Goal: Task Accomplishment & Management: Complete application form

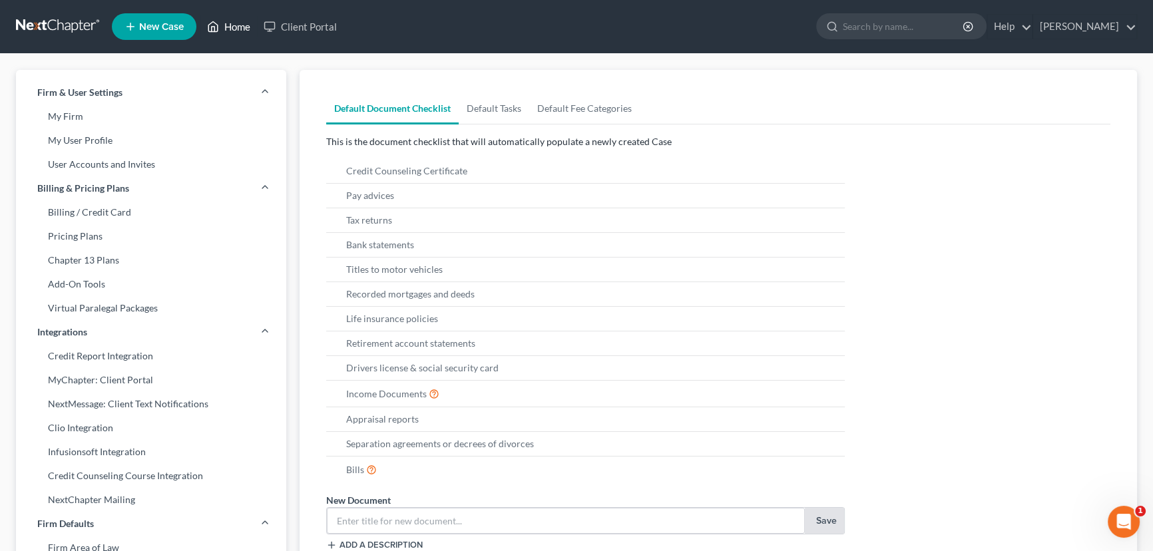
click at [236, 25] on link "Home" at bounding box center [228, 27] width 57 height 24
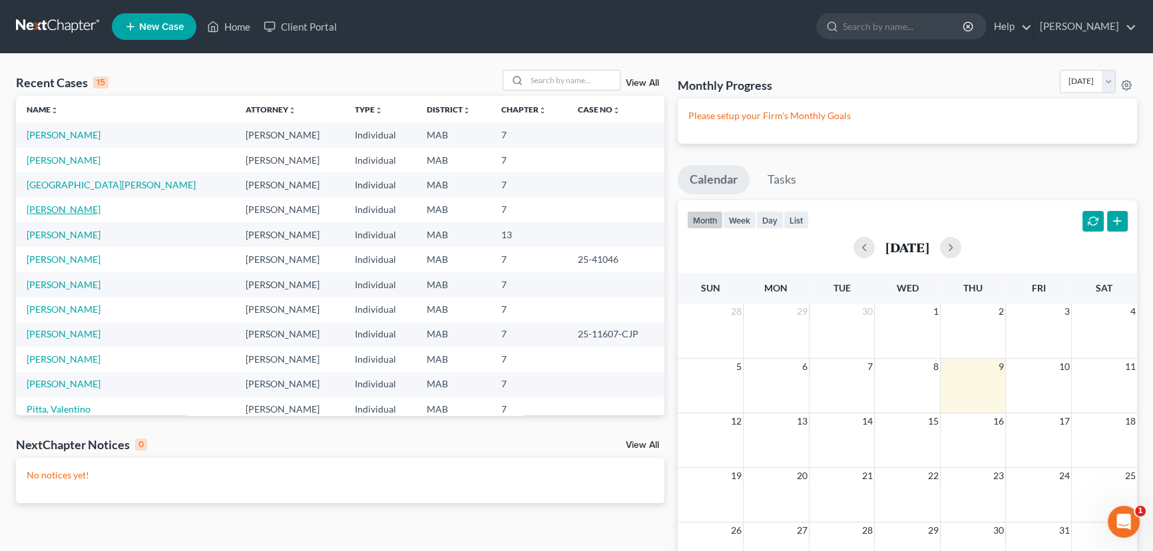
click at [53, 212] on link "[PERSON_NAME]" at bounding box center [64, 209] width 74 height 11
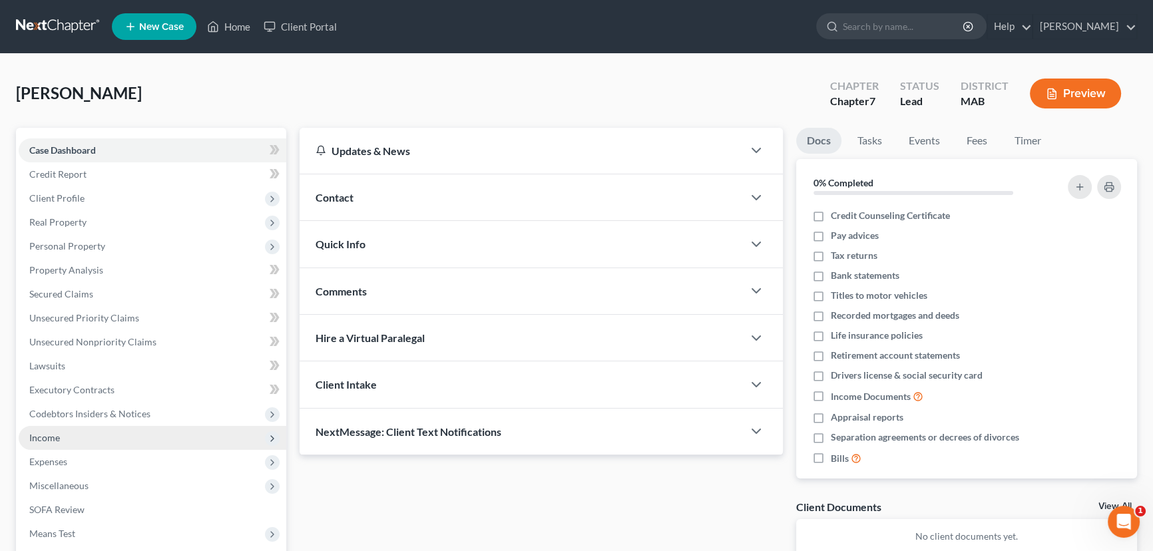
click at [38, 439] on span "Income" at bounding box center [44, 437] width 31 height 11
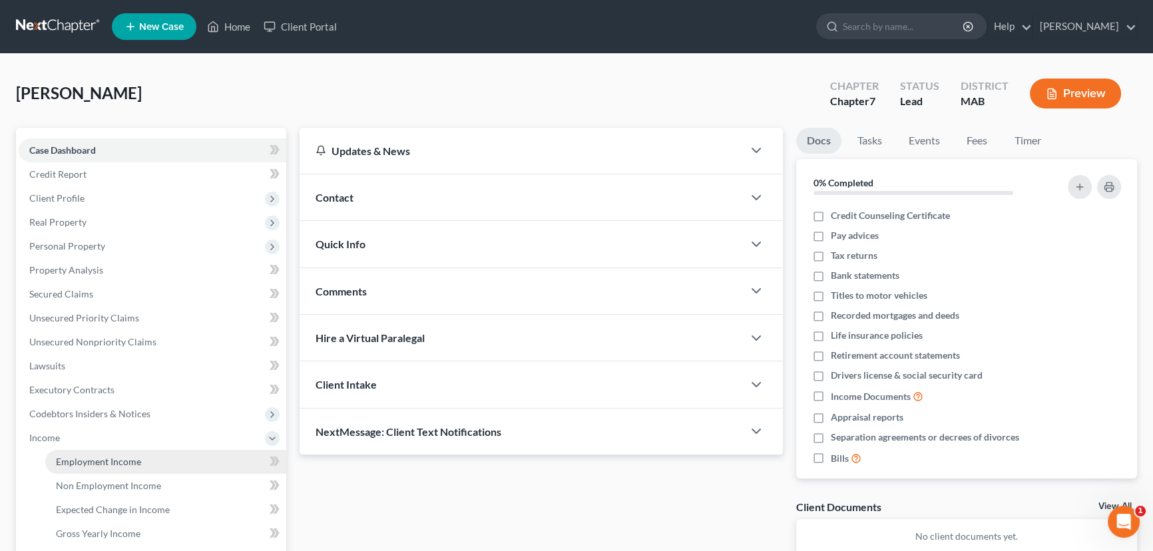
click at [87, 456] on span "Employment Income" at bounding box center [98, 461] width 85 height 11
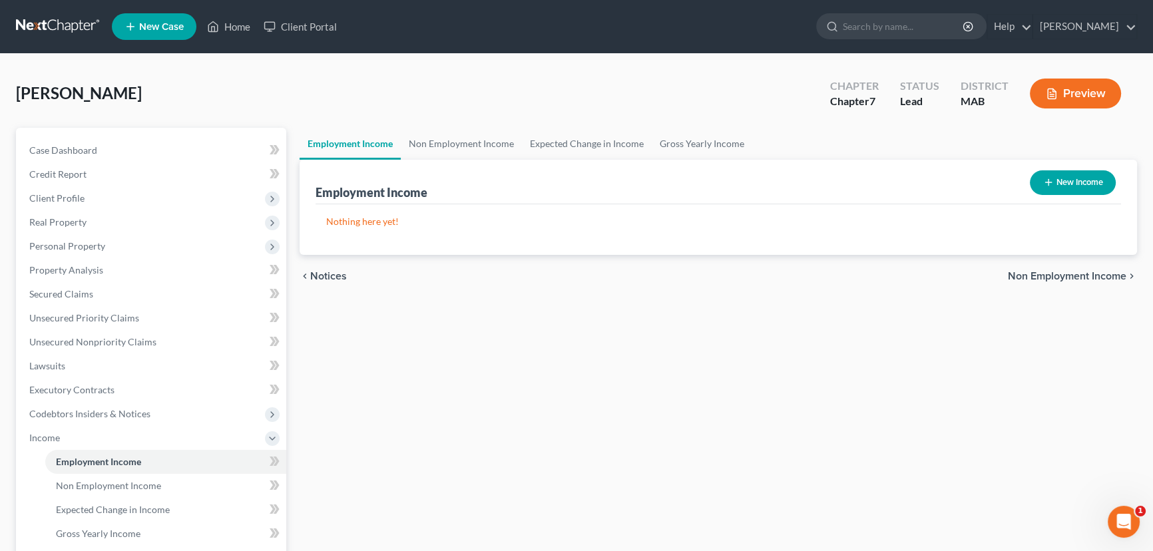
click at [1037, 178] on button "New Income" at bounding box center [1073, 182] width 86 height 25
select select "0"
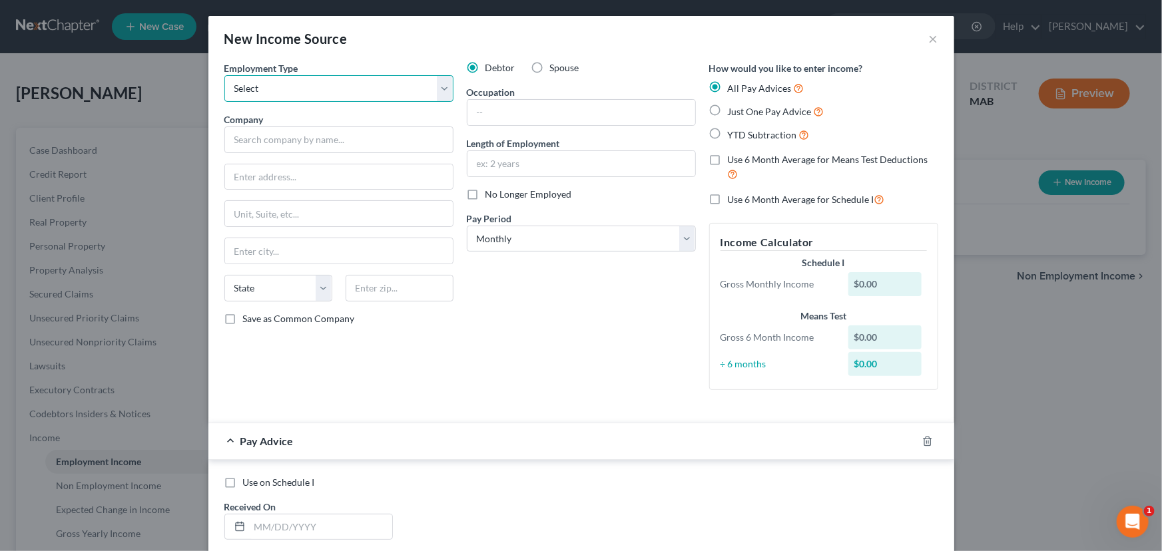
click at [435, 87] on select "Select Full or [DEMOGRAPHIC_DATA] Employment Self Employment" at bounding box center [338, 88] width 229 height 27
select select "0"
click at [224, 75] on select "Select Full or [DEMOGRAPHIC_DATA] Employment Self Employment" at bounding box center [338, 88] width 229 height 27
click at [279, 133] on input "text" at bounding box center [338, 139] width 229 height 27
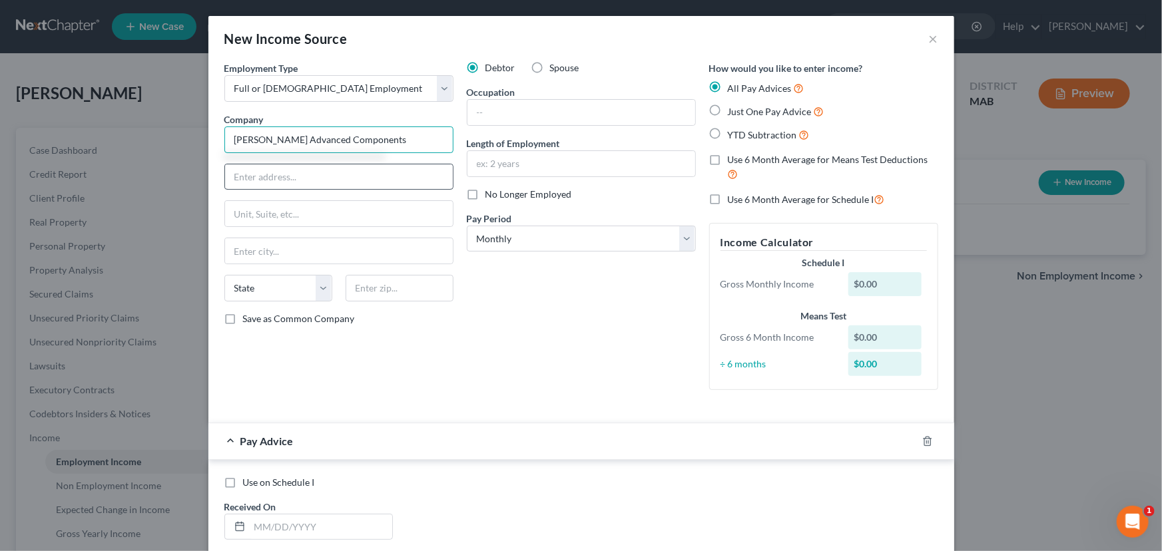
type input "[PERSON_NAME] Advanced Components"
click at [261, 170] on input "text" at bounding box center [339, 176] width 228 height 25
type input "[STREET_ADDRESS]"
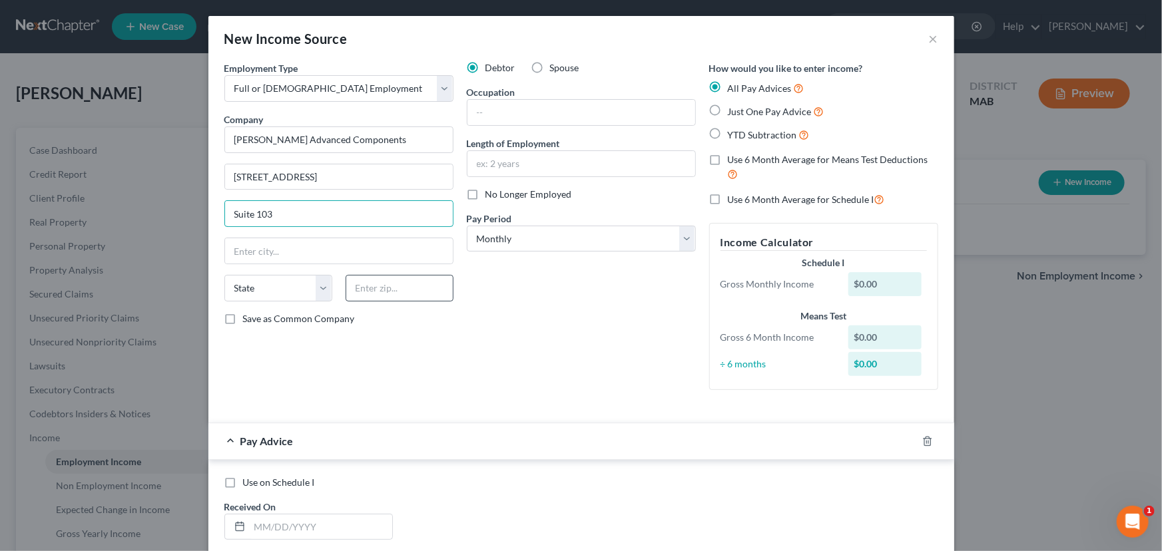
type input "Suite 103"
click at [361, 286] on input "text" at bounding box center [399, 288] width 108 height 27
type input "01749"
type input "[PERSON_NAME]"
select select "22"
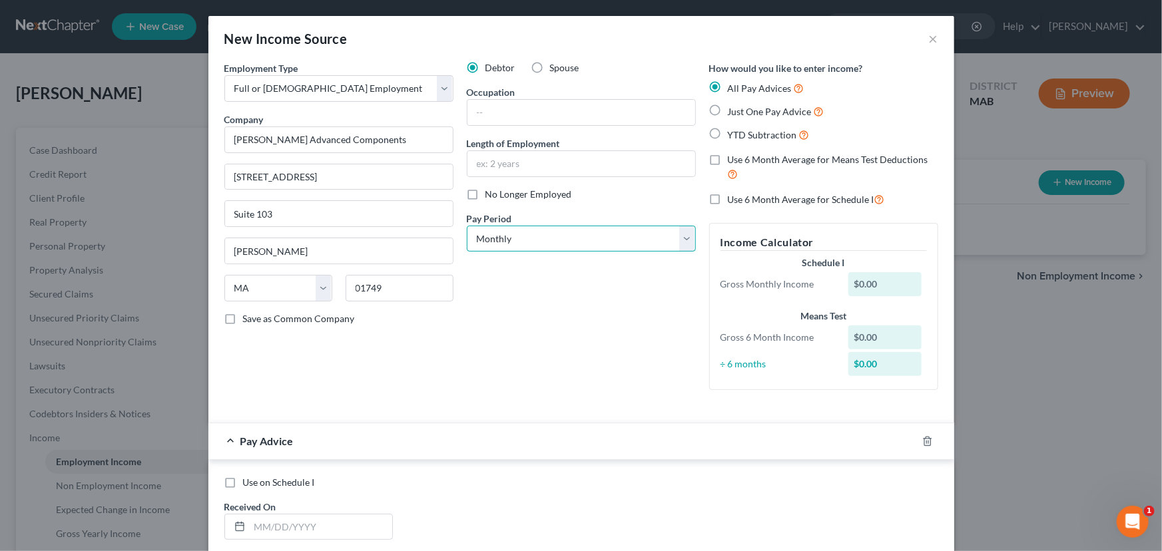
click at [682, 244] on select "Select Monthly Twice Monthly Every Other Week Weekly" at bounding box center [581, 239] width 229 height 27
select select "2"
click at [467, 226] on select "Select Monthly Twice Monthly Every Other Week Weekly" at bounding box center [581, 239] width 229 height 27
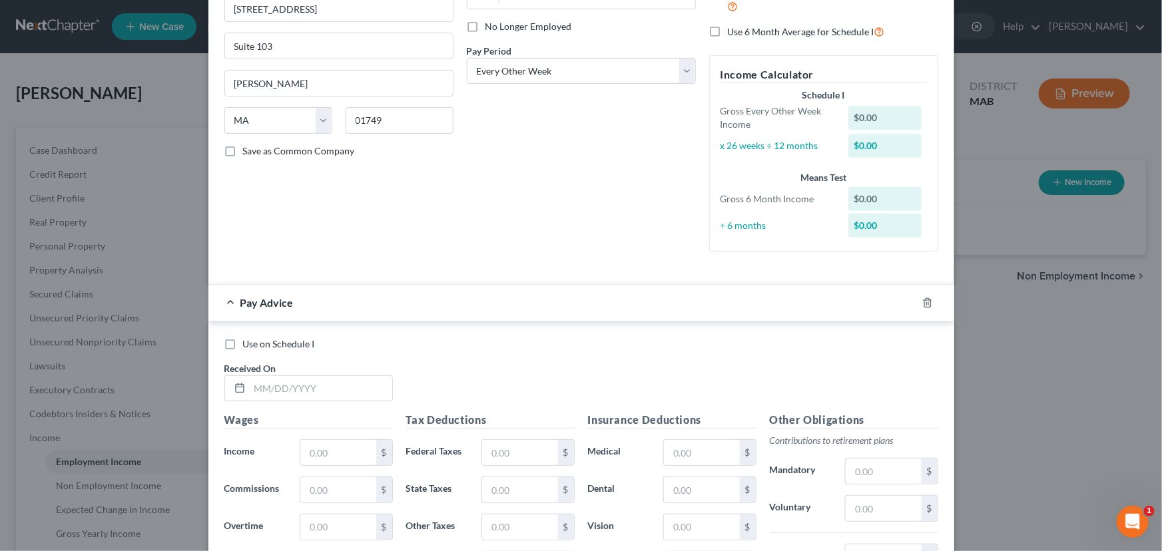
scroll to position [171, 0]
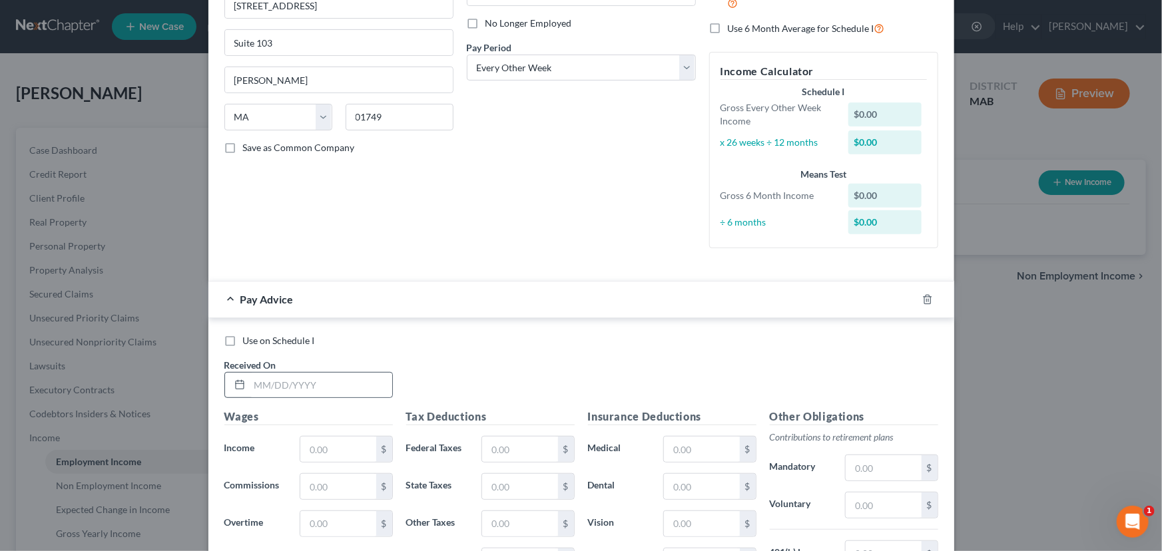
click at [244, 383] on div at bounding box center [237, 385] width 25 height 25
click at [282, 388] on input "text" at bounding box center [321, 385] width 142 height 25
type input "[DATE]"
click at [304, 456] on input "text" at bounding box center [337, 449] width 75 height 25
type input "2,130.2"
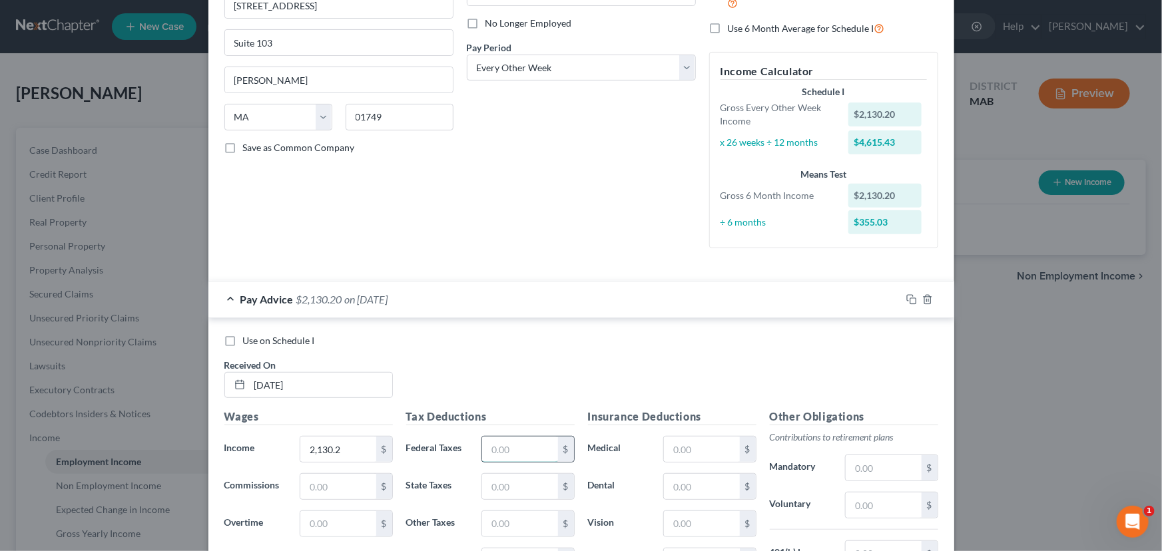
click at [499, 439] on input "text" at bounding box center [519, 449] width 75 height 25
type input "177.28"
click at [490, 483] on input "text" at bounding box center [519, 486] width 75 height 25
type input "102.69"
click at [513, 517] on input "text" at bounding box center [519, 523] width 75 height 25
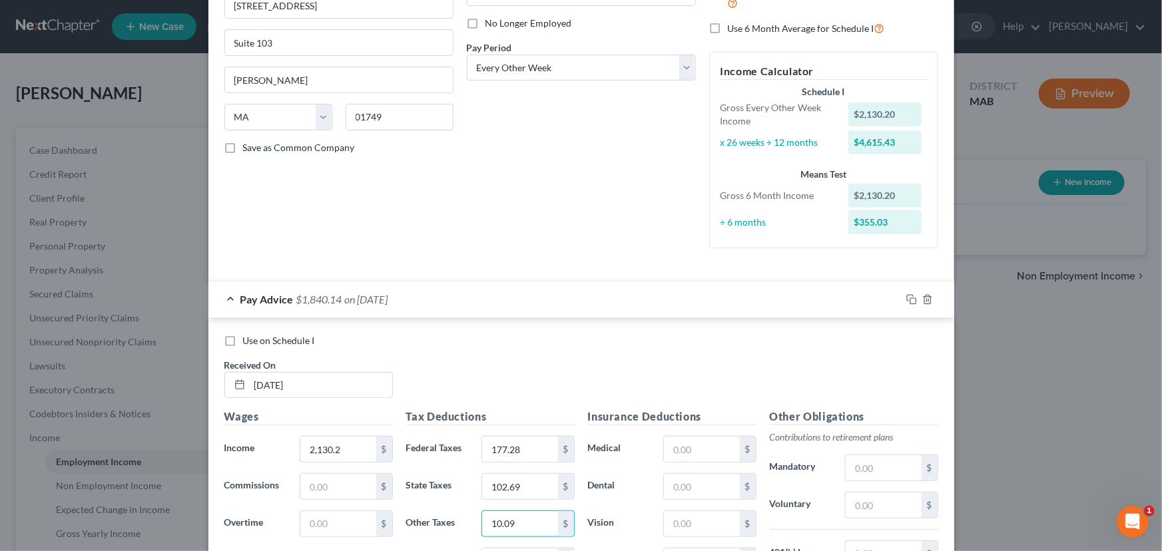
type input "10.09"
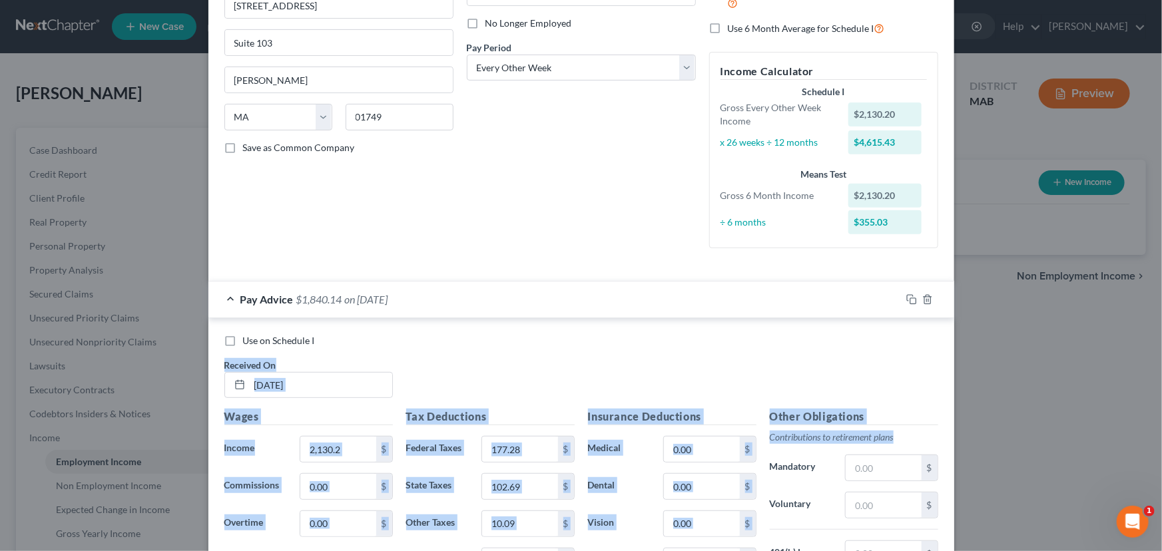
drag, startPoint x: 1151, startPoint y: 392, endPoint x: 1147, endPoint y: 425, distance: 32.9
click at [1147, 425] on div "New Income Source × Employment Type * Select Full or [DEMOGRAPHIC_DATA] Employm…" at bounding box center [581, 275] width 1162 height 551
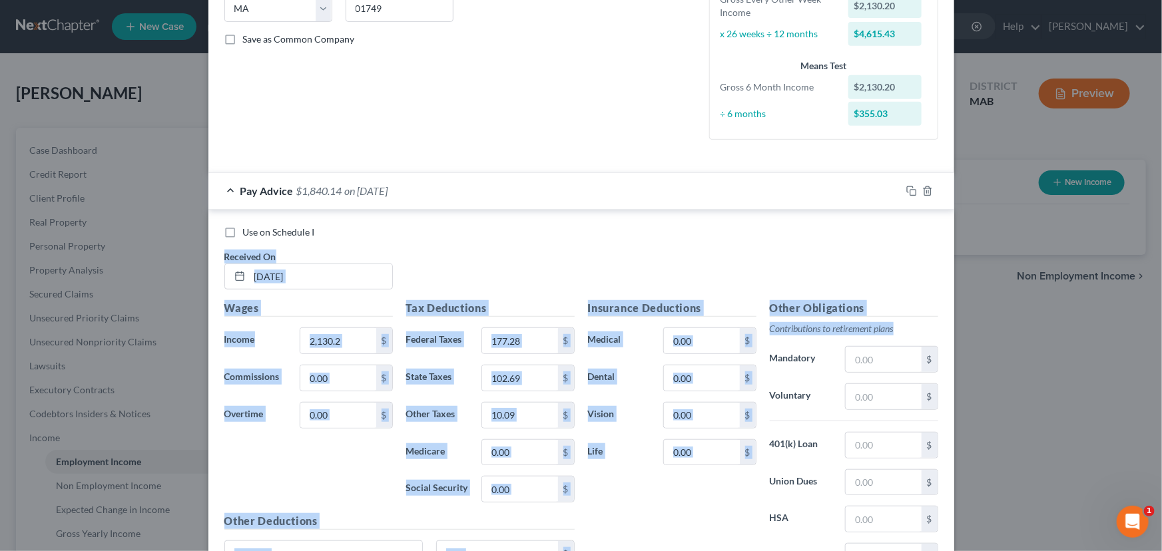
scroll to position [281, 0]
click at [492, 447] on input "text" at bounding box center [519, 451] width 75 height 25
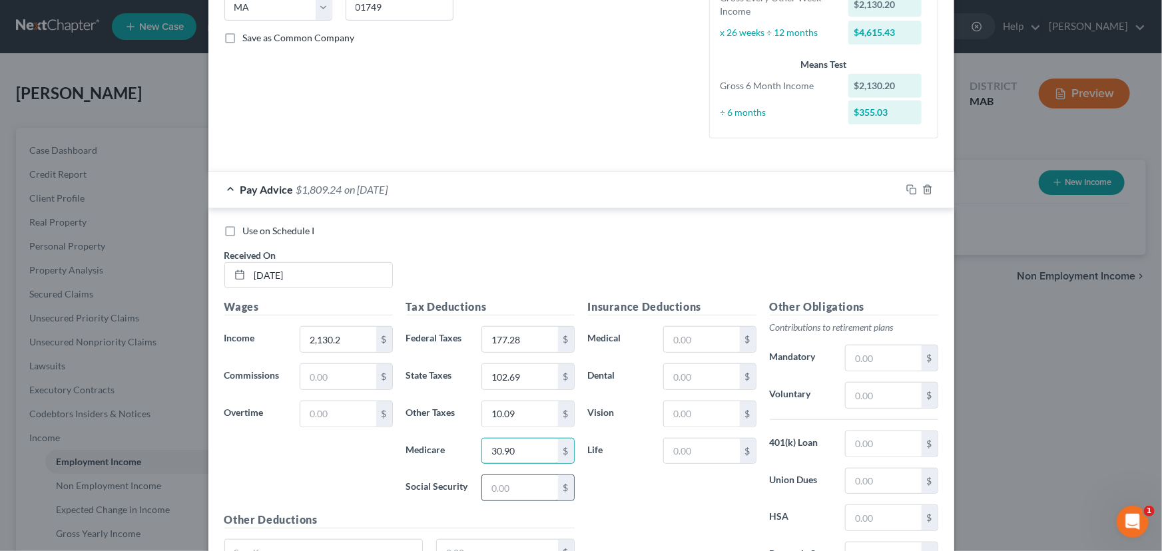
type input "30.90"
click at [497, 475] on input "text" at bounding box center [519, 487] width 75 height 25
type input "132.10"
click at [670, 344] on input "text" at bounding box center [701, 339] width 75 height 25
type input "57.90"
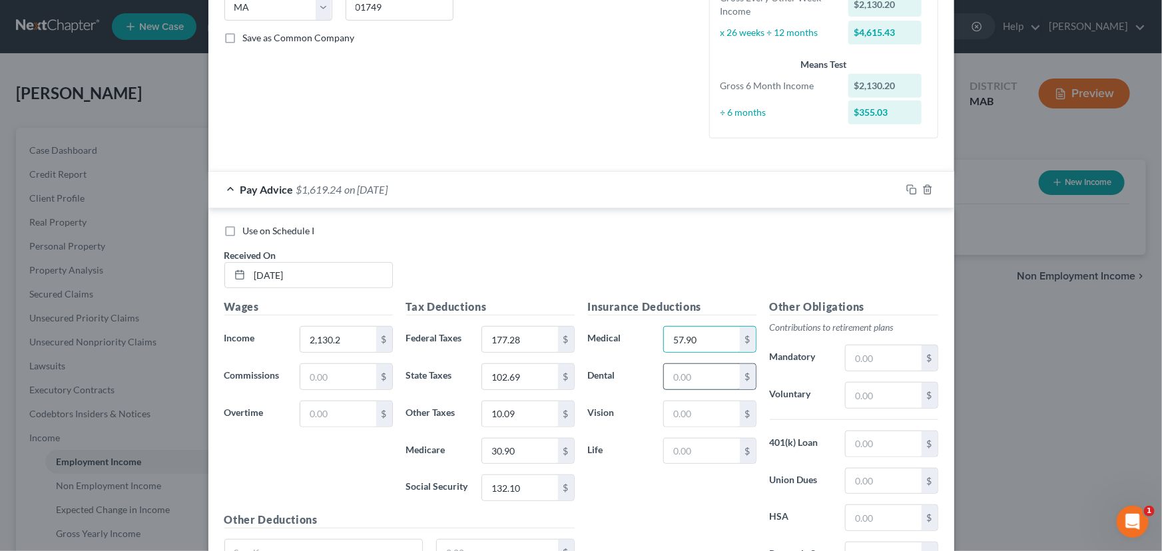
click at [670, 369] on input "text" at bounding box center [701, 376] width 75 height 25
type input "4.25"
click at [680, 402] on input "text" at bounding box center [701, 413] width 75 height 25
type input "1.35"
click at [685, 453] on input "text" at bounding box center [701, 451] width 75 height 25
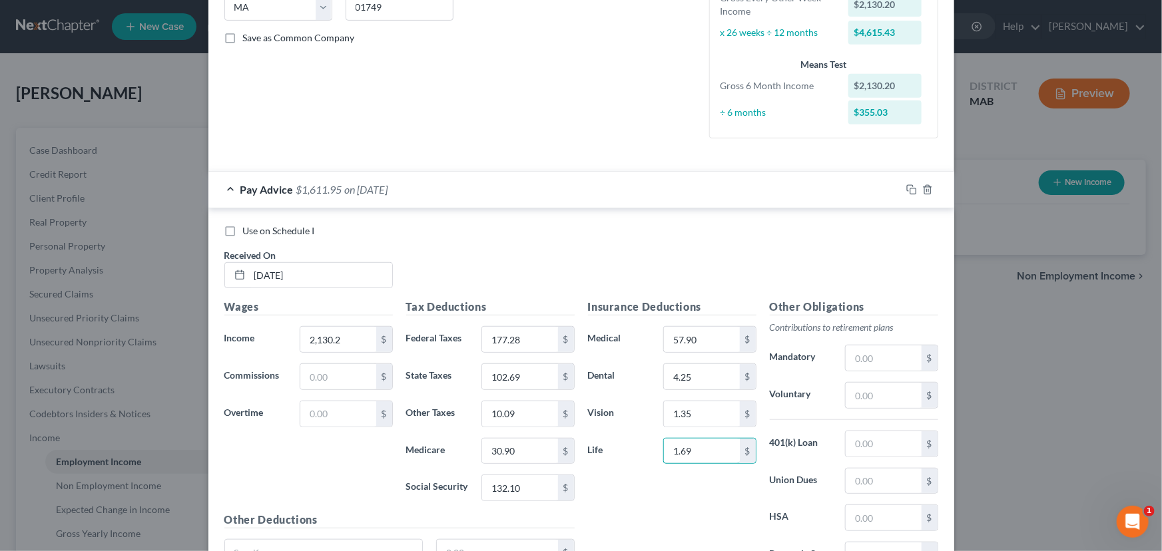
type input "1.69"
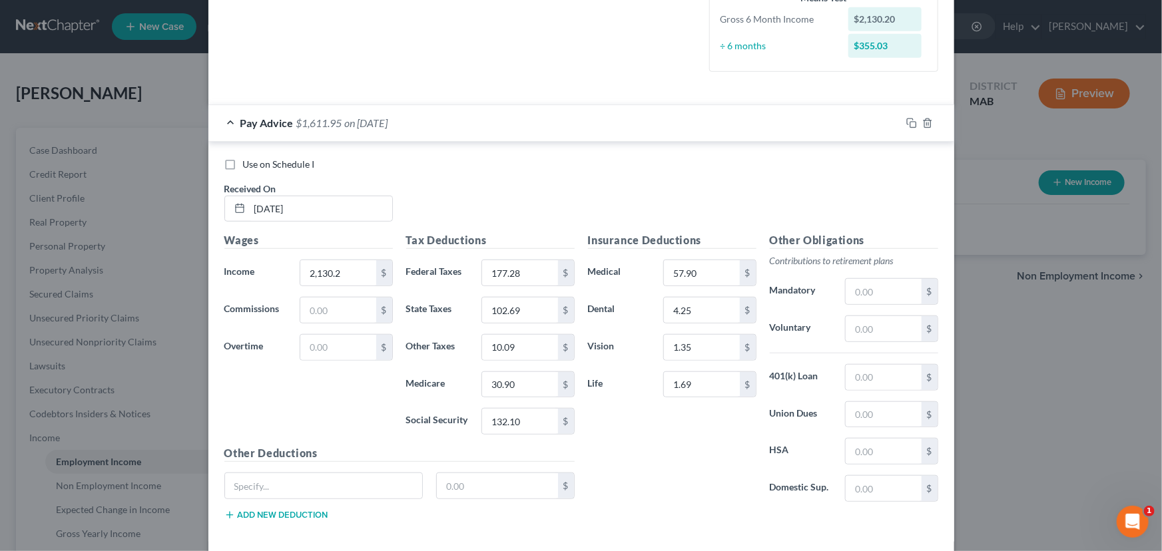
scroll to position [375, 0]
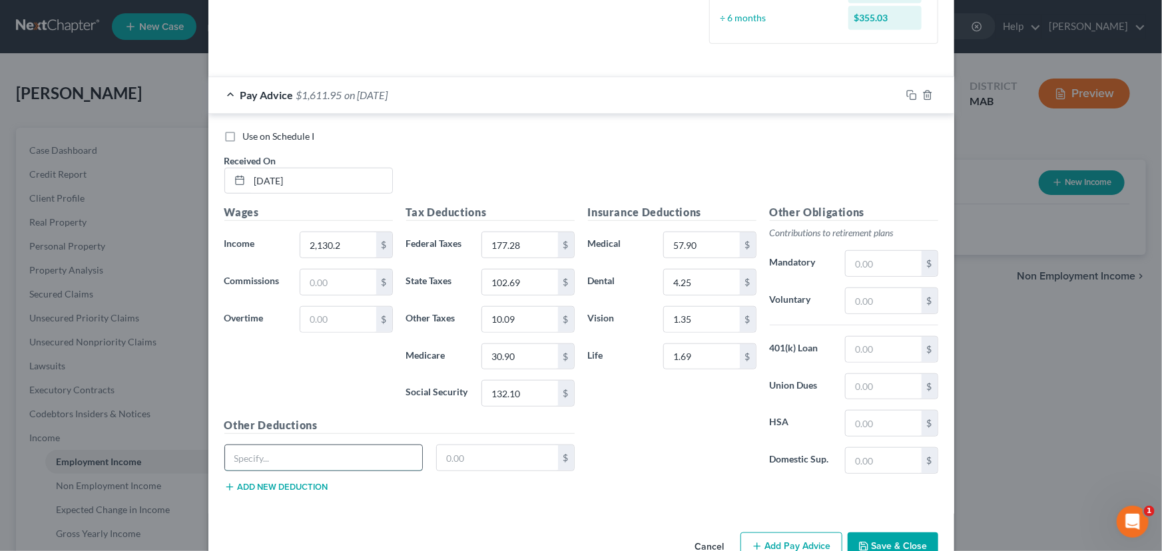
click at [297, 452] on input "text" at bounding box center [324, 457] width 198 height 25
type input "Disabilty Ins"
click at [439, 459] on input "text" at bounding box center [497, 457] width 121 height 25
type input "9.59"
click at [274, 483] on button "Add new deduction" at bounding box center [276, 487] width 104 height 11
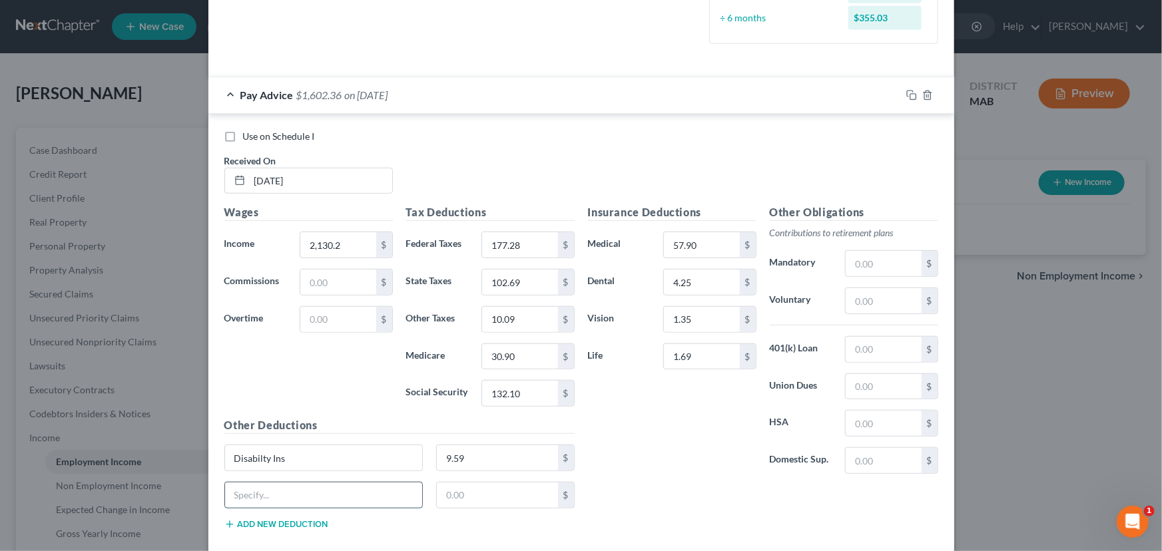
click at [262, 493] on input "text" at bounding box center [324, 495] width 198 height 25
type input "MetLife legal"
click at [439, 499] on input "text" at bounding box center [497, 495] width 121 height 25
type input "1.71"
type input "2,194.22"
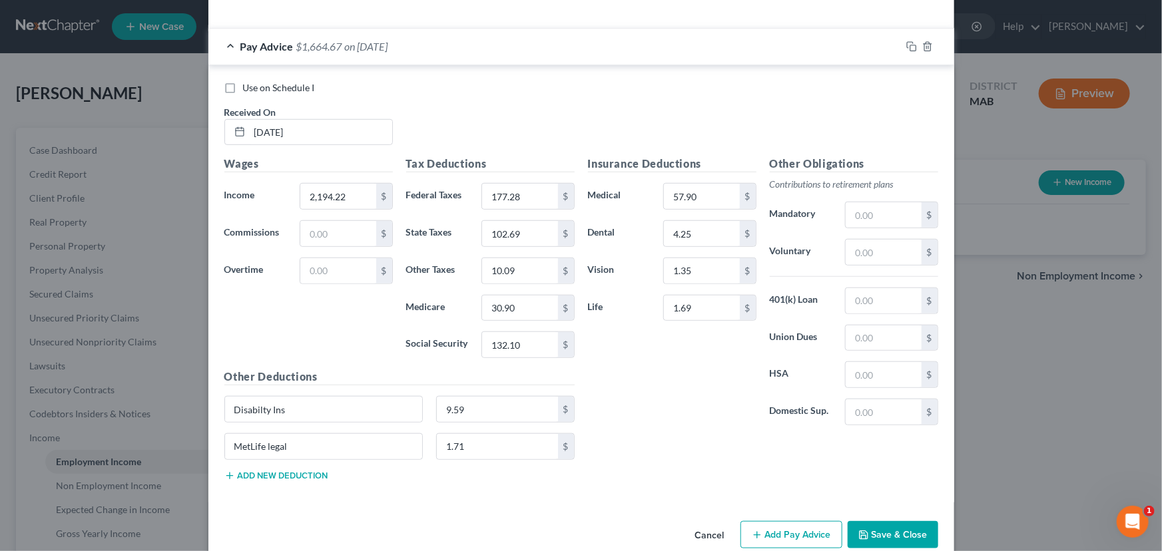
scroll to position [446, 0]
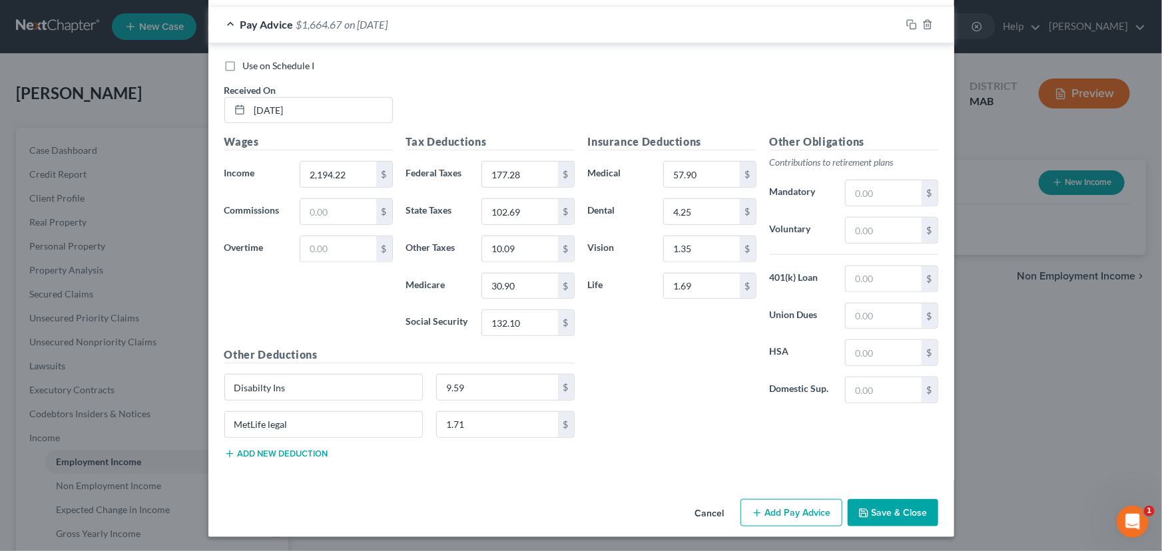
click at [796, 507] on button "Add Pay Advice" at bounding box center [791, 513] width 102 height 28
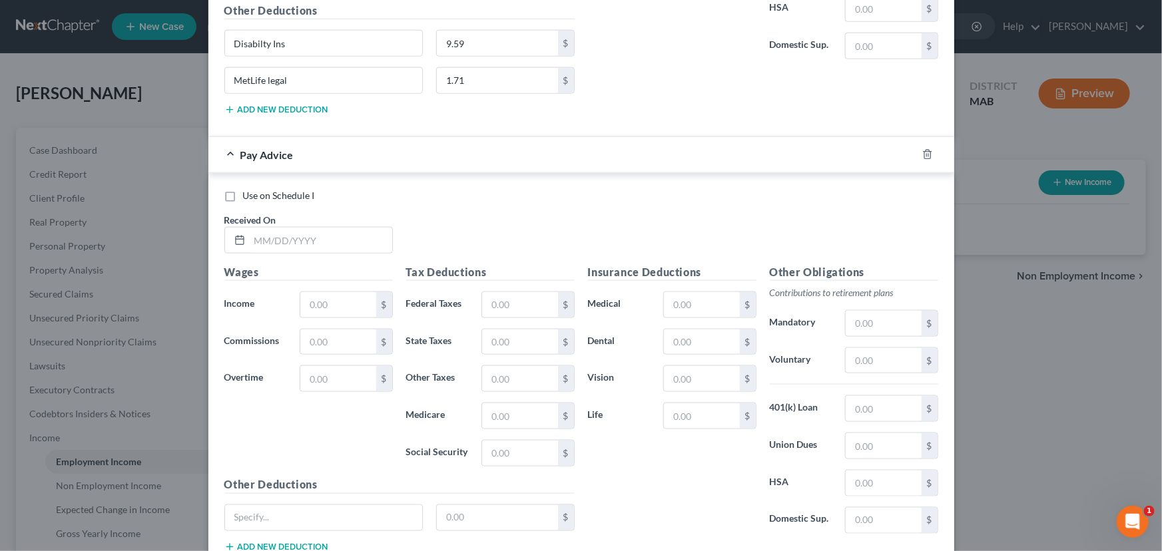
scroll to position [811, 0]
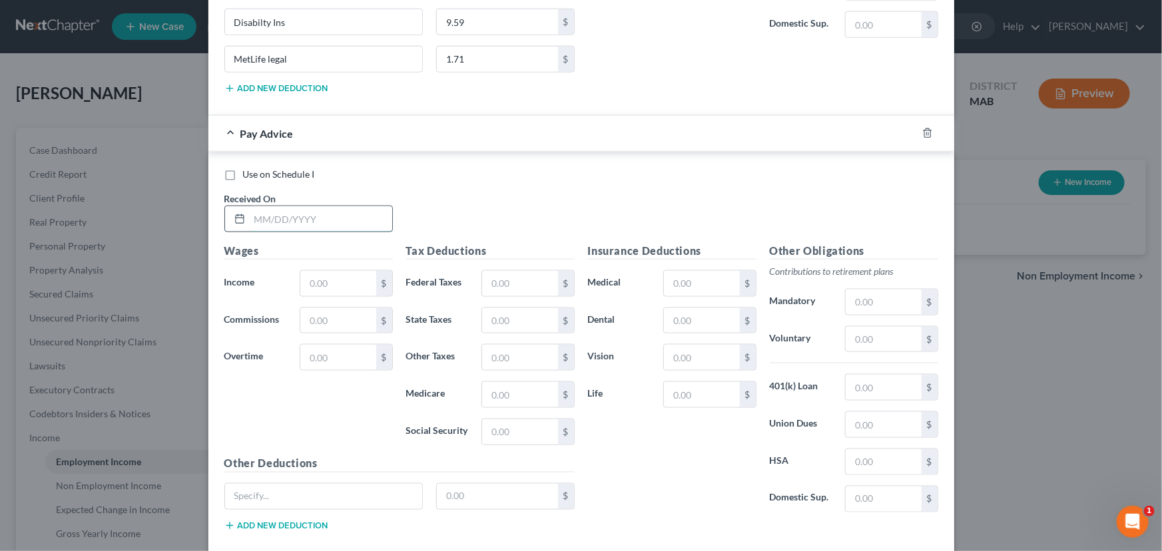
click at [260, 218] on input "text" at bounding box center [321, 218] width 142 height 25
type input "[DATE]"
click at [307, 279] on input "text" at bounding box center [337, 283] width 75 height 25
type input "2,216.09"
click at [489, 278] on input "text" at bounding box center [519, 283] width 75 height 25
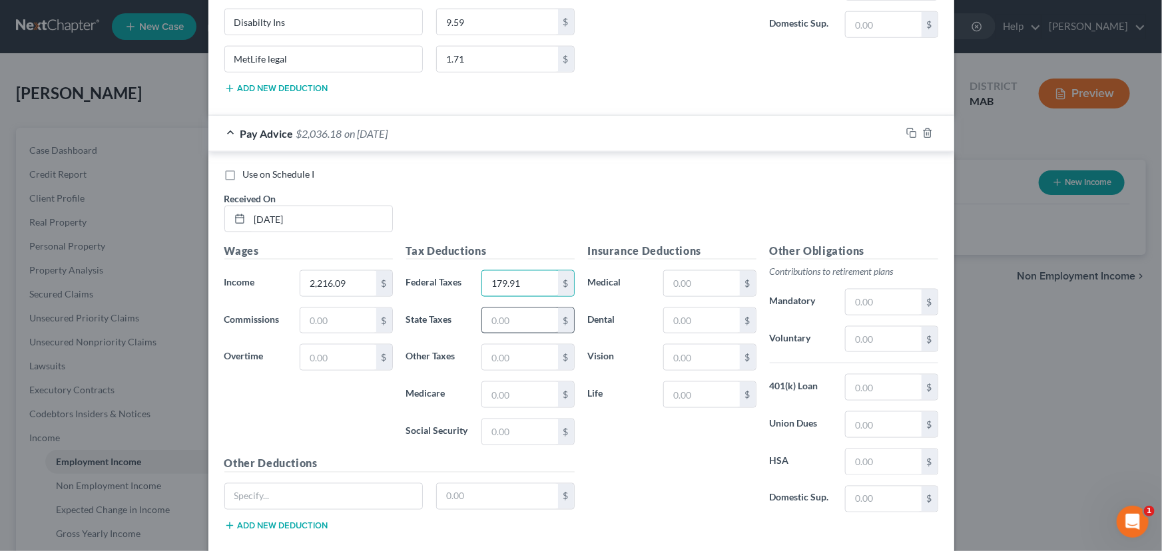
type input "179.91"
click at [483, 314] on input "text" at bounding box center [519, 320] width 75 height 25
type input "1"
type input "03.78"
click at [489, 361] on input "text" at bounding box center [519, 357] width 75 height 25
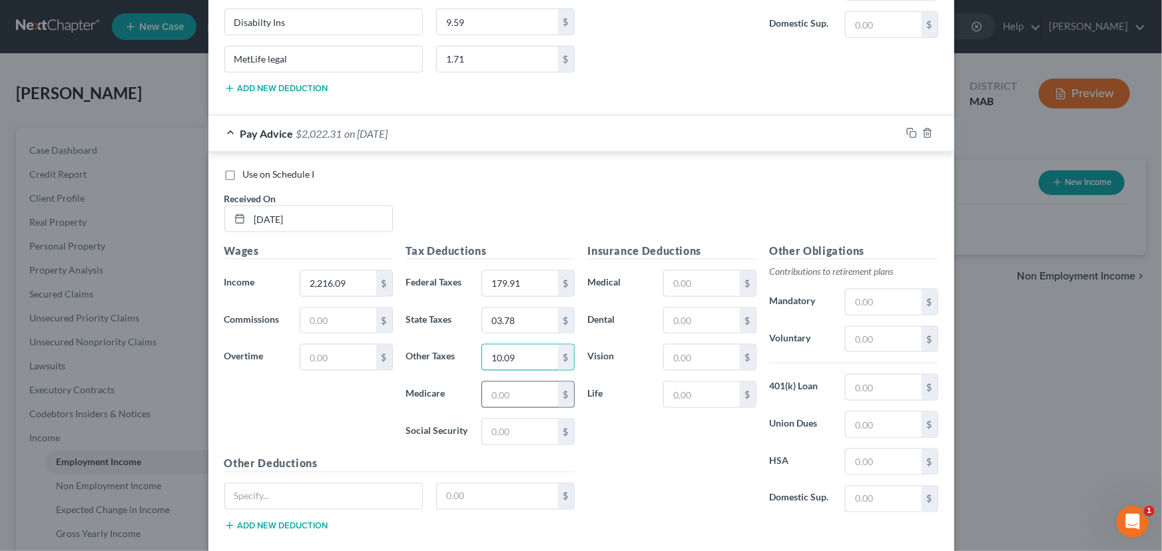
type input "10.09"
click at [486, 393] on input "text" at bounding box center [519, 394] width 75 height 25
type input "31.21"
click at [495, 421] on input "text" at bounding box center [519, 431] width 75 height 25
type input "133.46"
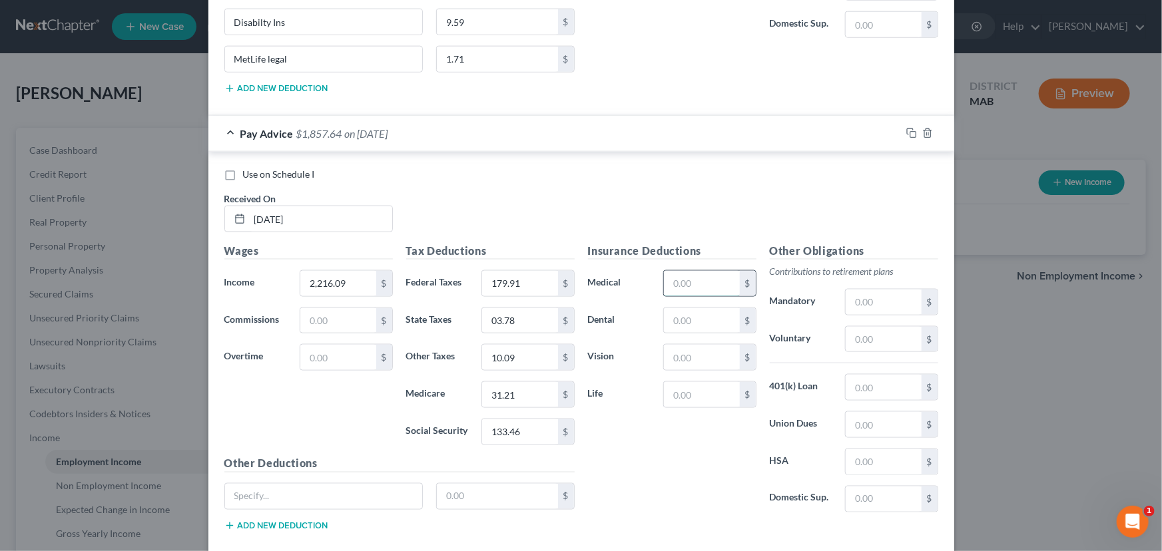
click at [696, 279] on input "text" at bounding box center [701, 283] width 75 height 25
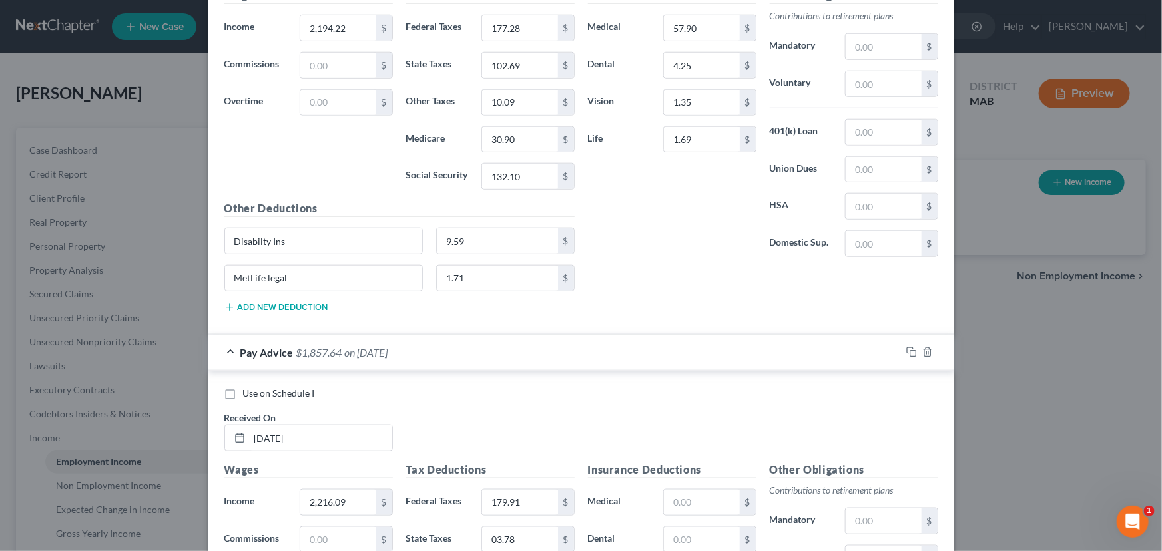
scroll to position [586, 0]
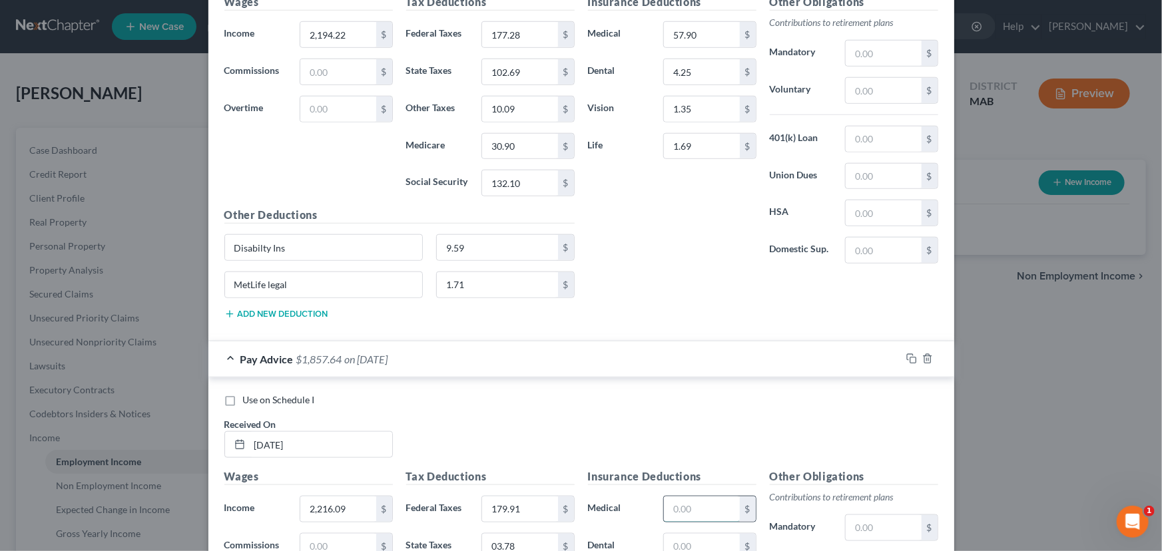
click at [668, 497] on input "text" at bounding box center [701, 509] width 75 height 25
type input "57.90"
click at [664, 536] on input "text" at bounding box center [701, 546] width 75 height 25
type input "4.25"
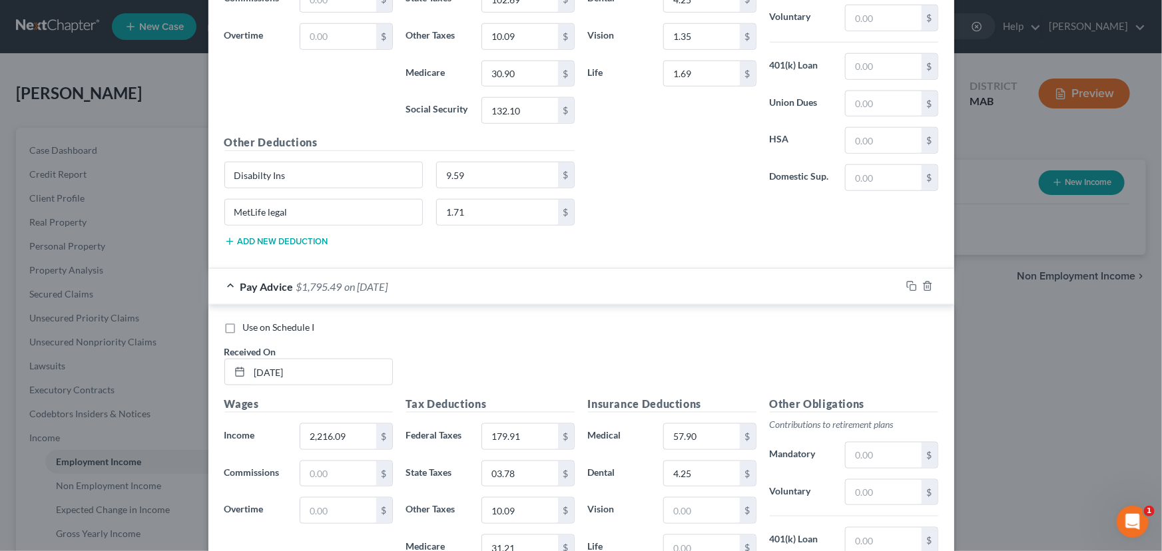
scroll to position [682, 0]
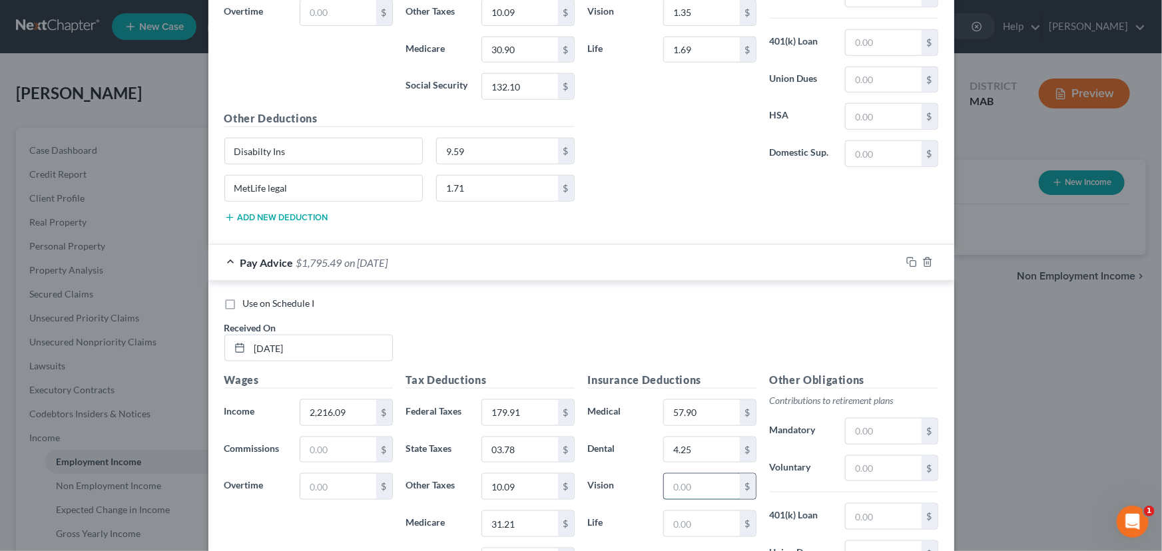
click at [672, 483] on input "text" at bounding box center [701, 486] width 75 height 25
type input "1.35"
click at [676, 525] on input "text" at bounding box center [701, 523] width 75 height 25
type input "1.69"
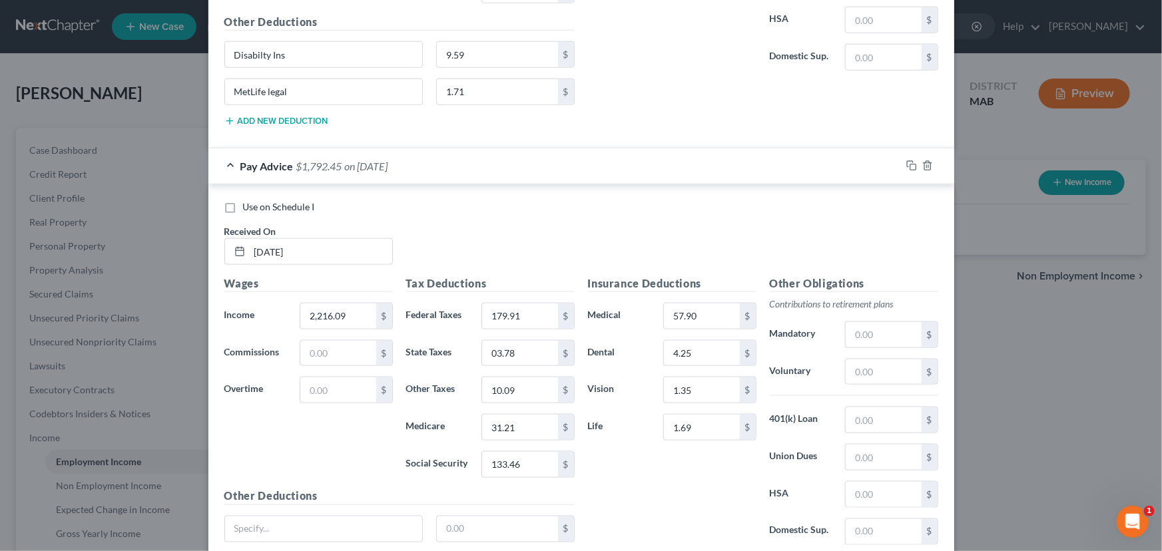
scroll to position [803, 0]
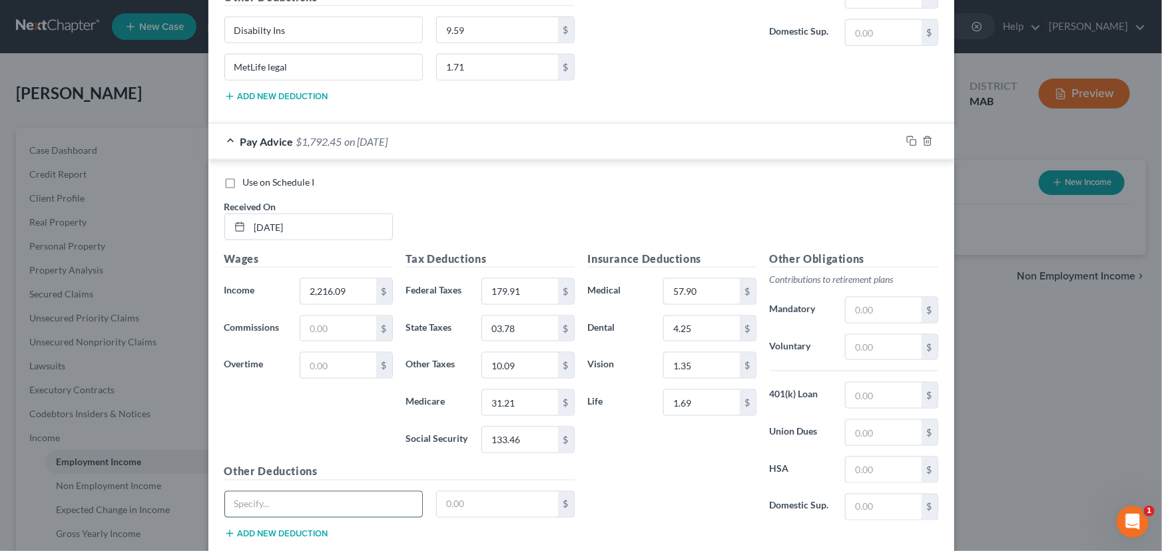
click at [253, 493] on input "text" at bounding box center [324, 504] width 198 height 25
type input "Disability Ins"
type input "9.59"
click at [250, 530] on button "Add new deduction" at bounding box center [276, 534] width 104 height 11
click at [247, 540] on input "text" at bounding box center [324, 541] width 198 height 25
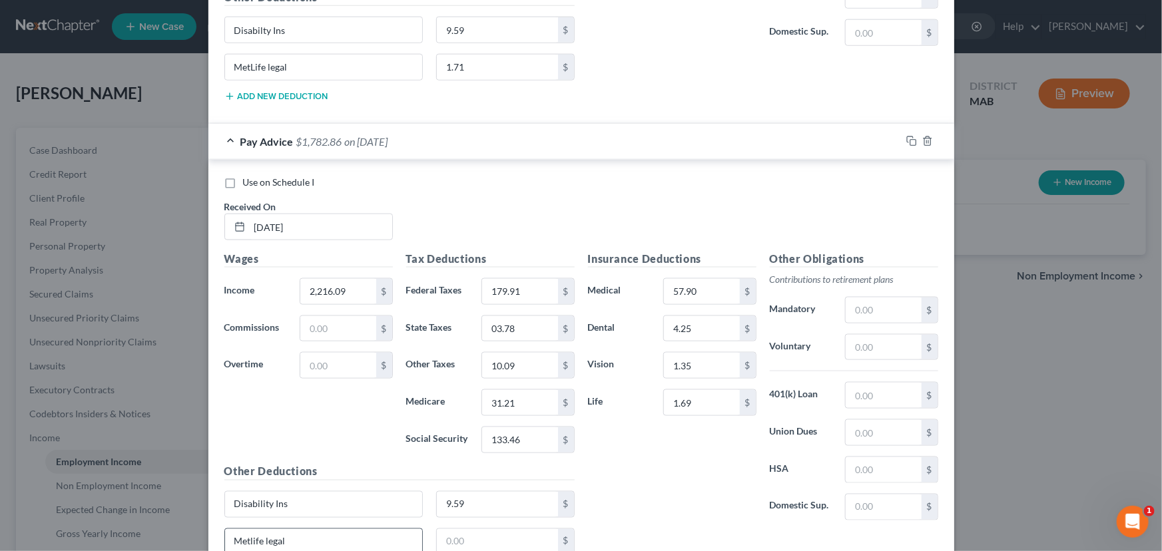
type input "Metlife legal"
type input "1.71"
drag, startPoint x: 290, startPoint y: 65, endPoint x: 228, endPoint y: 59, distance: 61.5
click at [228, 59] on input "MetLife legal" at bounding box center [324, 67] width 198 height 25
type input "Metlaw"
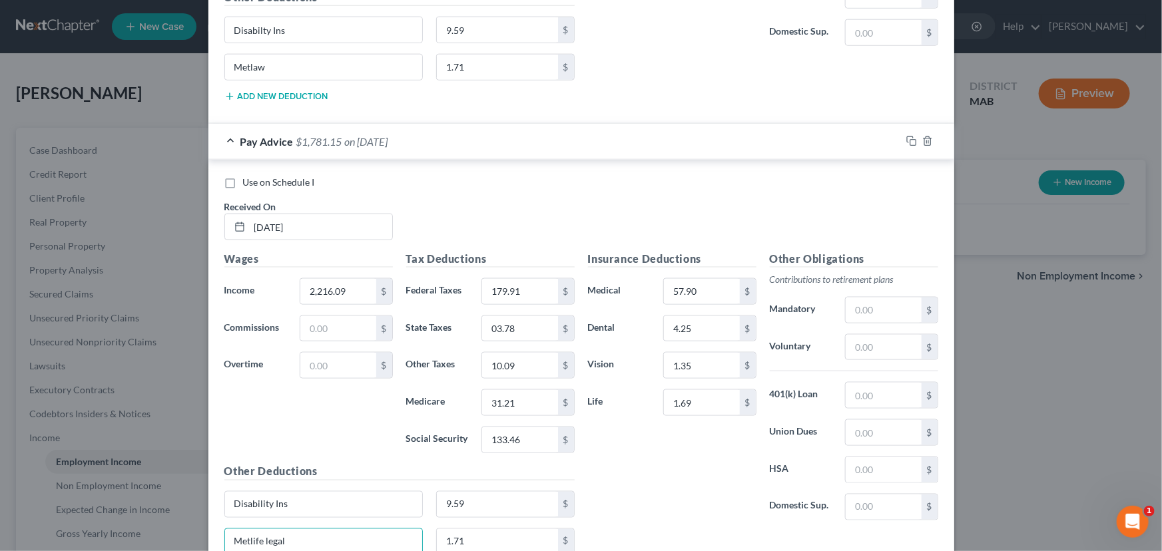
drag, startPoint x: 280, startPoint y: 537, endPoint x: 214, endPoint y: 535, distance: 66.6
click at [218, 535] on div "Metlife legal" at bounding box center [324, 542] width 212 height 27
type input "Metlaw"
click at [343, 293] on input "2,216.09" at bounding box center [337, 291] width 75 height 25
type input "2,152.59"
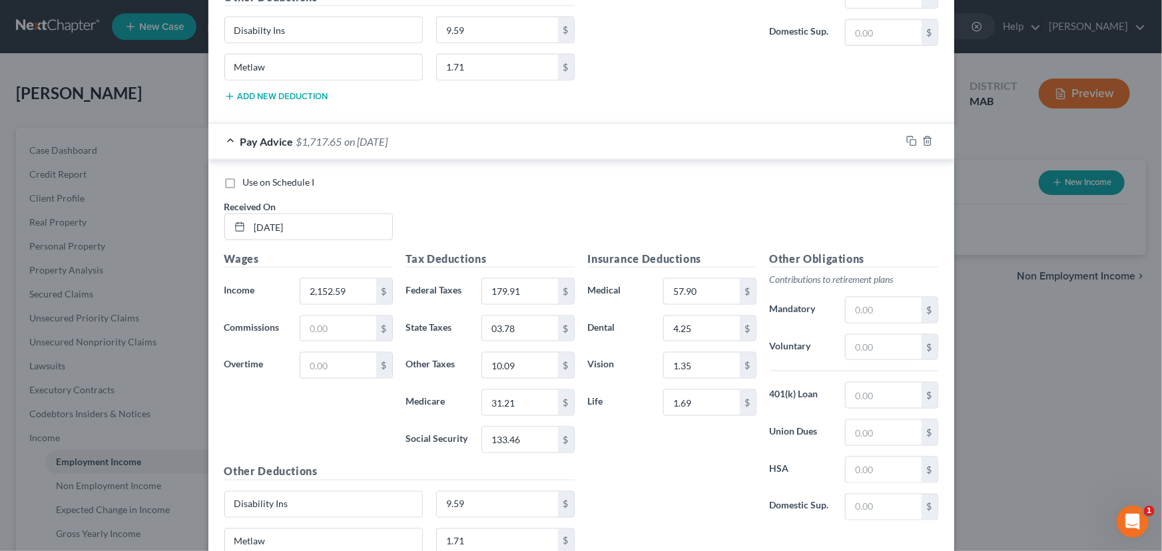
click at [311, 399] on div "Wages Income * 2,152.59 $ Commissions $ Overtime $" at bounding box center [309, 357] width 182 height 213
click at [310, 417] on div "Wages Income * 2,152.59 $ Commissions $ Overtime $" at bounding box center [309, 357] width 182 height 213
click at [485, 322] on input "03.78" at bounding box center [519, 328] width 75 height 25
type input "103.78"
click at [310, 415] on div "Wages Income * 2,152.59 $ Commissions $ Overtime $" at bounding box center [309, 357] width 182 height 213
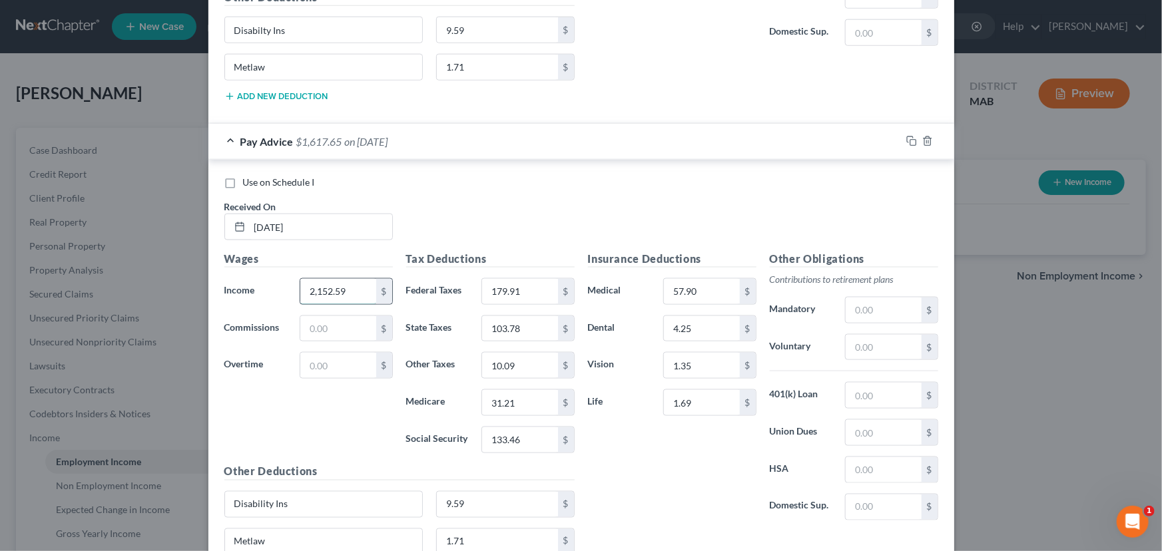
click at [335, 288] on input "2,152.59" at bounding box center [337, 291] width 75 height 25
type input "2,216.09"
click at [268, 403] on div "Wages Income * 2,216.09 $ Commissions $ Overtime $" at bounding box center [309, 357] width 182 height 213
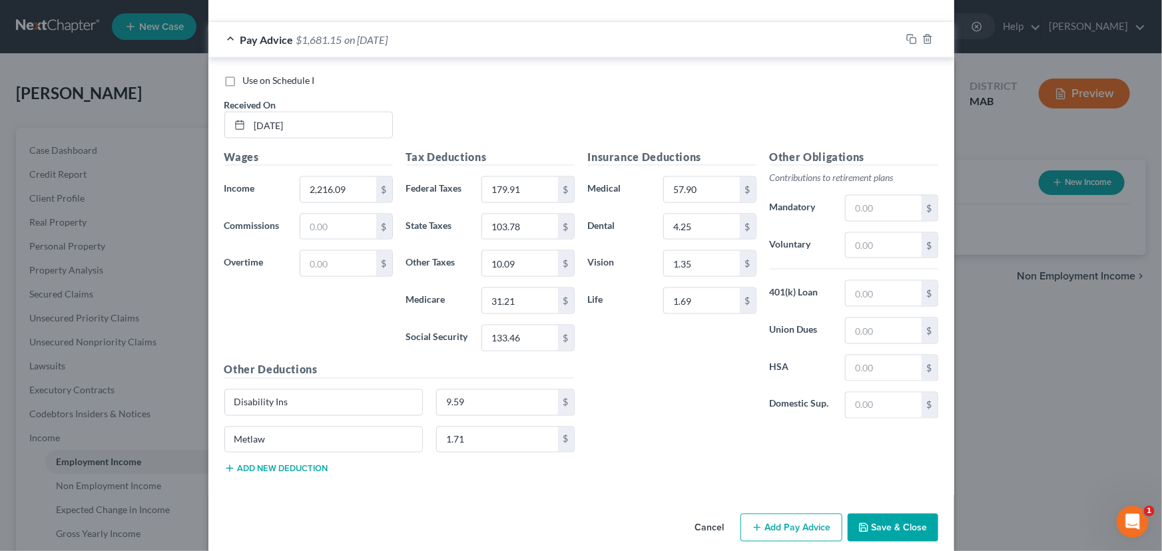
scroll to position [911, 0]
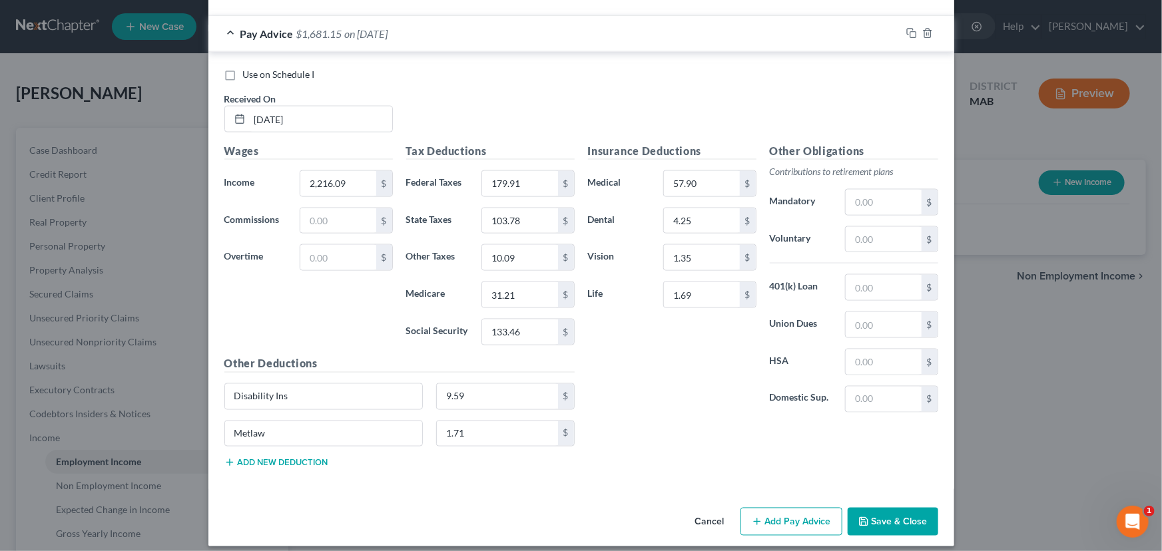
click at [791, 525] on button "Add Pay Advice" at bounding box center [791, 522] width 102 height 28
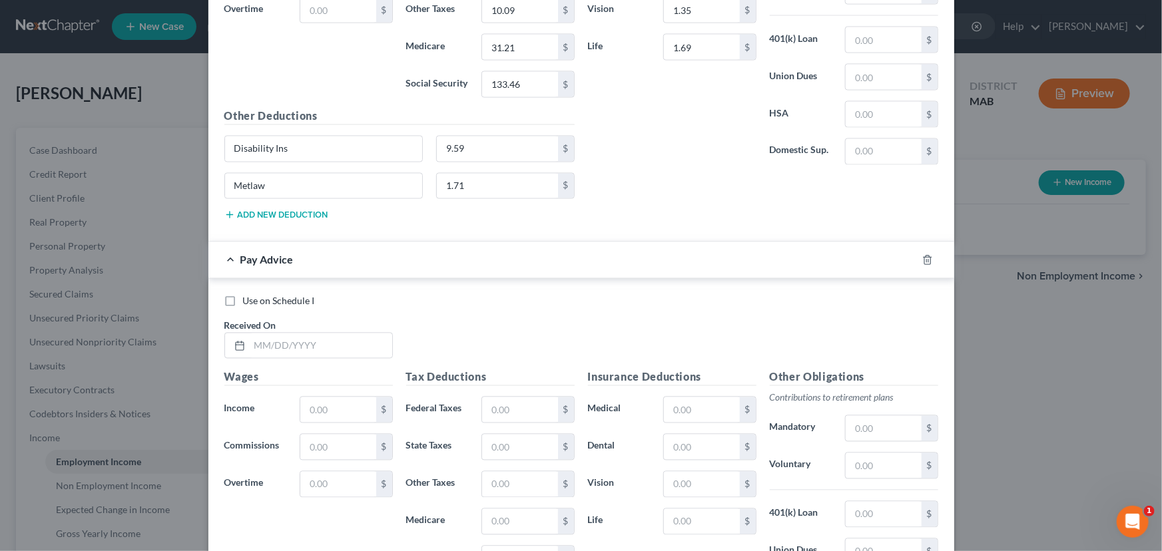
scroll to position [1164, 0]
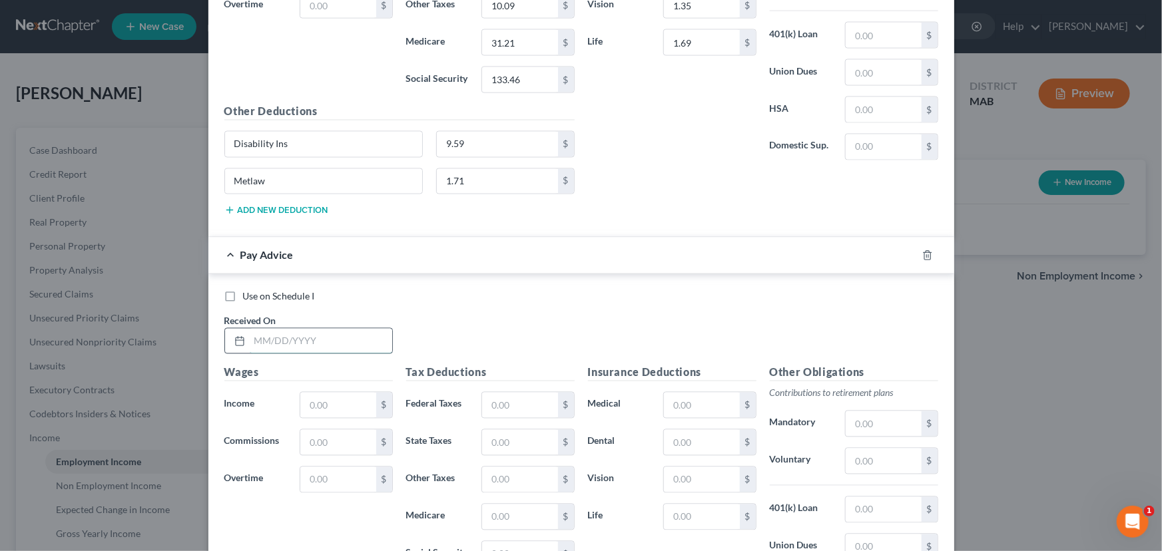
click at [264, 329] on input "text" at bounding box center [321, 341] width 142 height 25
type input "[DATE]"
click at [302, 396] on input "text" at bounding box center [337, 405] width 75 height 25
type input "2,201.96"
click at [498, 403] on input "text" at bounding box center [519, 405] width 75 height 25
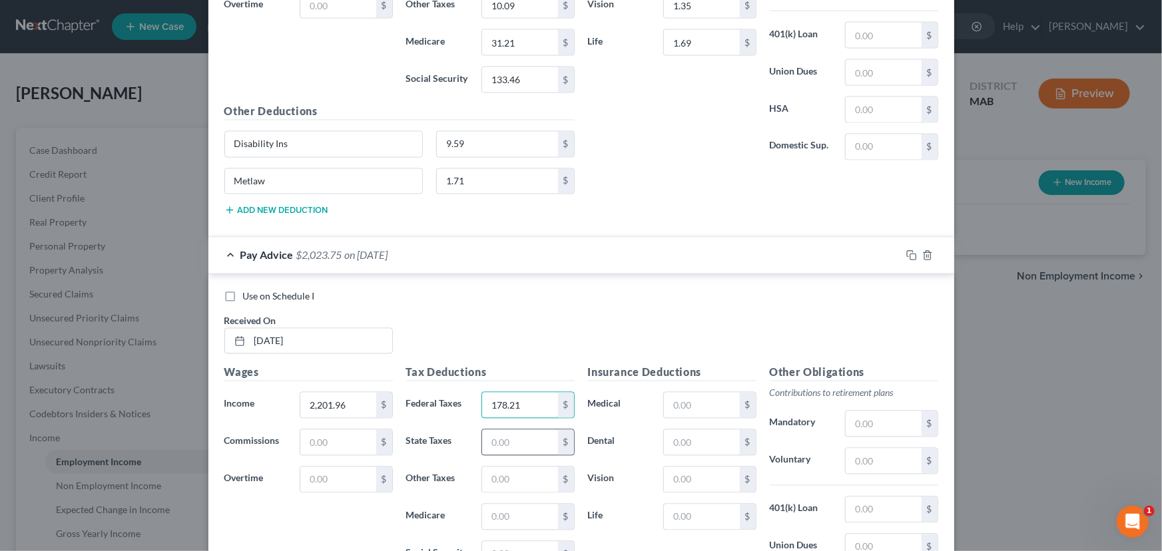
type input "178.21"
click at [492, 439] on input "text" at bounding box center [519, 442] width 75 height 25
type input "103.08"
click at [490, 471] on input "text" at bounding box center [519, 479] width 75 height 25
type input "10.12"
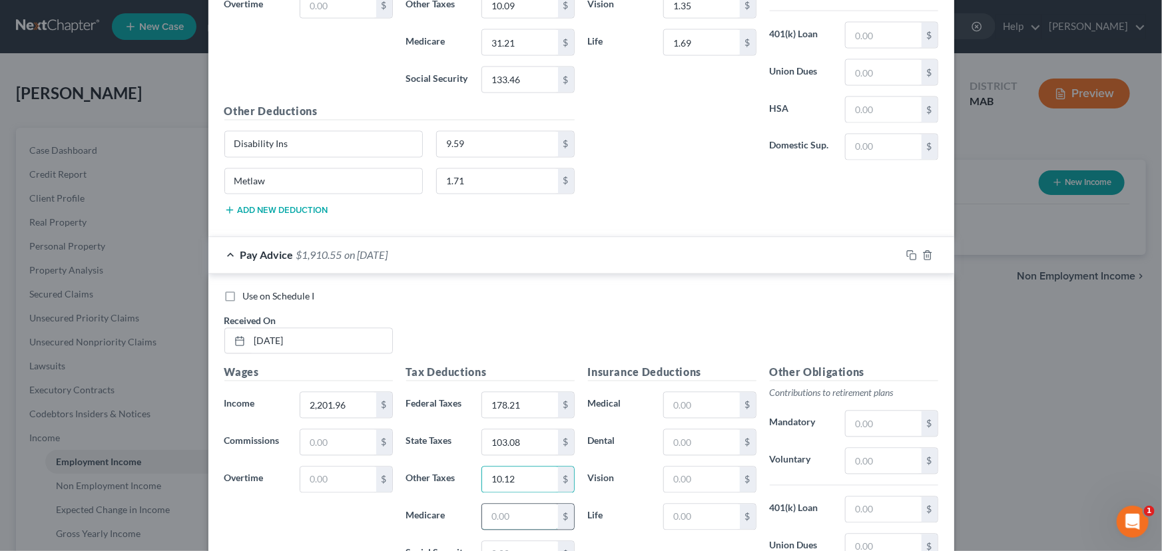
click at [497, 513] on input "text" at bounding box center [519, 517] width 75 height 25
type input "31.01"
click at [487, 542] on input "text" at bounding box center [519, 554] width 75 height 25
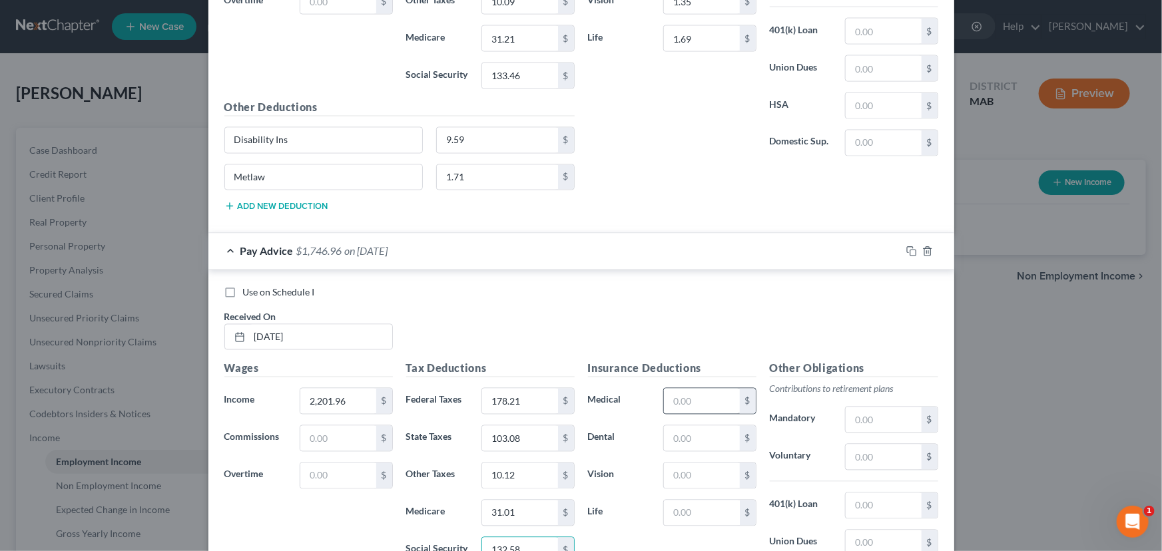
type input "132.58"
click at [672, 402] on input "text" at bounding box center [701, 401] width 75 height 25
type input "57.90"
click at [673, 426] on input "text" at bounding box center [701, 438] width 75 height 25
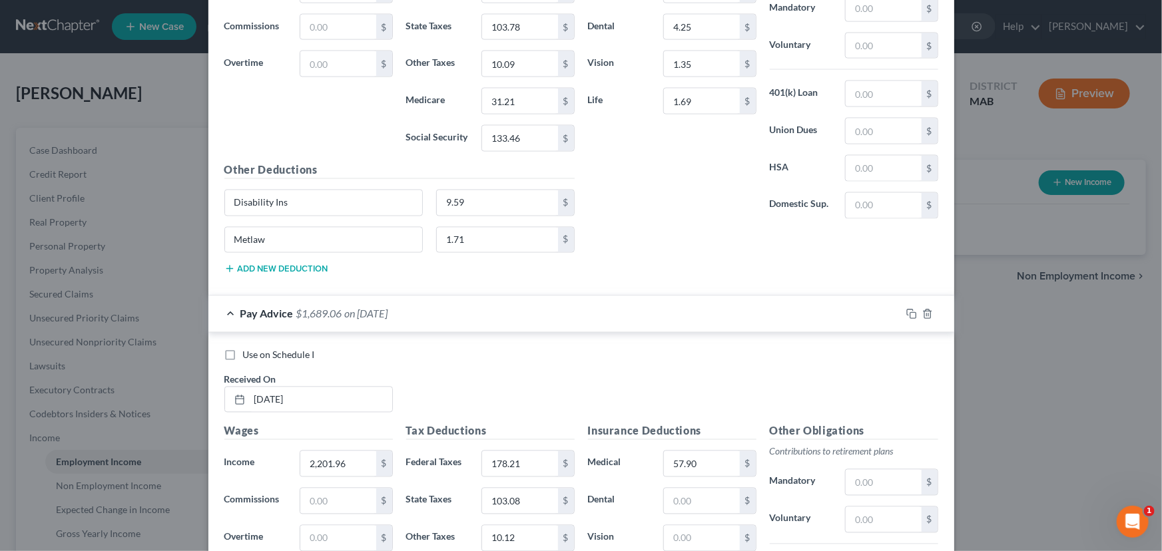
scroll to position [1107, 0]
click at [667, 491] on input "text" at bounding box center [701, 499] width 75 height 25
type input "4.25"
click at [674, 535] on input "text" at bounding box center [701, 536] width 75 height 25
type input "1.35"
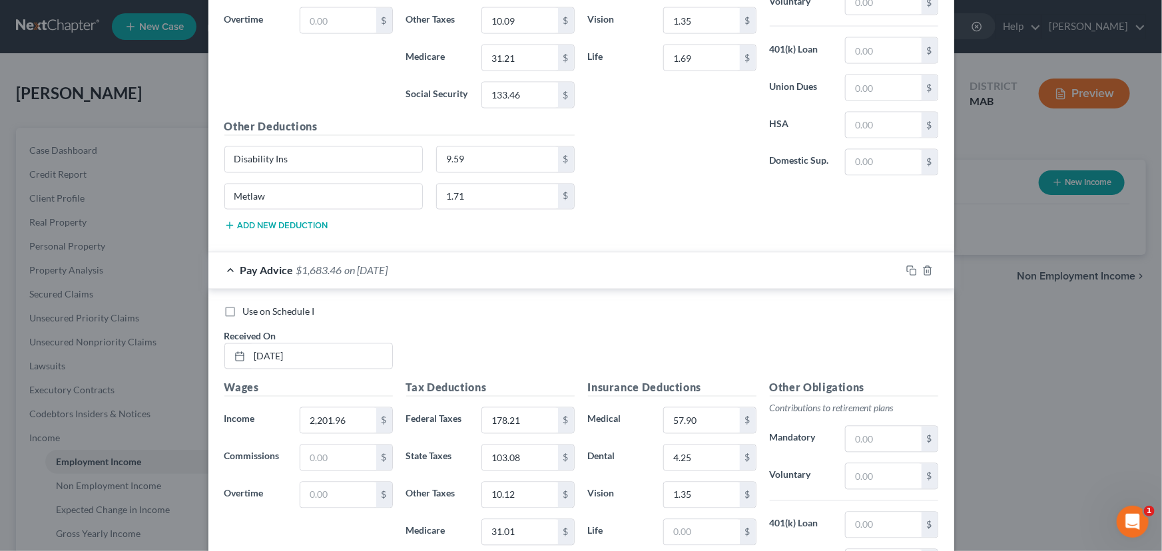
scroll to position [1178, 0]
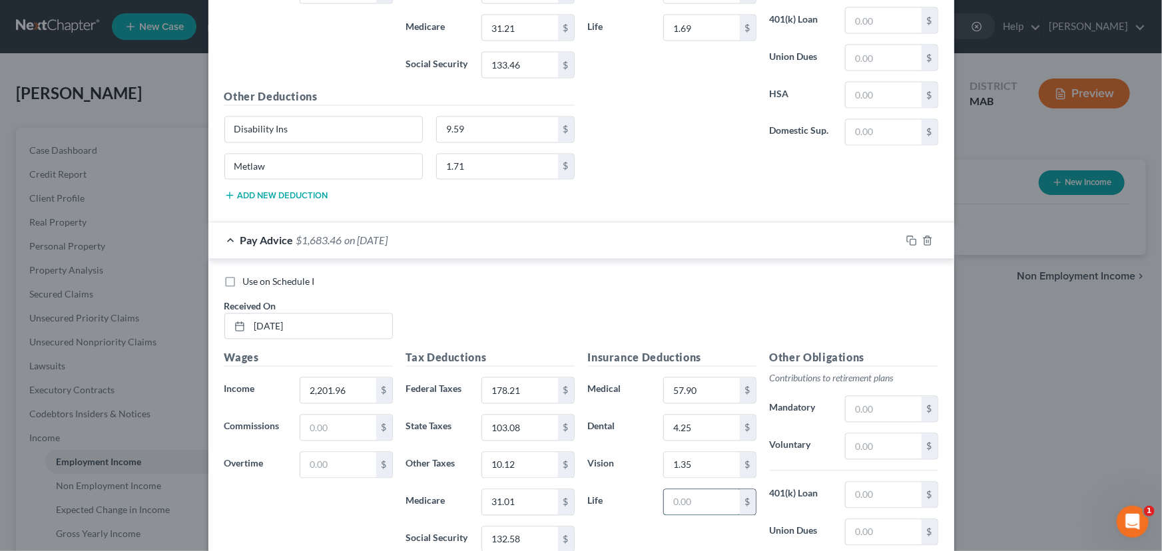
click at [696, 501] on input "text" at bounding box center [701, 502] width 75 height 25
type input "1.69"
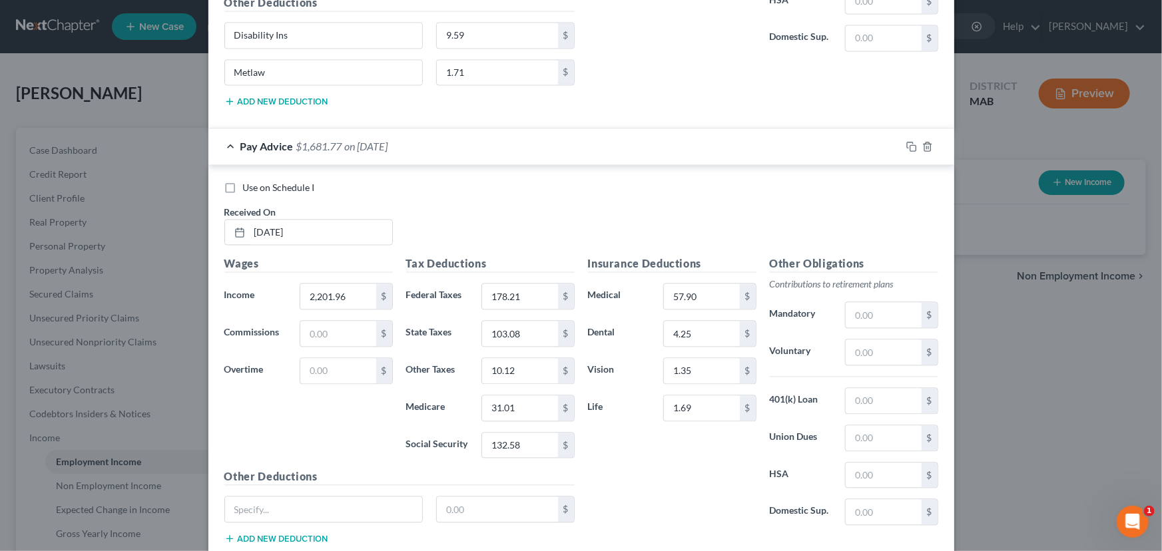
scroll to position [1275, 0]
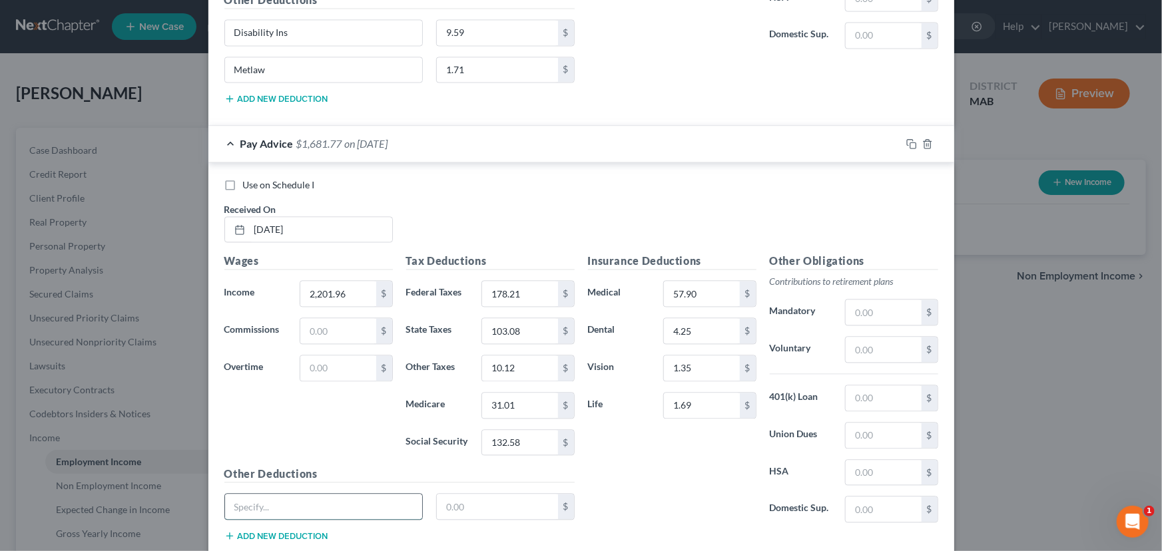
click at [269, 504] on input "text" at bounding box center [324, 507] width 198 height 25
type input "Disability Ins"
type input "9.59"
click at [238, 535] on button "Add new deduction" at bounding box center [276, 536] width 104 height 11
click at [238, 535] on input "text" at bounding box center [324, 544] width 198 height 25
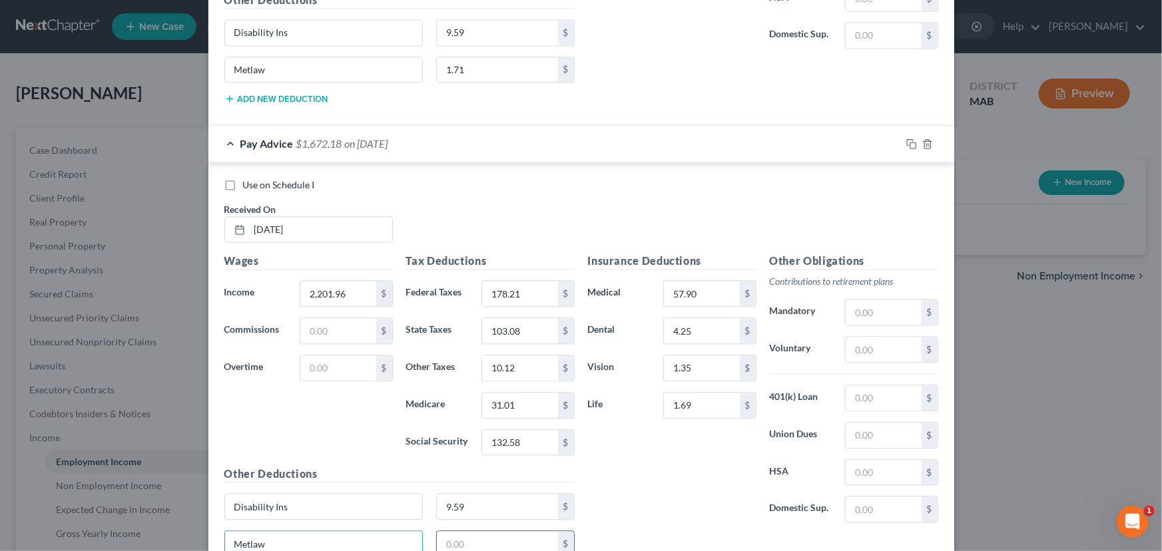
type input "Metlaw"
click at [439, 540] on input "text" at bounding box center [497, 544] width 121 height 25
type input "1.71"
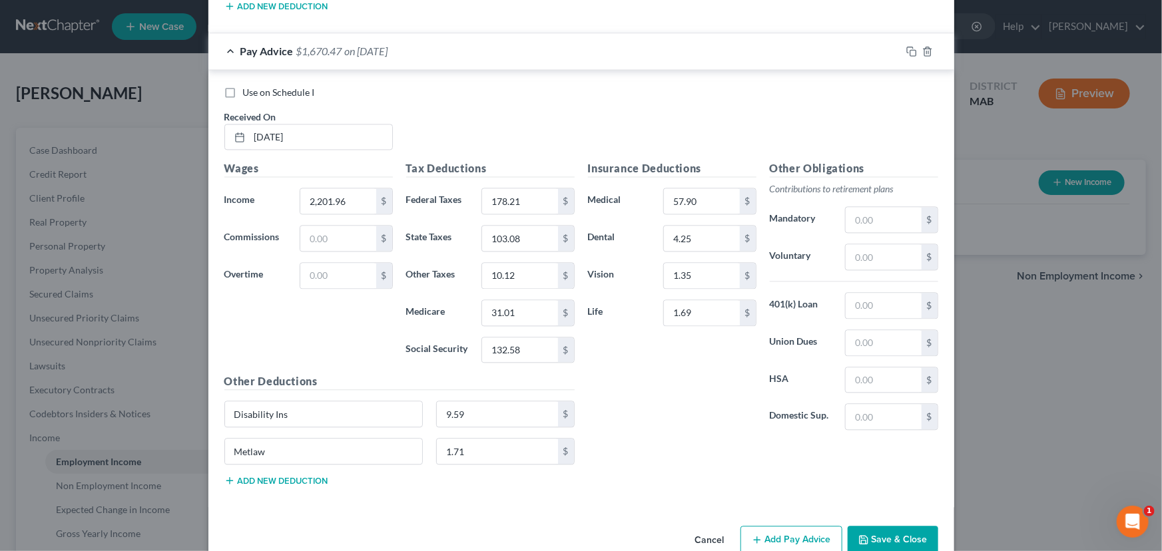
scroll to position [1392, 0]
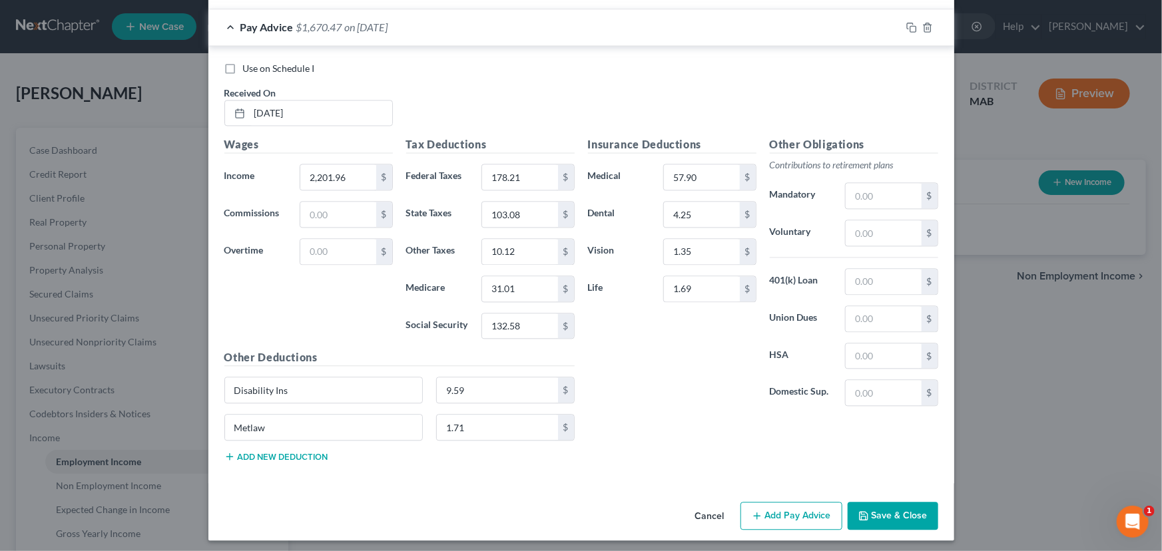
click at [763, 515] on button "Add Pay Advice" at bounding box center [791, 516] width 102 height 28
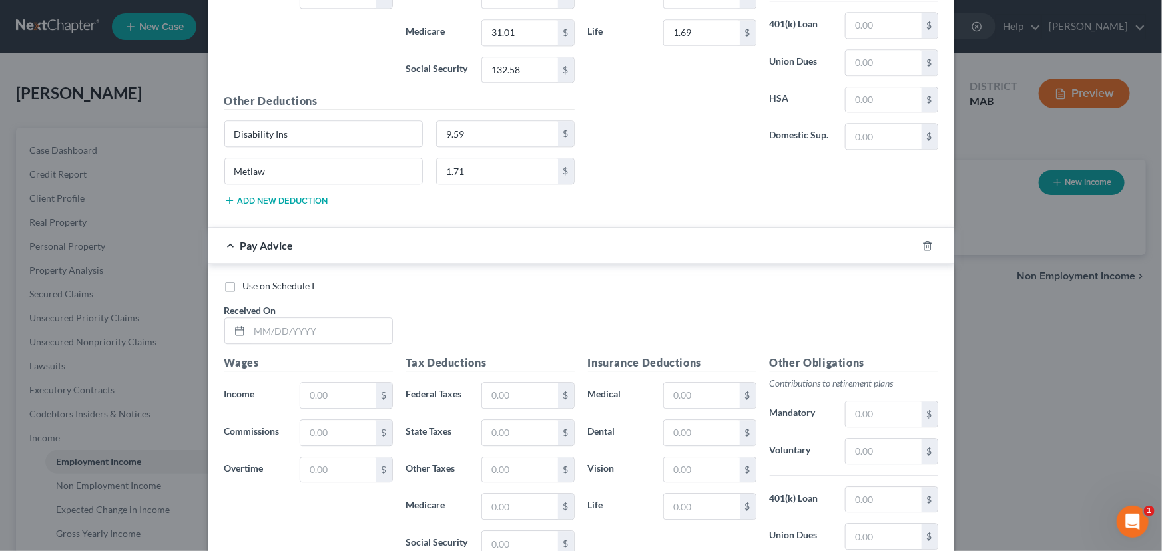
scroll to position [1656, 0]
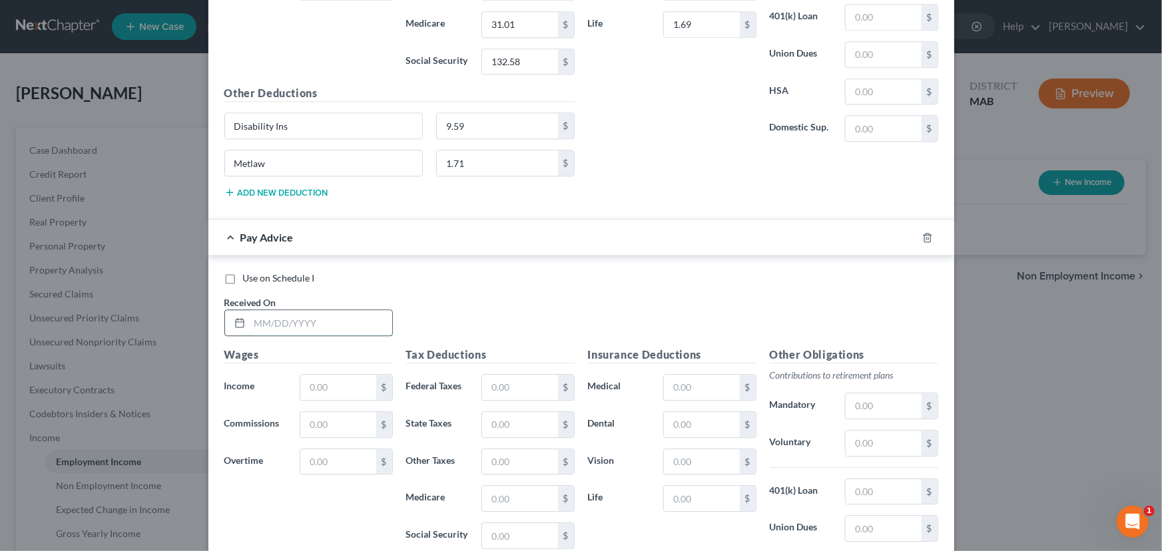
click at [254, 312] on input "text" at bounding box center [321, 322] width 142 height 25
type input "[DATE]"
click at [317, 377] on input "text" at bounding box center [337, 387] width 75 height 25
type input "2,190"
click at [503, 378] on input "text" at bounding box center [519, 387] width 75 height 25
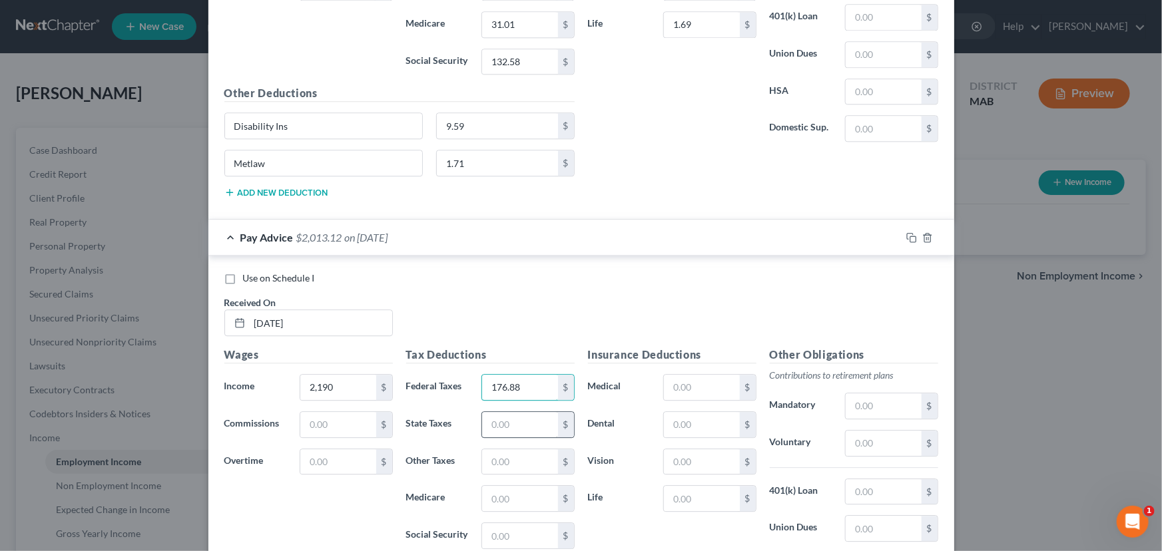
type input "176.88"
click at [497, 419] on input "text" at bounding box center [519, 424] width 75 height 25
type input "102.52"
click at [515, 460] on input "text" at bounding box center [519, 461] width 75 height 25
type input "10.07"
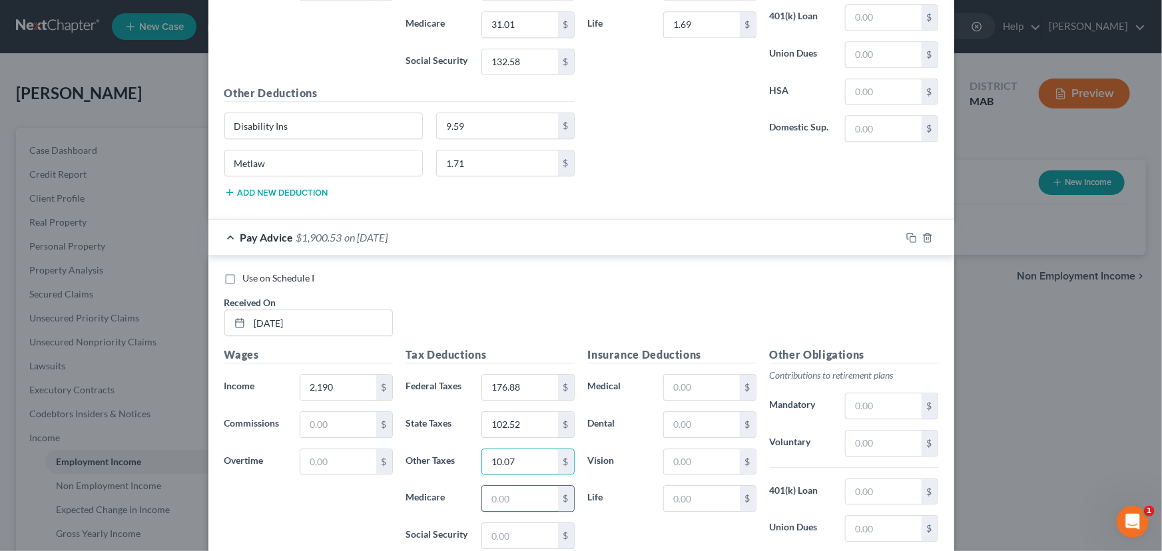
click at [507, 486] on input "text" at bounding box center [519, 498] width 75 height 25
type input "30.85"
click at [491, 523] on input "text" at bounding box center [519, 535] width 75 height 25
type input "131.90"
drag, startPoint x: 1158, startPoint y: 465, endPoint x: 665, endPoint y: 379, distance: 500.1
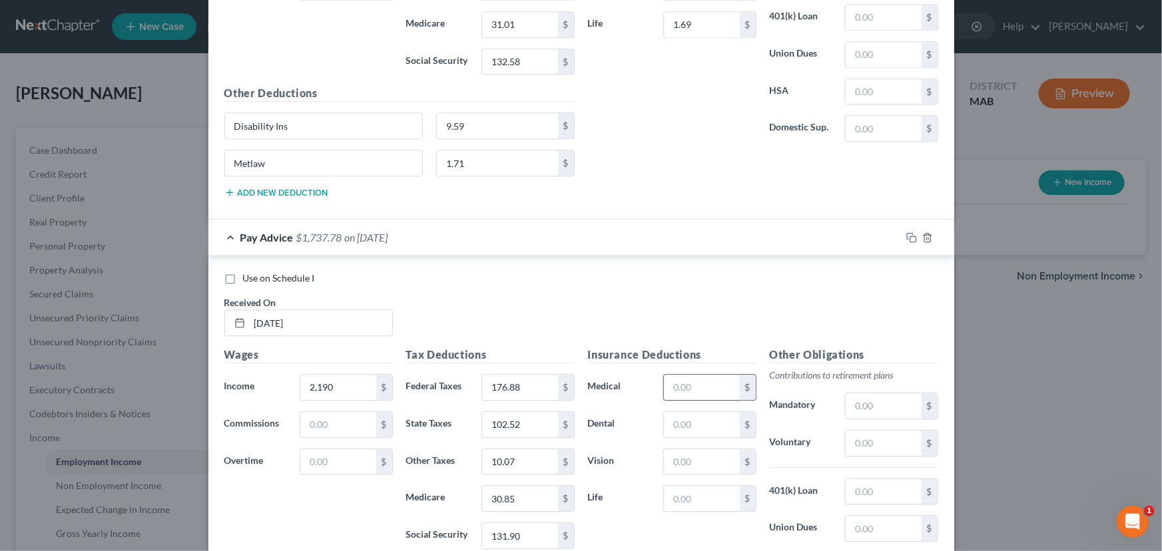
click at [665, 379] on input "text" at bounding box center [701, 387] width 75 height 25
type input "57.90"
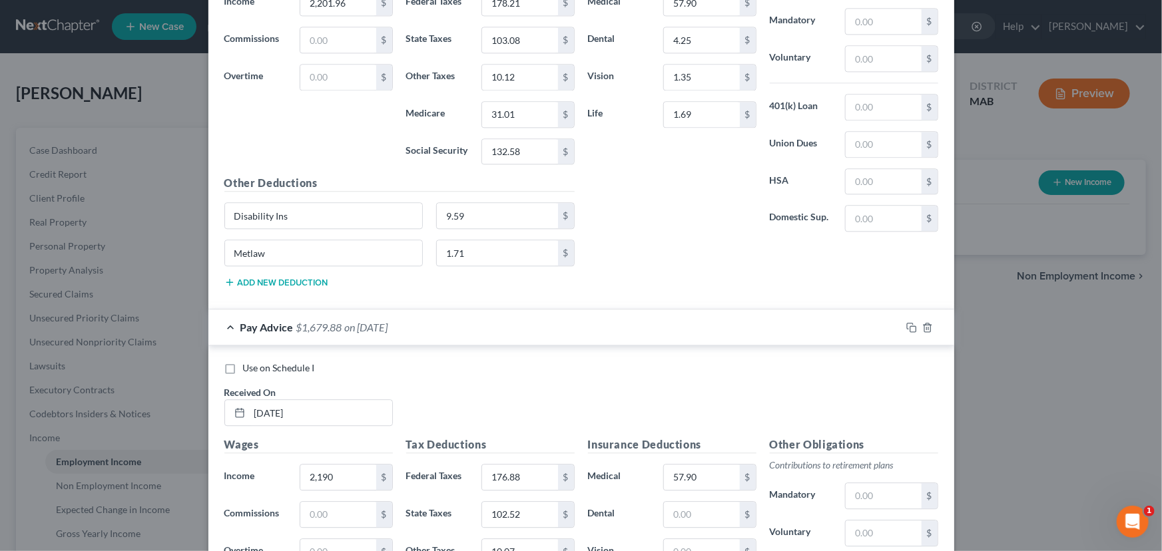
scroll to position [1574, 0]
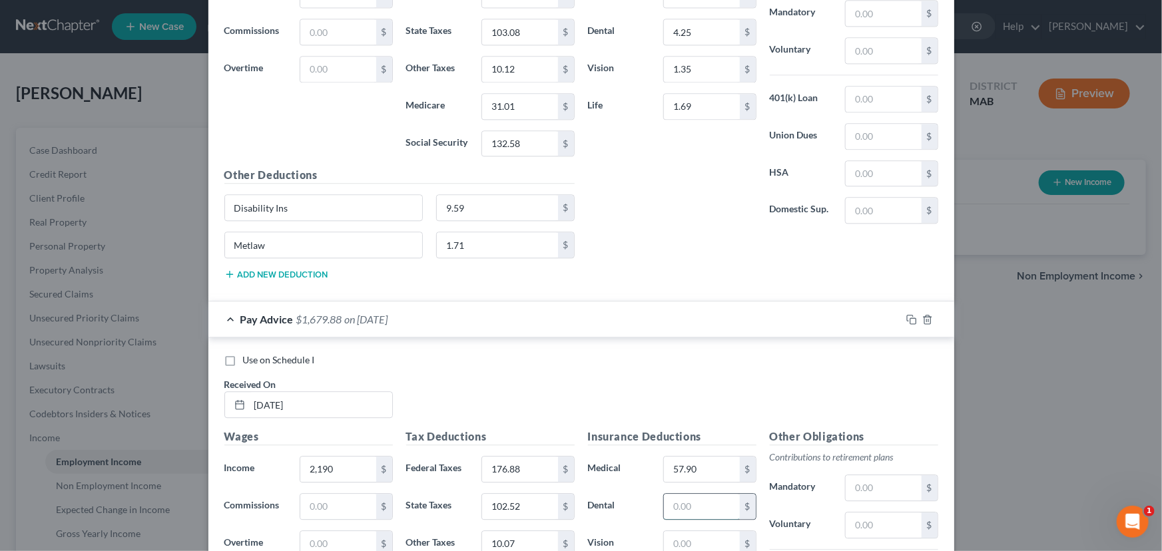
click at [676, 505] on input "text" at bounding box center [701, 506] width 75 height 25
type input "4.25"
click at [674, 533] on input "text" at bounding box center [701, 543] width 75 height 25
type input "1.35"
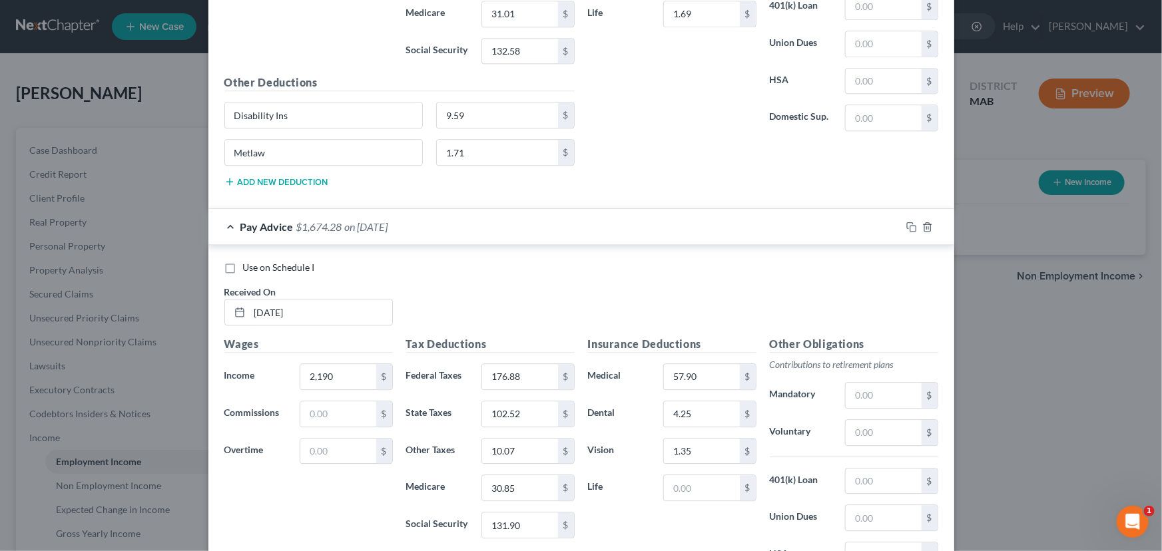
scroll to position [1697, 0]
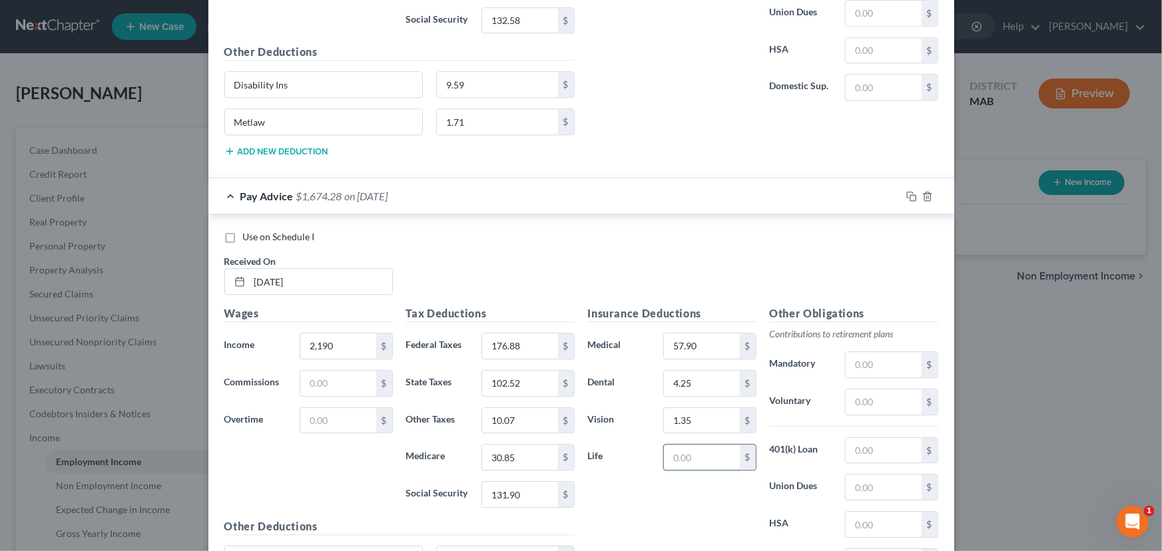
click at [672, 445] on input "text" at bounding box center [701, 457] width 75 height 25
type input "1.69"
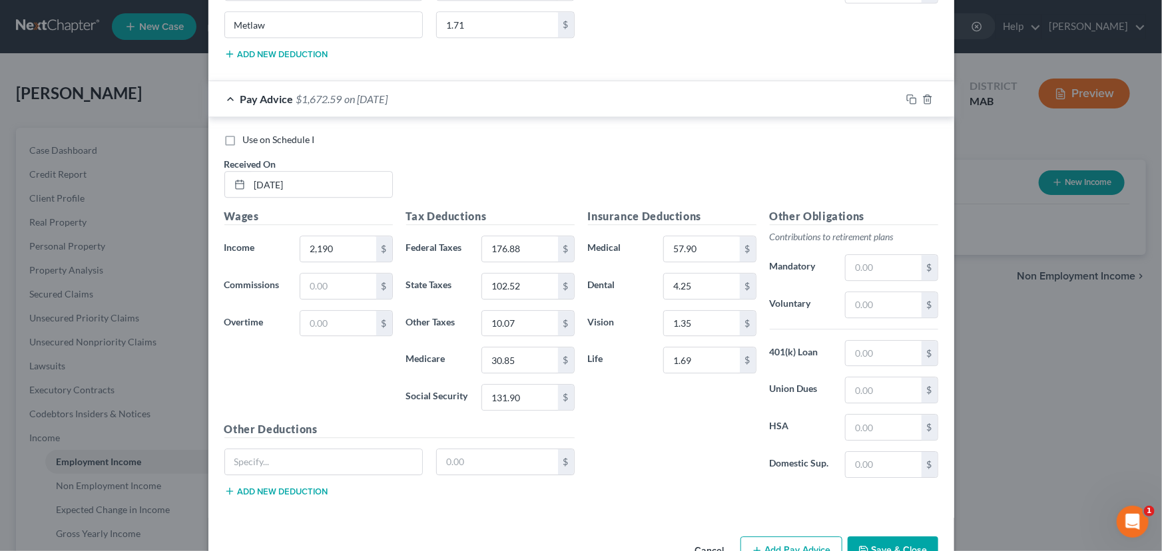
scroll to position [1803, 0]
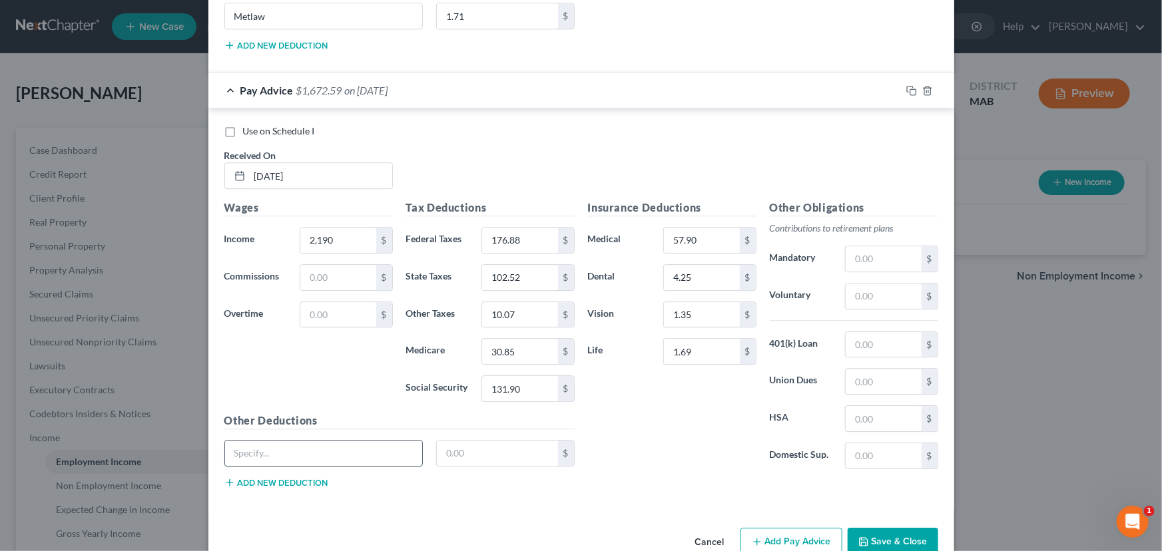
click at [240, 455] on input "text" at bounding box center [324, 453] width 198 height 25
type input "Disability Ins"
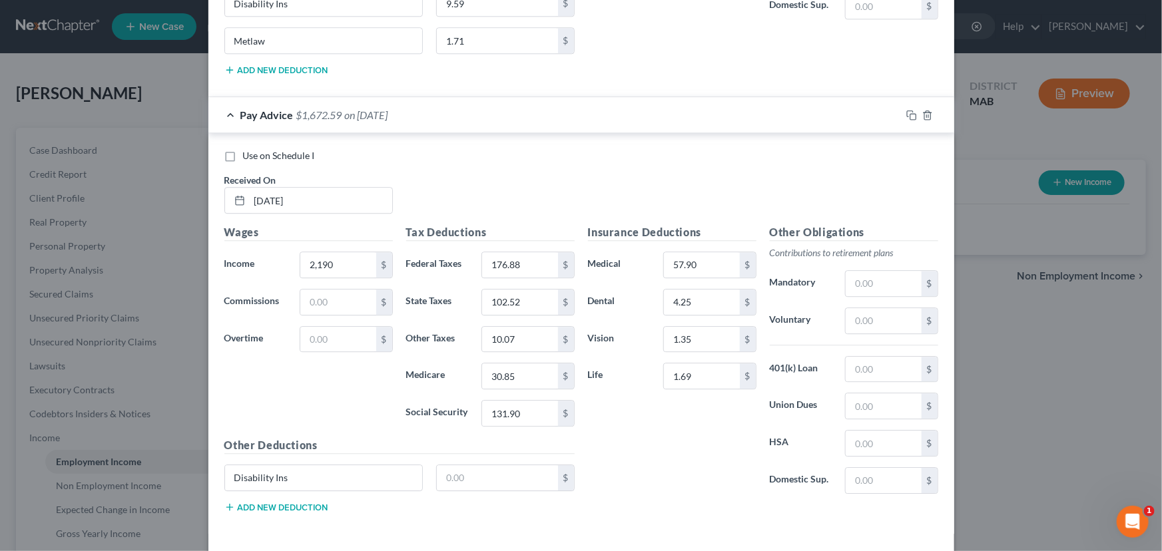
scroll to position [1755, 0]
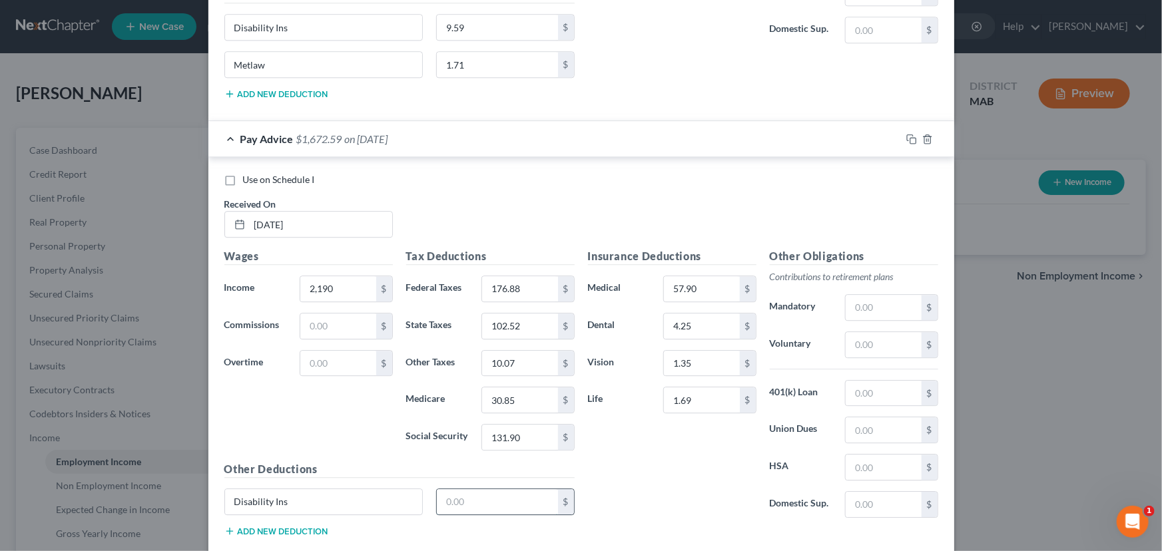
click at [445, 499] on input "text" at bounding box center [497, 501] width 121 height 25
type input "9.59"
click at [248, 526] on button "Add new deduction" at bounding box center [276, 531] width 104 height 11
click at [246, 529] on input "text" at bounding box center [324, 539] width 198 height 25
type input "Metlaw"
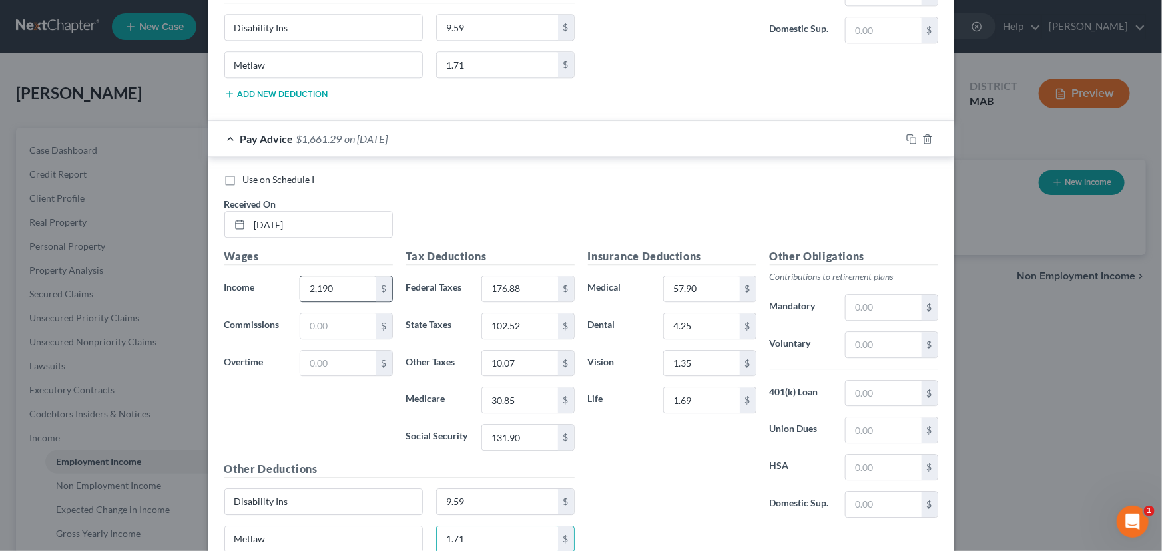
type input "1.71"
click at [332, 286] on input "2,190" at bounding box center [337, 288] width 75 height 25
type input "2,190.90"
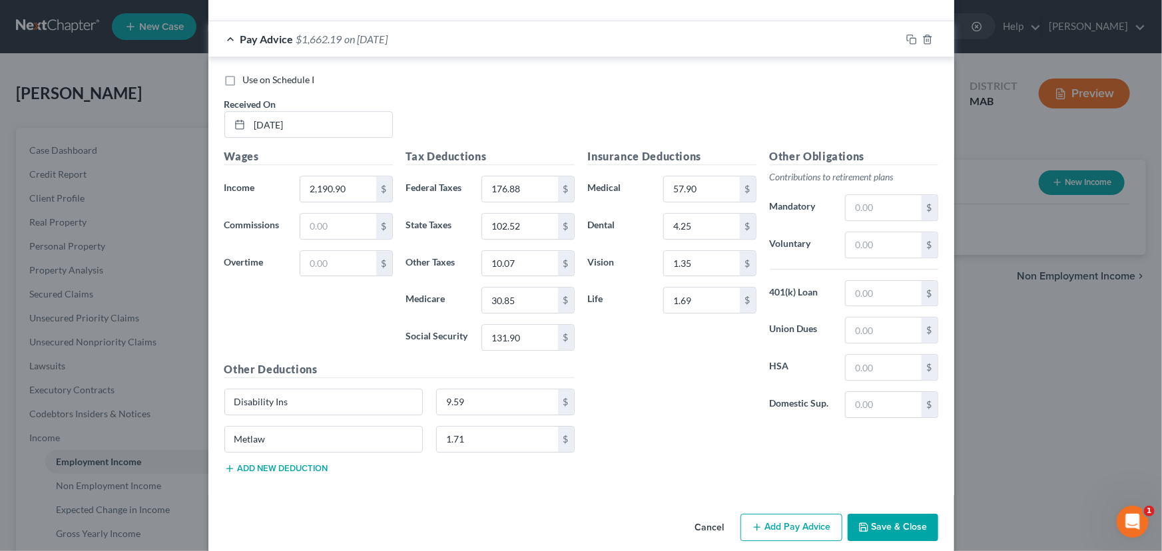
scroll to position [1865, 0]
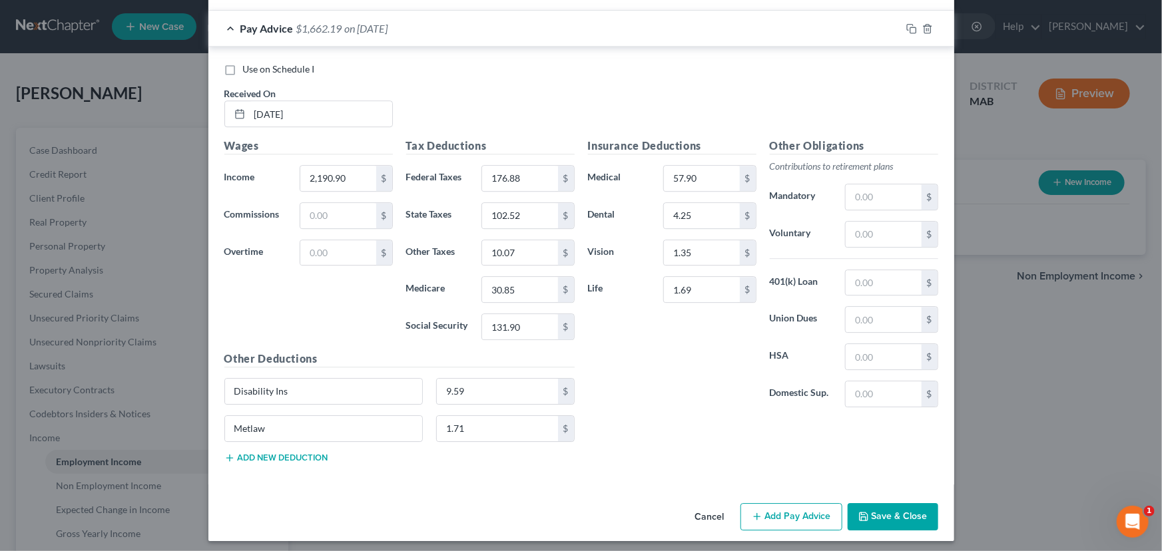
click at [783, 513] on button "Add Pay Advice" at bounding box center [791, 517] width 102 height 28
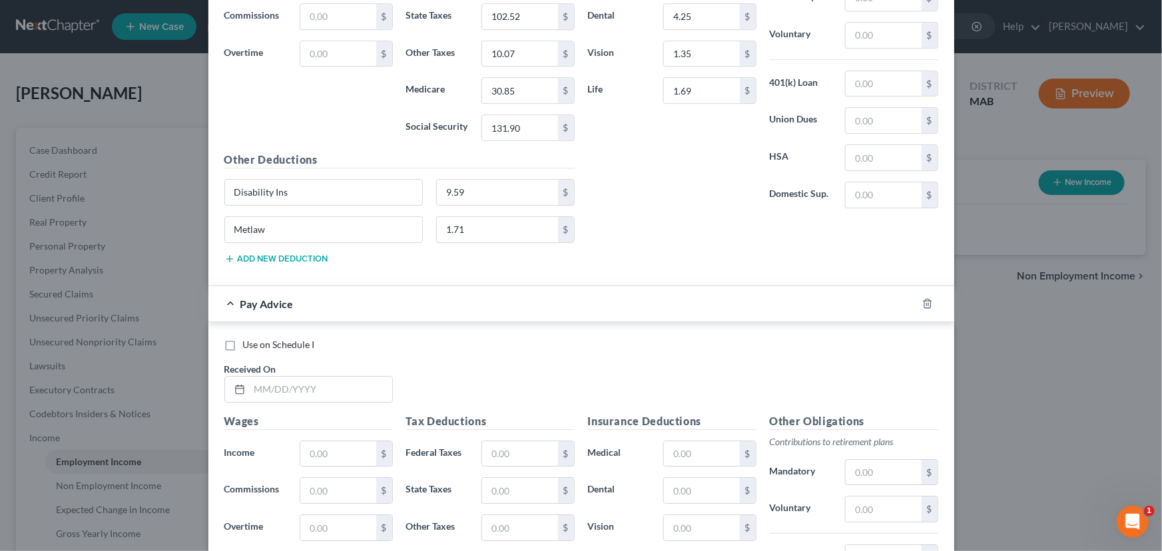
scroll to position [2077, 0]
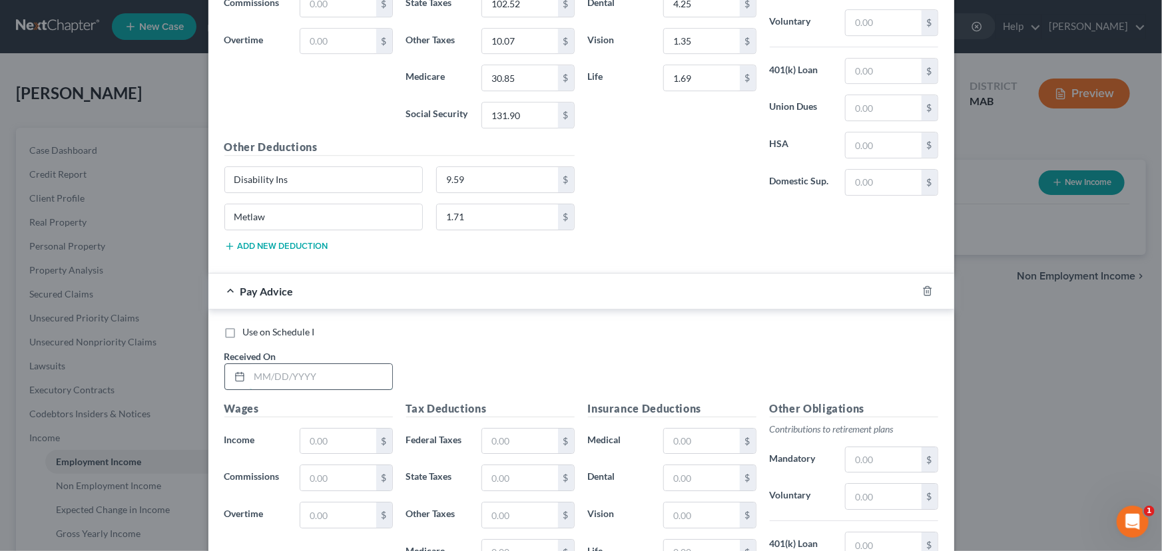
click at [250, 366] on input "text" at bounding box center [321, 376] width 142 height 25
type input "4961.00"
click at [483, 431] on input "text" at bounding box center [519, 441] width 75 height 25
type input "1,091.42"
click at [498, 473] on input "text" at bounding box center [519, 477] width 75 height 25
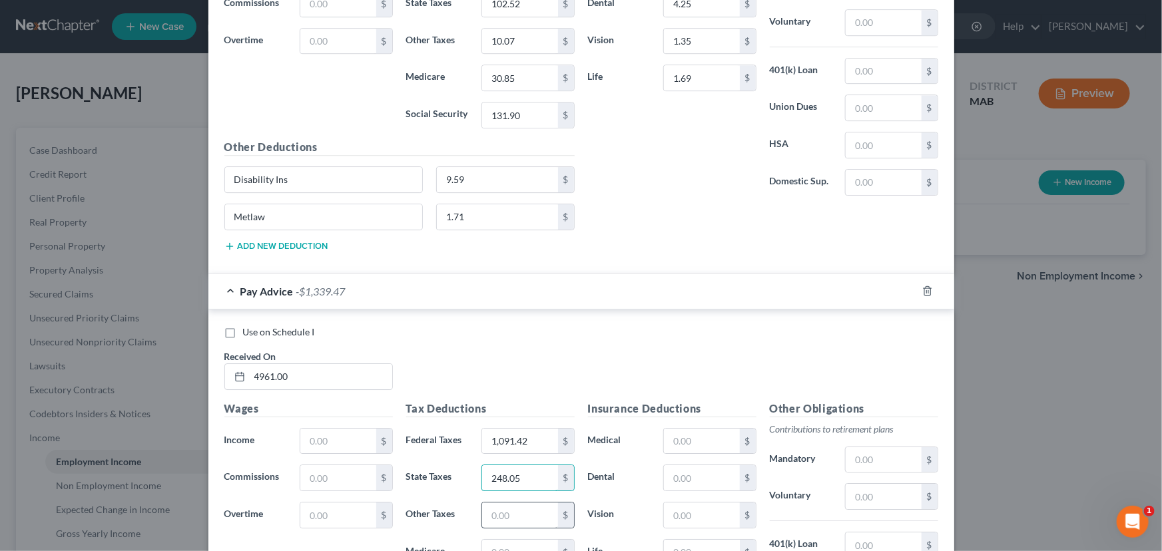
type input "248.05"
click at [489, 505] on input "text" at bounding box center [519, 515] width 75 height 25
type input "22.82"
click at [499, 540] on input "text" at bounding box center [519, 552] width 75 height 25
type input "71.93"
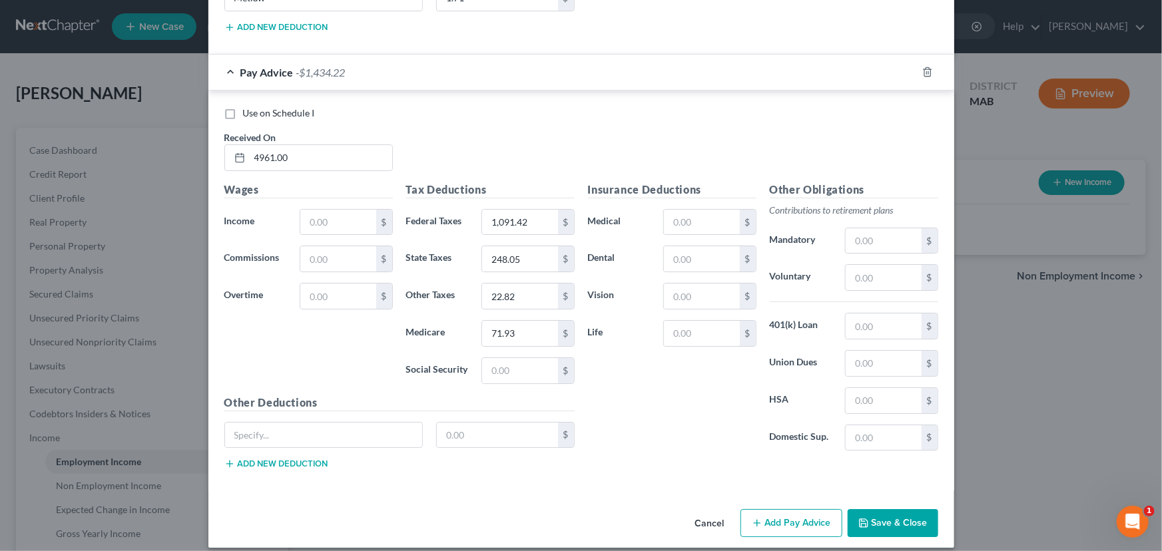
scroll to position [2301, 0]
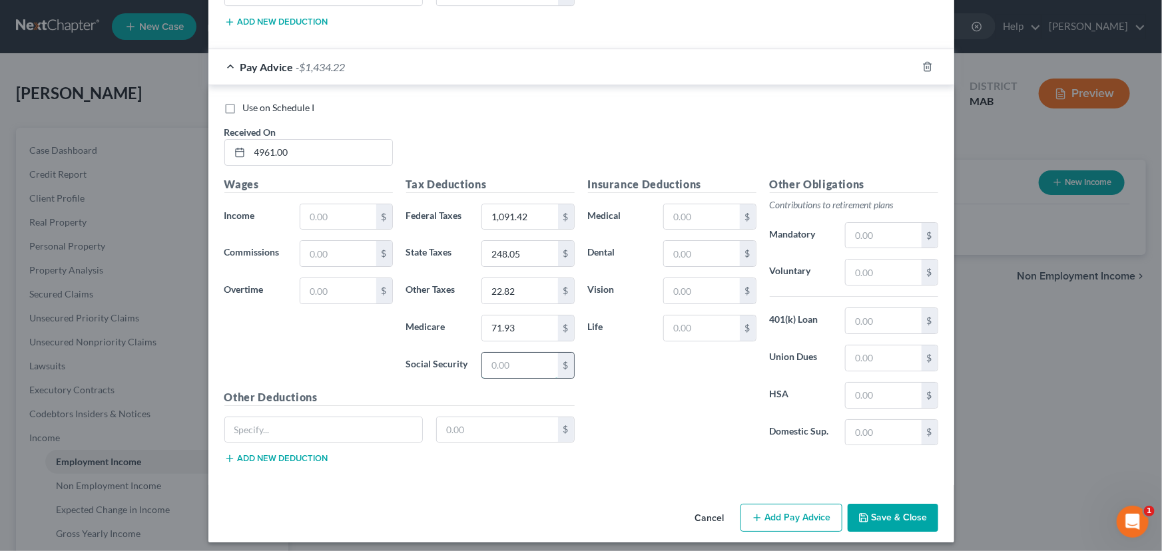
click at [493, 360] on input "text" at bounding box center [519, 365] width 75 height 25
type input "307.58"
click at [325, 208] on input "text" at bounding box center [337, 216] width 75 height 25
type input "4,961.00"
click at [767, 509] on button "Add Pay Advice" at bounding box center [791, 518] width 102 height 28
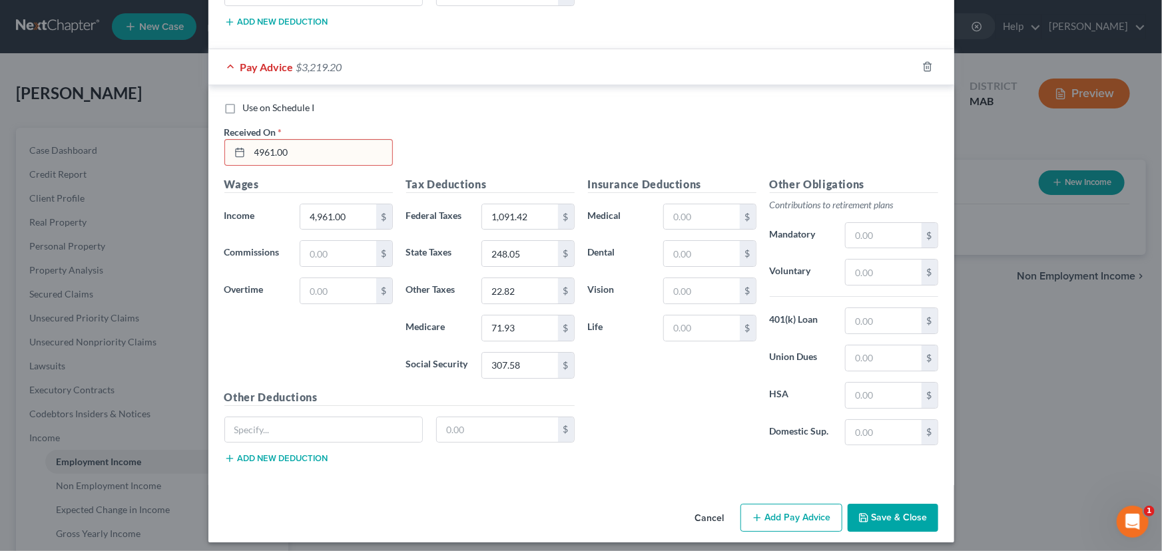
click at [329, 140] on input "4961.00" at bounding box center [321, 152] width 142 height 25
click at [294, 328] on div "Wages Income * 4,961.00 $ Commissions $ Overtime $" at bounding box center [309, 282] width 182 height 213
click at [256, 148] on input "4961.00" at bounding box center [321, 152] width 142 height 25
drag, startPoint x: 254, startPoint y: 146, endPoint x: 272, endPoint y: 146, distance: 18.6
click at [272, 146] on input "4961.00" at bounding box center [321, 152] width 142 height 25
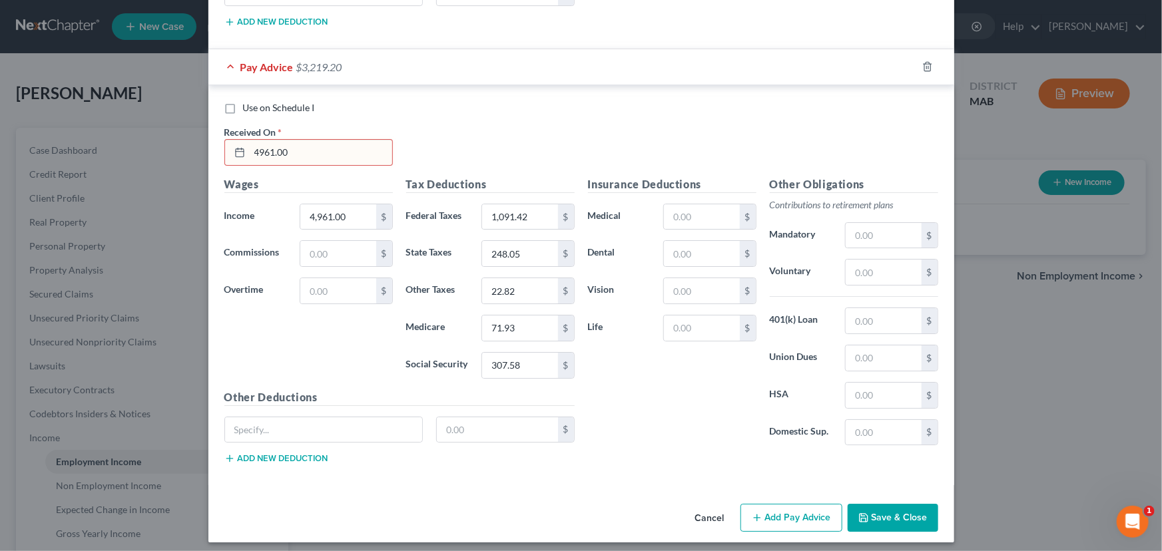
drag, startPoint x: 309, startPoint y: 144, endPoint x: 246, endPoint y: 141, distance: 62.7
click at [250, 141] on input "4961.00" at bounding box center [321, 152] width 142 height 25
type input "[DATE]"
click at [746, 528] on div "Cancel Add Pay Advice Save & Close" at bounding box center [581, 521] width 746 height 44
click at [744, 526] on div "Cancel Add Pay Advice Save & Close" at bounding box center [581, 521] width 746 height 44
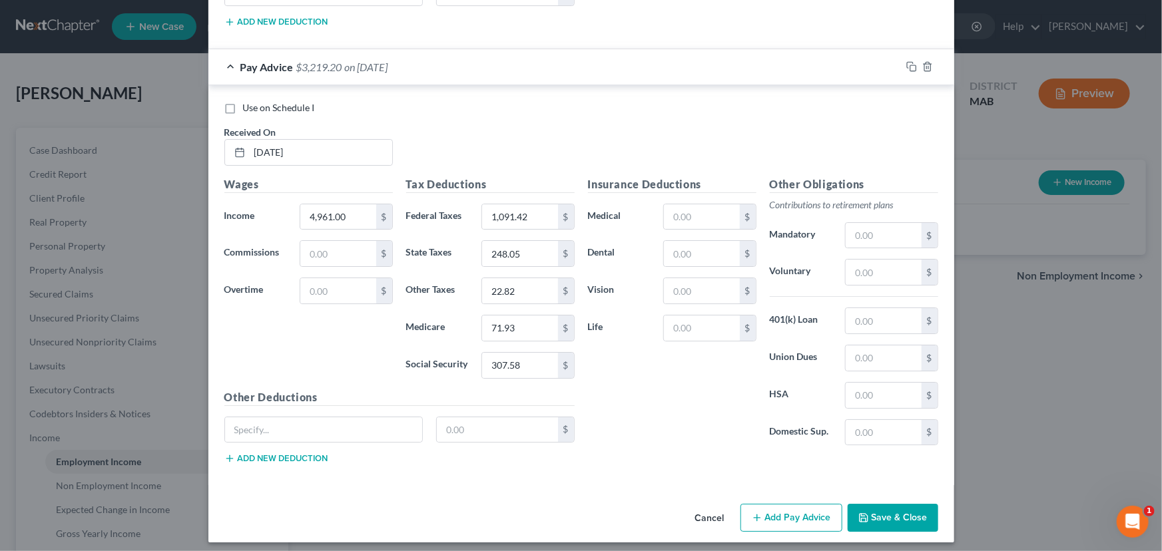
click at [747, 515] on button "Add Pay Advice" at bounding box center [791, 518] width 102 height 28
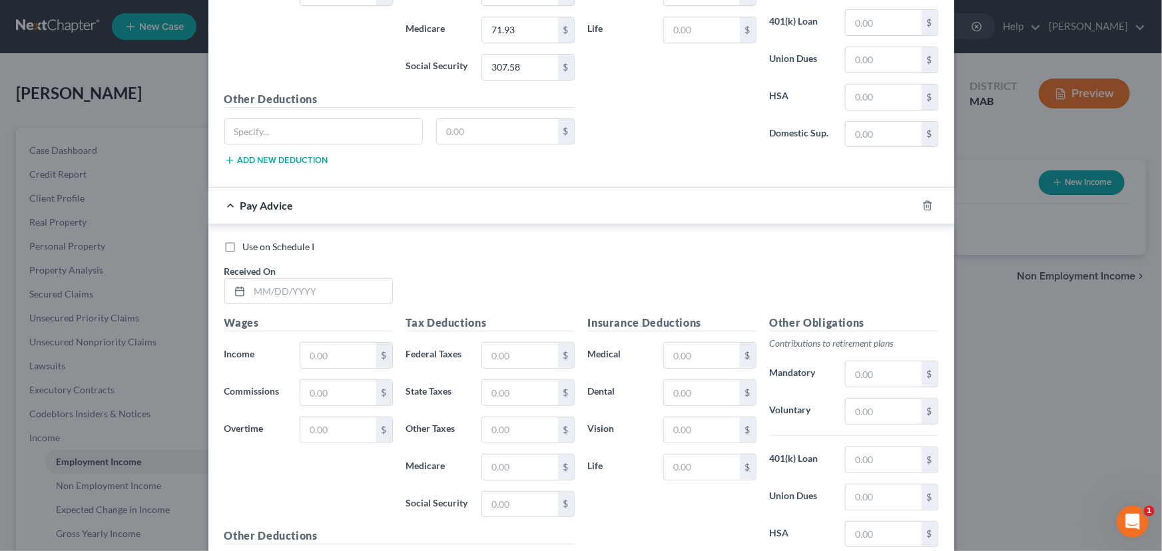
scroll to position [2616, 0]
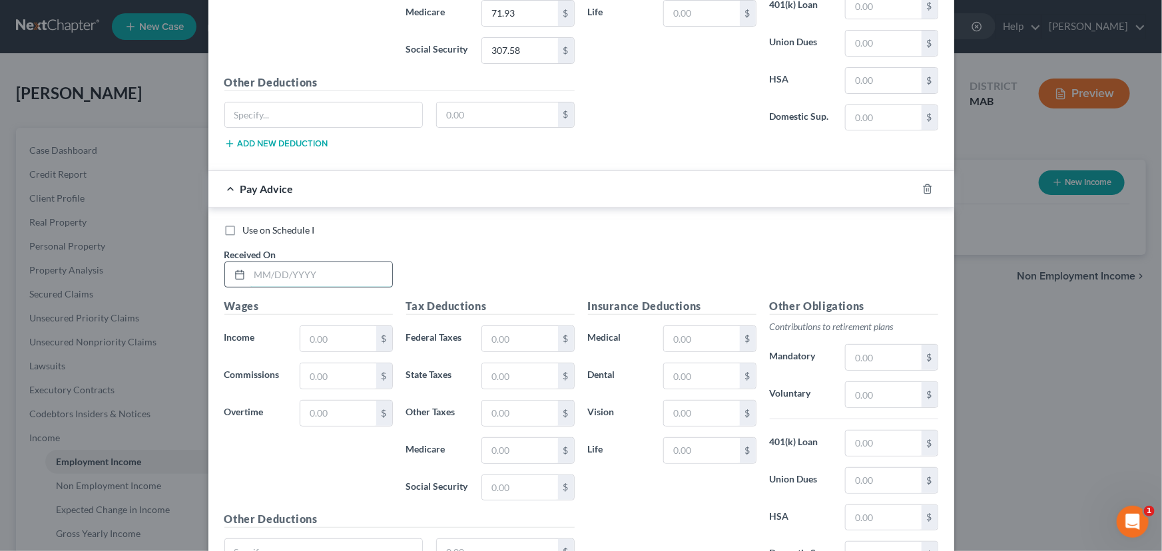
click at [252, 262] on input "text" at bounding box center [321, 274] width 142 height 25
type input "[DATE]"
click at [300, 327] on input "text" at bounding box center [337, 338] width 75 height 25
drag, startPoint x: 299, startPoint y: 327, endPoint x: 295, endPoint y: 320, distance: 8.3
click at [300, 325] on div "$" at bounding box center [346, 338] width 93 height 27
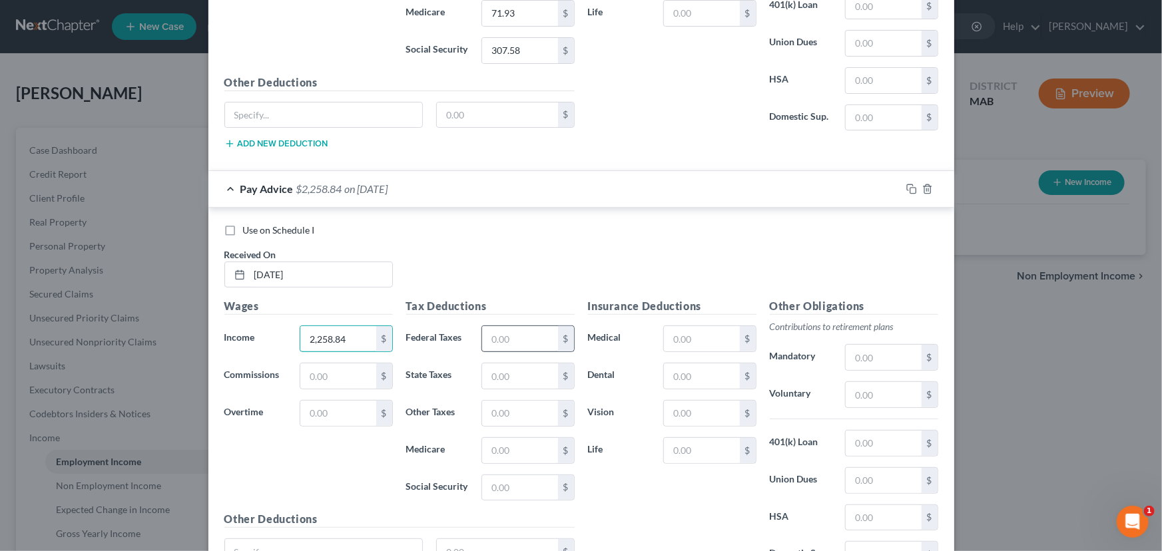
type input "2,258.84"
click at [482, 326] on input "text" at bounding box center [519, 338] width 75 height 25
type input "185.04"
click at [485, 368] on input "text" at bounding box center [519, 375] width 75 height 25
type input "105.92"
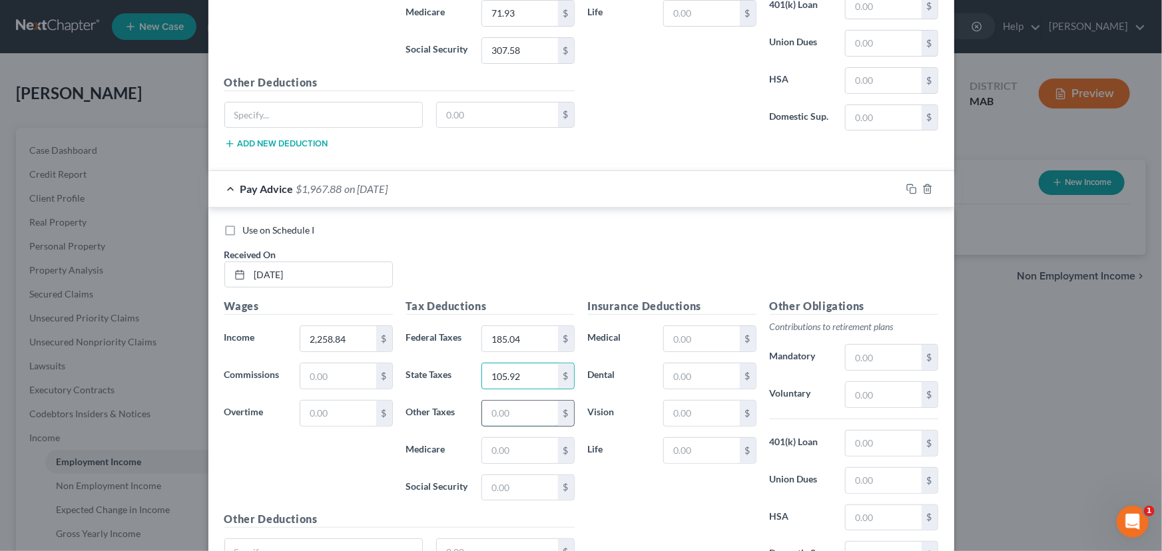
click at [510, 401] on input "text" at bounding box center [519, 413] width 75 height 25
type input "10.38"
click at [501, 445] on input "text" at bounding box center [519, 450] width 75 height 25
type input "31.83"
click at [493, 477] on input "text" at bounding box center [519, 487] width 75 height 25
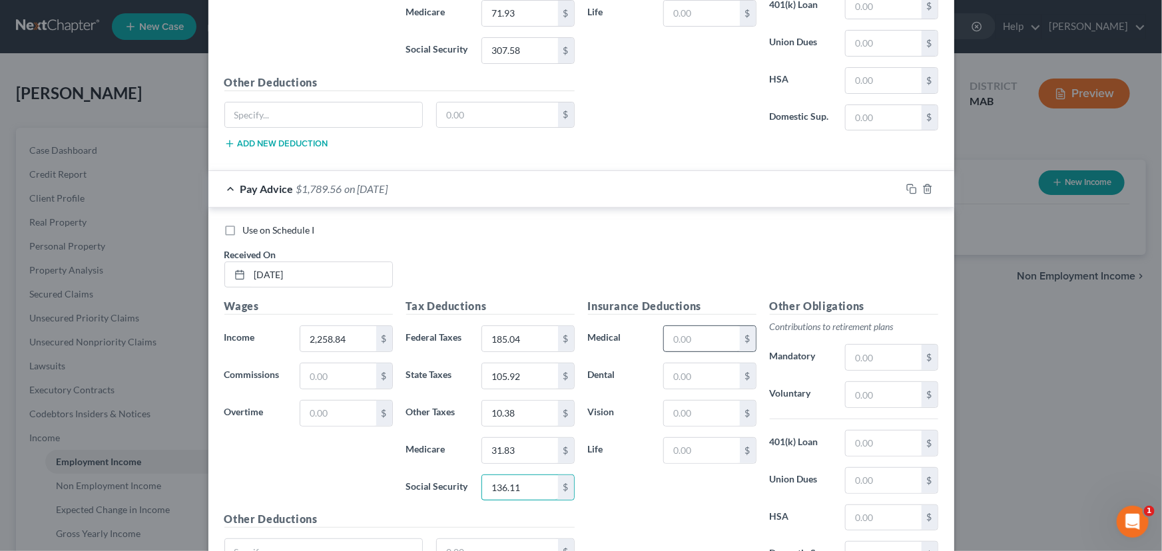
type input "136.11"
click at [692, 328] on input "text" at bounding box center [701, 338] width 75 height 25
type input "57.90"
click at [683, 364] on input "text" at bounding box center [701, 375] width 75 height 25
type input "4.25"
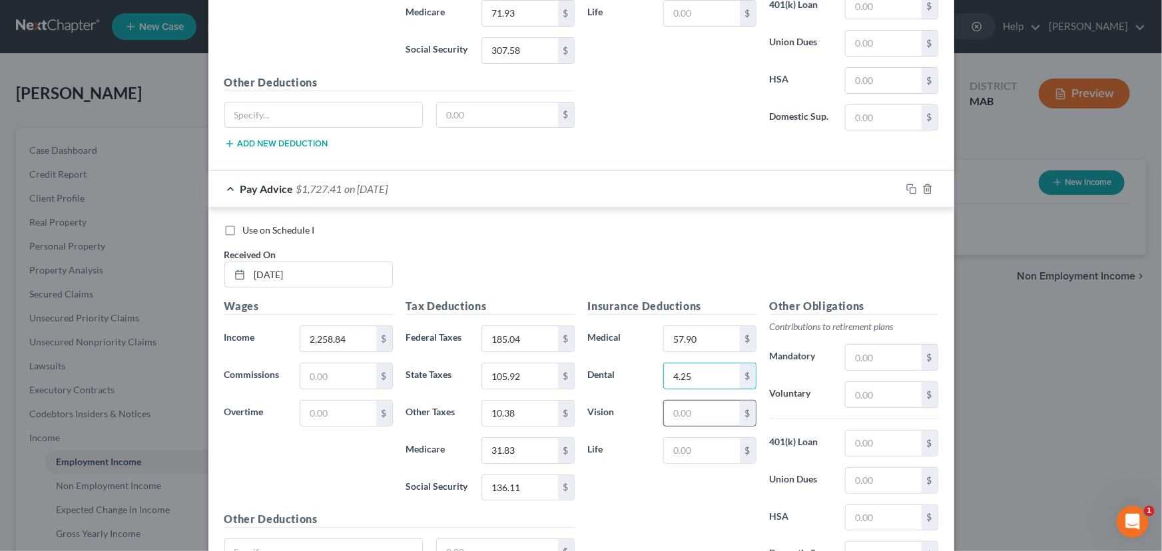
click at [691, 401] on input "text" at bounding box center [701, 413] width 75 height 25
type input "1.35"
click at [675, 451] on input "text" at bounding box center [701, 450] width 75 height 25
type input "1.80"
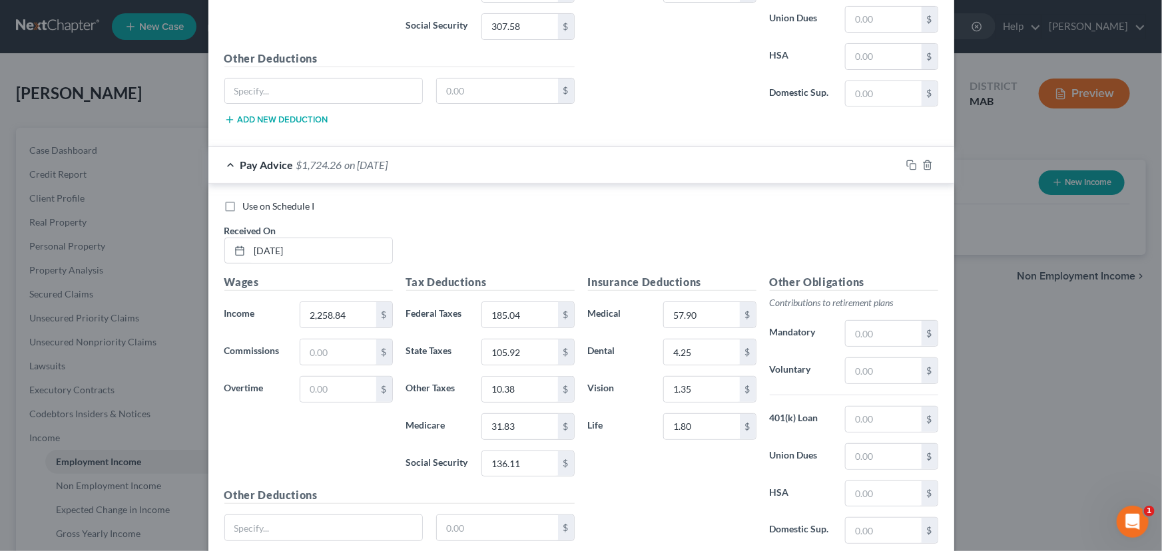
scroll to position [2737, 0]
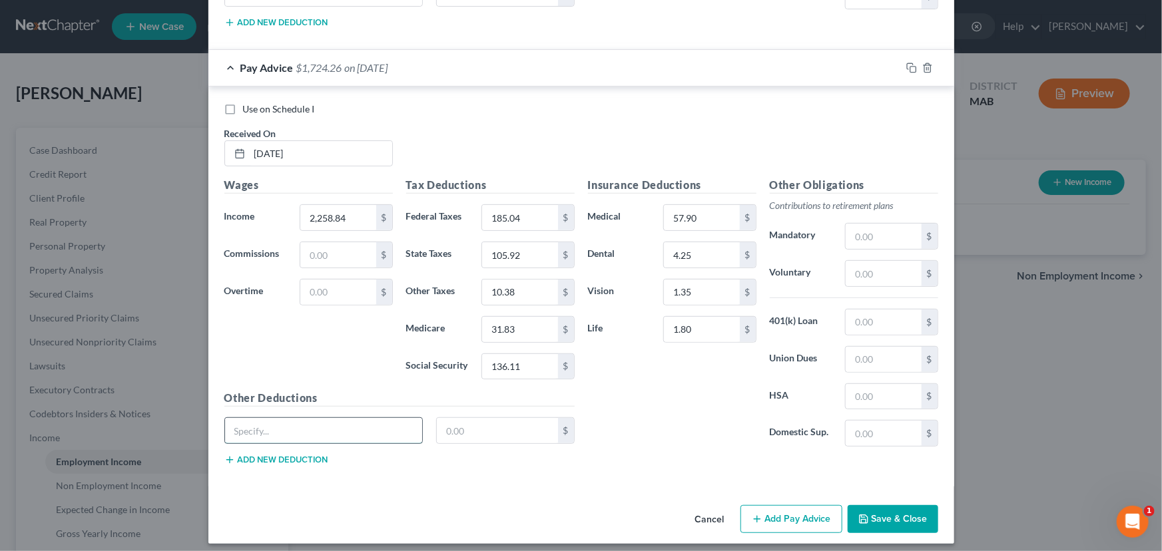
click at [253, 427] on input "text" at bounding box center [324, 430] width 198 height 25
type input "Disability Ins"
type input "9.98"
click at [240, 455] on button "Add new deduction" at bounding box center [276, 460] width 104 height 11
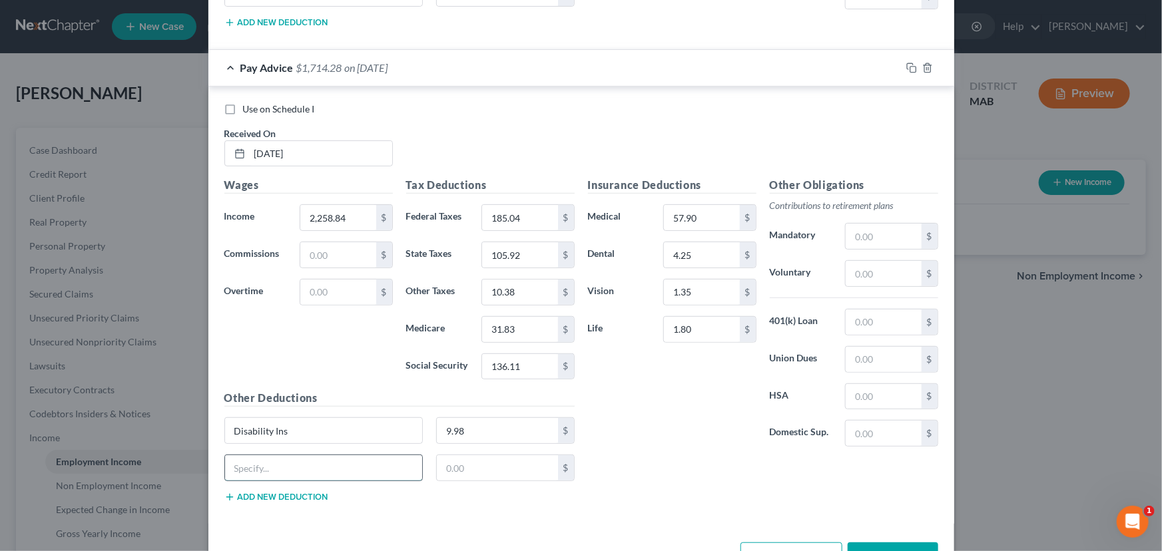
click at [240, 455] on input "text" at bounding box center [324, 467] width 198 height 25
type input "Metlaw"
type input "1.71"
click at [761, 542] on button "Add Pay Advice" at bounding box center [791, 556] width 102 height 28
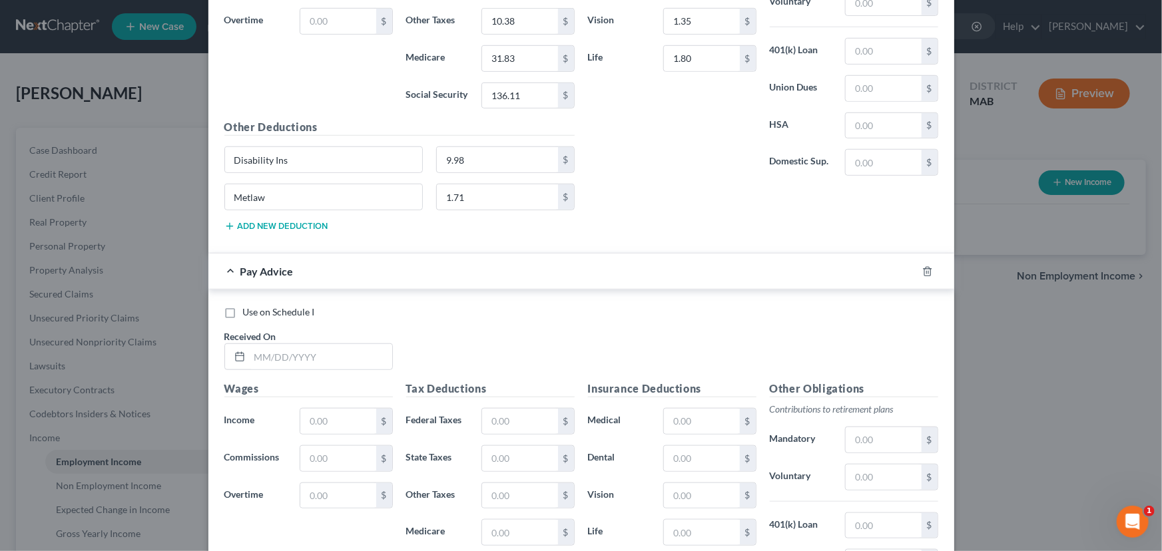
scroll to position [3051, 0]
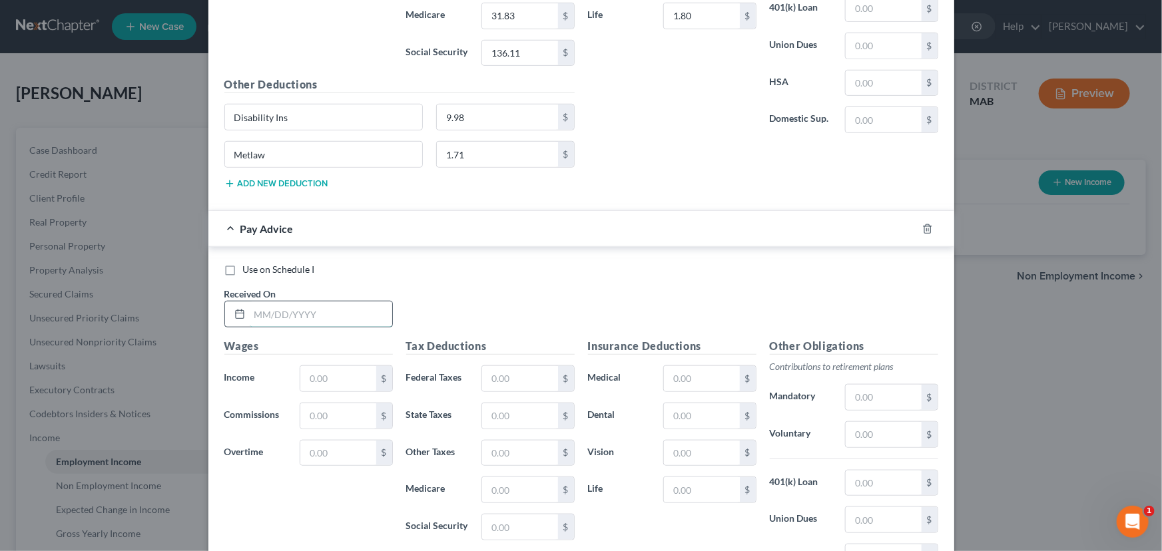
click at [256, 306] on input "text" at bounding box center [321, 314] width 142 height 25
type input "[DATE]"
click at [302, 366] on input "text" at bounding box center [337, 378] width 75 height 25
type input "2,391.81"
click at [485, 366] on input "text" at bounding box center [519, 378] width 75 height 25
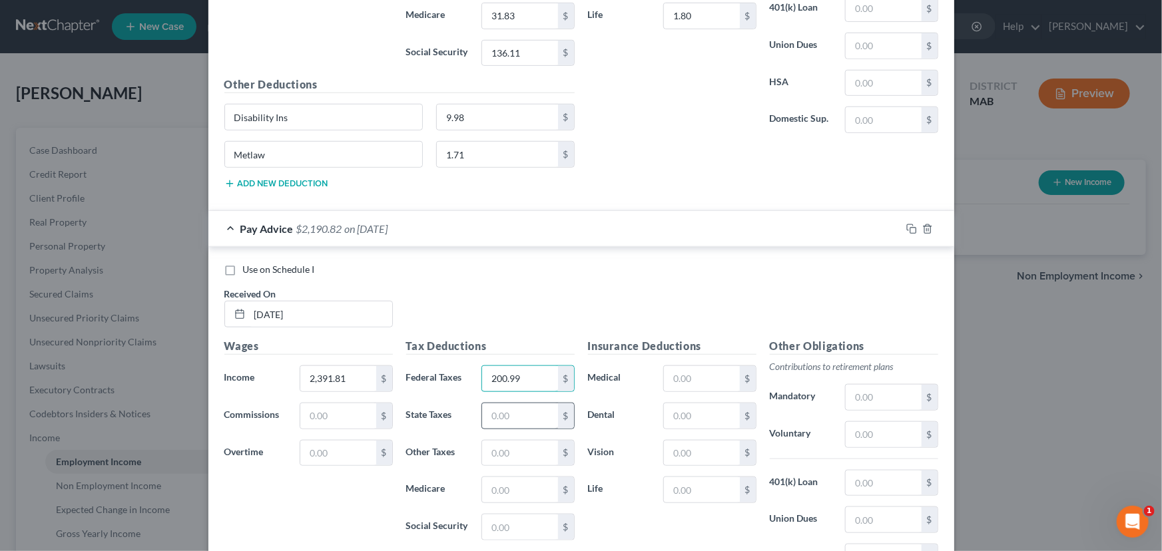
type input "200.99"
click at [483, 405] on input "text" at bounding box center [519, 415] width 75 height 25
type input "112.57"
click at [486, 441] on input "text" at bounding box center [519, 453] width 75 height 25
type input "10.99"
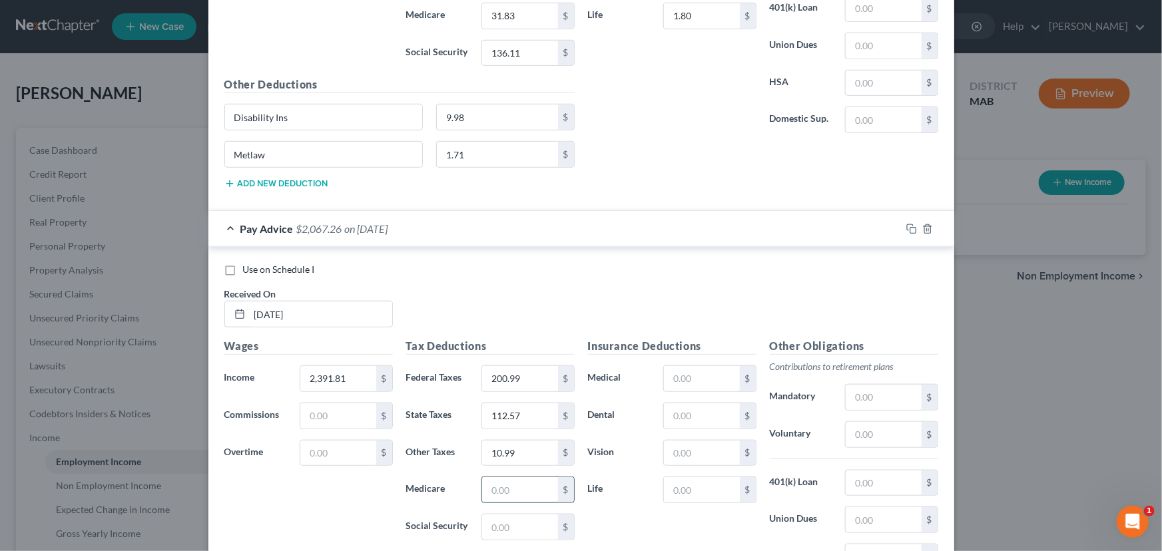
click at [483, 479] on input "text" at bounding box center [519, 489] width 75 height 25
type input "33.76"
click at [501, 523] on input "text" at bounding box center [519, 527] width 75 height 25
type input "144.36"
click at [688, 366] on input "text" at bounding box center [701, 378] width 75 height 25
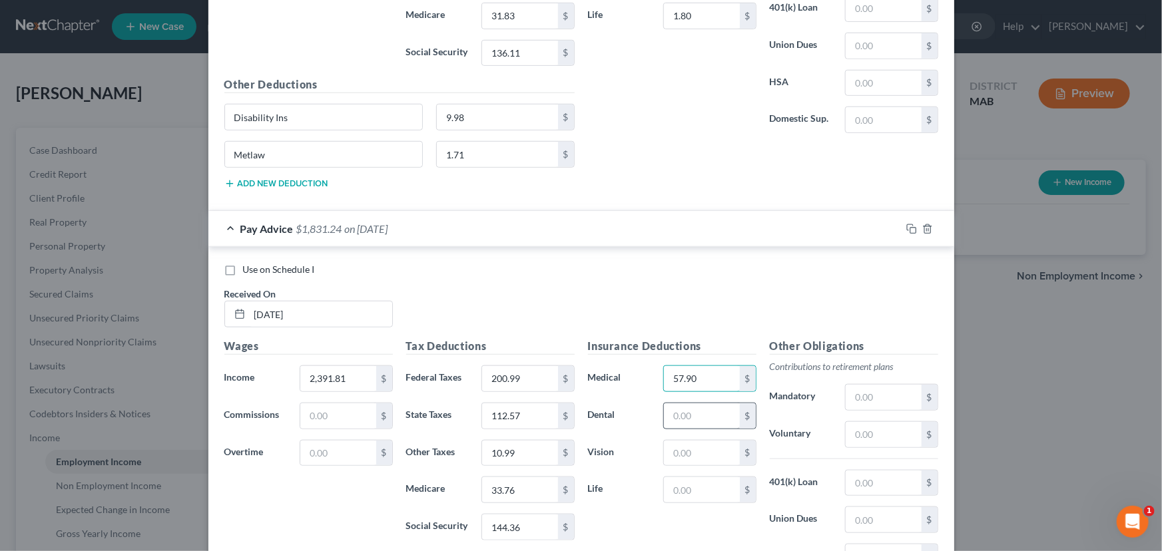
type input "57.90"
click at [676, 403] on input "text" at bounding box center [701, 415] width 75 height 25
type input "4.35"
click at [679, 441] on input "text" at bounding box center [701, 453] width 75 height 25
type input "1.35"
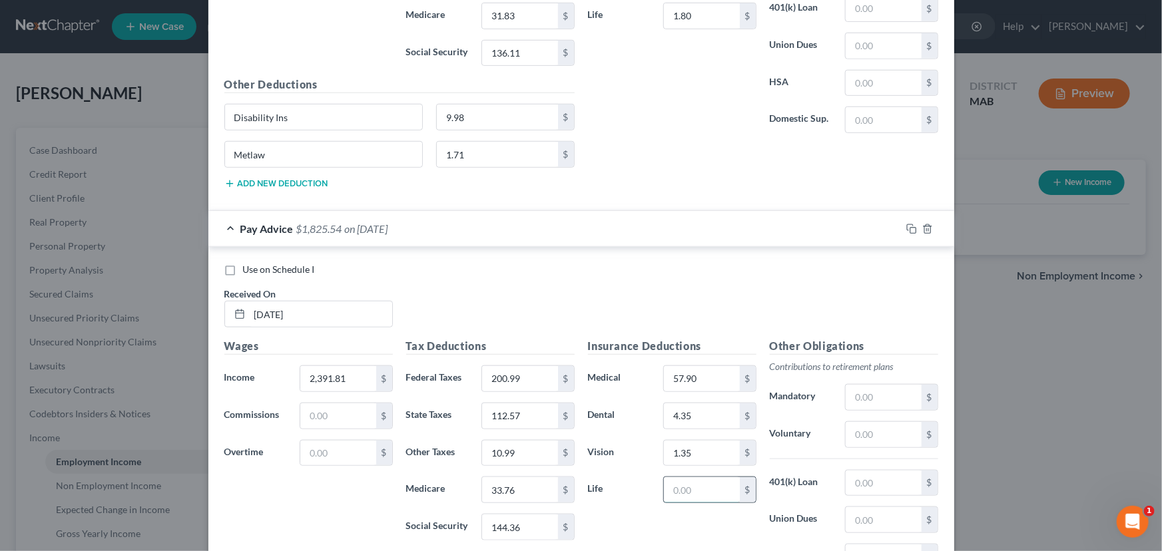
click at [675, 477] on input "text" at bounding box center [701, 489] width 75 height 25
type input "1.80"
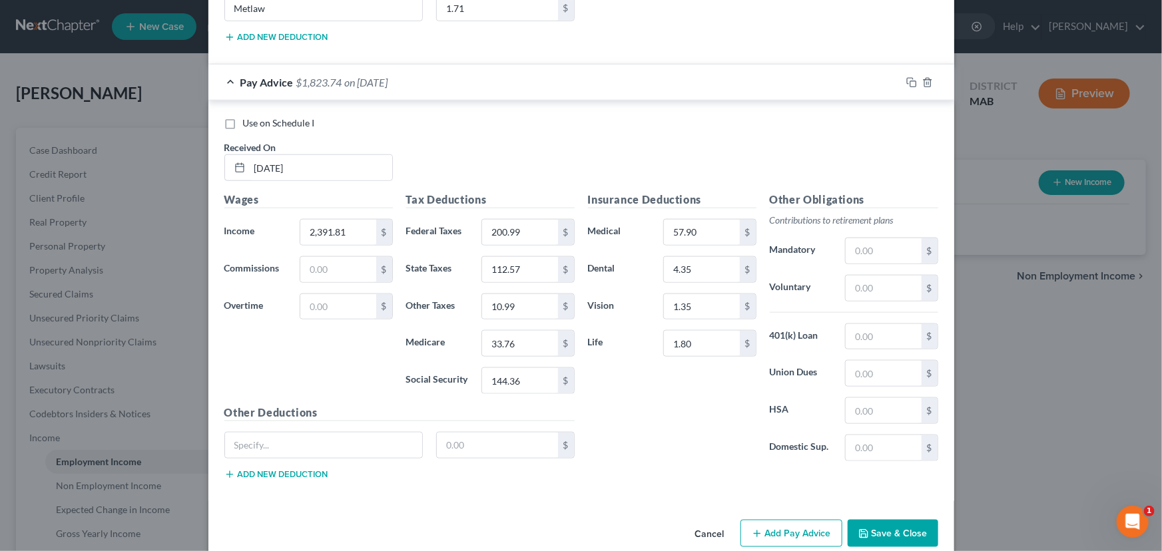
scroll to position [3210, 0]
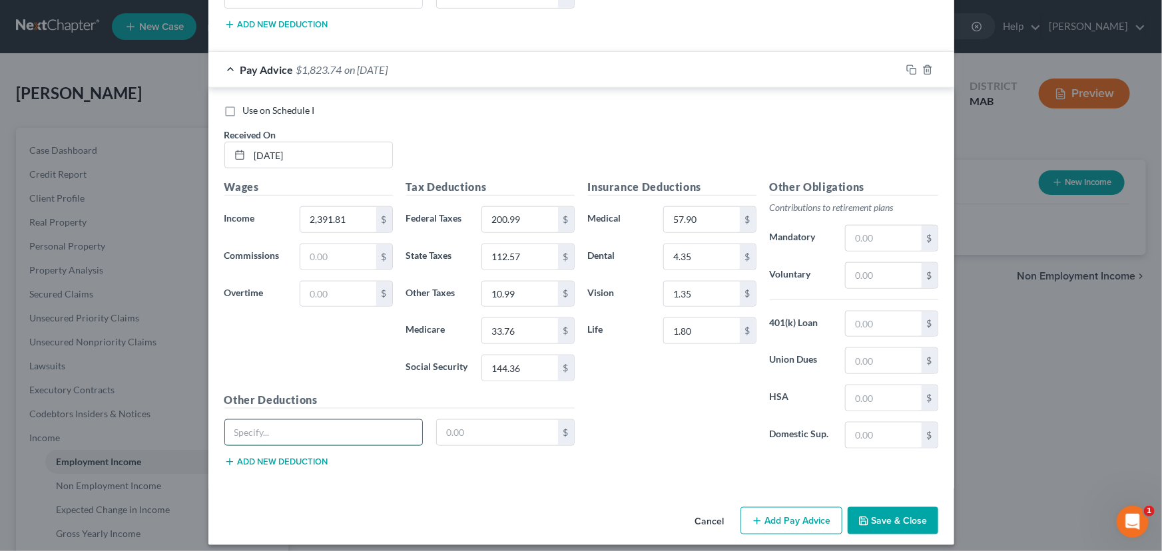
click at [363, 420] on input "text" at bounding box center [324, 432] width 198 height 25
type input "Disability Ins"
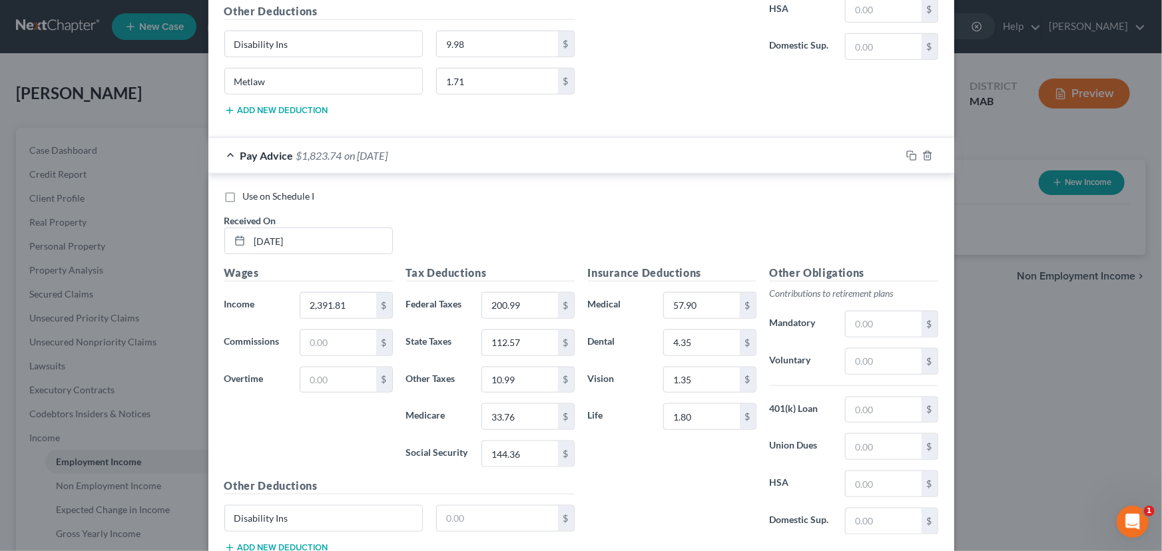
scroll to position [3129, 0]
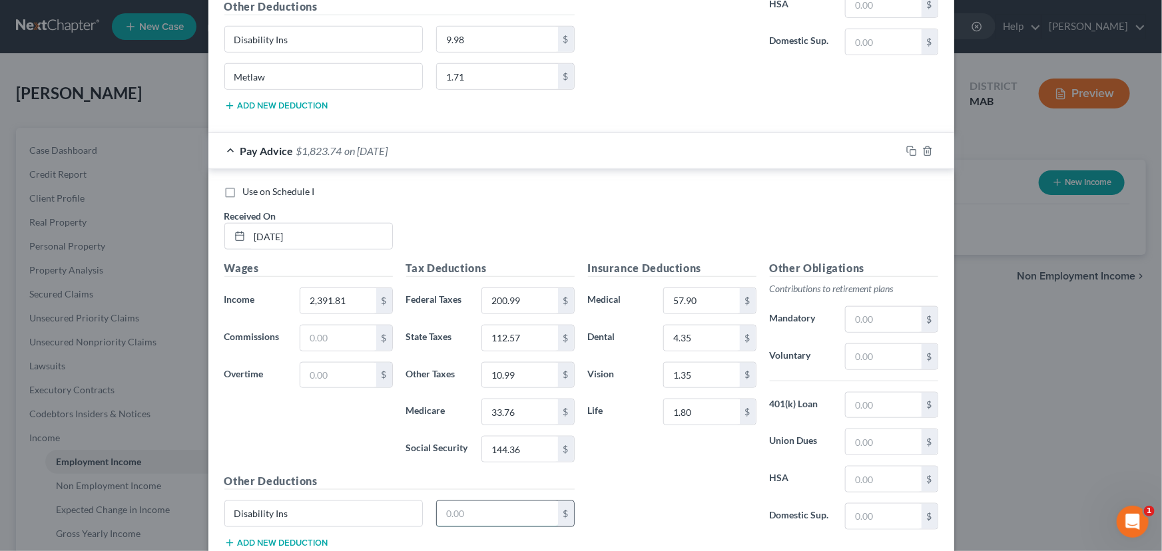
click at [438, 506] on input "text" at bounding box center [497, 513] width 121 height 25
type input "9.98"
click at [298, 538] on button "Add new deduction" at bounding box center [276, 543] width 104 height 11
click at [292, 539] on input "text" at bounding box center [324, 551] width 198 height 25
type input "Metlaw"
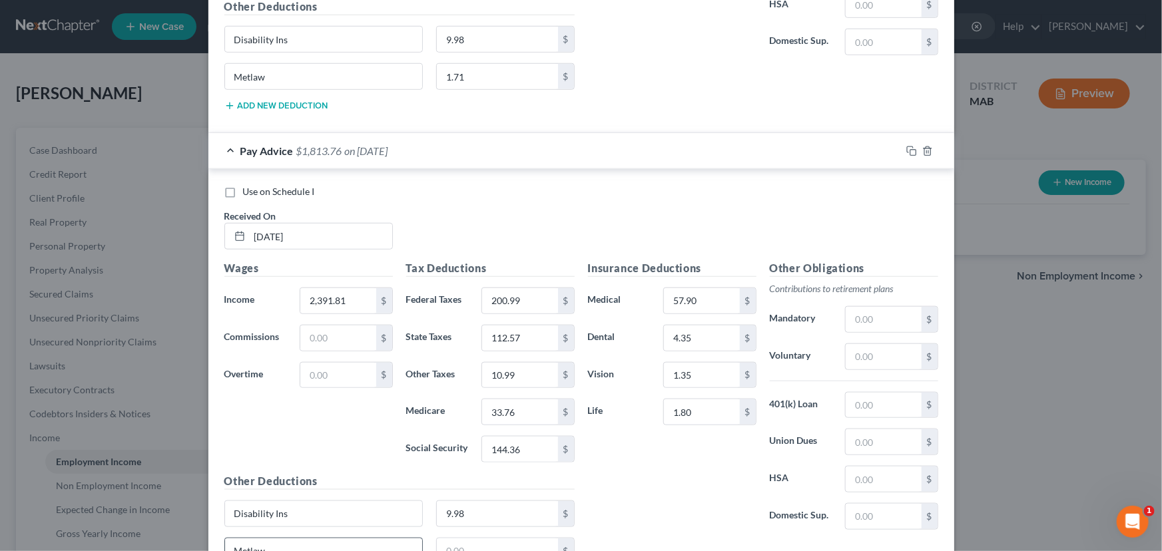
scroll to position [3131, 0]
type input "1.71"
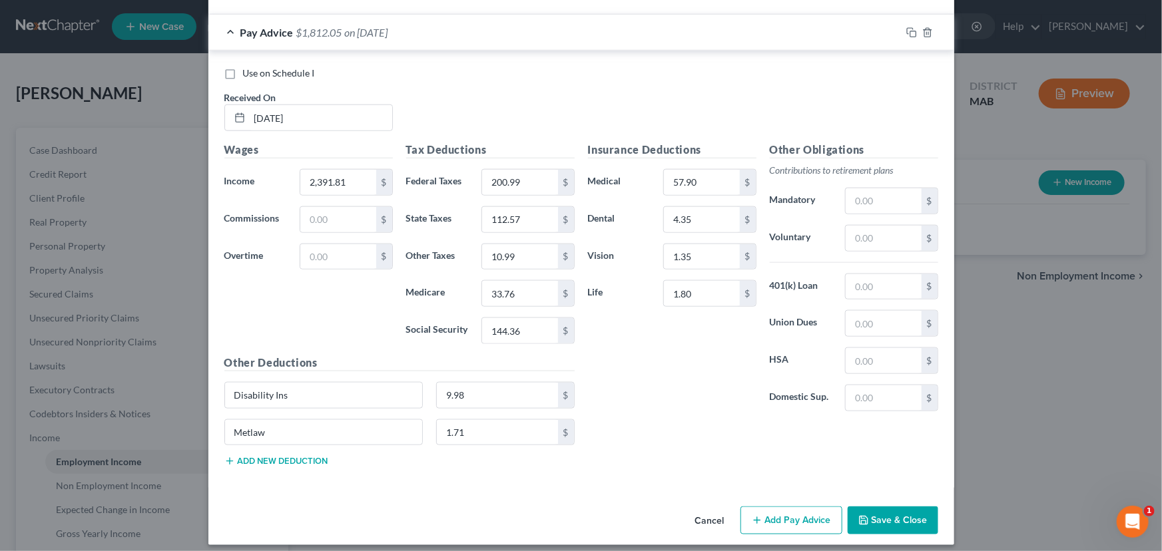
click at [811, 507] on button "Add Pay Advice" at bounding box center [791, 521] width 102 height 28
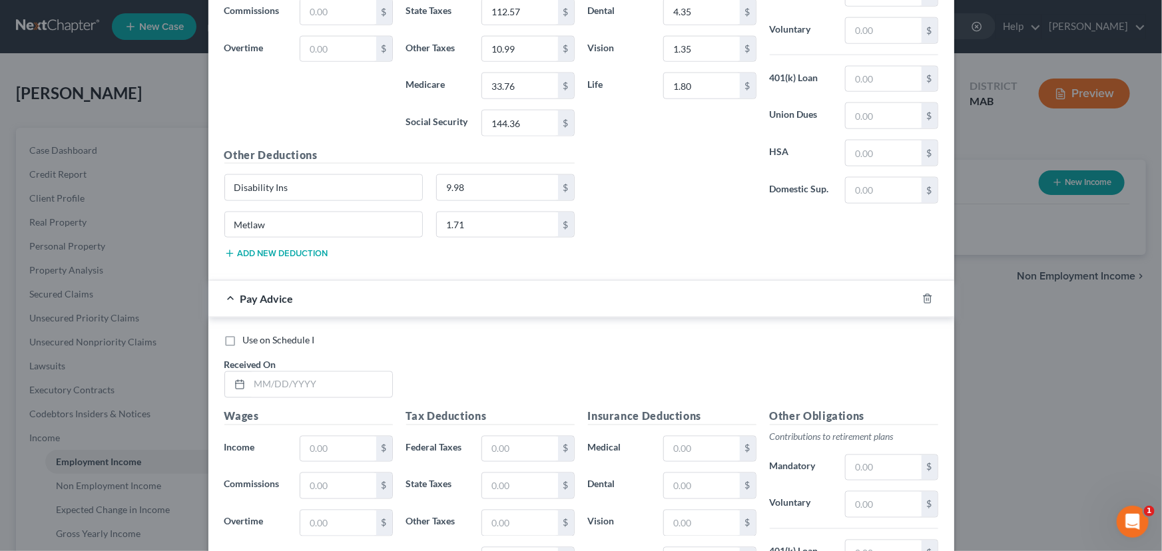
scroll to position [3508, 0]
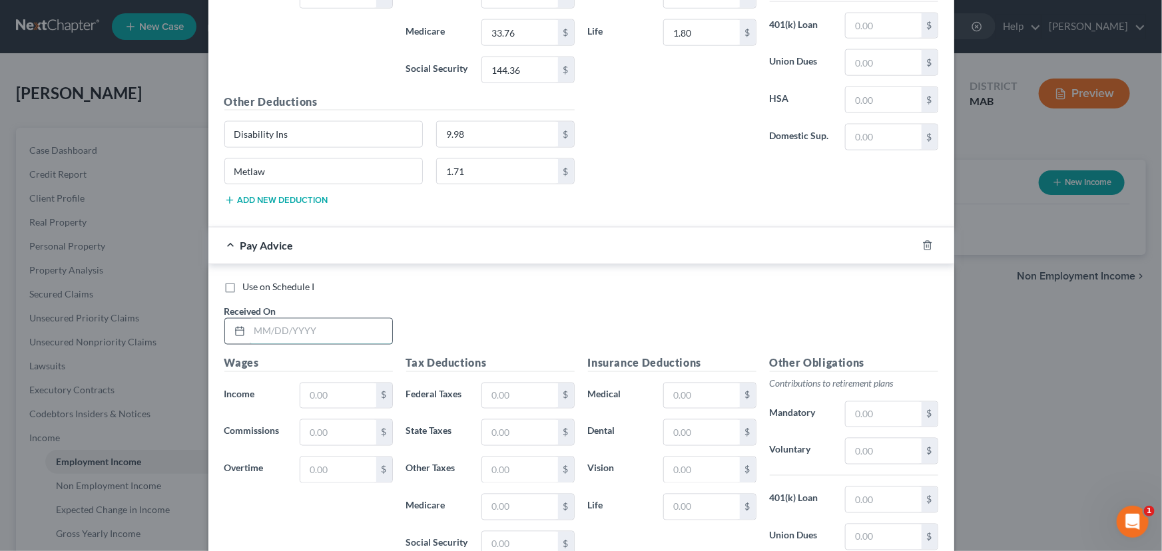
click at [250, 319] on input "text" at bounding box center [321, 331] width 142 height 25
type input "[DATE]"
click at [312, 383] on input "text" at bounding box center [337, 395] width 75 height 25
type input "2,293.38"
click at [485, 383] on input "text" at bounding box center [519, 395] width 75 height 25
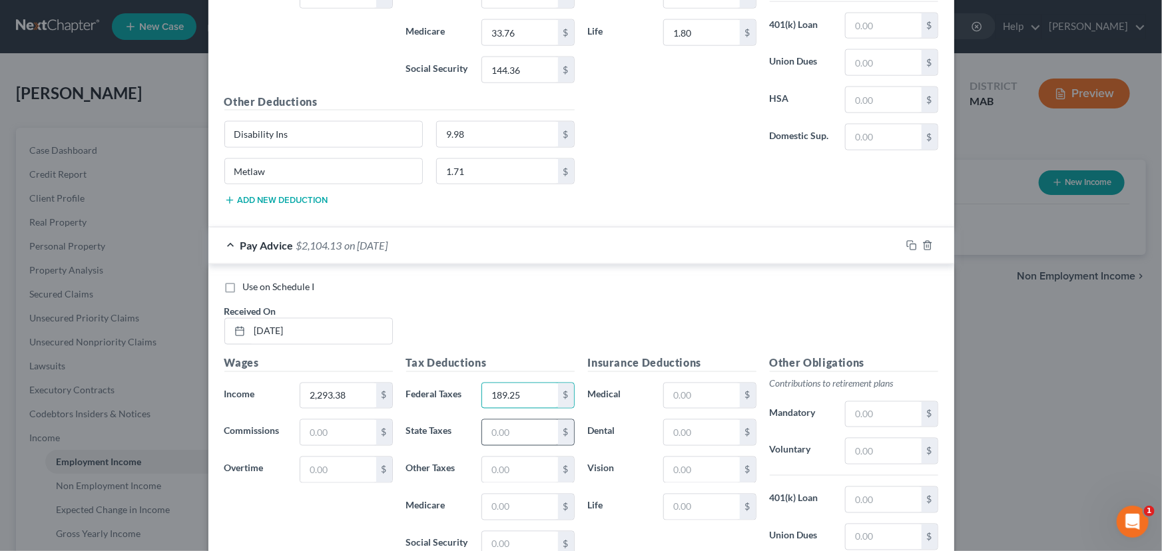
type input "189.25"
click at [491, 420] on input "text" at bounding box center [519, 432] width 75 height 25
type input "107.68"
click at [487, 462] on input "text" at bounding box center [519, 469] width 75 height 25
type input "10.55"
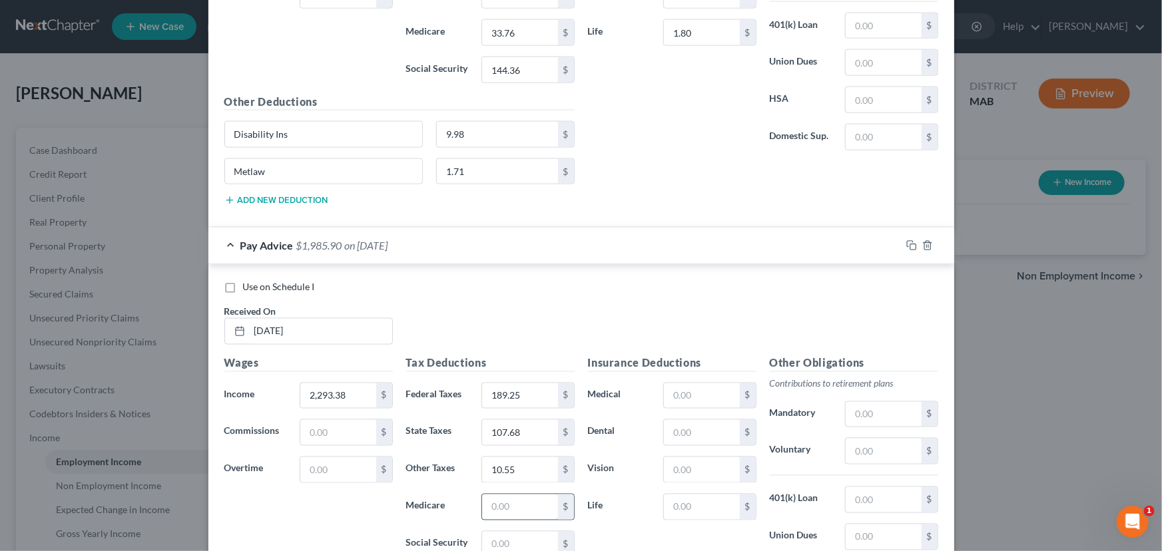
click at [487, 495] on input "text" at bounding box center [519, 507] width 75 height 25
type input "32.34"
click at [489, 532] on input "text" at bounding box center [519, 544] width 75 height 25
type input "138.29"
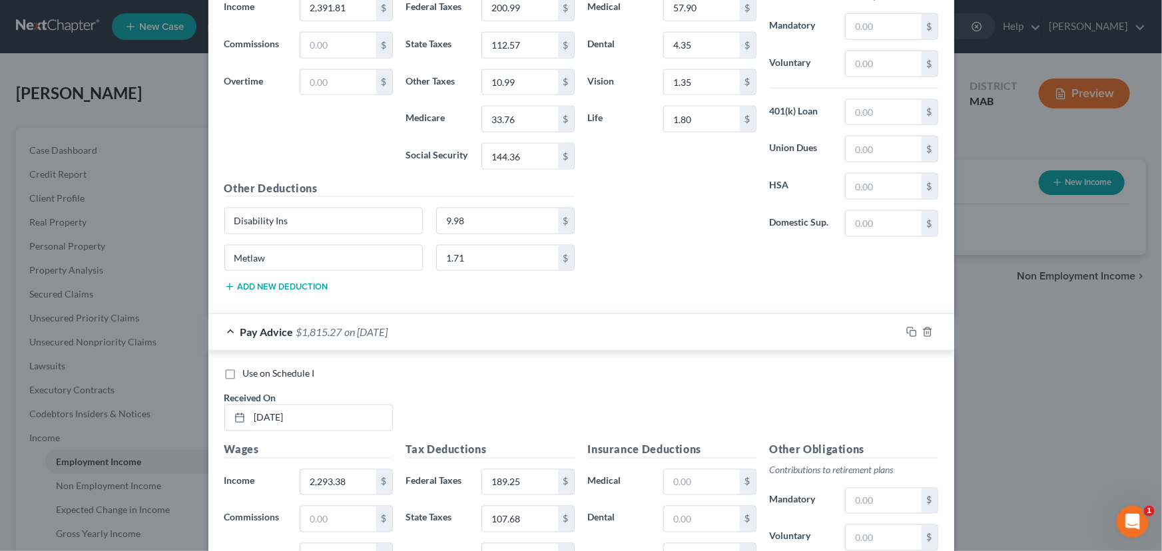
scroll to position [3382, 0]
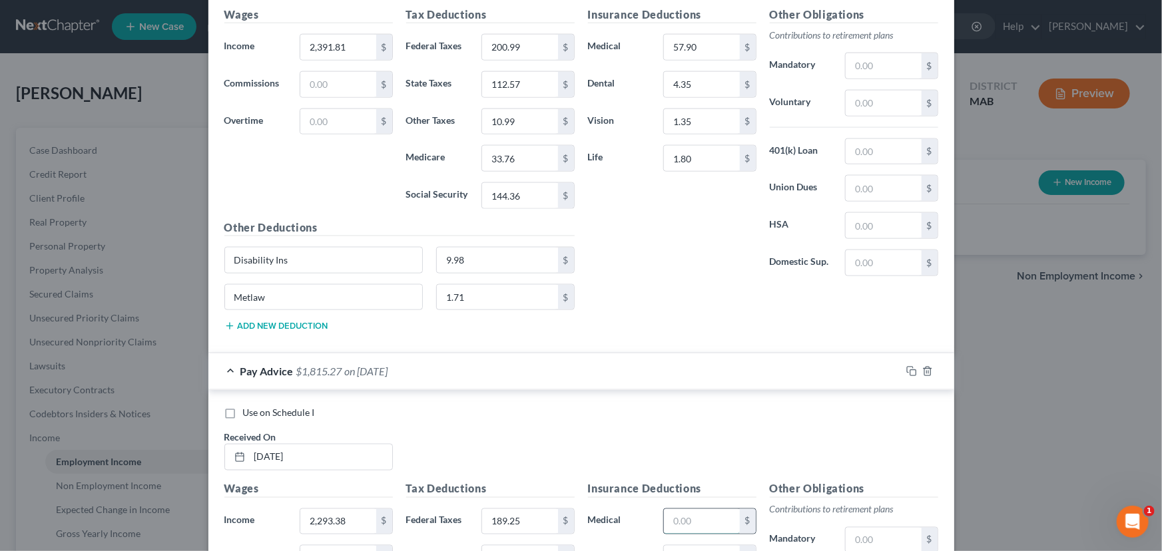
click at [687, 511] on input "text" at bounding box center [701, 521] width 75 height 25
type input "57.90"
click at [690, 546] on input "text" at bounding box center [701, 558] width 75 height 25
type input "4.35"
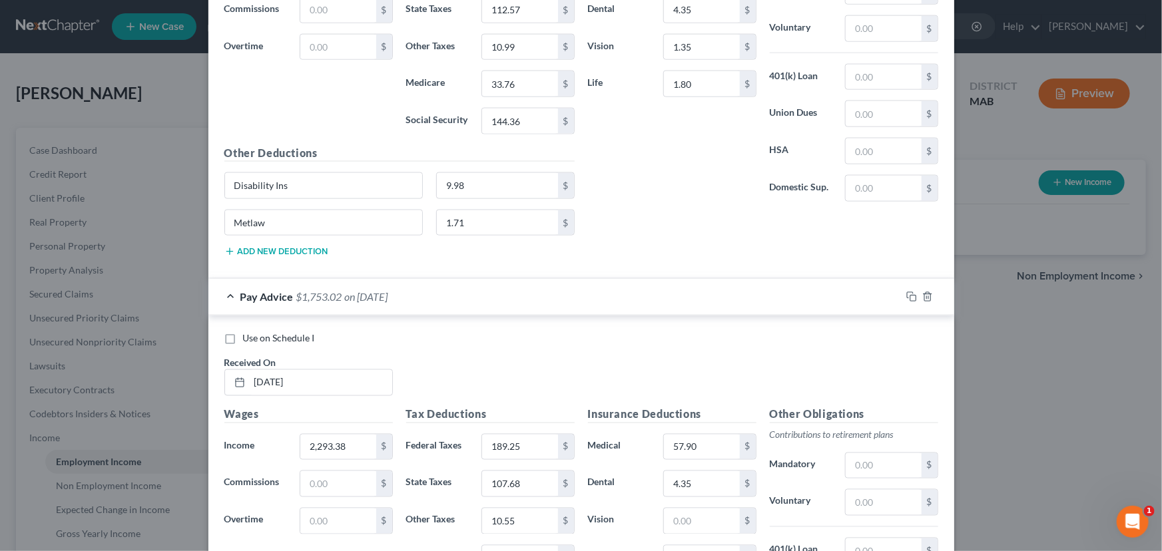
scroll to position [3471, 0]
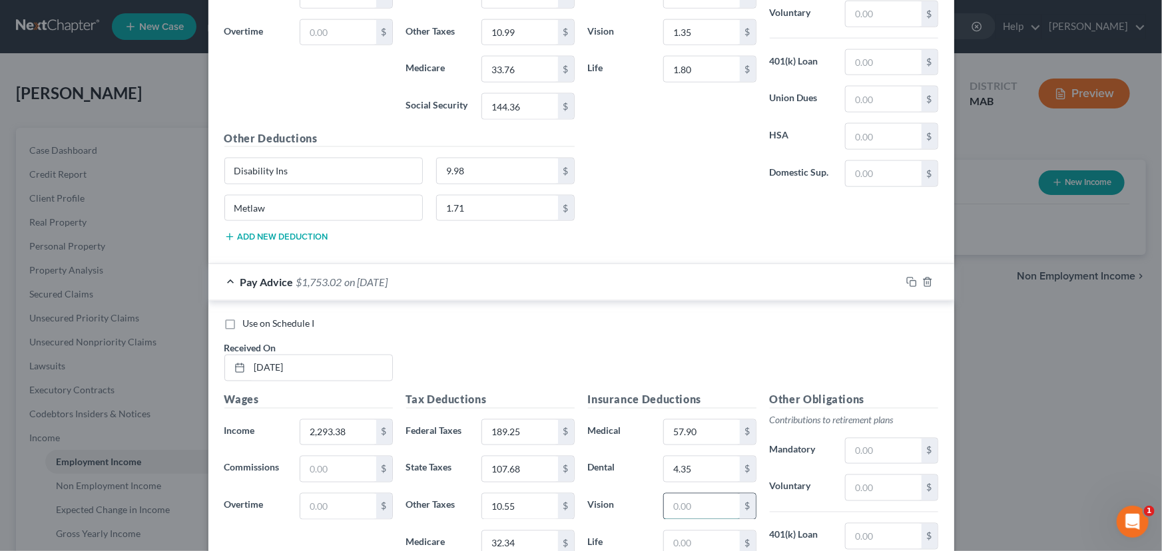
click at [683, 500] on input "text" at bounding box center [701, 506] width 75 height 25
type input "1.35"
click at [680, 531] on input "text" at bounding box center [701, 543] width 75 height 25
type input "1.80"
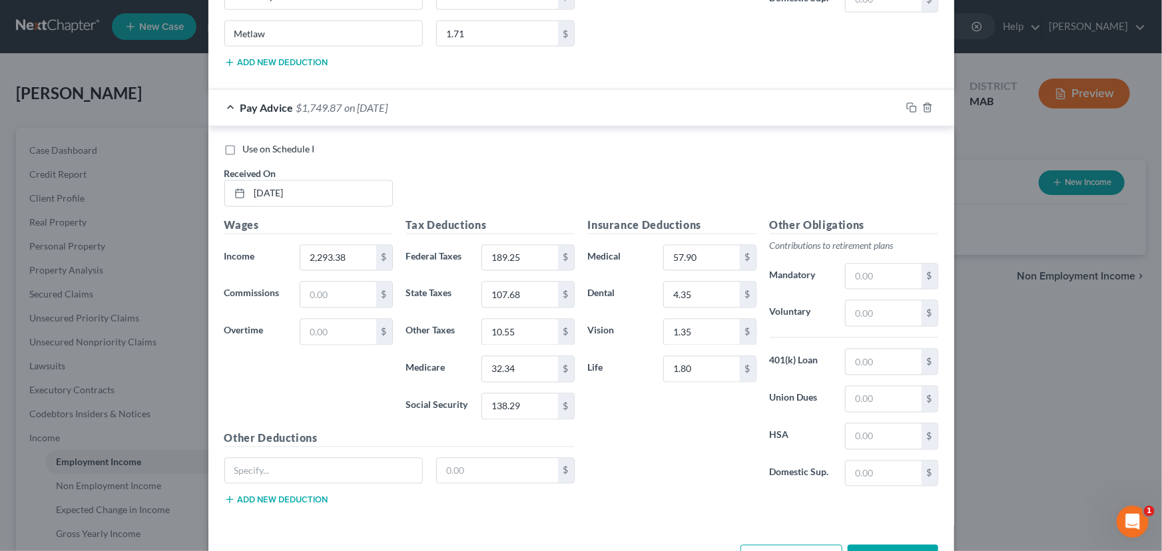
scroll to position [3650, 0]
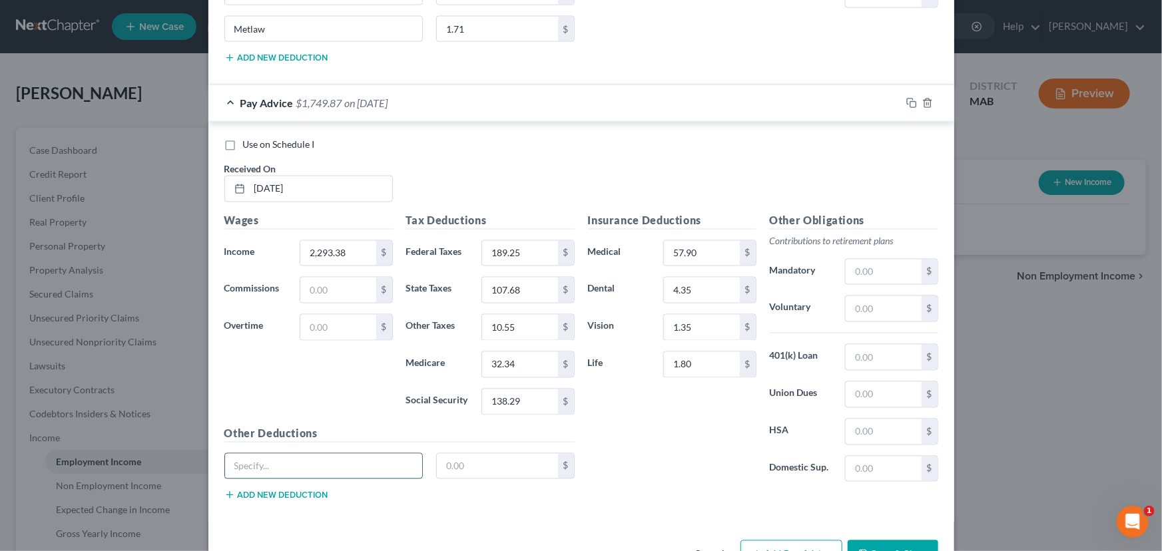
click at [282, 464] on input "text" at bounding box center [324, 466] width 198 height 25
type input "Disabilty Ins"
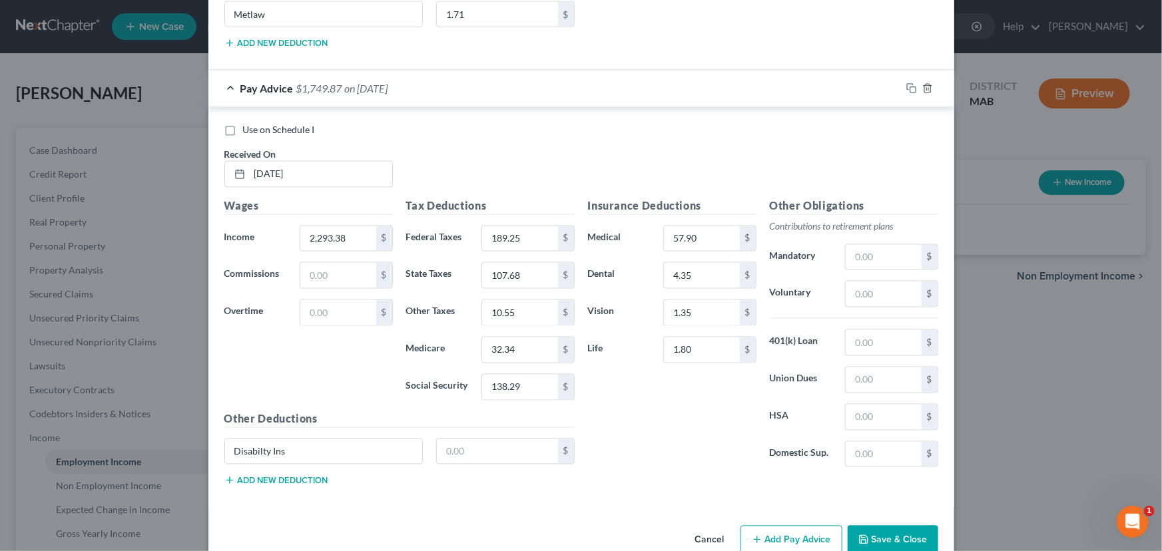
scroll to position [3683, 0]
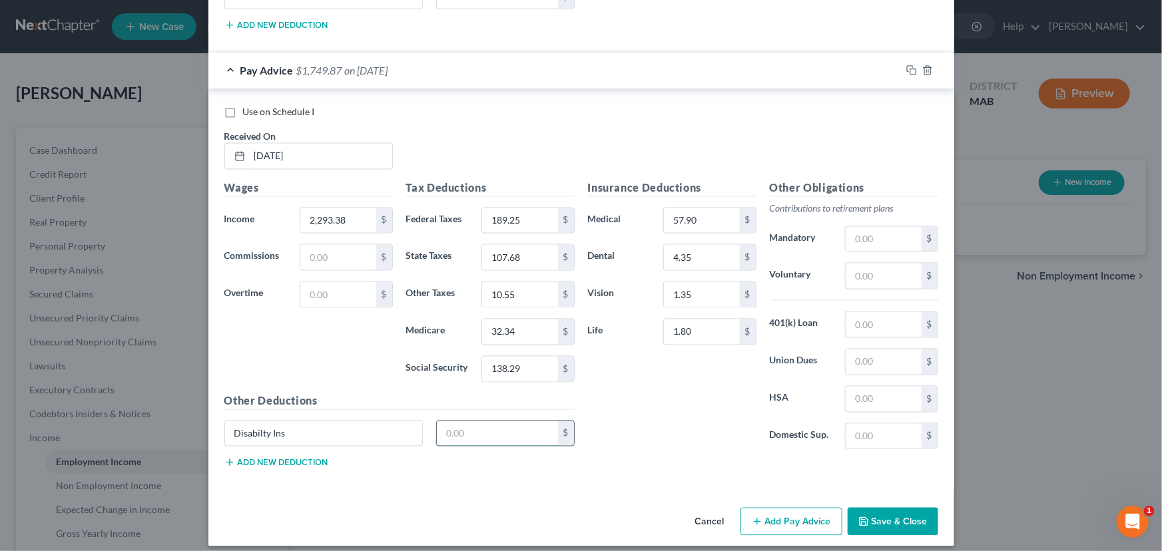
click at [469, 421] on input "text" at bounding box center [497, 433] width 121 height 25
type input "9.98"
click at [293, 457] on button "Add new deduction" at bounding box center [276, 462] width 104 height 11
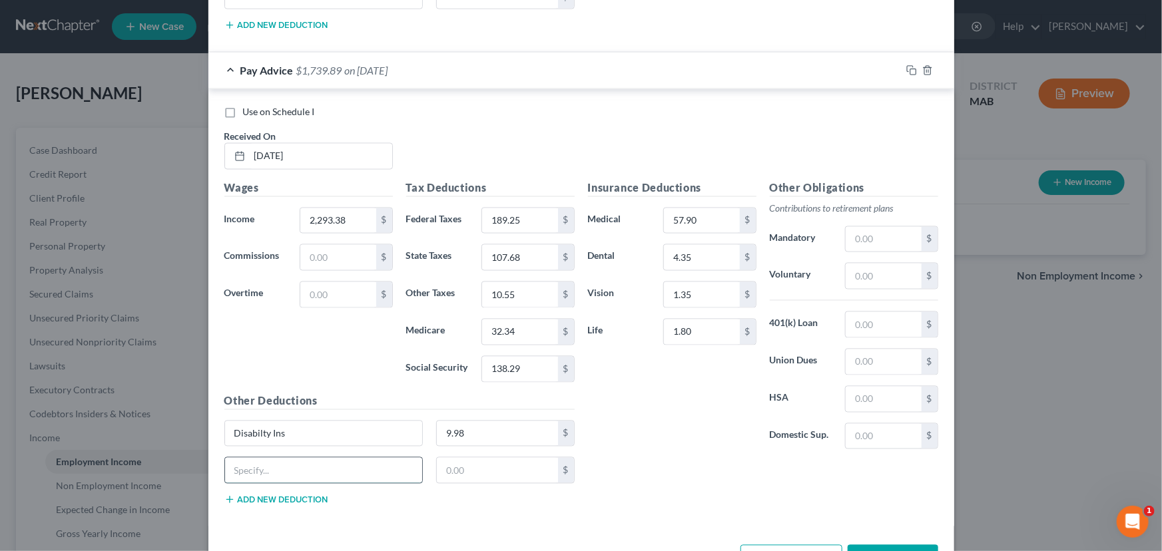
click at [292, 458] on input "text" at bounding box center [324, 470] width 198 height 25
type input "Metlaw"
type input "1.71"
drag, startPoint x: 749, startPoint y: 545, endPoint x: 648, endPoint y: 508, distance: 107.8
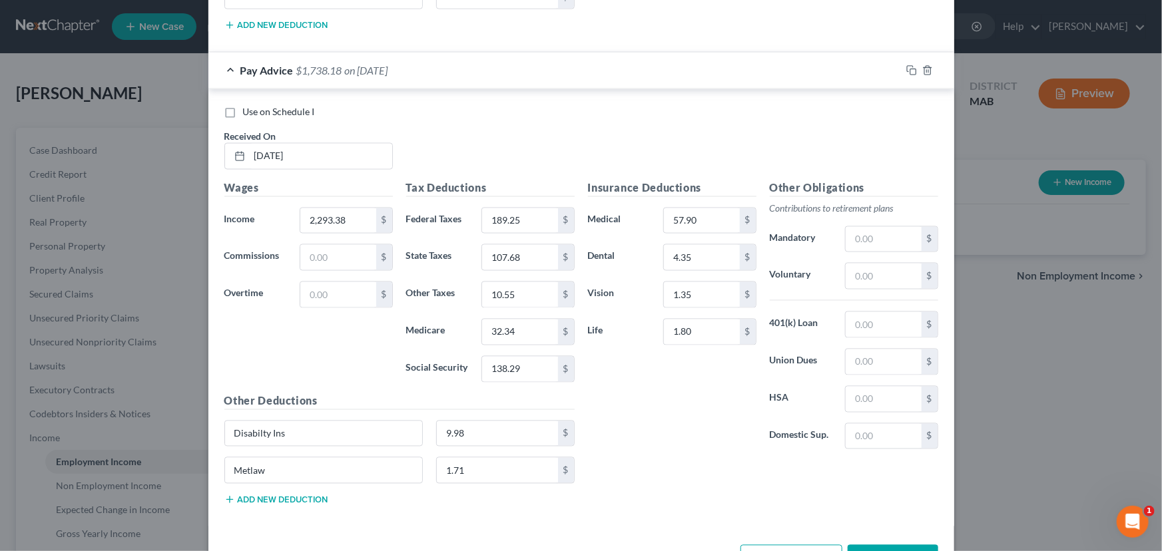
click at [648, 508] on div "Use on Schedule I Received On * [DATE] Wages Income * 2,293.38 $ Commissions $ …" at bounding box center [581, 307] width 746 height 437
click at [336, 212] on input "2,293.38" at bounding box center [337, 220] width 75 height 25
type input "2,293.98"
click at [316, 318] on div "Wages Income * 2,293.98 $ Commissions $ Overtime $" at bounding box center [309, 286] width 182 height 213
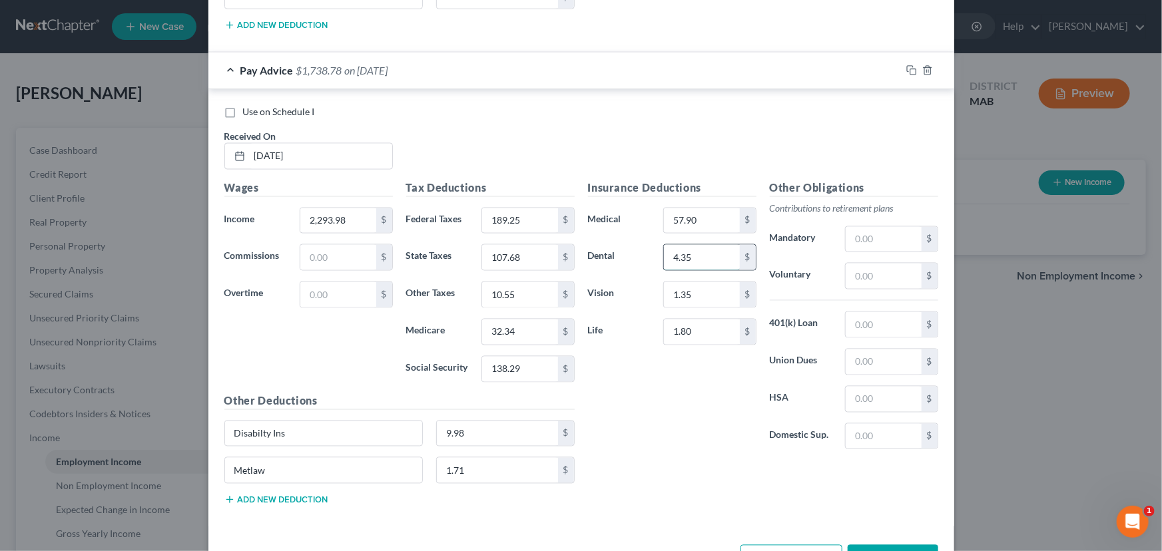
click at [679, 245] on input "4.35" at bounding box center [701, 257] width 75 height 25
type input "4.25"
click at [665, 361] on div "Insurance Deductions Medical 57.90 $ Dental 4.25 $ Vision 1.35 $ Life 1.80 $" at bounding box center [672, 320] width 182 height 280
drag, startPoint x: 759, startPoint y: 535, endPoint x: 752, endPoint y: 536, distance: 8.0
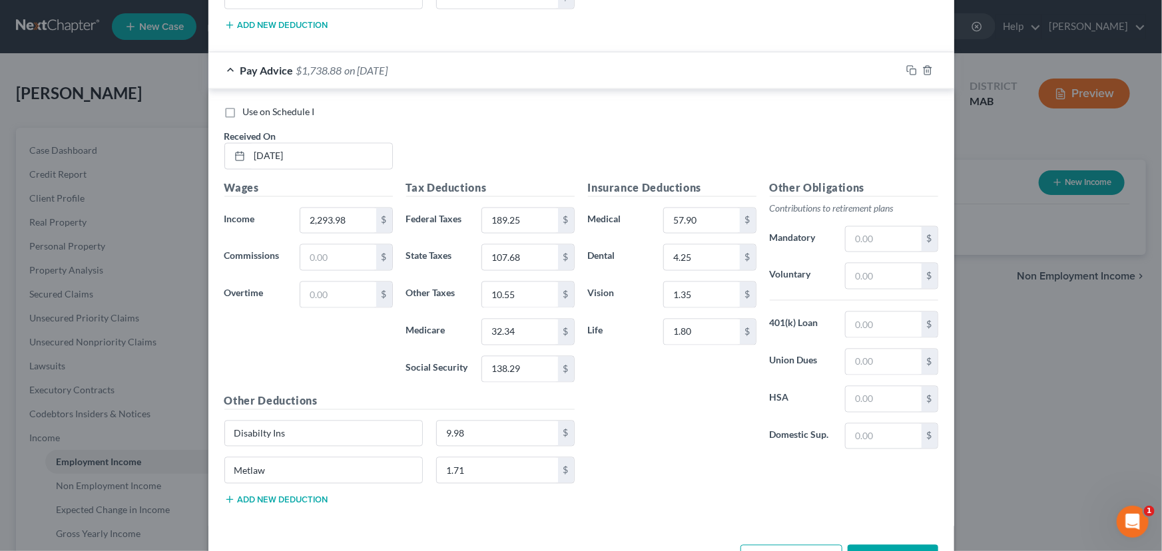
click at [752, 545] on button "Add Pay Advice" at bounding box center [791, 559] width 102 height 28
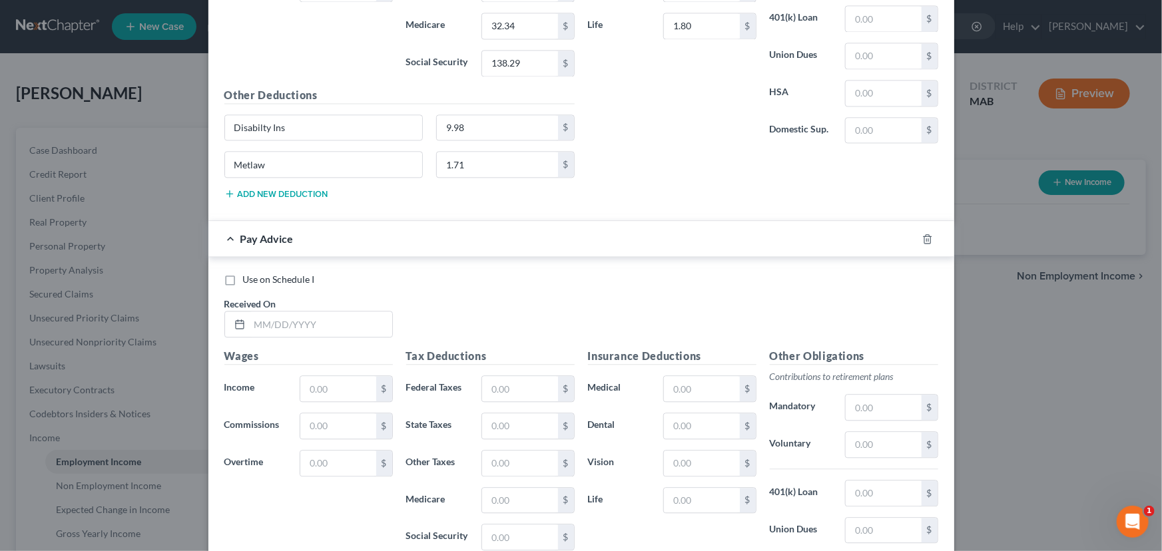
scroll to position [4001, 0]
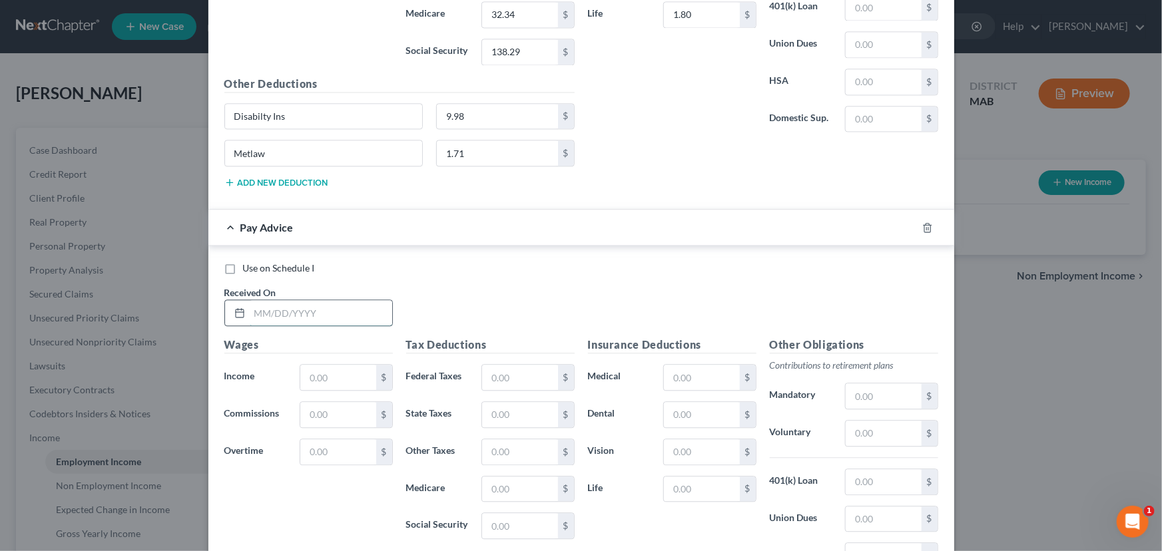
click at [253, 300] on input "text" at bounding box center [321, 312] width 142 height 25
type input "[DATE]"
click at [310, 365] on input "text" at bounding box center [337, 377] width 75 height 25
type input "2,279.51"
click at [483, 365] on input "text" at bounding box center [519, 377] width 75 height 25
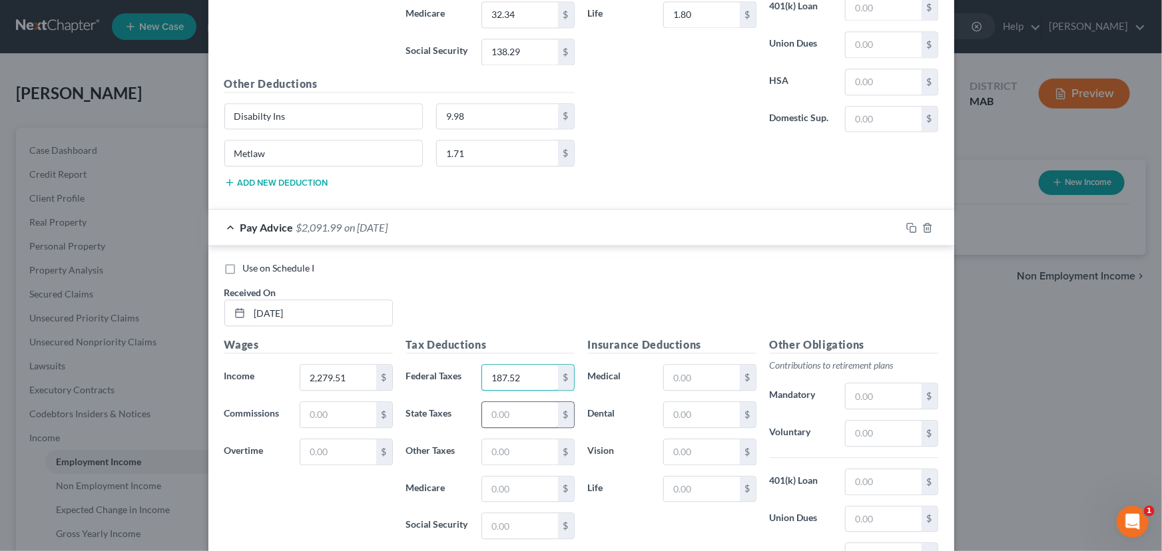
type input "187.52"
click at [489, 405] on input "text" at bounding box center [519, 414] width 75 height 25
type input "106.95"
click at [487, 439] on input "text" at bounding box center [519, 451] width 75 height 25
type input "10.98"
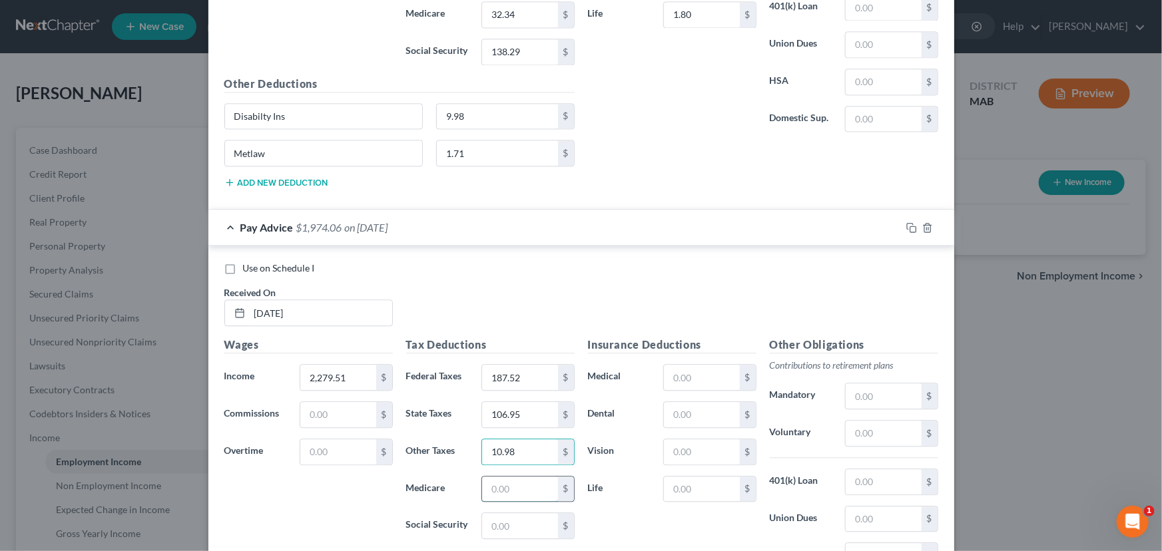
click at [503, 485] on input "text" at bounding box center [519, 489] width 75 height 25
type input "32.13"
click at [483, 519] on input "text" at bounding box center [519, 525] width 75 height 25
type input "137.39"
click at [678, 369] on input "text" at bounding box center [701, 377] width 75 height 25
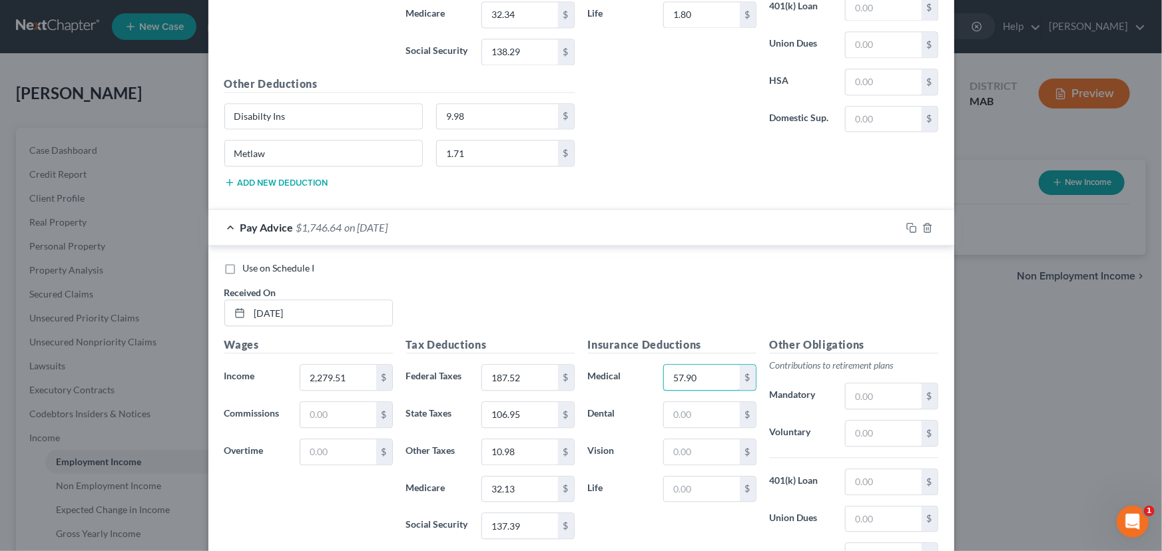
type input "57.90"
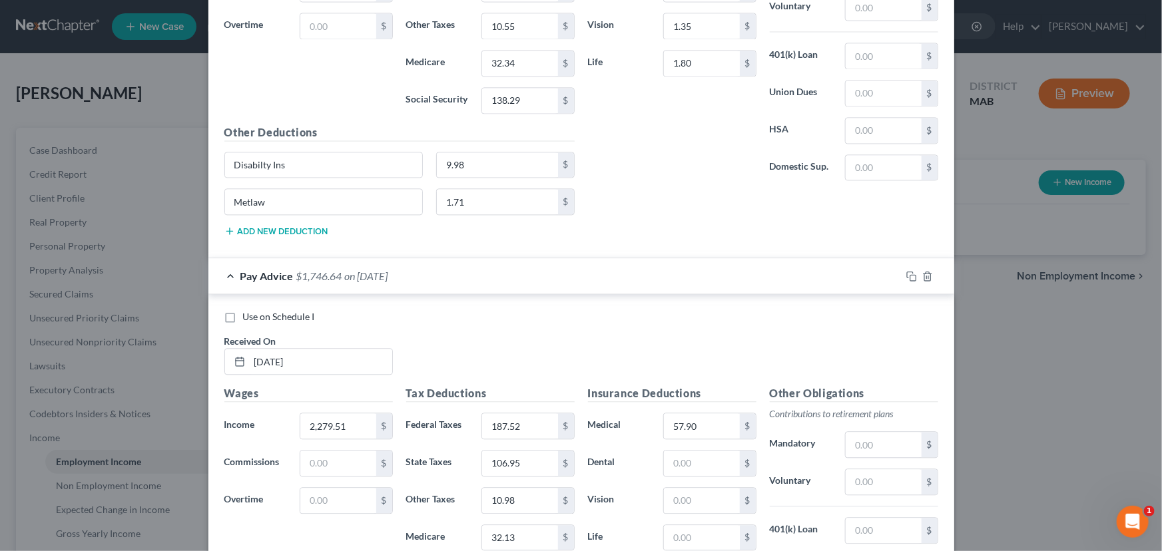
scroll to position [3927, 0]
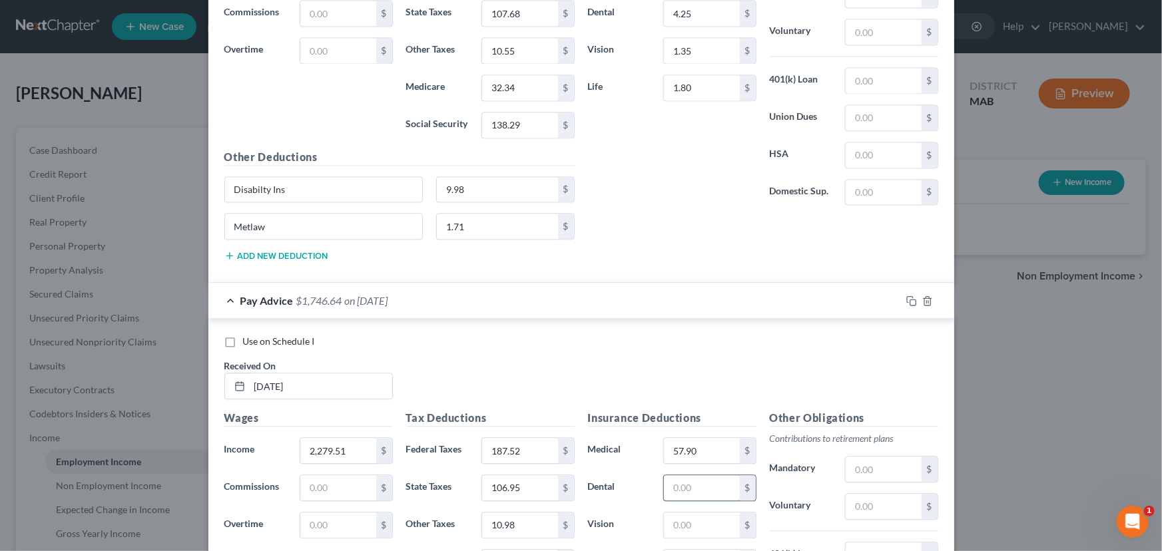
click at [675, 475] on input "text" at bounding box center [701, 487] width 75 height 25
type input "4.25"
drag, startPoint x: 711, startPoint y: 519, endPoint x: 665, endPoint y: 513, distance: 46.4
click at [665, 513] on input "text" at bounding box center [701, 525] width 75 height 25
type input "1.35"
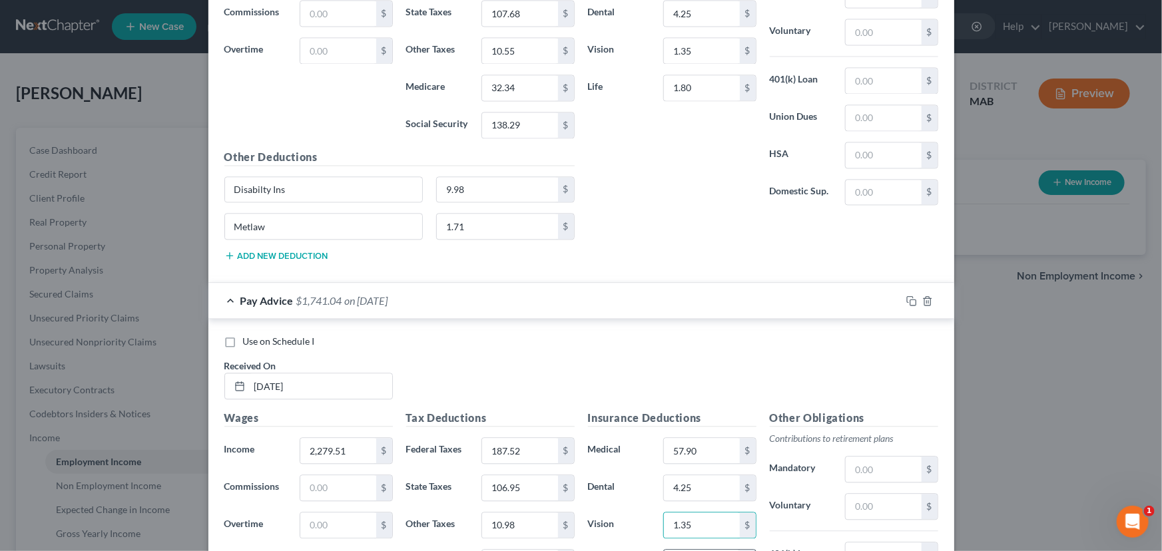
click at [670, 550] on input "text" at bounding box center [701, 562] width 75 height 25
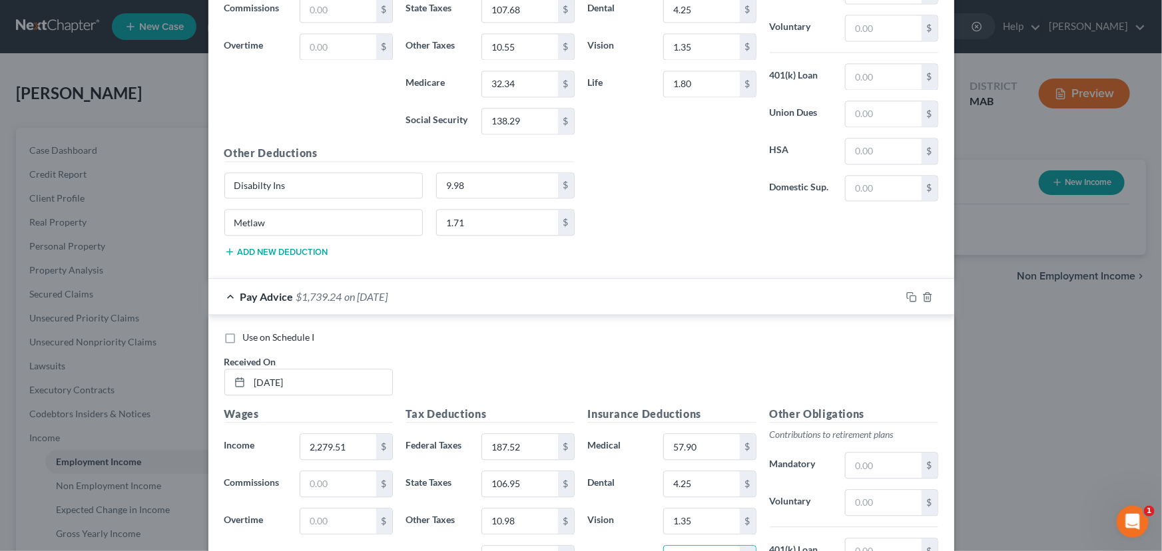
type input "1.80"
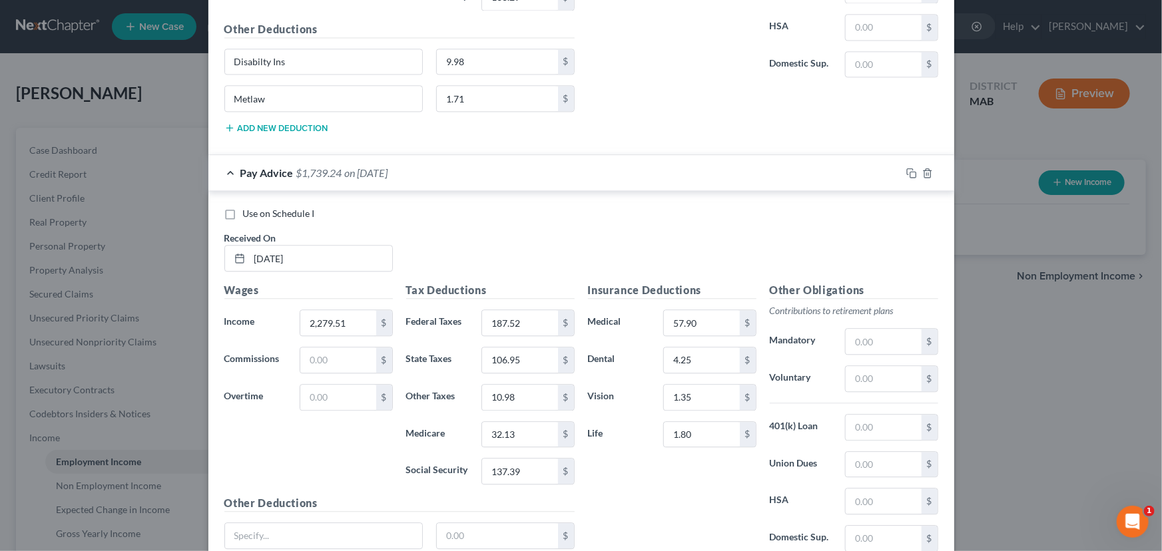
scroll to position [4060, 0]
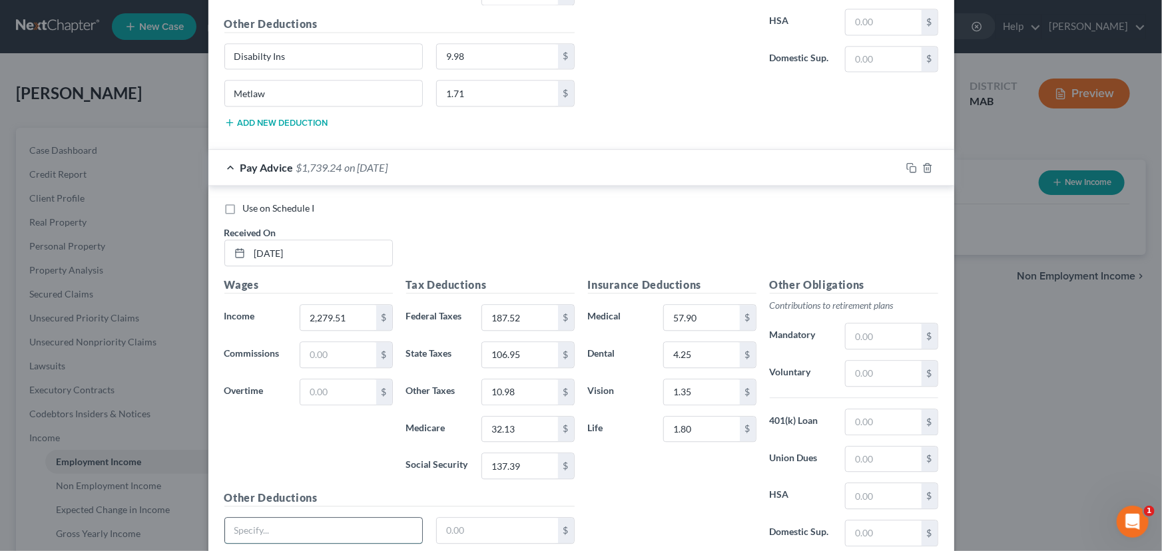
click at [302, 518] on input "text" at bounding box center [324, 530] width 198 height 25
click at [302, 518] on input "Disability" at bounding box center [324, 530] width 198 height 25
type input "Disability Ins"
type input "9.98"
click at [243, 550] on button "Add new deduction" at bounding box center [276, 559] width 104 height 11
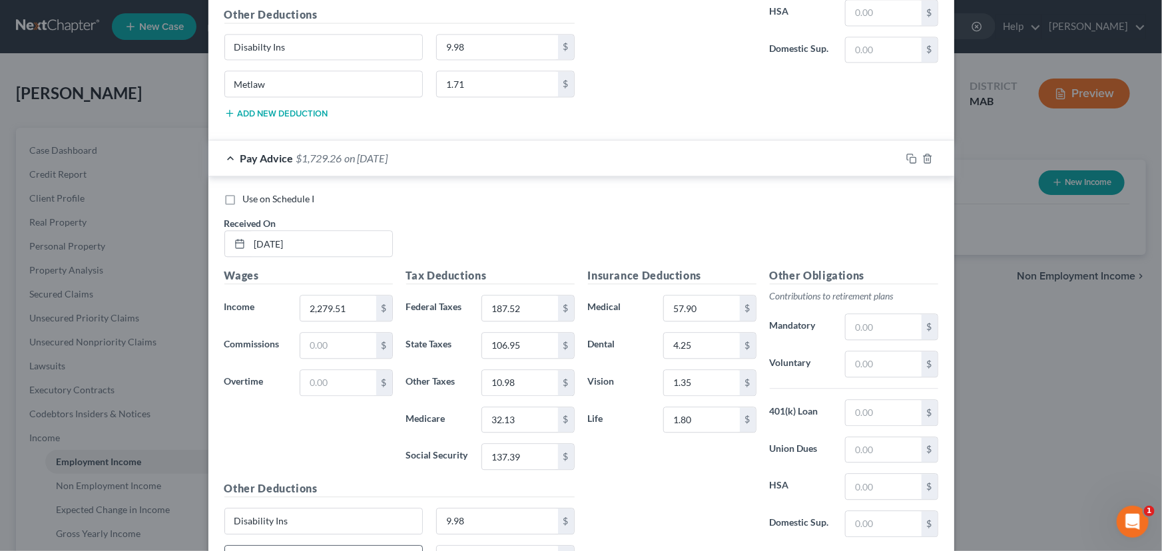
type input "<"
type input "Metlaw"
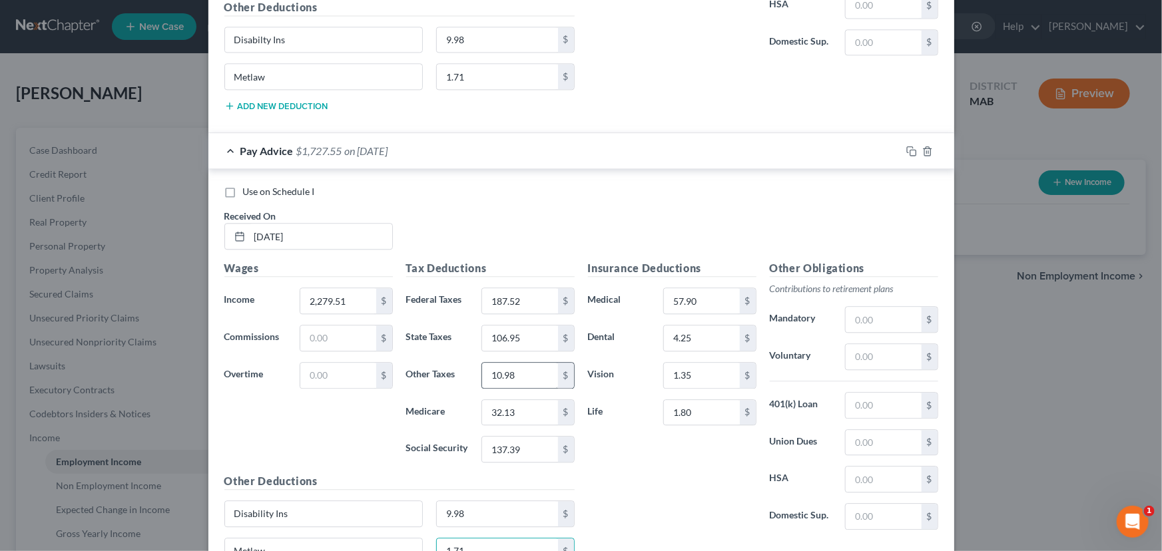
type input "1.71"
click at [506, 363] on input "10.98" at bounding box center [519, 375] width 75 height 25
type input "10.48"
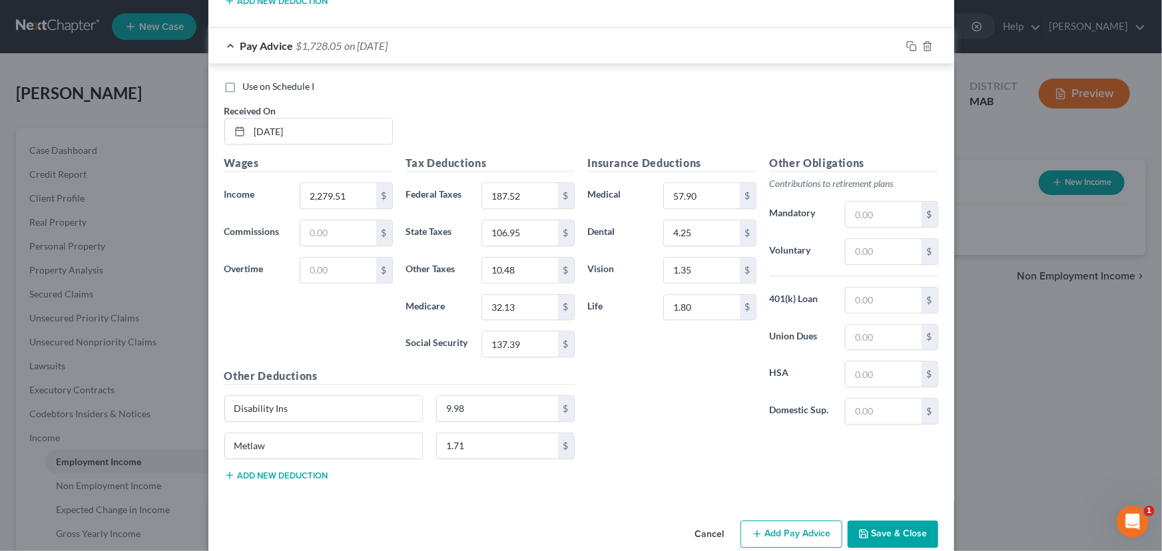
scroll to position [4194, 0]
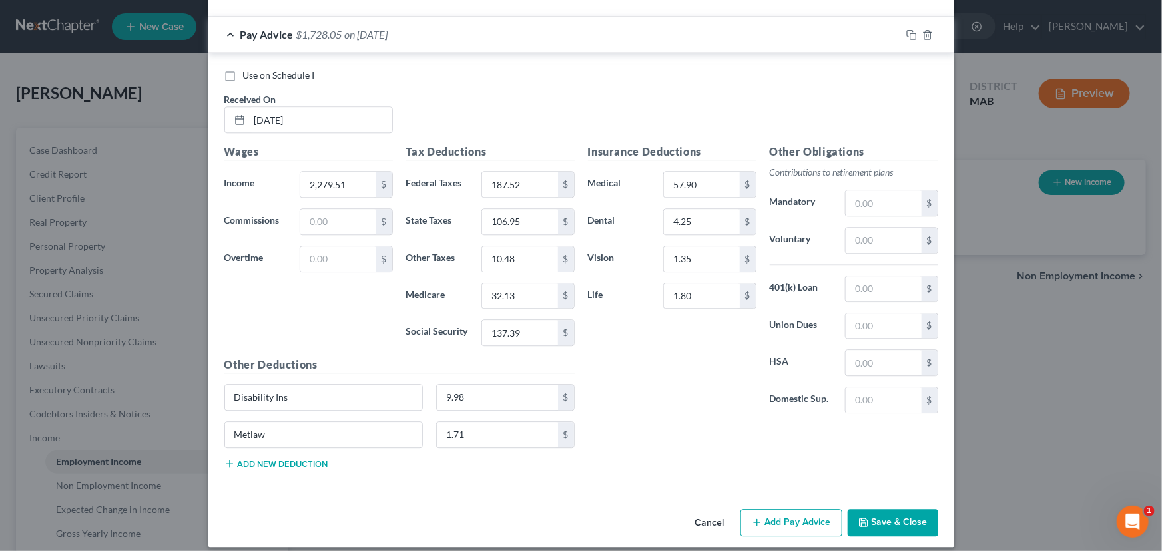
click at [774, 509] on button "Add Pay Advice" at bounding box center [791, 523] width 102 height 28
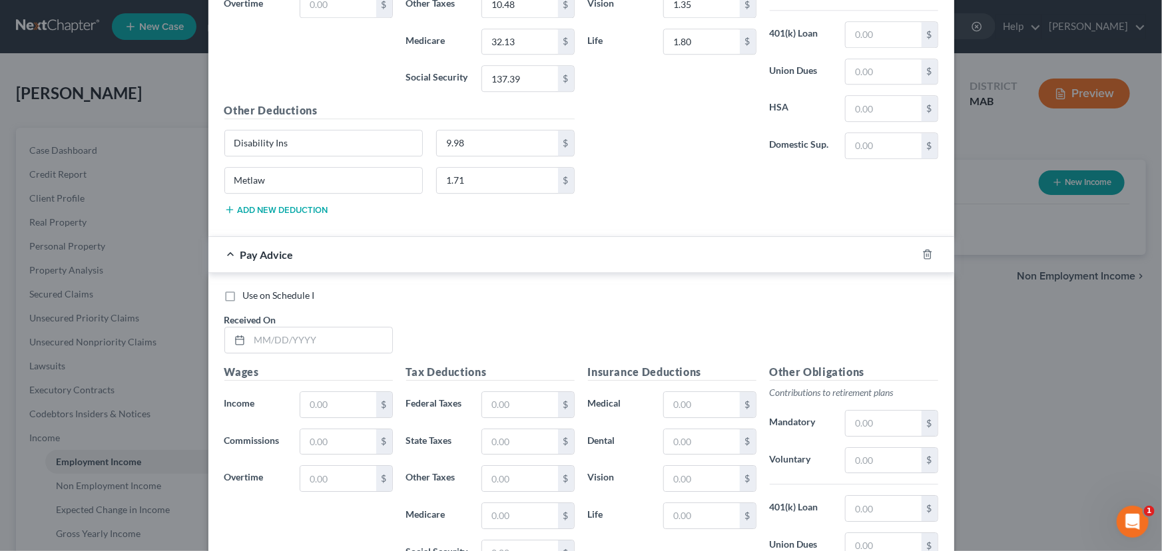
scroll to position [4629, 0]
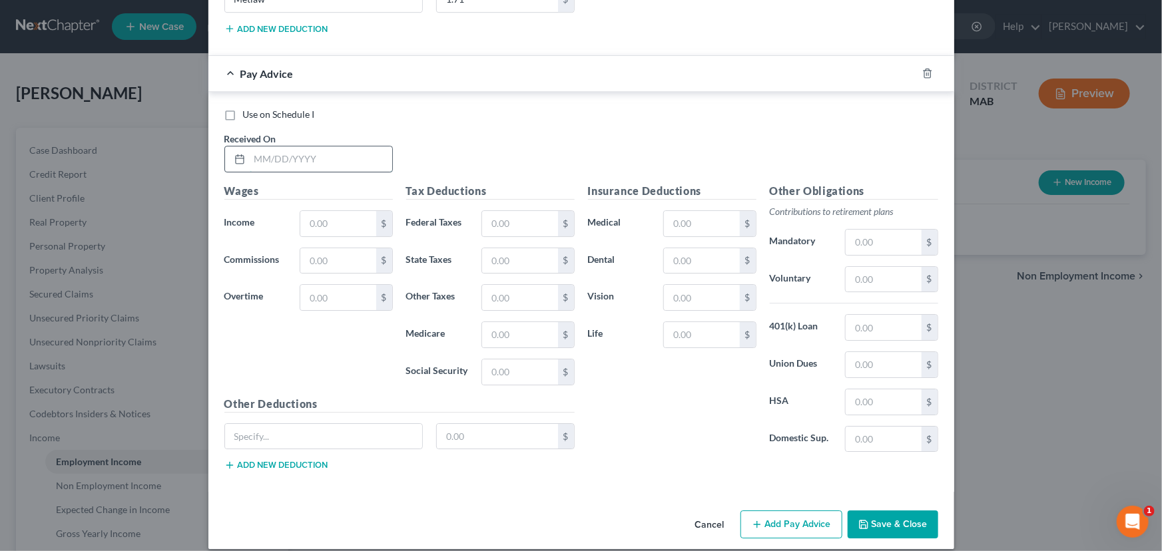
click at [252, 152] on input "text" at bounding box center [321, 158] width 142 height 25
type input "[DATE]"
click at [311, 212] on input "text" at bounding box center [337, 223] width 75 height 25
type input "2,300.40"
click at [490, 212] on input "text" at bounding box center [519, 223] width 75 height 25
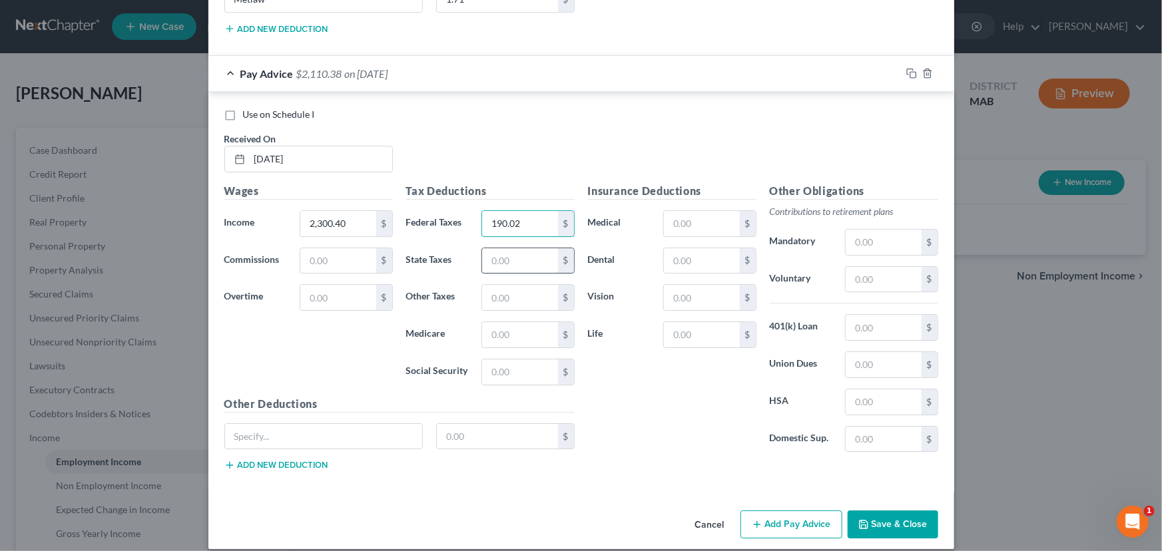
type input "190.02"
click at [493, 248] on input "text" at bounding box center [519, 260] width 75 height 25
type input "108.00"
click at [491, 286] on input "text" at bounding box center [519, 297] width 75 height 25
type input "10.58"
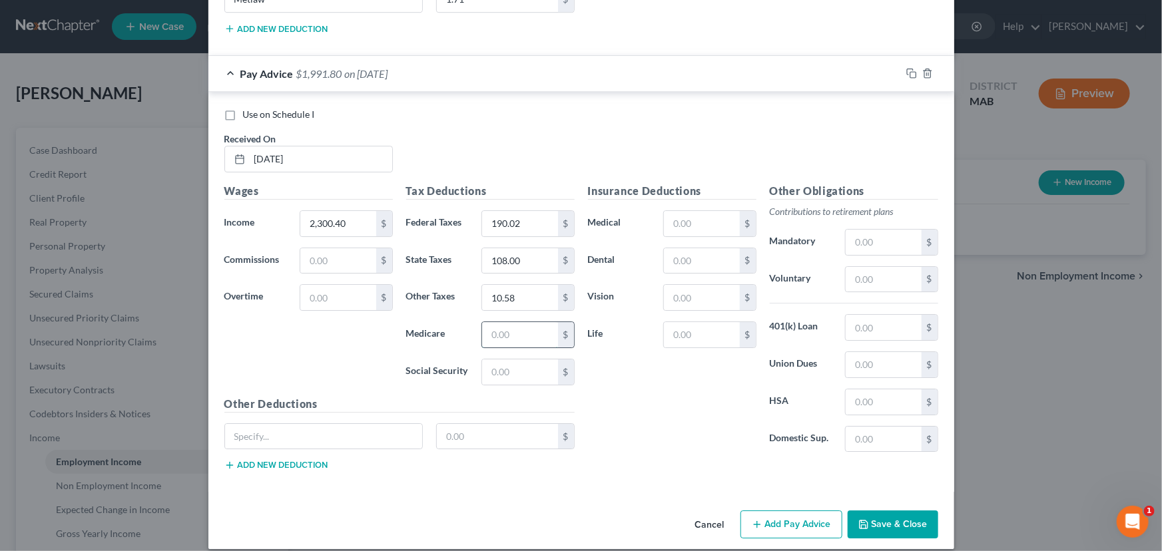
click at [496, 322] on input "text" at bounding box center [519, 334] width 75 height 25
type input "32.44"
click at [493, 359] on input "text" at bounding box center [519, 371] width 75 height 25
type input "138.69"
click at [690, 212] on input "text" at bounding box center [701, 223] width 75 height 25
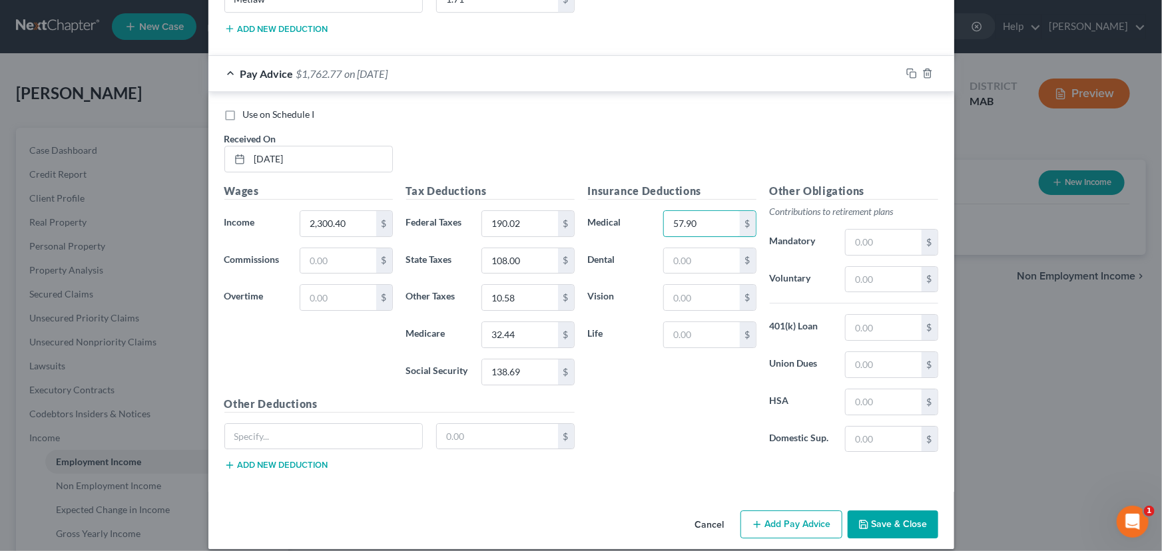
type input "57.90"
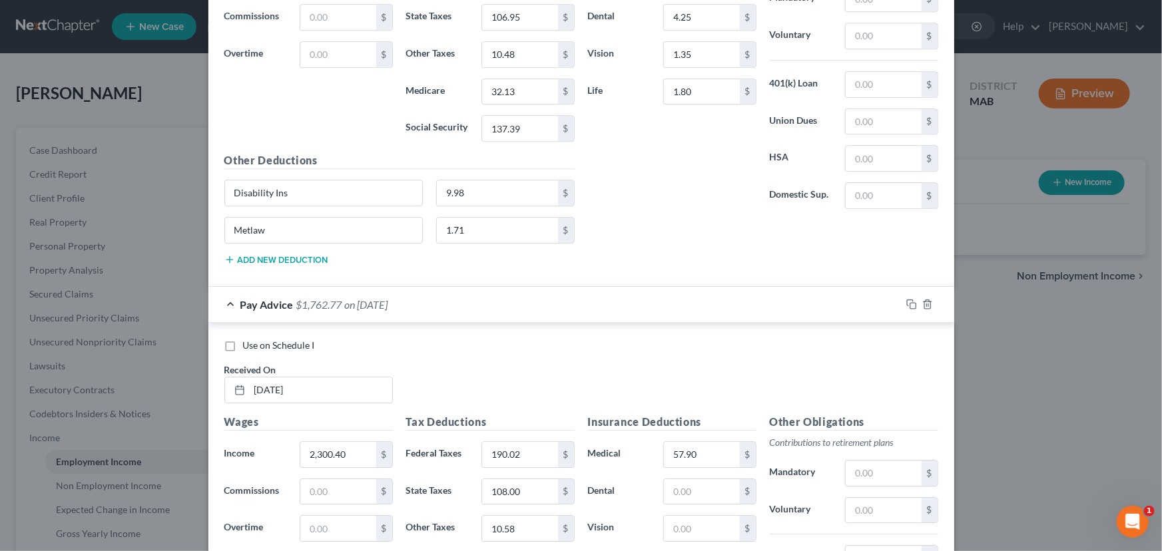
scroll to position [4404, 0]
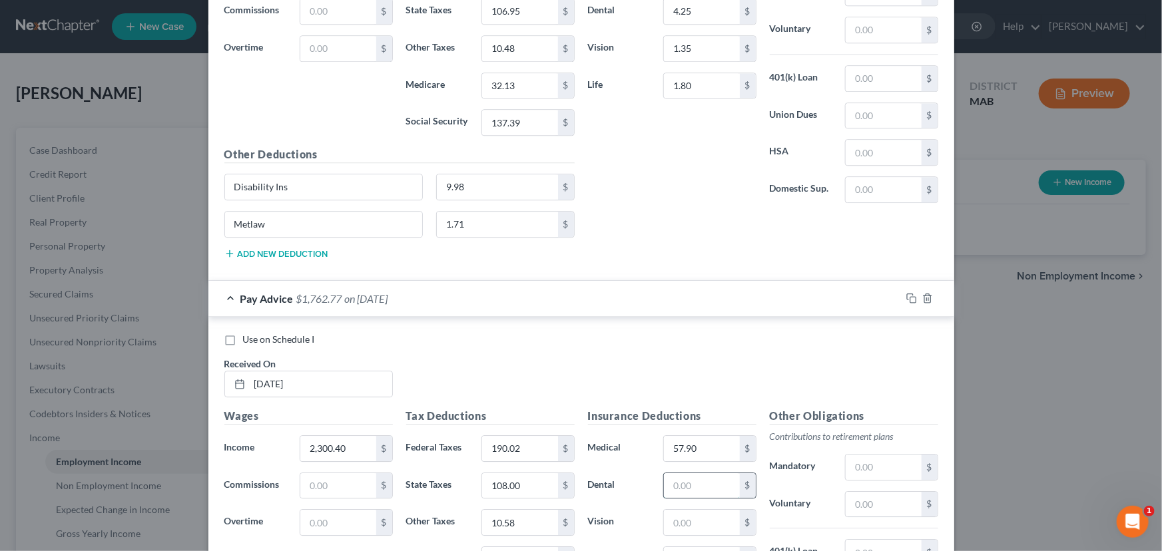
click at [685, 481] on input "text" at bounding box center [701, 485] width 75 height 25
type input "4.25"
click at [665, 510] on input "text" at bounding box center [701, 522] width 75 height 25
type input "1.35"
click at [670, 547] on input "text" at bounding box center [701, 559] width 75 height 25
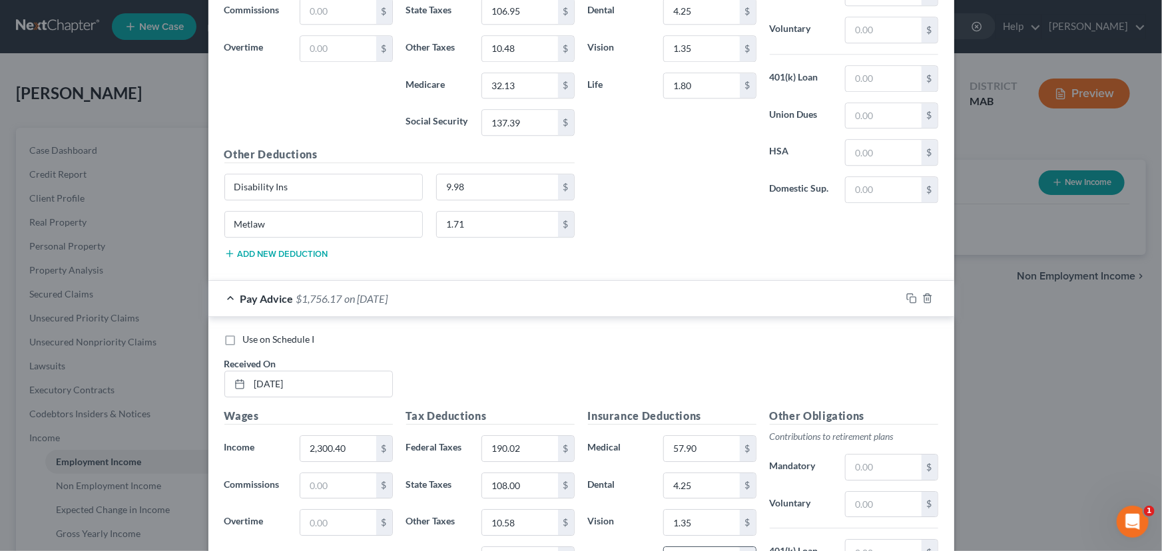
scroll to position [4405, 0]
type input "1.80"
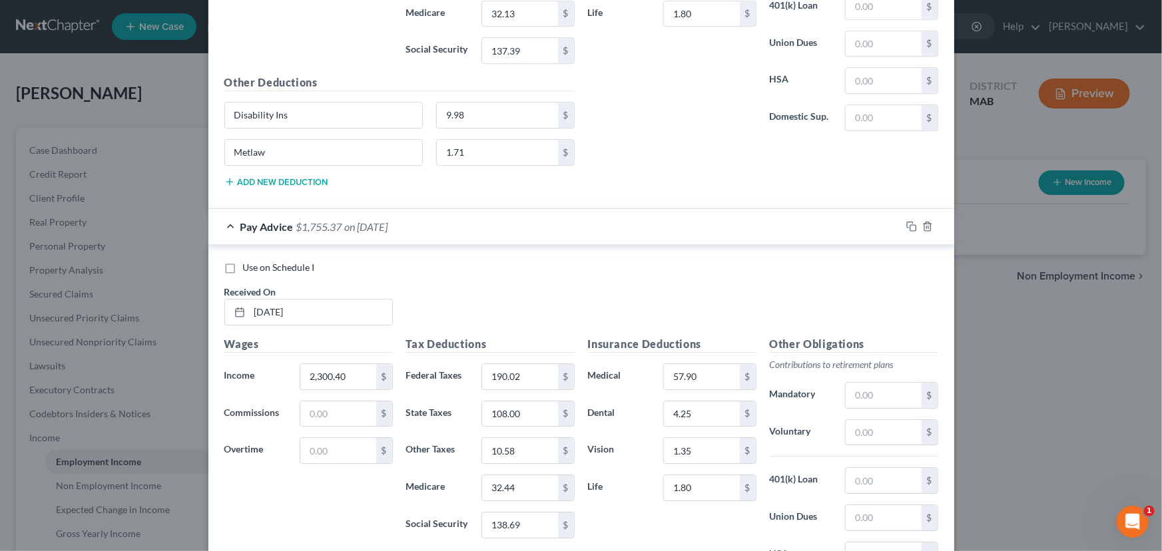
scroll to position [4553, 0]
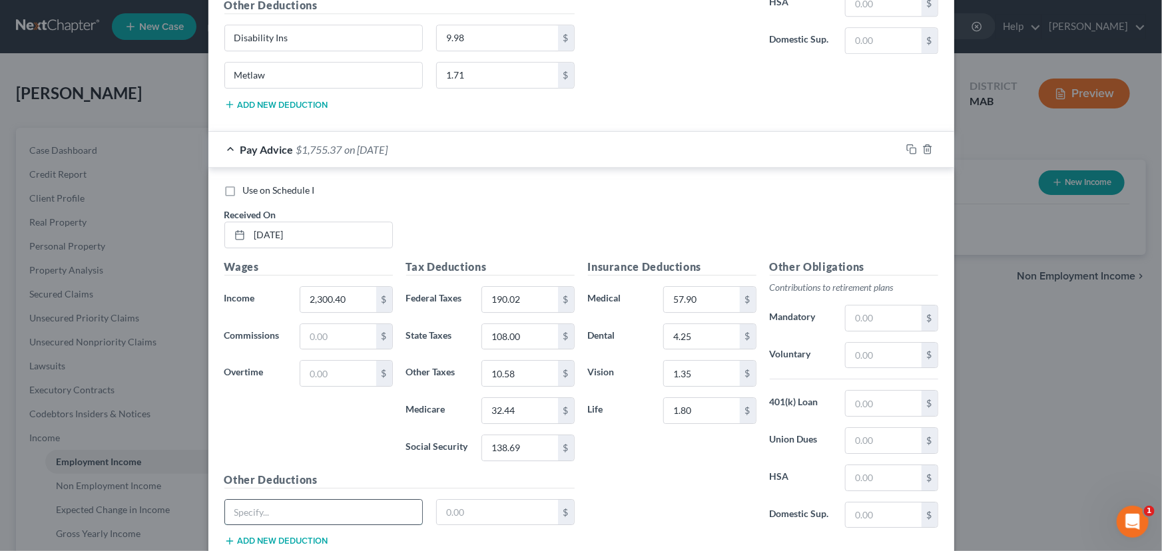
click at [226, 500] on input "text" at bounding box center [324, 512] width 198 height 25
type input "Disability Ins"
type input "9.98"
click at [230, 536] on button "Add new deduction" at bounding box center [276, 541] width 104 height 11
click at [230, 537] on input "text" at bounding box center [324, 549] width 198 height 25
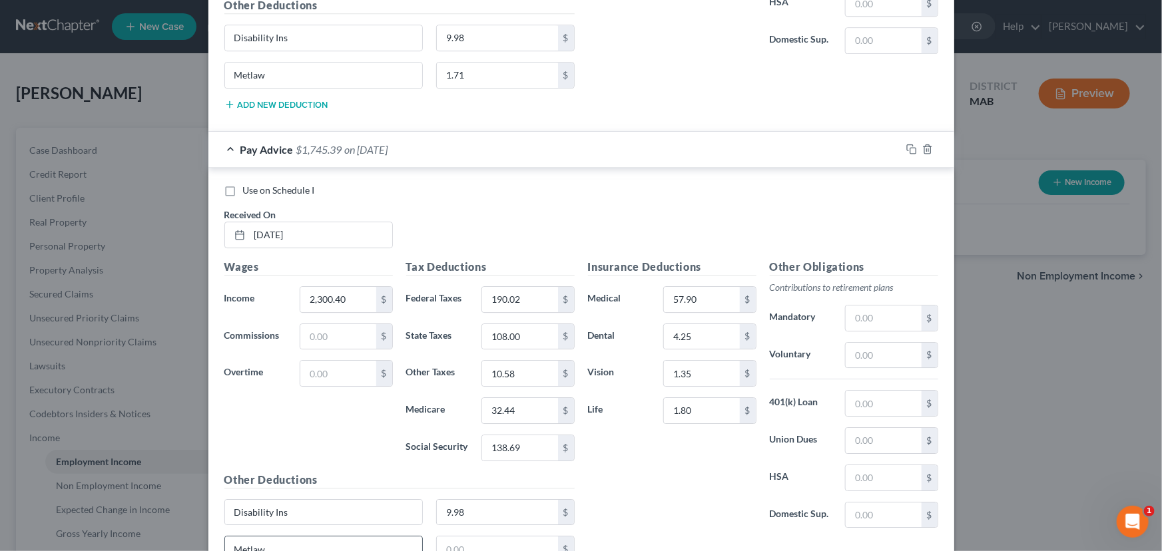
type input "Metlaw"
type input "1.71"
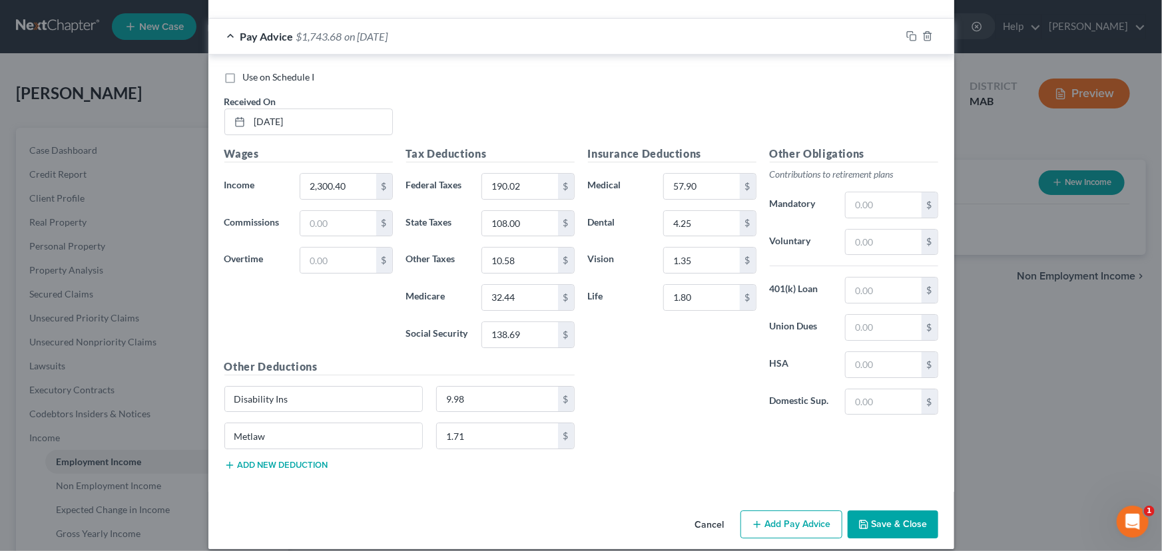
click at [770, 517] on button "Add Pay Advice" at bounding box center [791, 525] width 102 height 28
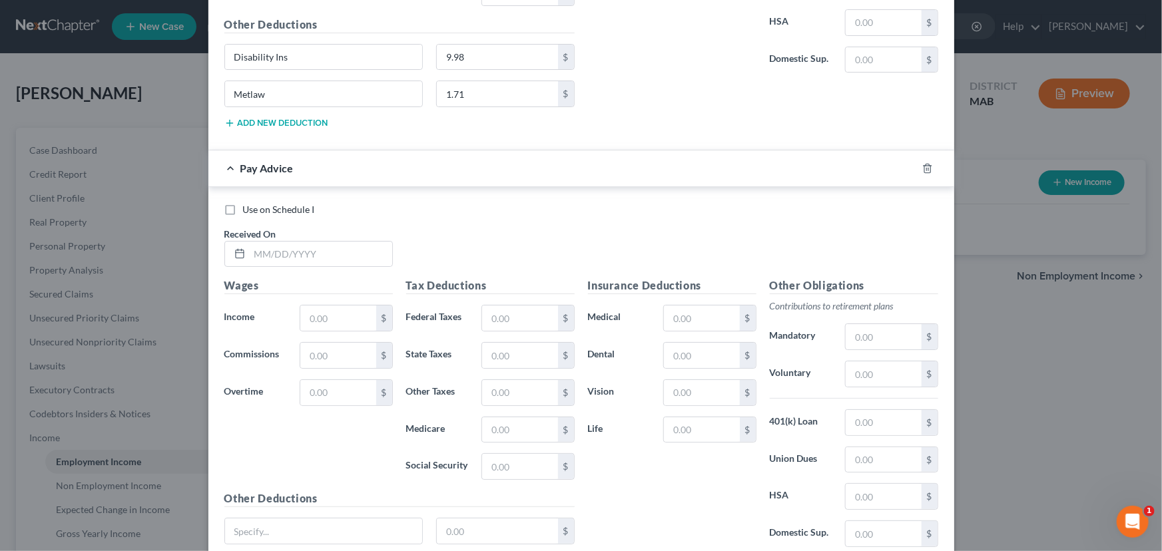
scroll to position [5102, 0]
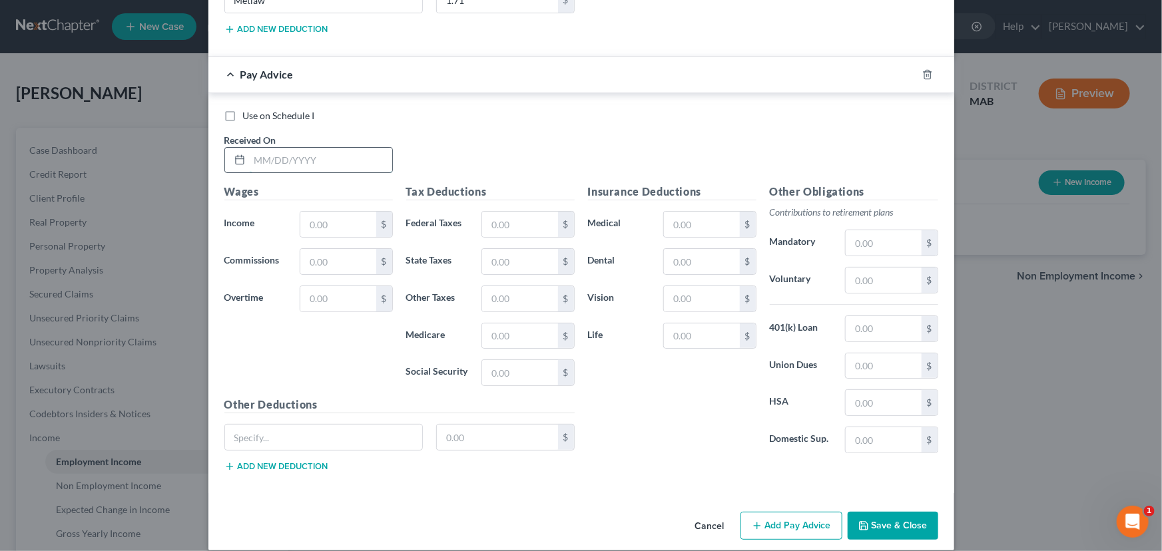
click at [250, 148] on input "text" at bounding box center [321, 160] width 142 height 25
type input "[DATE]"
click at [328, 217] on input "text" at bounding box center [337, 224] width 75 height 25
type input "2,363.34"
click at [507, 212] on input "text" at bounding box center [519, 224] width 75 height 25
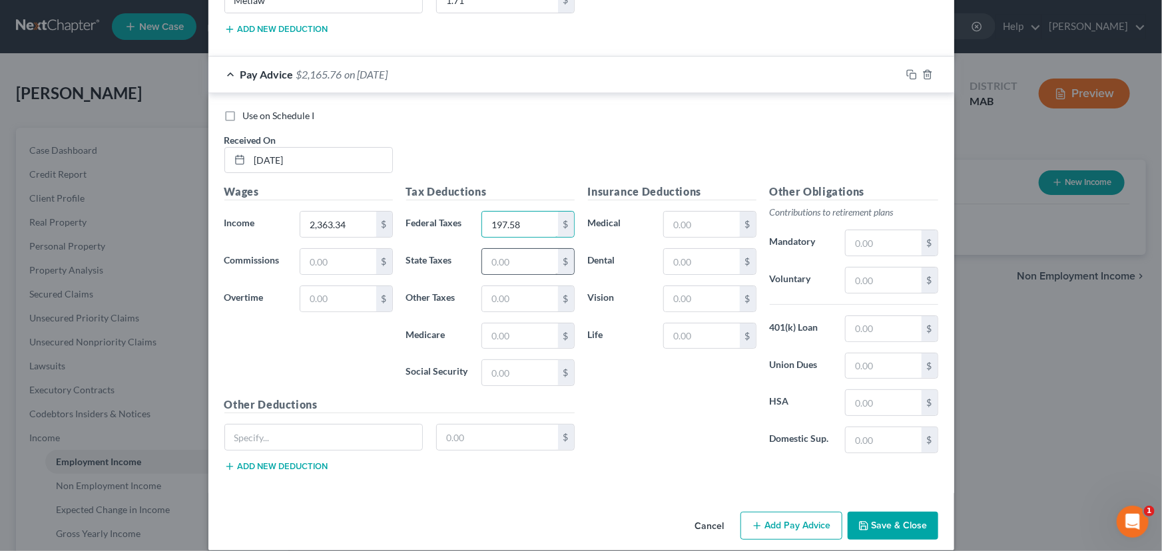
type input "197.58"
click at [493, 249] on input "text" at bounding box center [519, 261] width 75 height 25
click at [488, 249] on input "11.15" at bounding box center [519, 261] width 75 height 25
type input "111.15"
click at [493, 286] on input "text" at bounding box center [519, 298] width 75 height 25
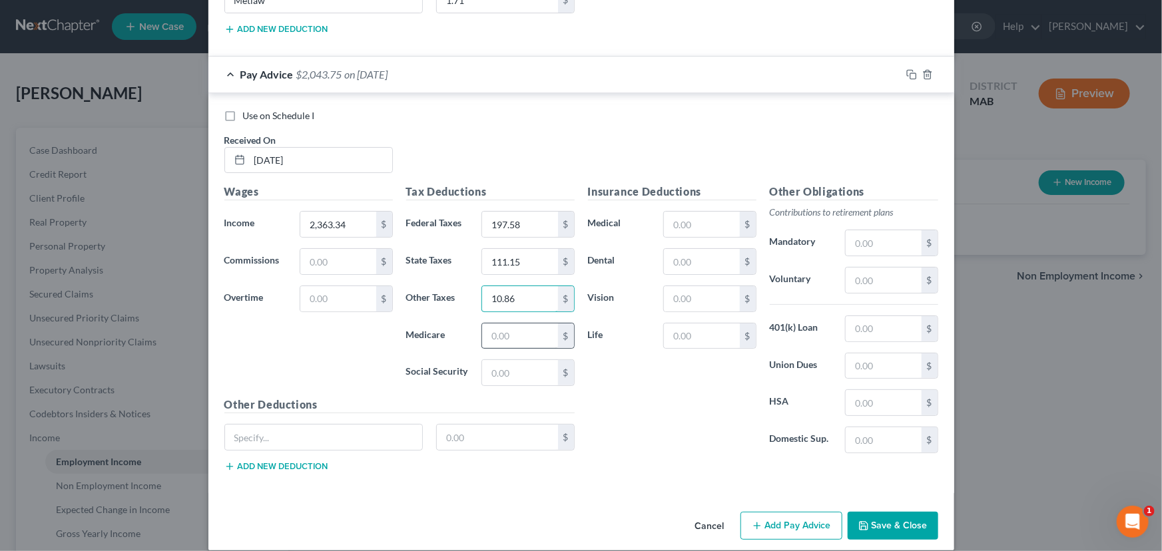
type input "10.86"
click at [499, 324] on input "text" at bounding box center [519, 336] width 75 height 25
type input "33.35"
click at [501, 360] on input "text" at bounding box center [519, 372] width 75 height 25
type input "142.59"
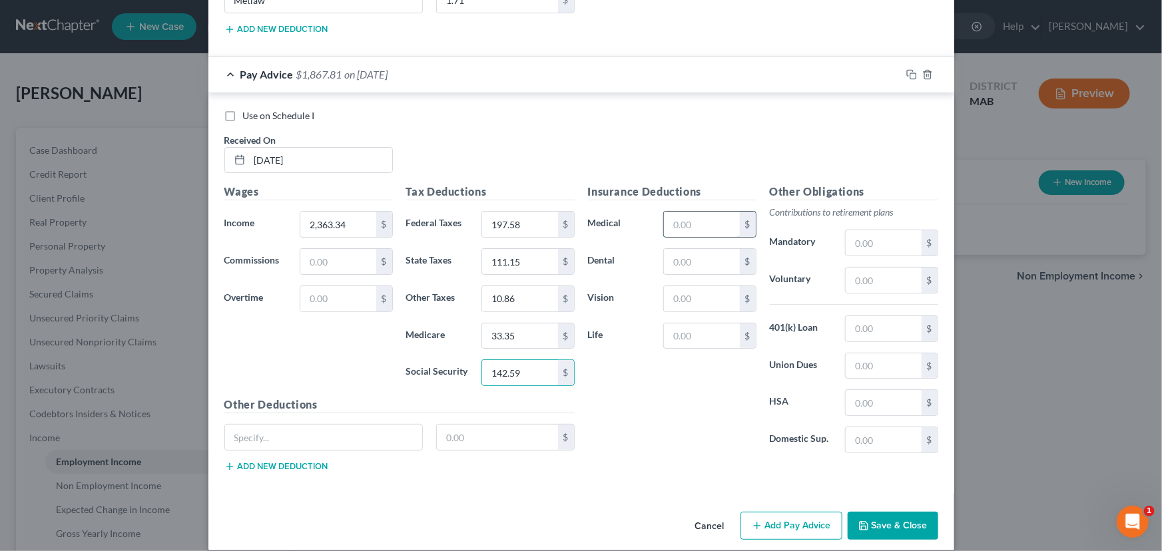
click at [672, 212] on input "text" at bounding box center [701, 224] width 75 height 25
type input "57.90"
click at [672, 249] on input "text" at bounding box center [701, 261] width 75 height 25
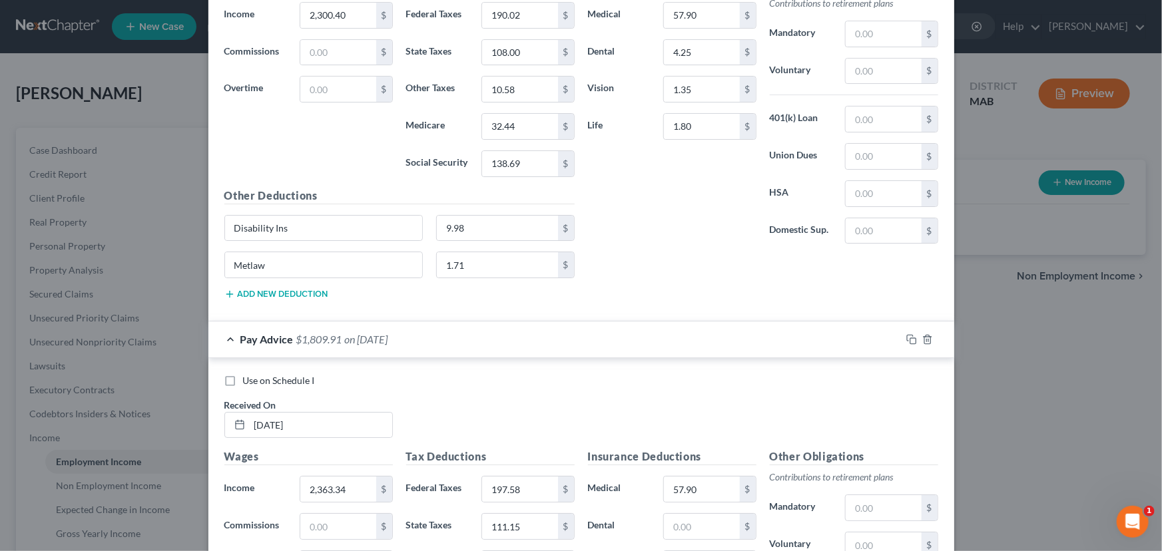
scroll to position [4844, 0]
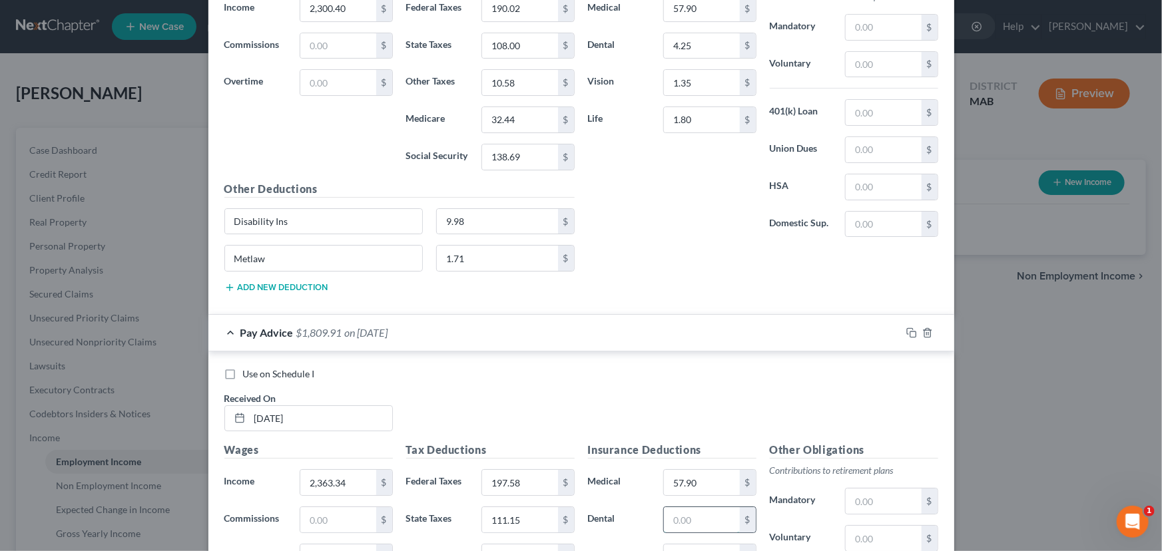
click at [665, 507] on input "text" at bounding box center [701, 519] width 75 height 25
type input "4.25"
click at [670, 544] on input "text" at bounding box center [701, 556] width 75 height 25
type input "1.35"
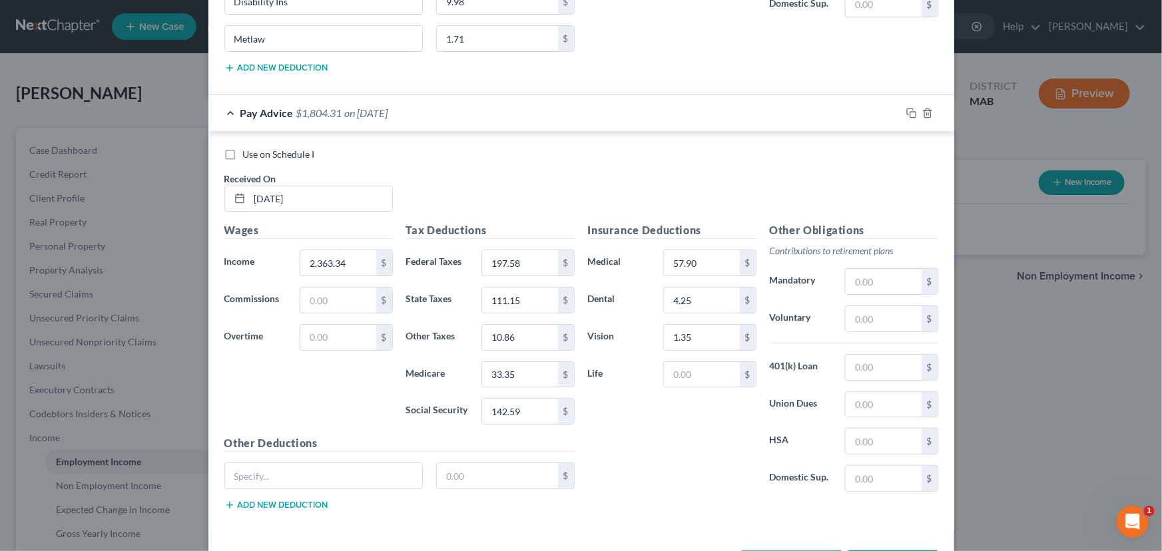
scroll to position [5070, 0]
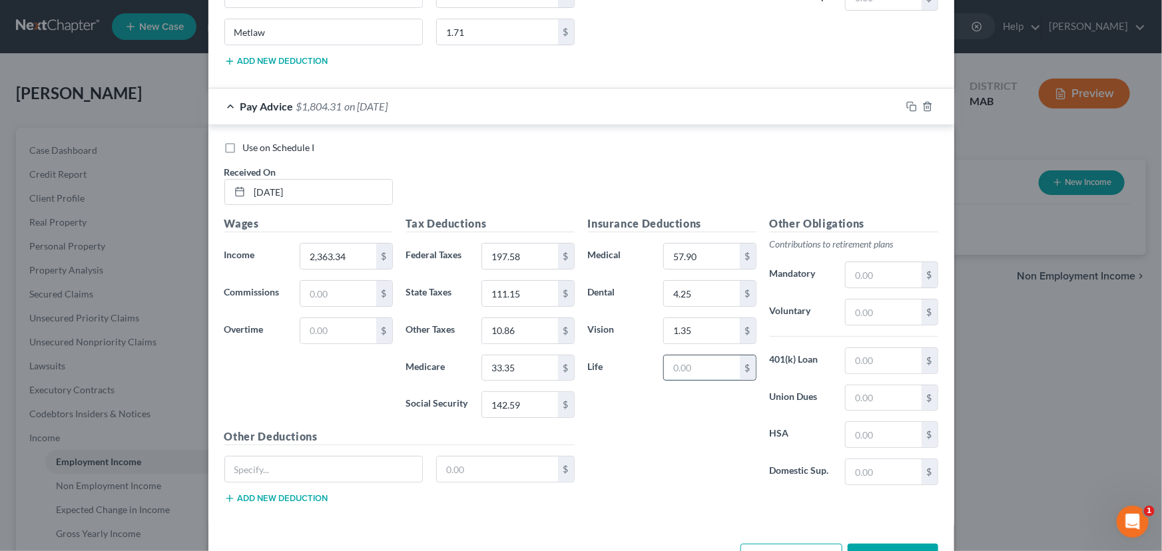
click at [678, 355] on input "text" at bounding box center [701, 367] width 75 height 25
type input "1.80"
click at [252, 465] on input "text" at bounding box center [324, 469] width 198 height 25
type input "Disability Ins"
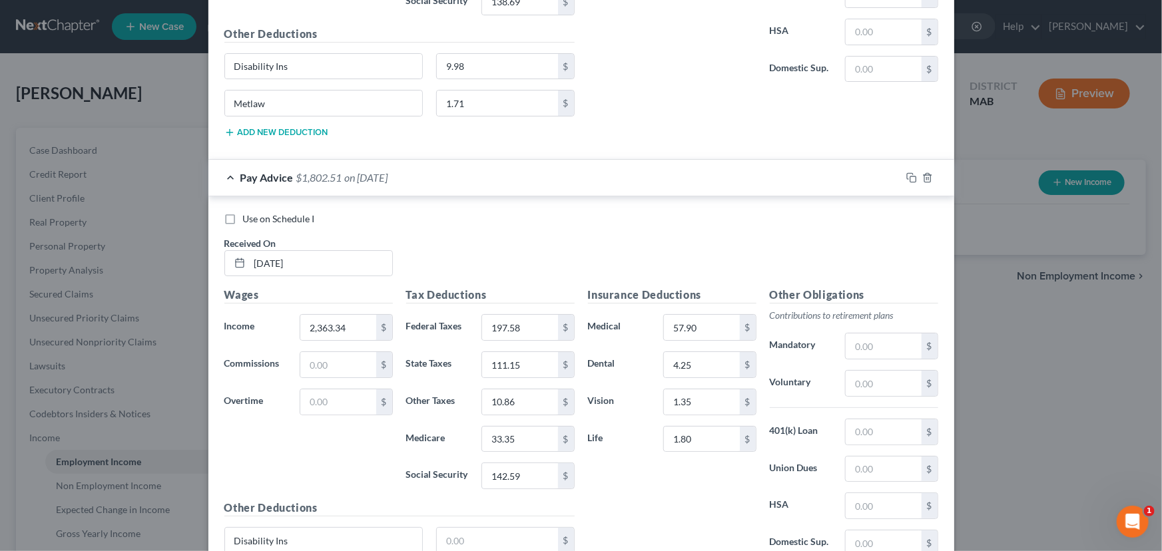
scroll to position [5012, 0]
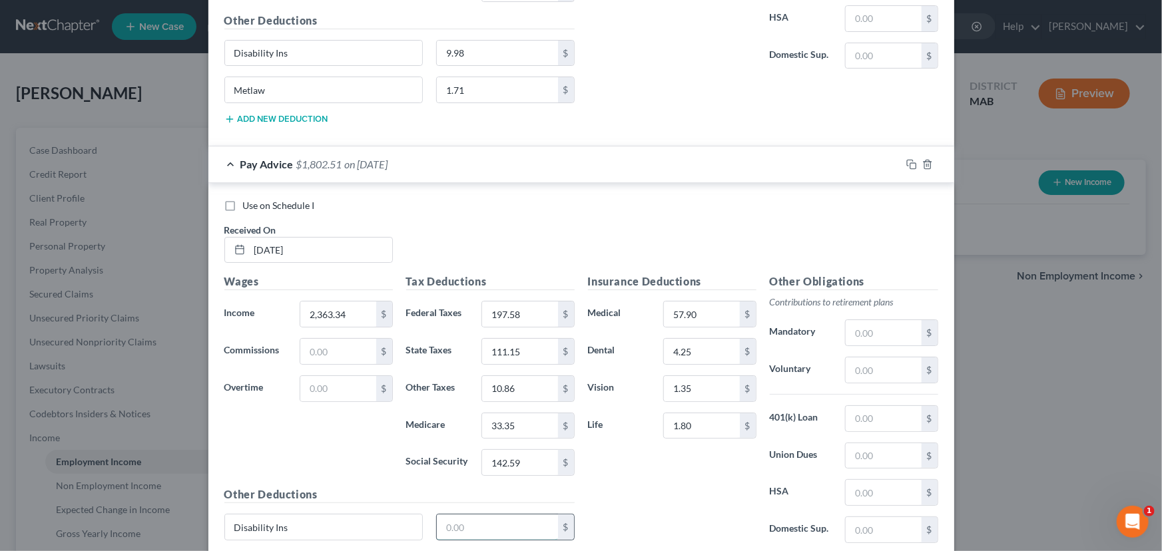
click at [437, 518] on input "text" at bounding box center [497, 527] width 121 height 25
type input "9.98"
click at [305, 550] on button "Add new deduction" at bounding box center [276, 556] width 104 height 11
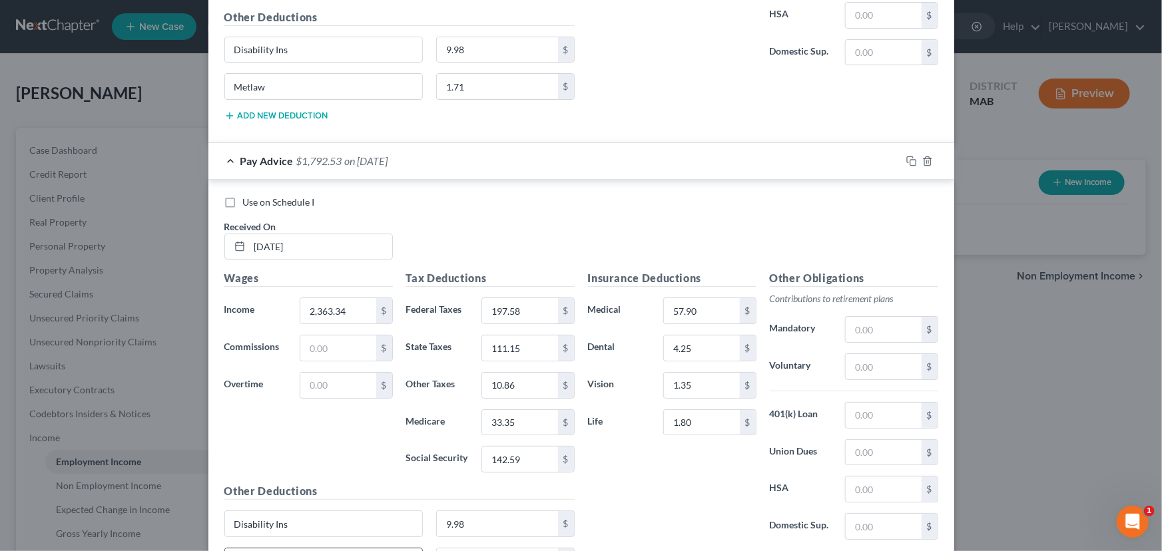
type input "Metlaw"
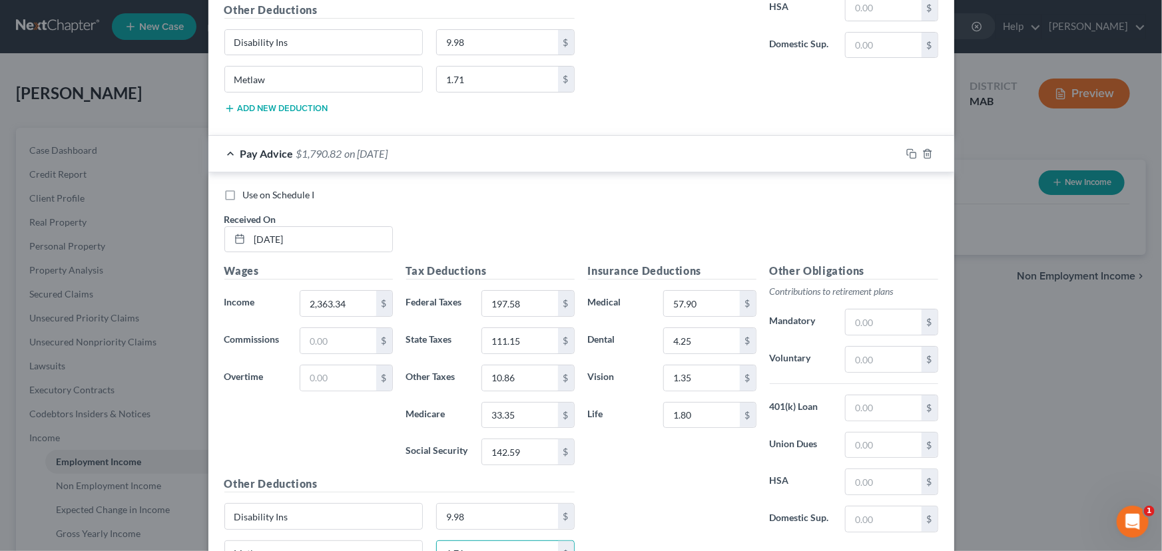
type input "1.71"
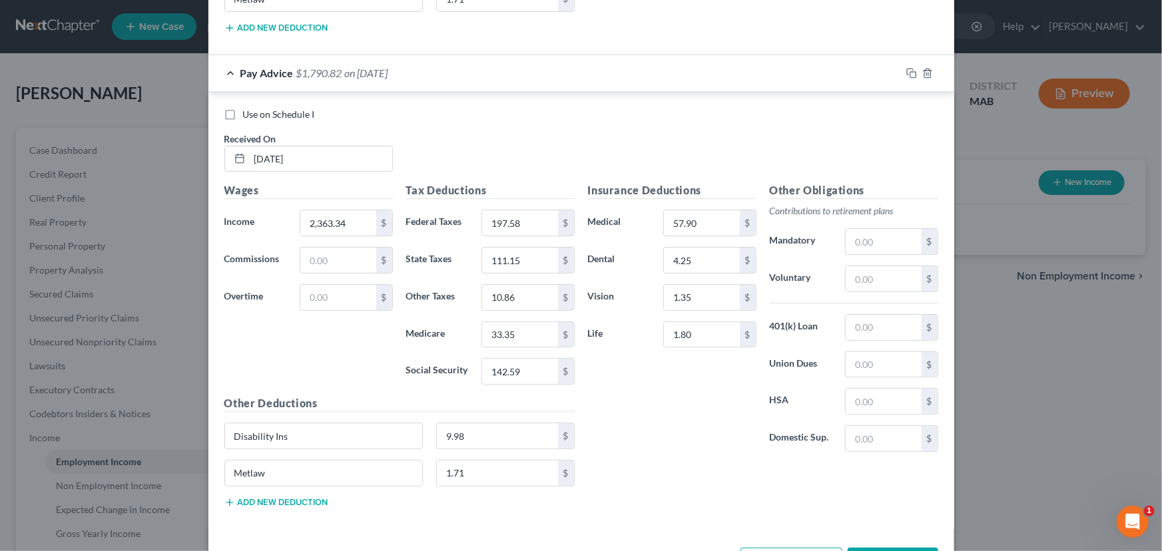
scroll to position [5139, 0]
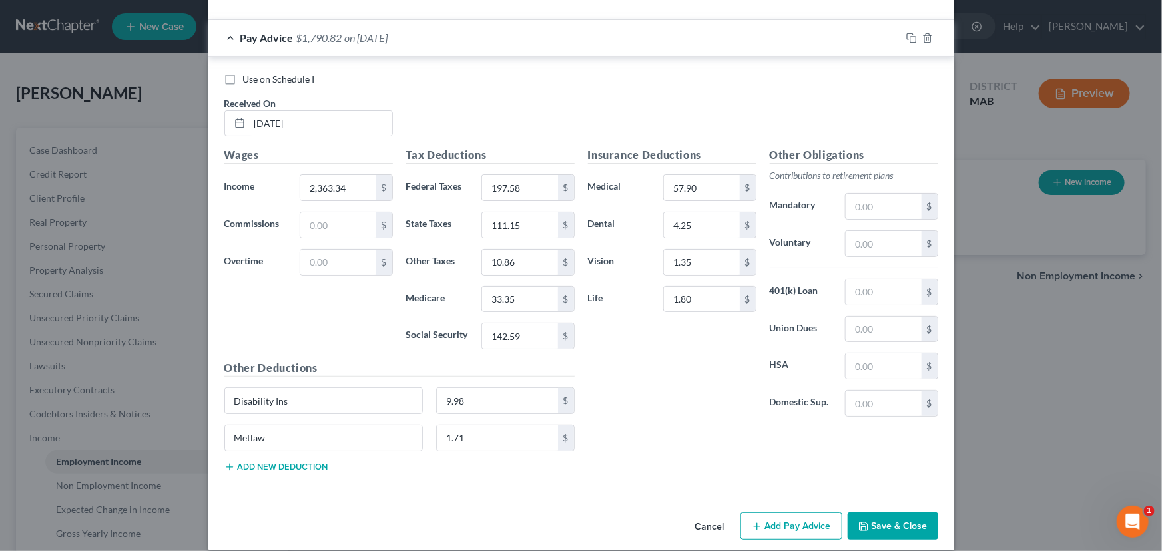
click at [783, 513] on button "Add Pay Advice" at bounding box center [791, 527] width 102 height 28
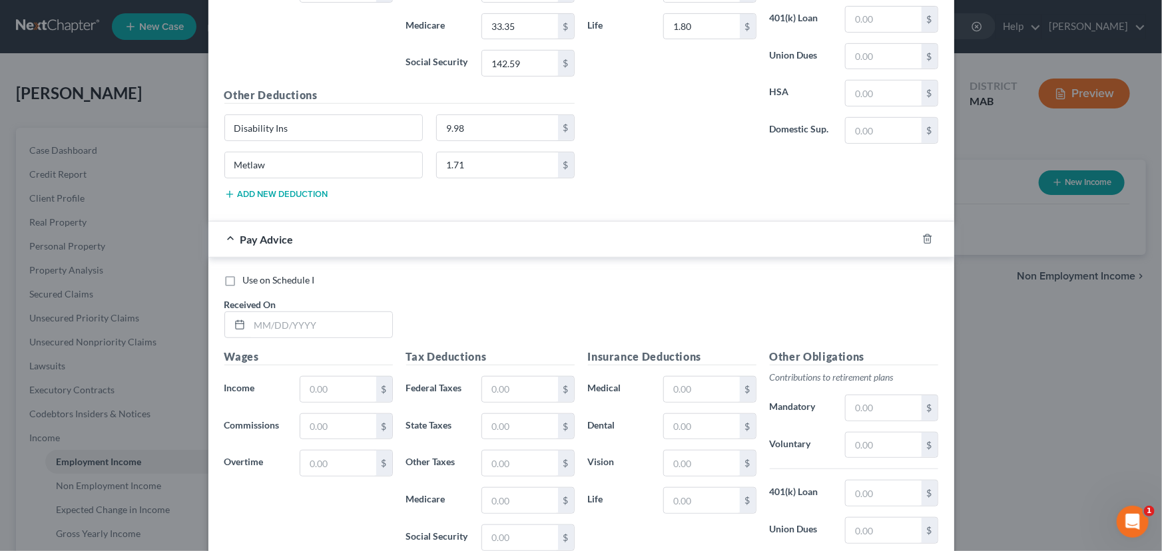
scroll to position [5575, 0]
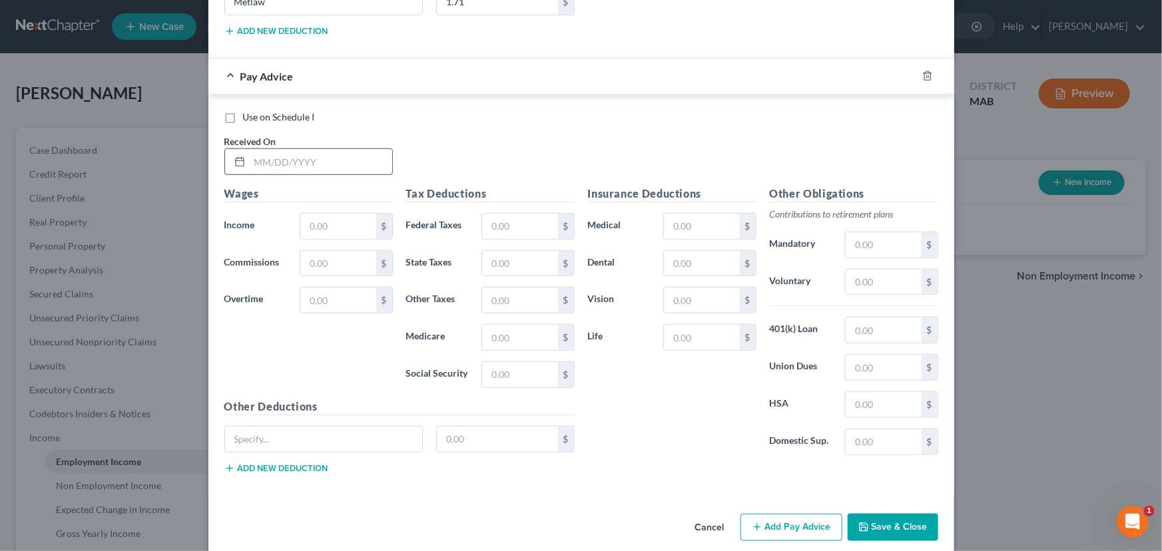
click at [262, 150] on input "text" at bounding box center [321, 161] width 142 height 25
type input "[DATE]"
click at [322, 214] on input "text" at bounding box center [337, 226] width 75 height 25
type input "2,423.29"
click at [485, 214] on input "text" at bounding box center [519, 226] width 75 height 25
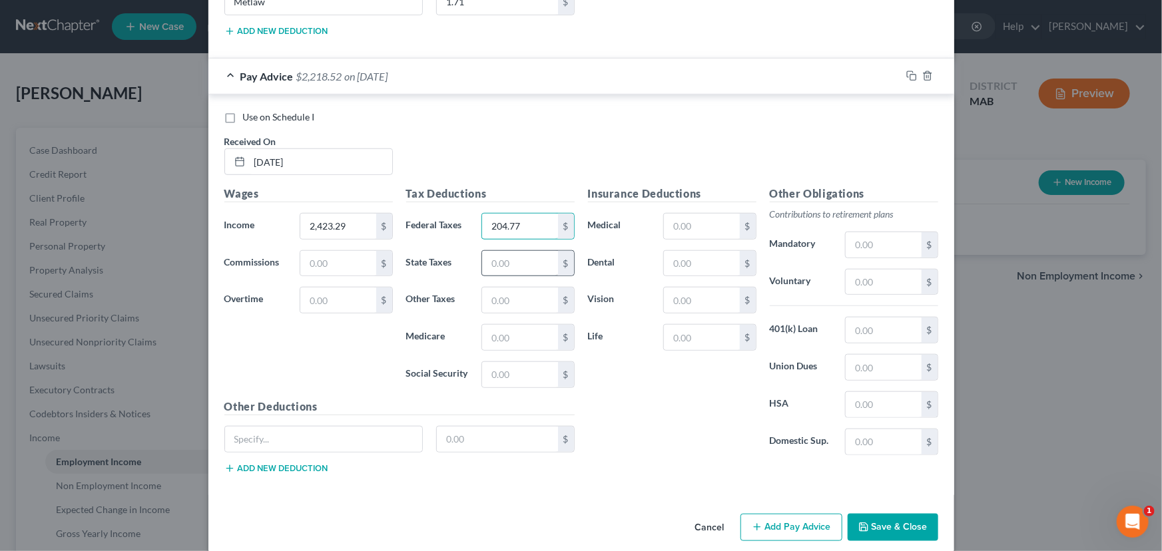
type input "204.77"
click at [483, 251] on input "text" at bounding box center [519, 263] width 75 height 25
type input "114.14"
click at [497, 288] on input "text" at bounding box center [519, 300] width 75 height 25
type input "11.14"
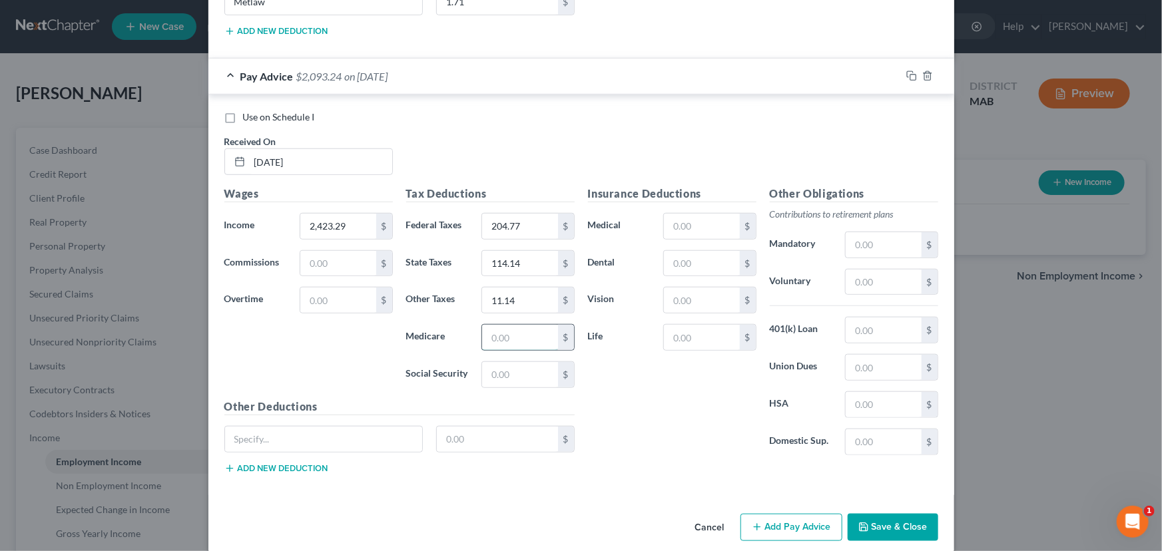
click at [506, 325] on input "text" at bounding box center [519, 337] width 75 height 25
type input "34.22"
click at [507, 362] on input "text" at bounding box center [519, 374] width 75 height 25
type input "146.31"
click at [676, 214] on input "text" at bounding box center [701, 226] width 75 height 25
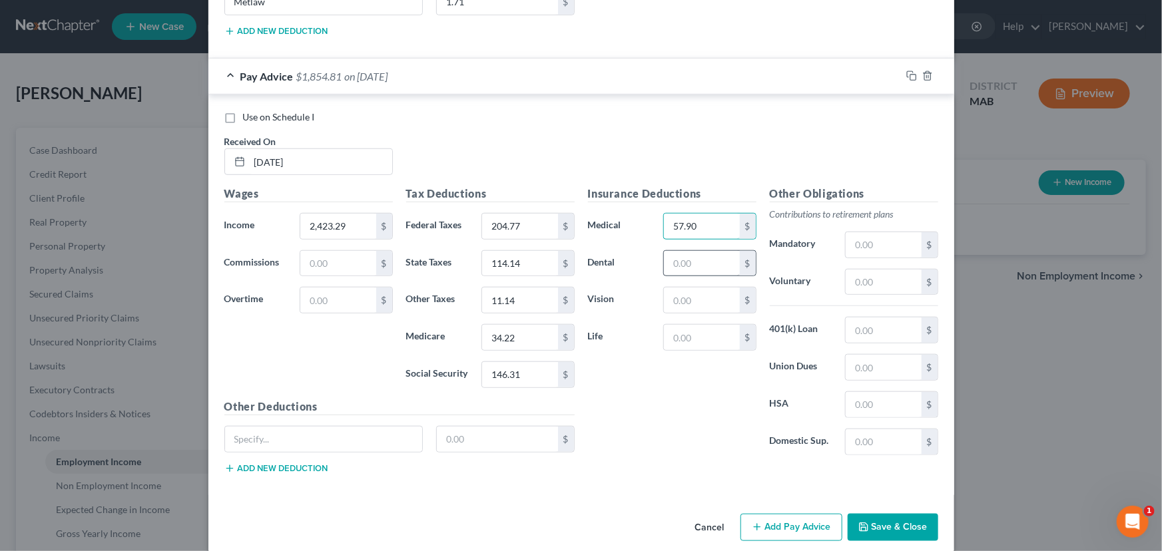
type input "57.90"
click at [681, 251] on input "text" at bounding box center [701, 263] width 75 height 25
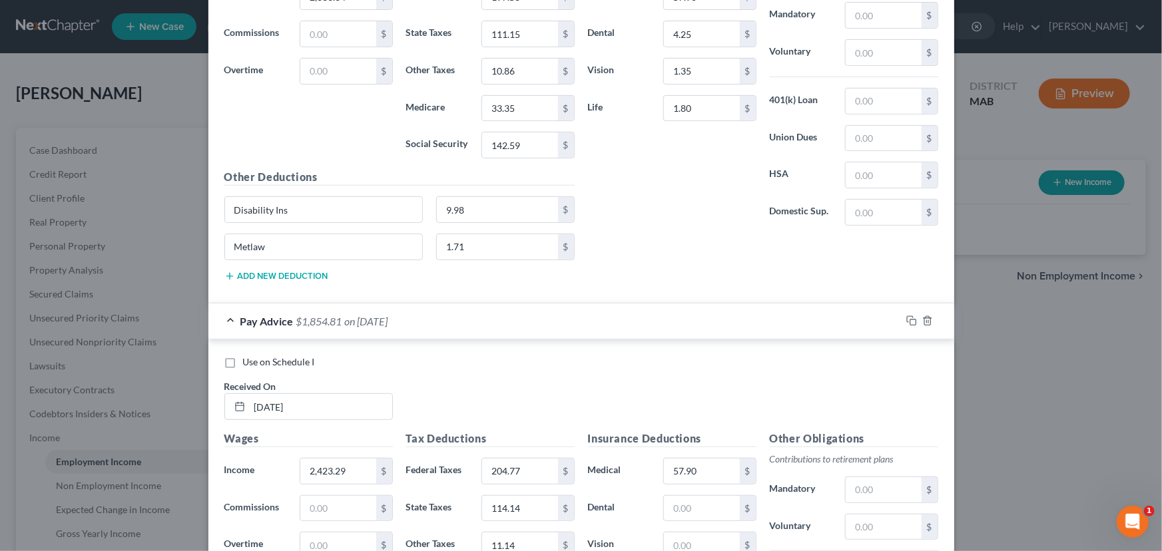
scroll to position [5336, 0]
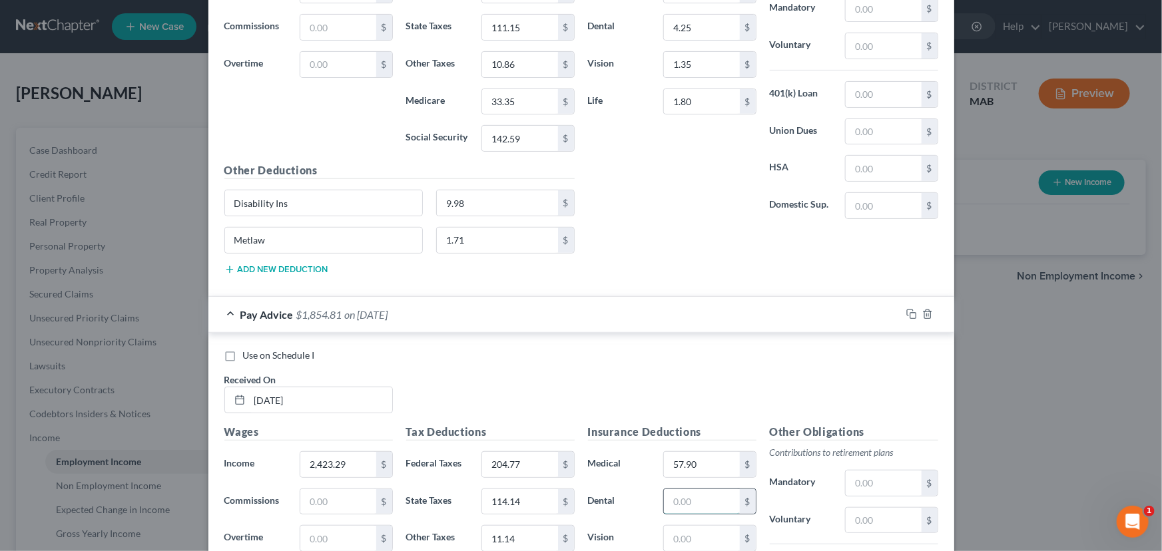
click at [706, 489] on input "text" at bounding box center [701, 501] width 75 height 25
type input "4.25"
click at [674, 526] on input "text" at bounding box center [701, 538] width 75 height 25
type input "1.35"
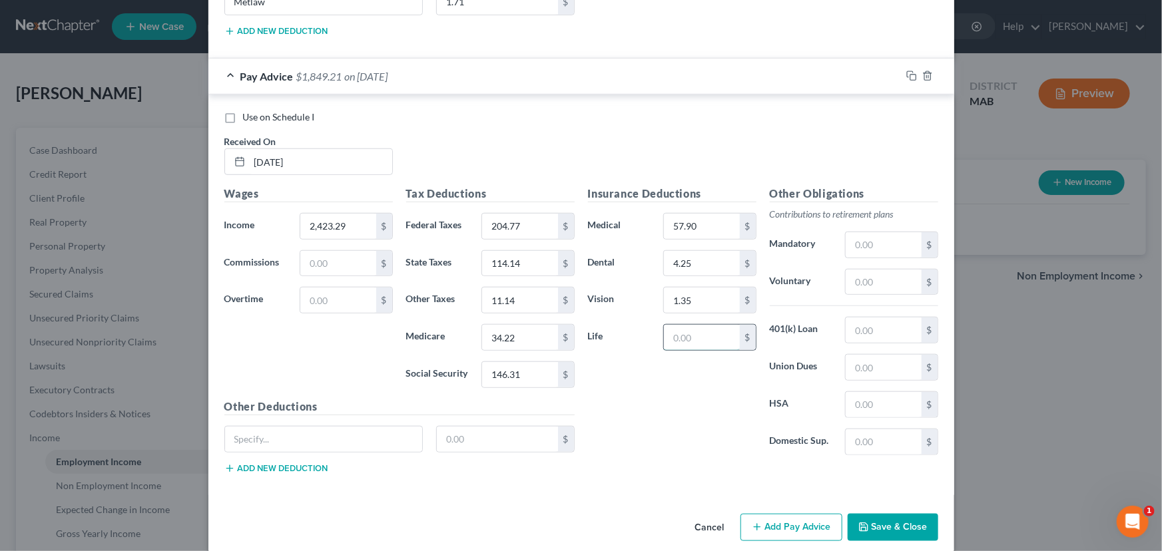
click at [670, 328] on input "text" at bounding box center [701, 337] width 75 height 25
type input "1.80"
click at [229, 427] on input "text" at bounding box center [324, 439] width 198 height 25
type input "Disability Ins"
click at [444, 427] on input "text" at bounding box center [497, 439] width 121 height 25
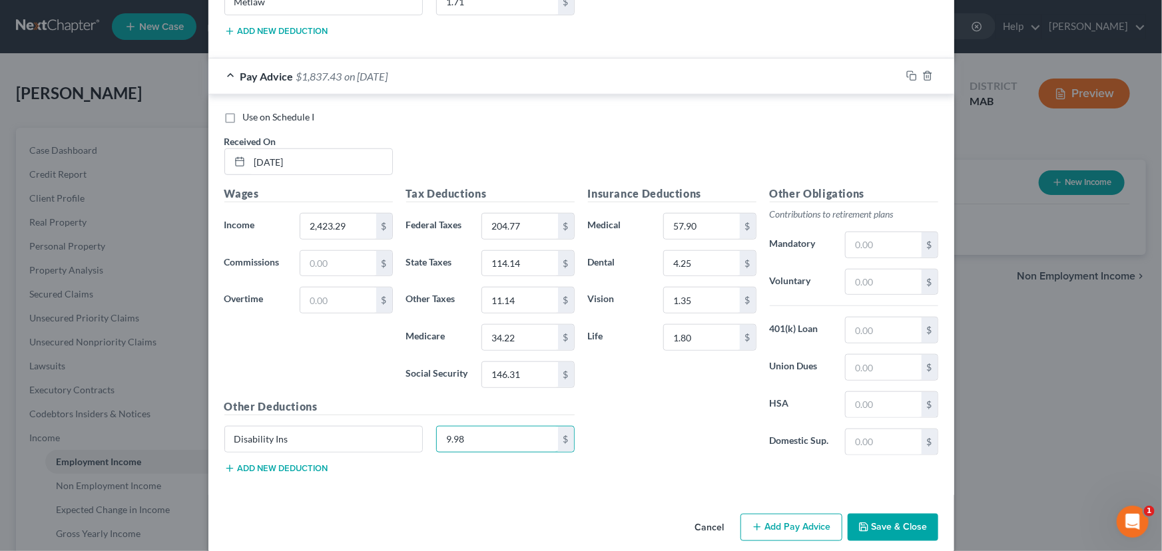
type input "9.98"
click at [267, 463] on button "Add new deduction" at bounding box center [276, 468] width 104 height 11
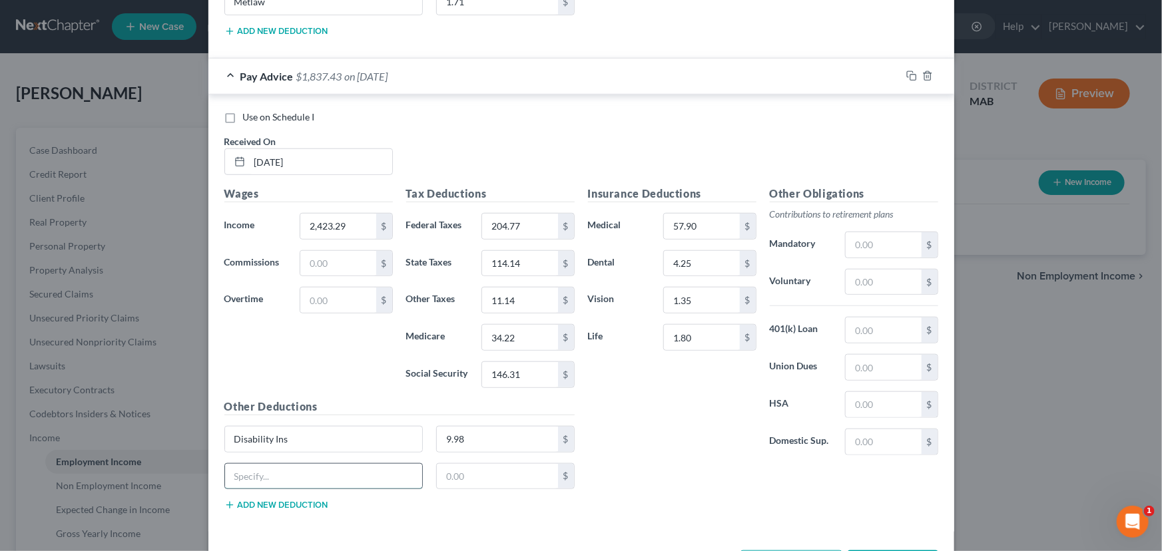
click at [255, 464] on input "text" at bounding box center [324, 476] width 198 height 25
type input "Metlaw"
type input "1.71"
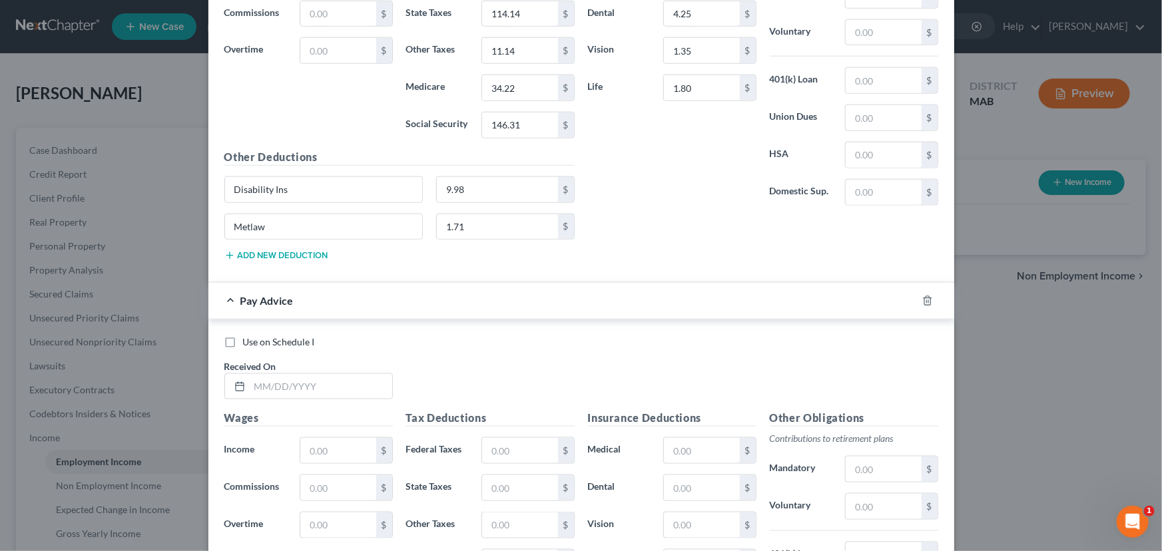
scroll to position [5858, 0]
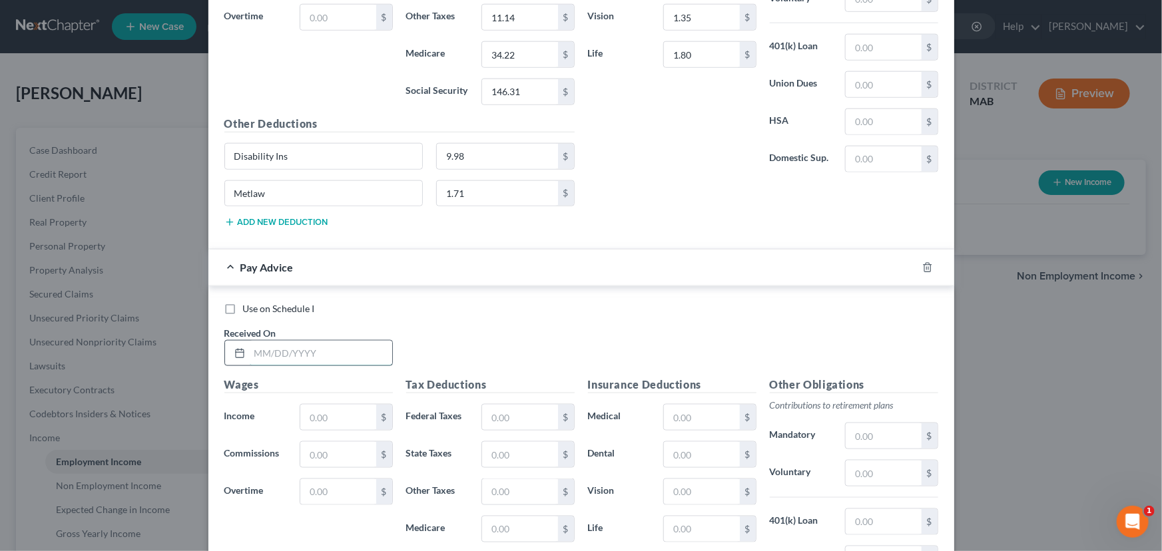
click at [250, 341] on input "text" at bounding box center [321, 353] width 142 height 25
type input "[DATE]"
click at [313, 405] on input "text" at bounding box center [337, 417] width 75 height 25
type input "2,279.05"
click at [500, 405] on input "text" at bounding box center [519, 417] width 75 height 25
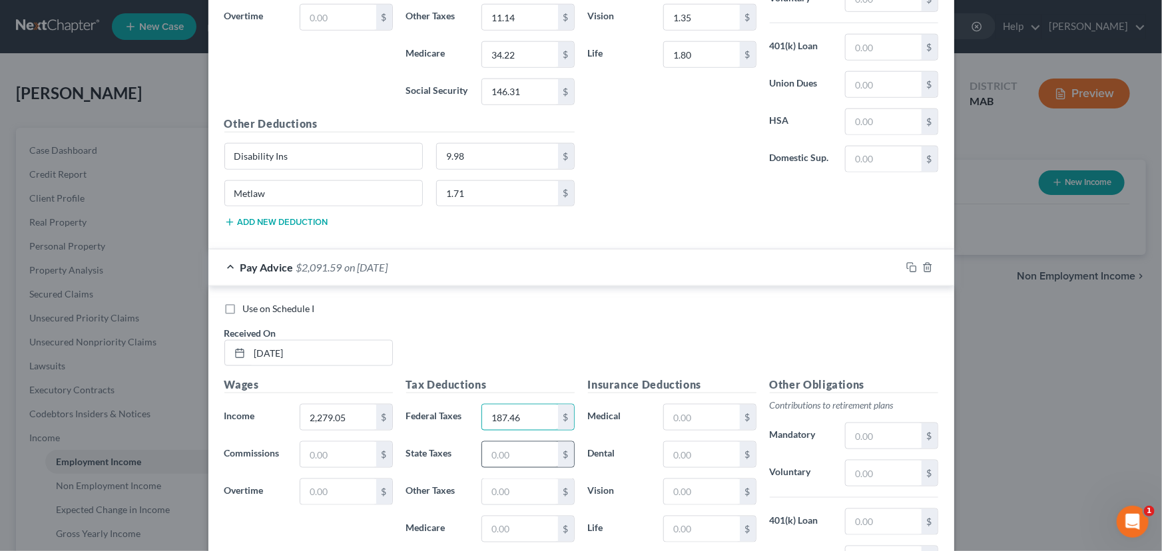
type input "187.46"
click at [501, 442] on input "text" at bounding box center [519, 454] width 75 height 25
type input "106.93"
click at [503, 479] on input "text" at bounding box center [519, 491] width 75 height 25
type input "10.48"
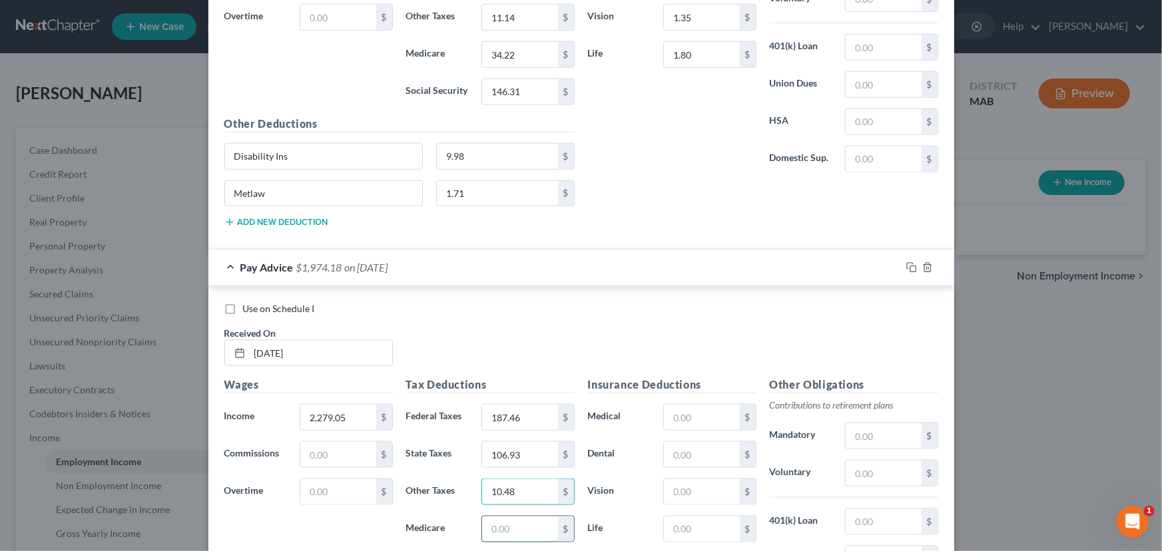
click at [504, 517] on input "text" at bounding box center [519, 529] width 75 height 25
type input "32.13"
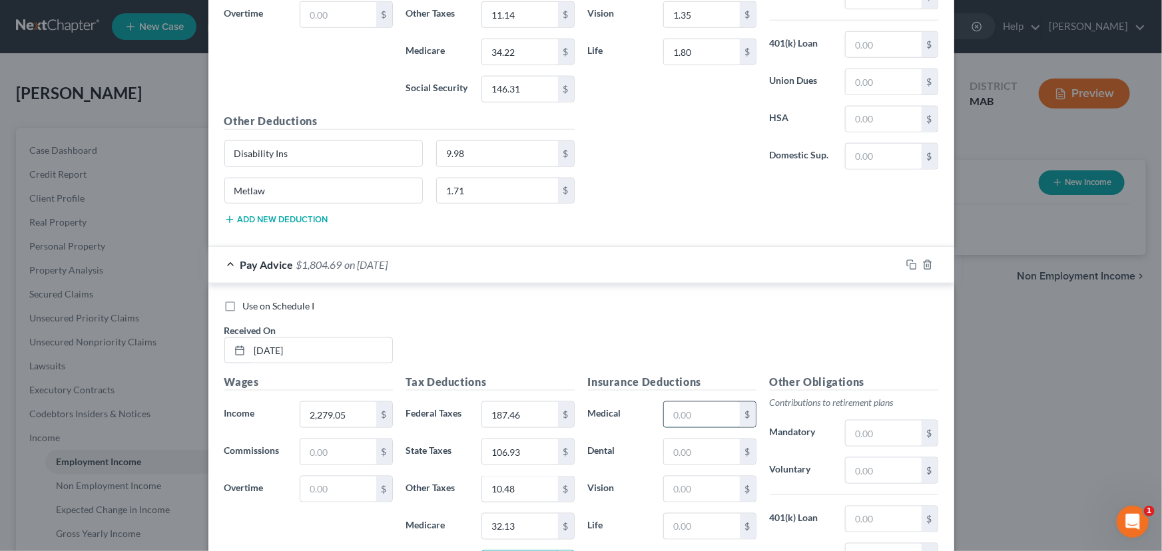
click at [675, 402] on input "text" at bounding box center [701, 414] width 75 height 25
click at [686, 439] on input "text" at bounding box center [701, 451] width 75 height 25
click at [684, 514] on input "text" at bounding box center [701, 526] width 75 height 25
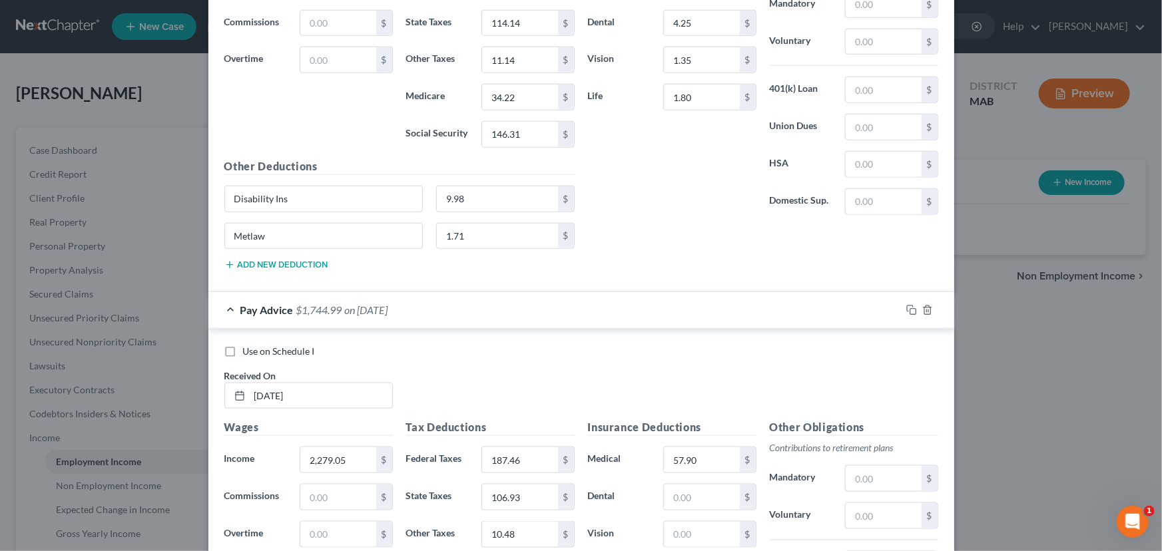
scroll to position [5822, 0]
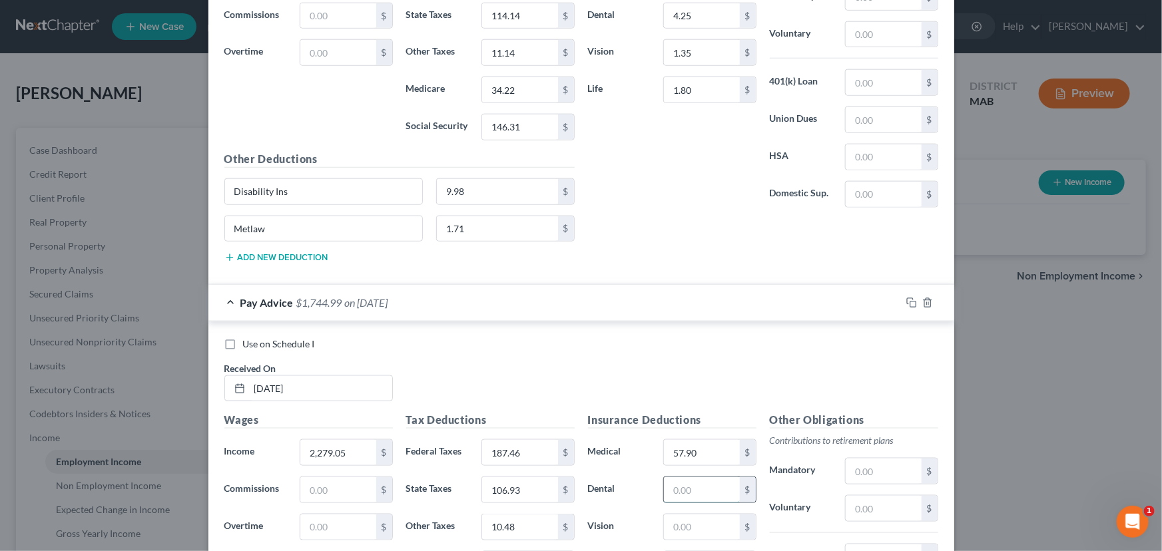
click at [668, 477] on input "text" at bounding box center [701, 489] width 75 height 25
click at [668, 515] on input "text" at bounding box center [701, 527] width 75 height 25
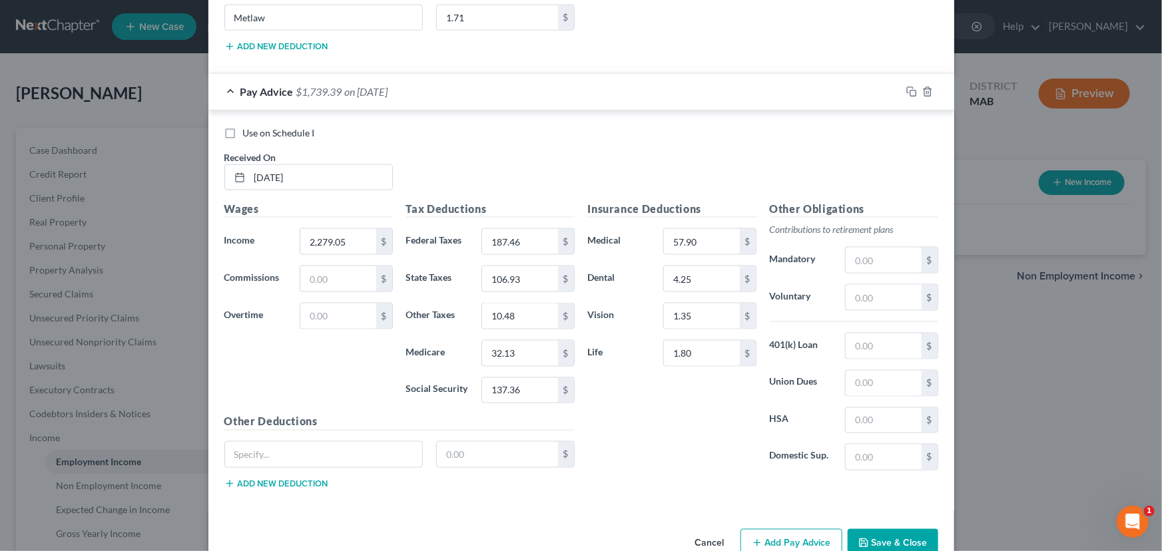
scroll to position [6041, 0]
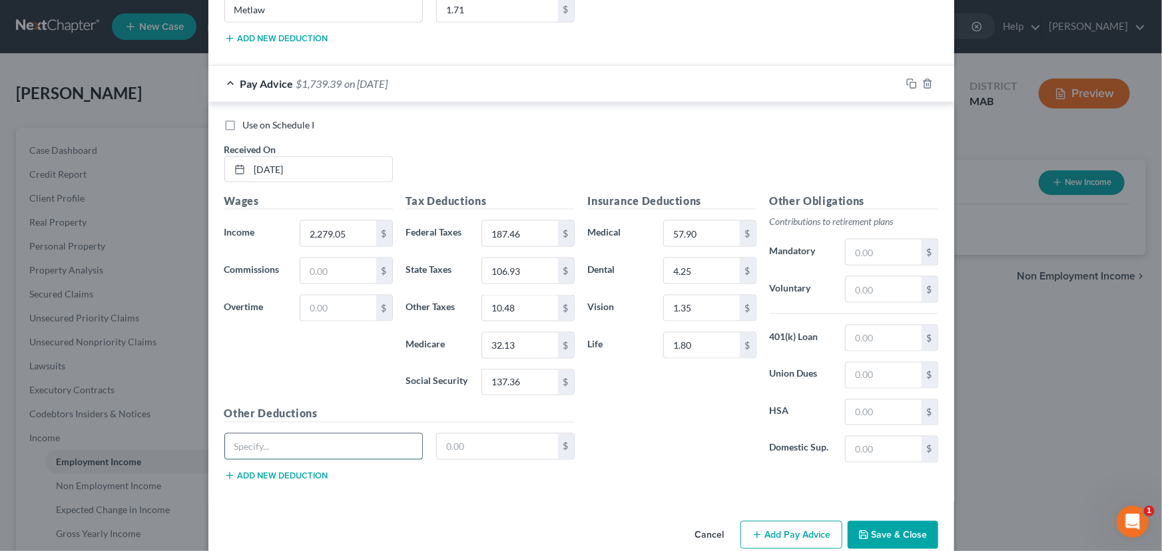
click at [341, 437] on input "text" at bounding box center [324, 446] width 198 height 25
click at [451, 434] on input "text" at bounding box center [497, 446] width 121 height 25
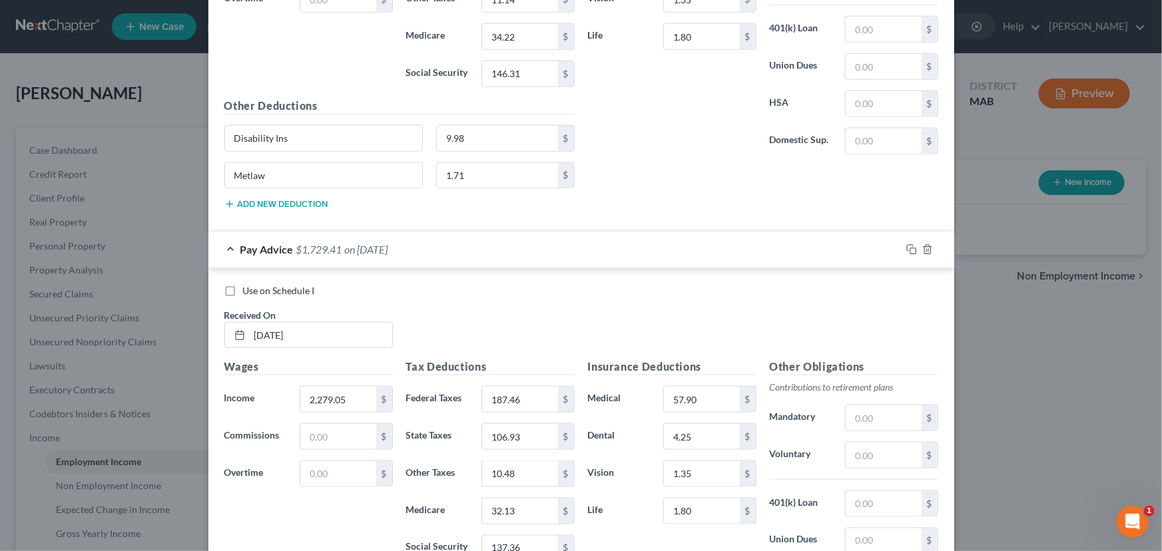
scroll to position [6048, 0]
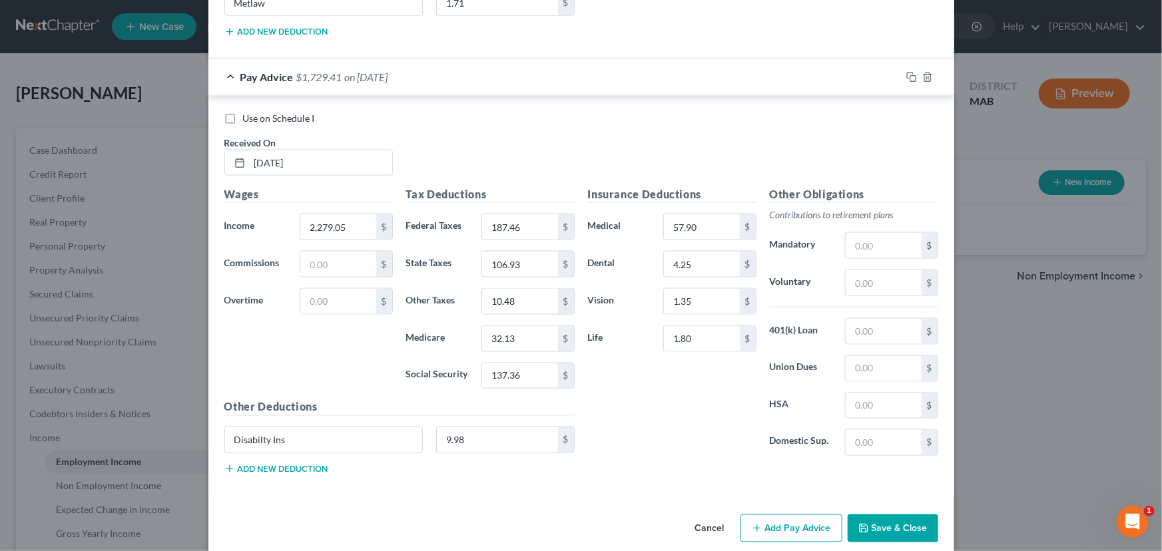
click at [263, 464] on button "Add new deduction" at bounding box center [276, 469] width 104 height 11
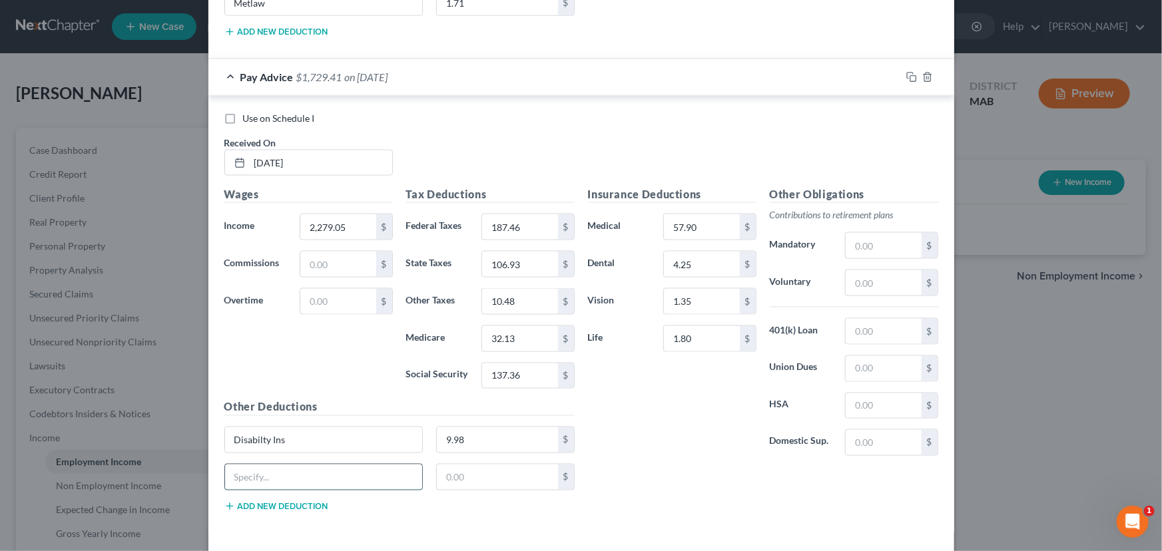
click at [263, 465] on input "text" at bounding box center [324, 477] width 198 height 25
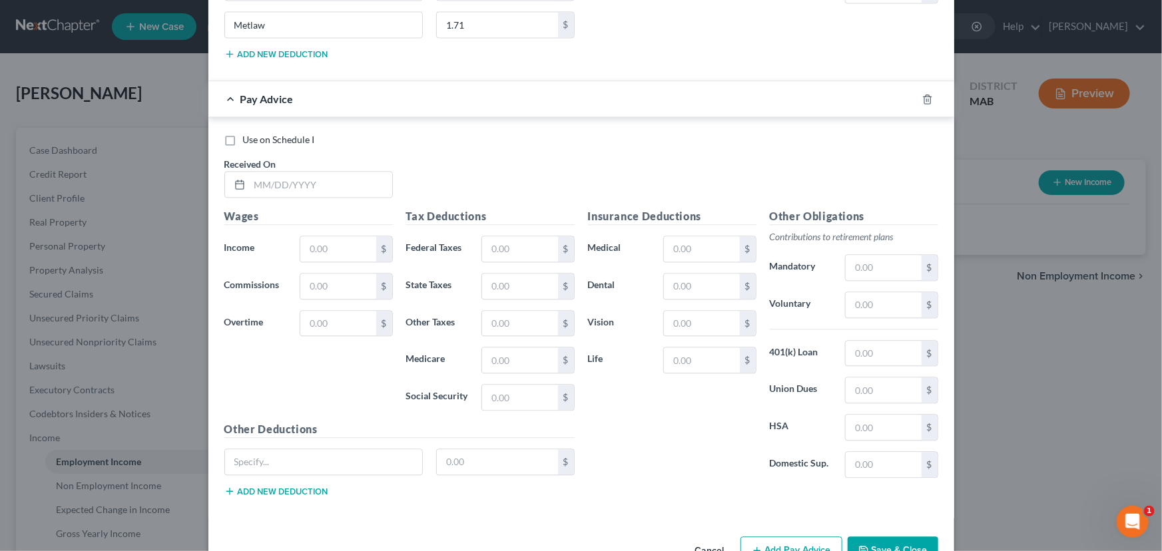
scroll to position [6521, 0]
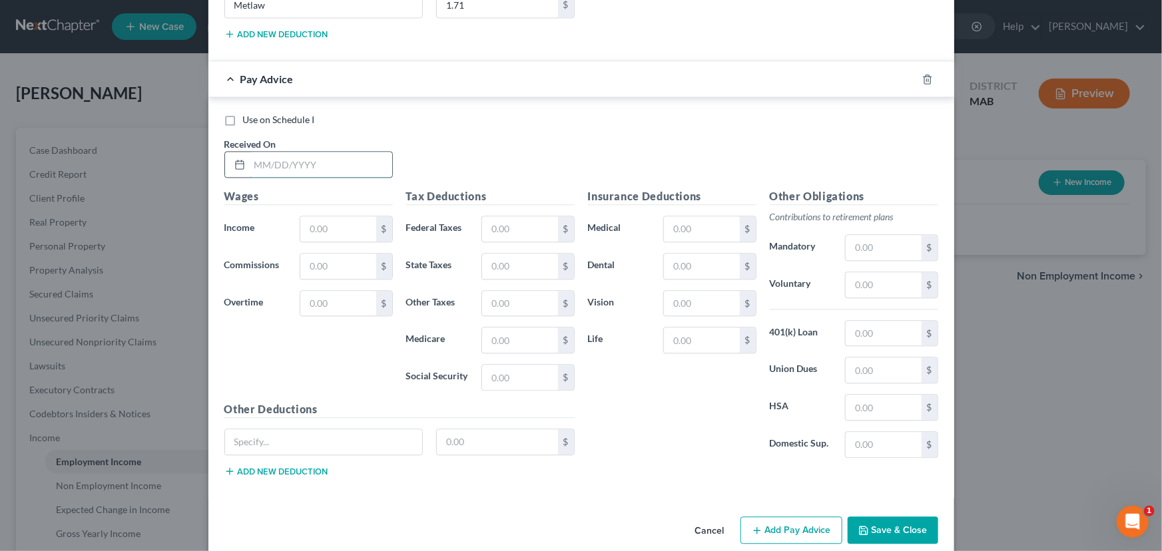
click at [353, 152] on input "text" at bounding box center [321, 164] width 142 height 25
click at [342, 216] on input "text" at bounding box center [337, 228] width 75 height 25
click at [482, 216] on input "text" at bounding box center [519, 228] width 75 height 25
click at [492, 254] on input "text" at bounding box center [519, 266] width 75 height 25
click at [506, 291] on input "text" at bounding box center [519, 303] width 75 height 25
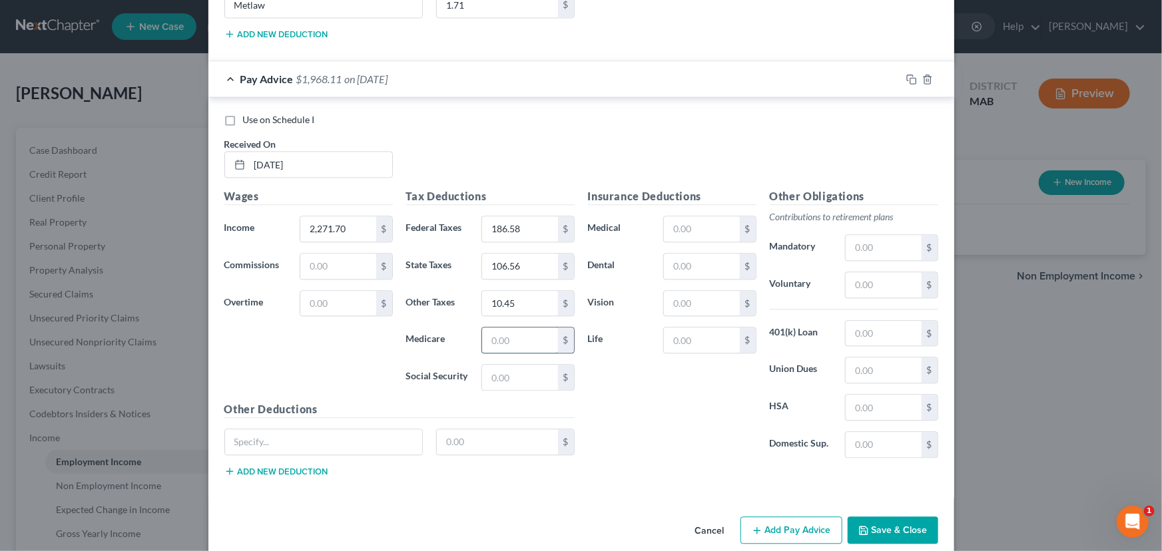
click at [492, 327] on input "text" at bounding box center [519, 339] width 75 height 25
click at [495, 365] on input "text" at bounding box center [519, 377] width 75 height 25
click at [701, 216] on input "text" at bounding box center [701, 228] width 75 height 25
click at [682, 254] on input "text" at bounding box center [701, 266] width 75 height 25
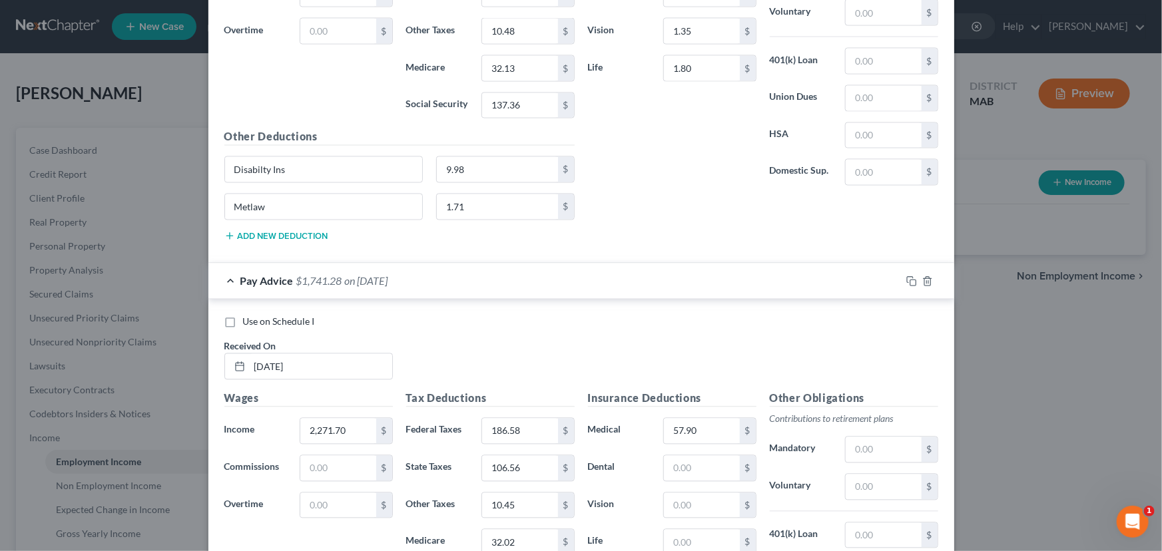
scroll to position [6310, 0]
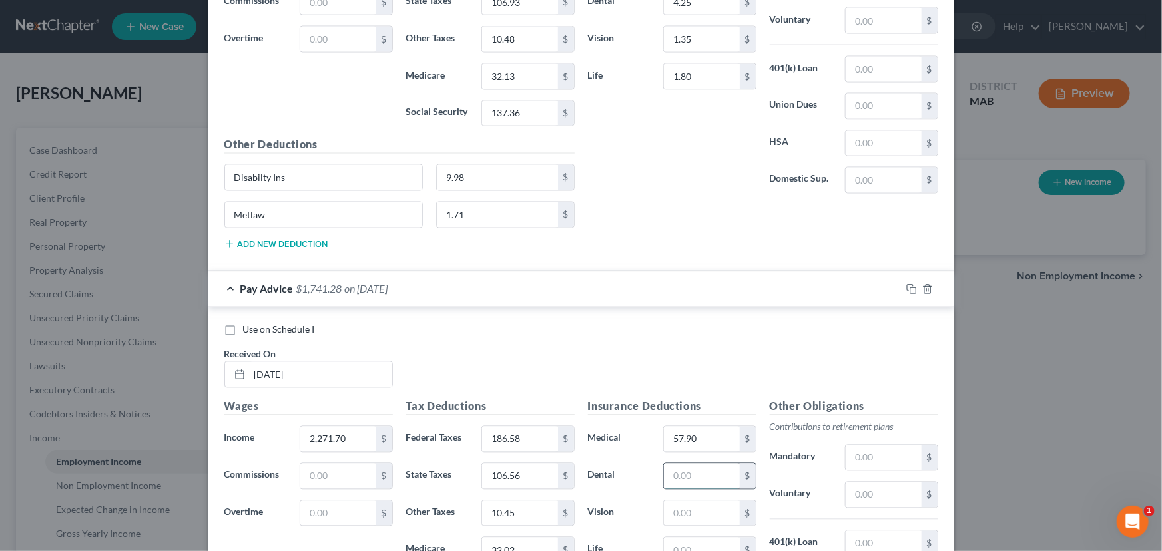
click at [673, 464] on input "text" at bounding box center [701, 476] width 75 height 25
click at [664, 501] on input "text" at bounding box center [701, 513] width 75 height 25
click at [673, 544] on input "text" at bounding box center [701, 550] width 75 height 25
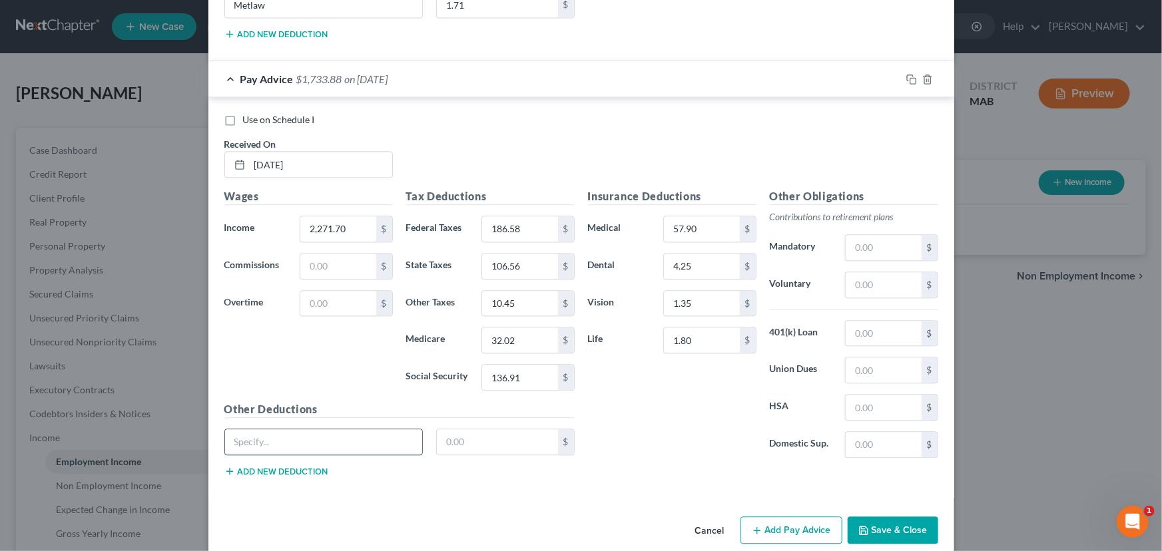
click at [240, 429] on input "text" at bounding box center [324, 441] width 198 height 25
click at [245, 466] on button "Add new deduction" at bounding box center [276, 471] width 104 height 11
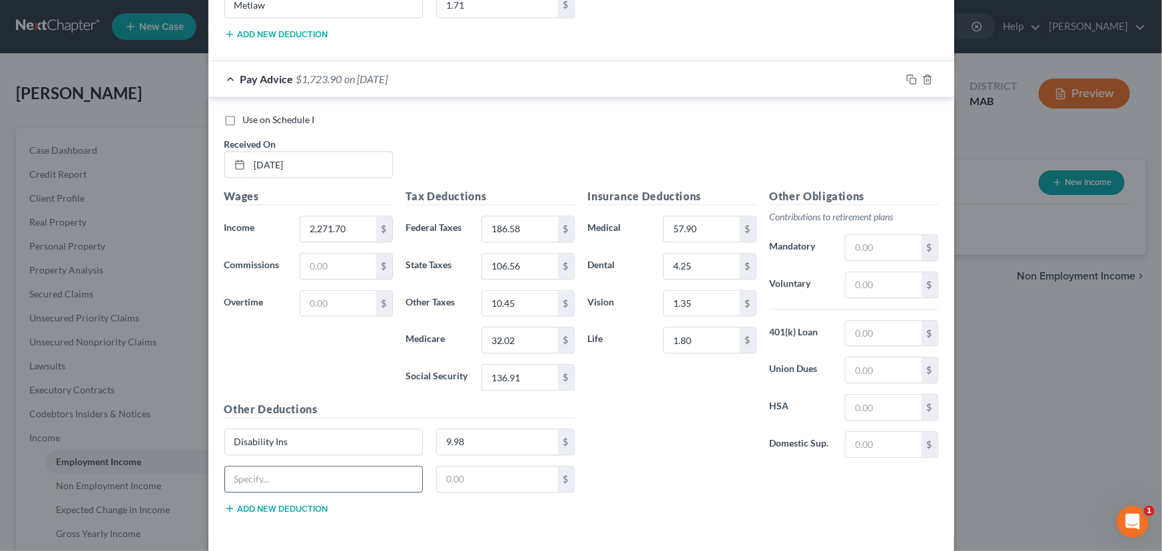
click at [245, 467] on input "text" at bounding box center [324, 479] width 198 height 25
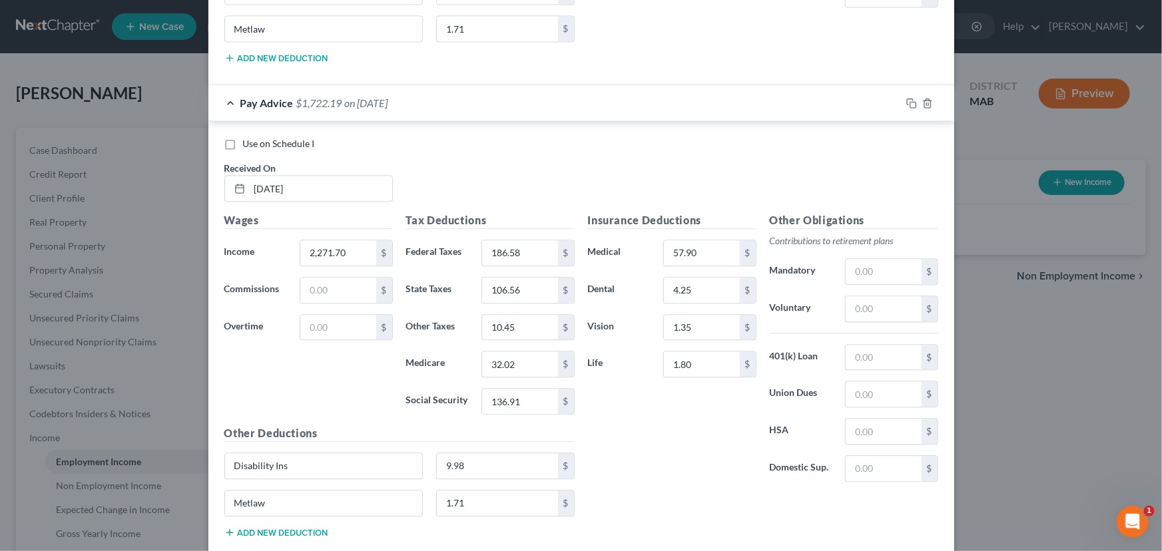
scroll to position [6558, 0]
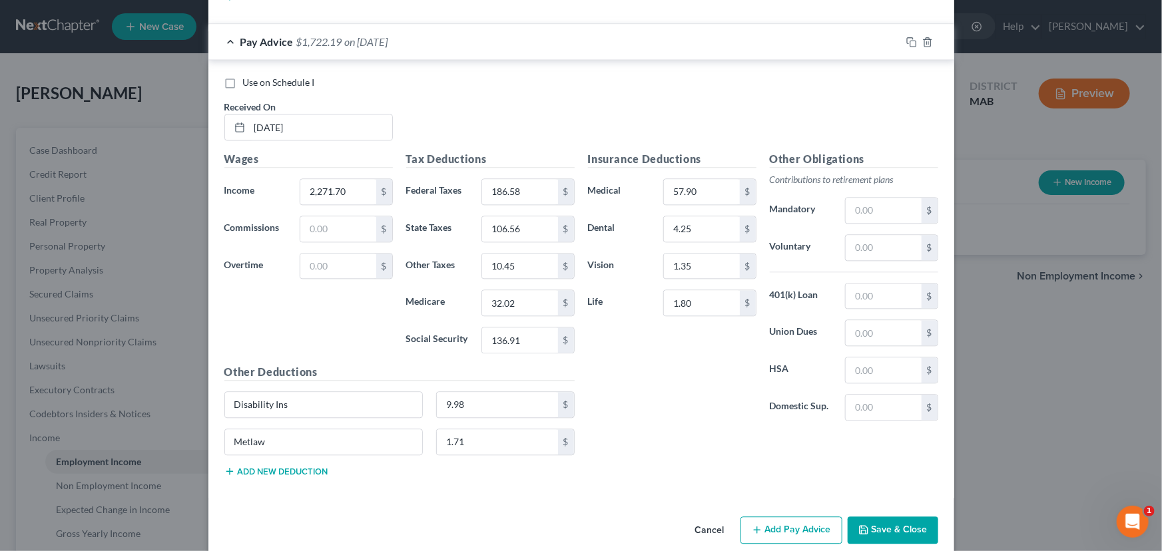
click at [913, 517] on button "Save & Close" at bounding box center [892, 531] width 91 height 28
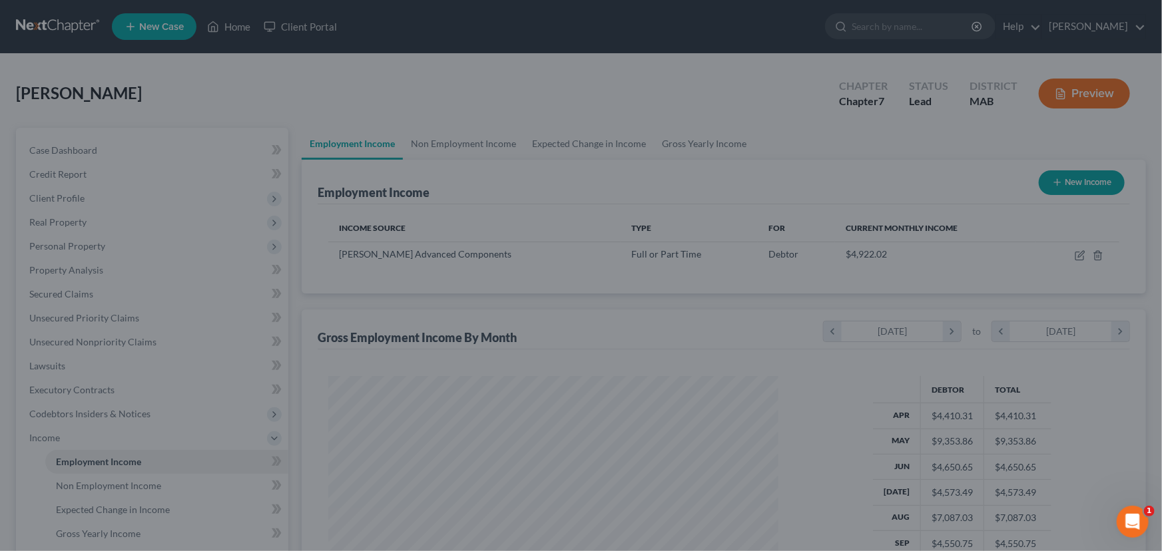
scroll to position [238, 473]
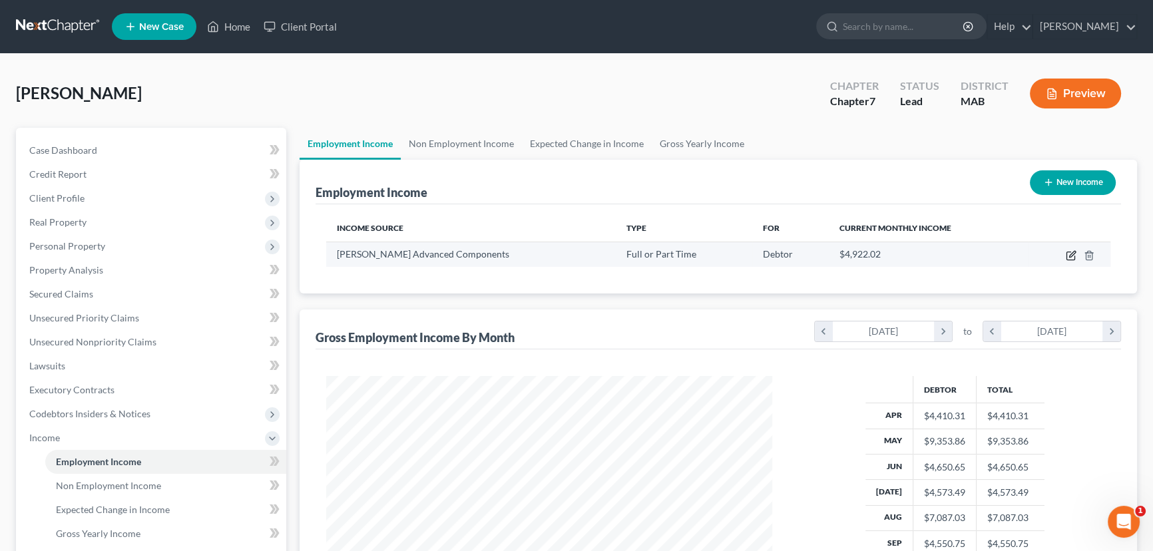
click at [1070, 252] on icon "button" at bounding box center [1071, 255] width 11 height 11
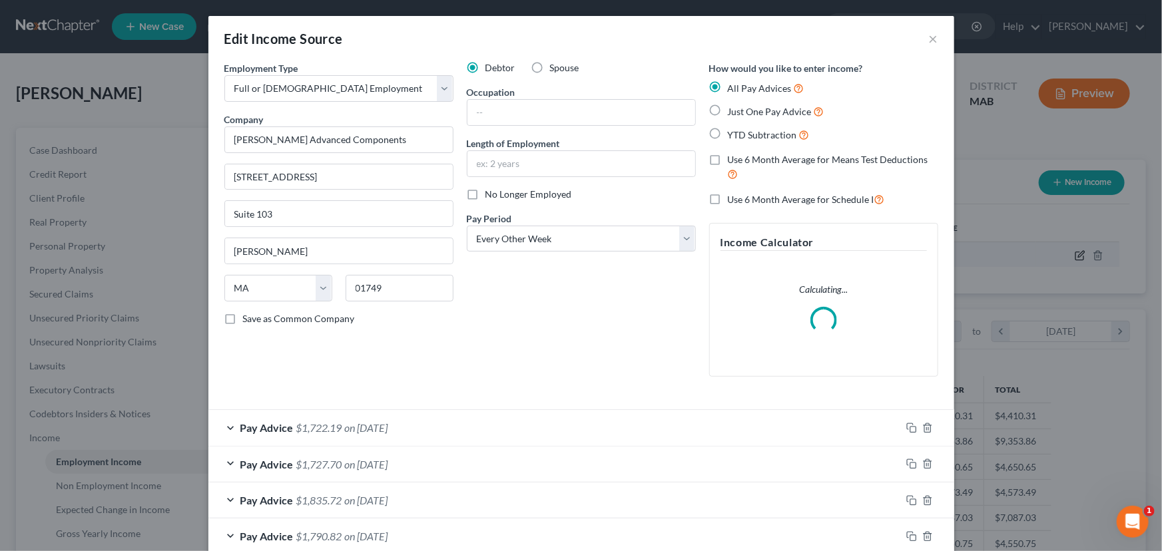
scroll to position [238, 477]
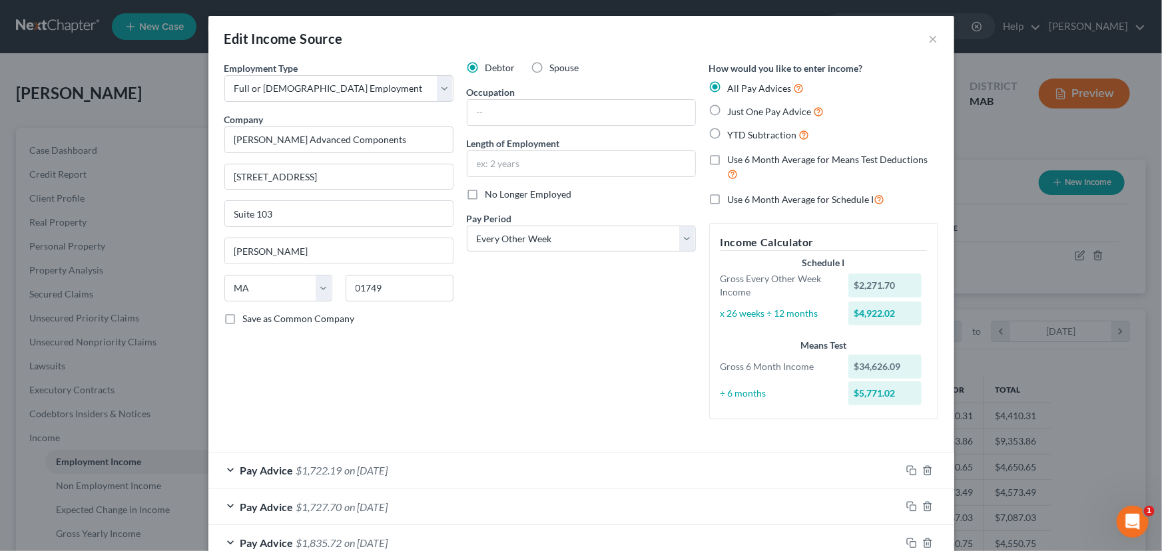
click at [728, 158] on label "Use 6 Month Average for Means Test Deductions" at bounding box center [833, 167] width 210 height 29
click at [733, 158] on input "Use 6 Month Average for Means Test Deductions" at bounding box center [737, 157] width 9 height 9
click at [728, 197] on label "Use 6 Month Average for Schedule I" at bounding box center [806, 199] width 157 height 15
click at [733, 197] on input "Use 6 Month Average for Schedule I" at bounding box center [737, 196] width 9 height 9
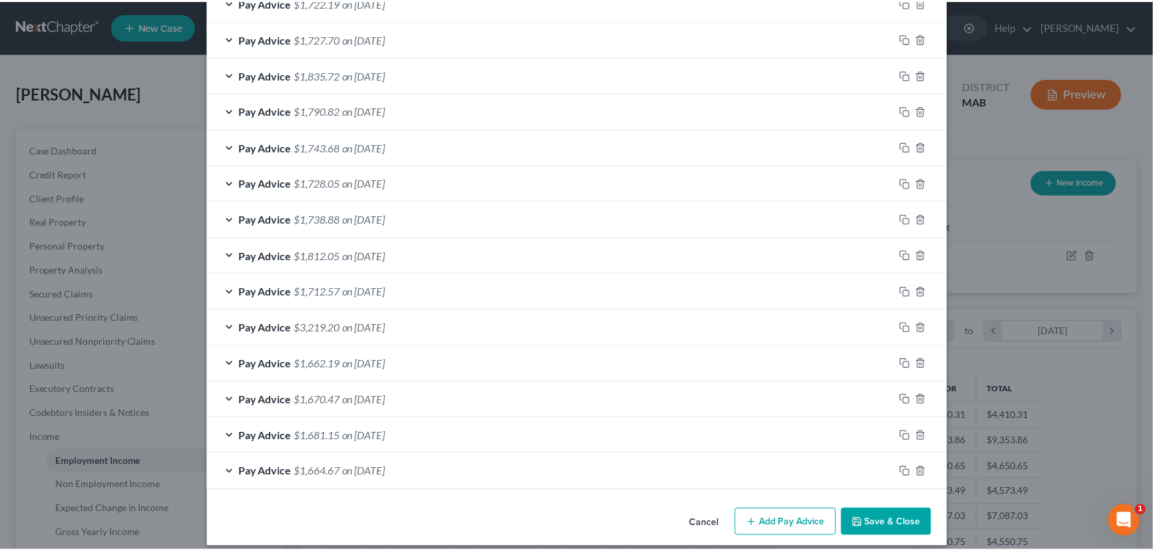
scroll to position [477, 0]
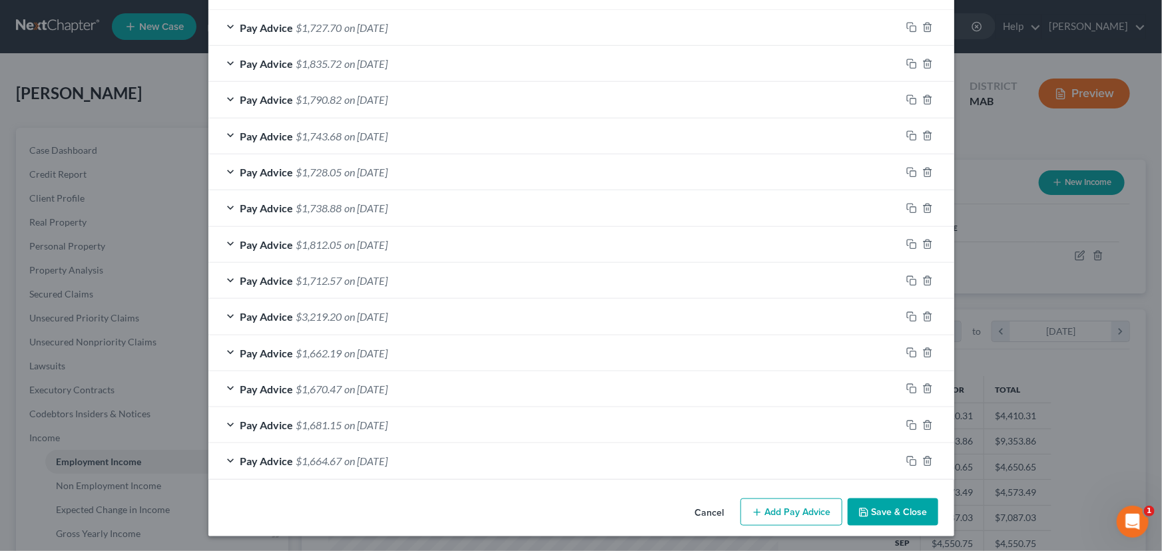
click at [897, 515] on button "Save & Close" at bounding box center [892, 513] width 91 height 28
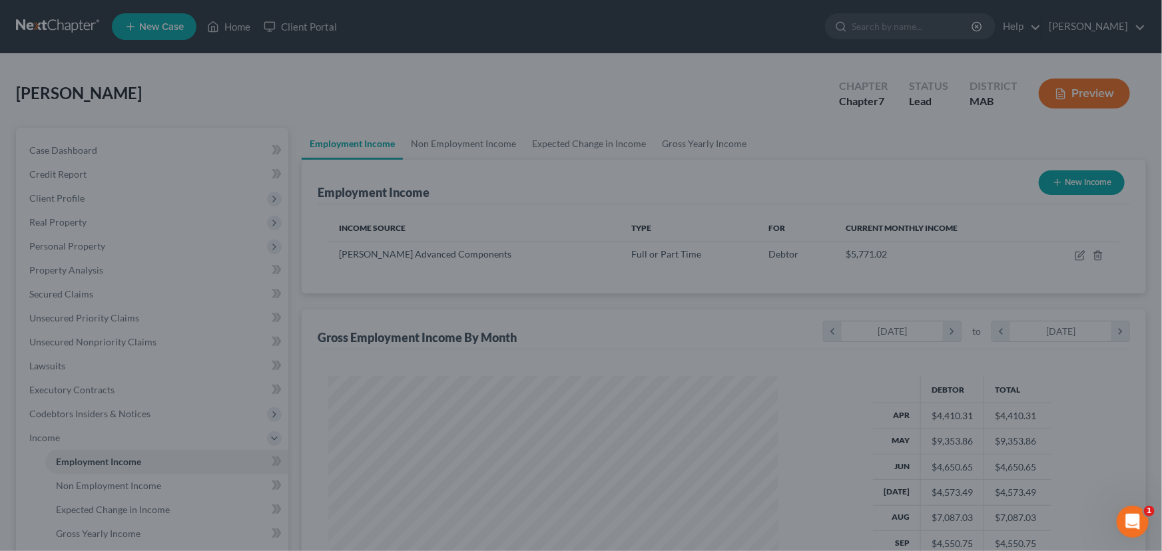
scroll to position [665403, 665169]
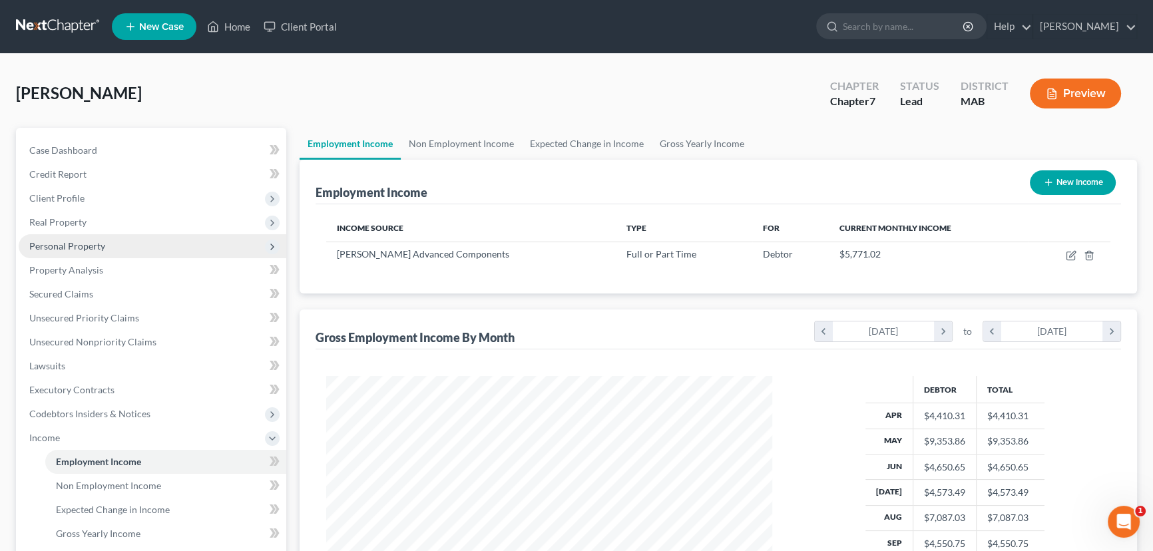
click at [55, 242] on span "Personal Property" at bounding box center [67, 245] width 76 height 11
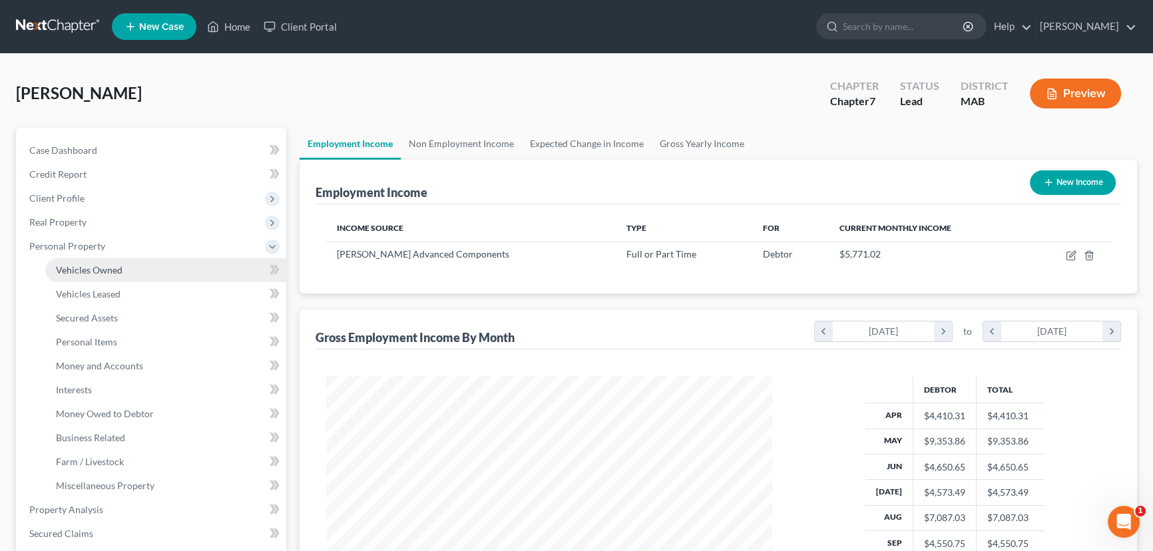
click at [72, 269] on span "Vehicles Owned" at bounding box center [89, 269] width 67 height 11
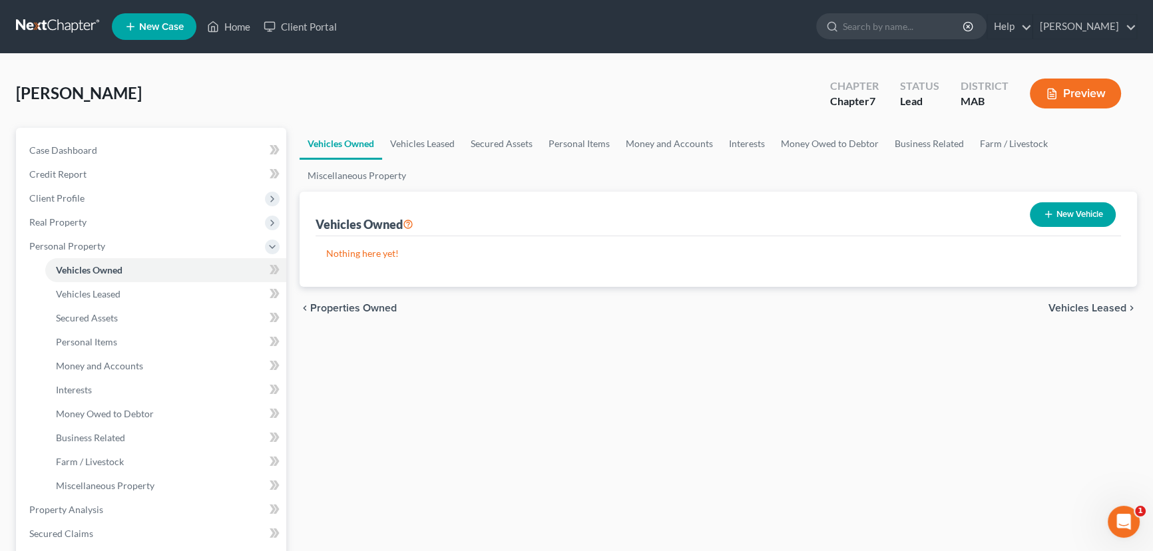
click at [1055, 207] on button "New Vehicle" at bounding box center [1073, 214] width 86 height 25
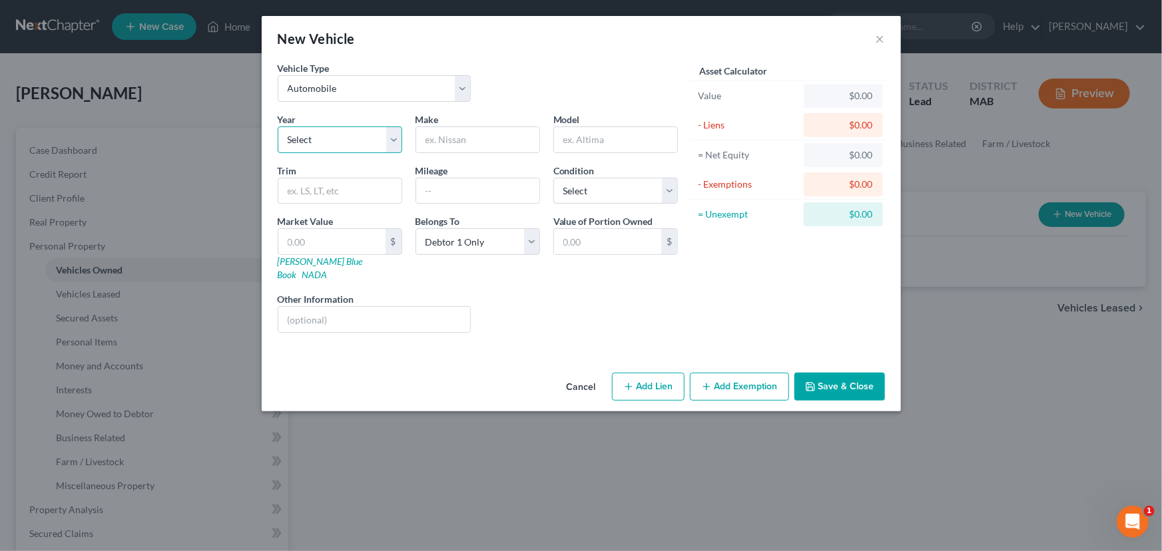
click at [349, 145] on select "Select 2026 2025 2024 2023 2022 2021 2020 2019 2018 2017 2016 2015 2014 2013 20…" at bounding box center [340, 139] width 124 height 27
click at [278, 126] on select "Select 2026 2025 2024 2023 2022 2021 2020 2019 2018 2017 2016 2015 2014 2013 20…" at bounding box center [340, 139] width 124 height 27
click at [423, 145] on input "text" at bounding box center [477, 139] width 123 height 25
click at [435, 182] on input "text" at bounding box center [477, 190] width 123 height 25
click at [320, 232] on input "text" at bounding box center [331, 241] width 107 height 25
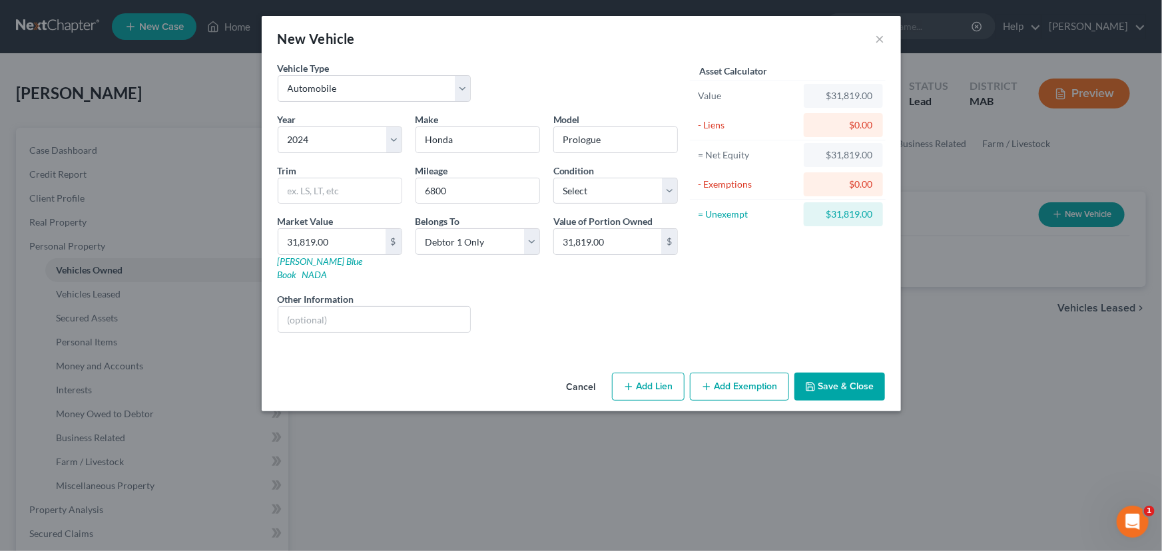
click at [719, 374] on button "Add Exemption" at bounding box center [739, 387] width 99 height 28
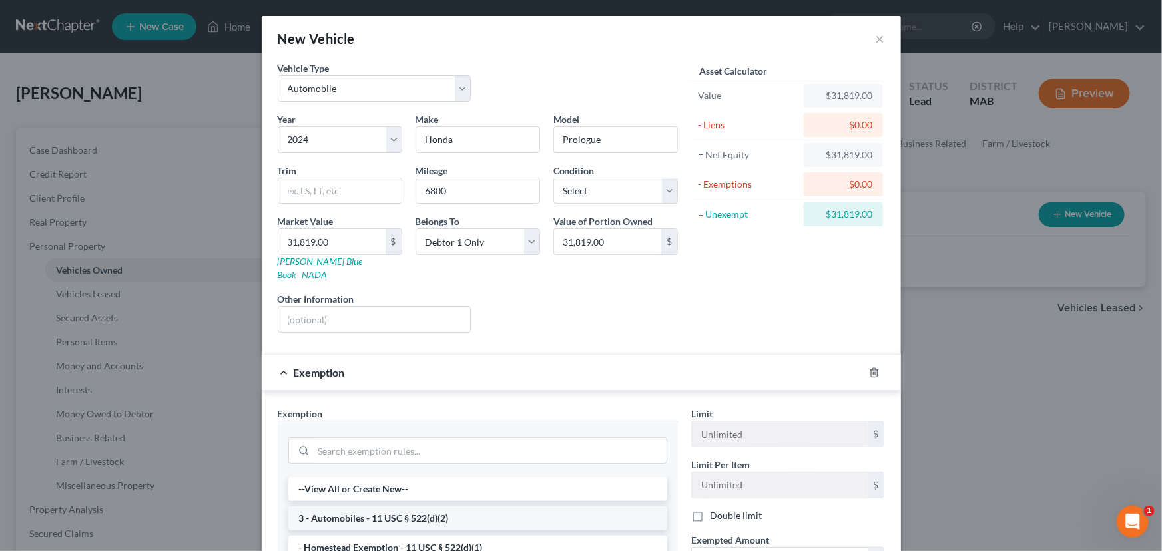
click at [361, 510] on li "3 - Automobiles - 11 USC § 522(d)(2)" at bounding box center [477, 519] width 379 height 24
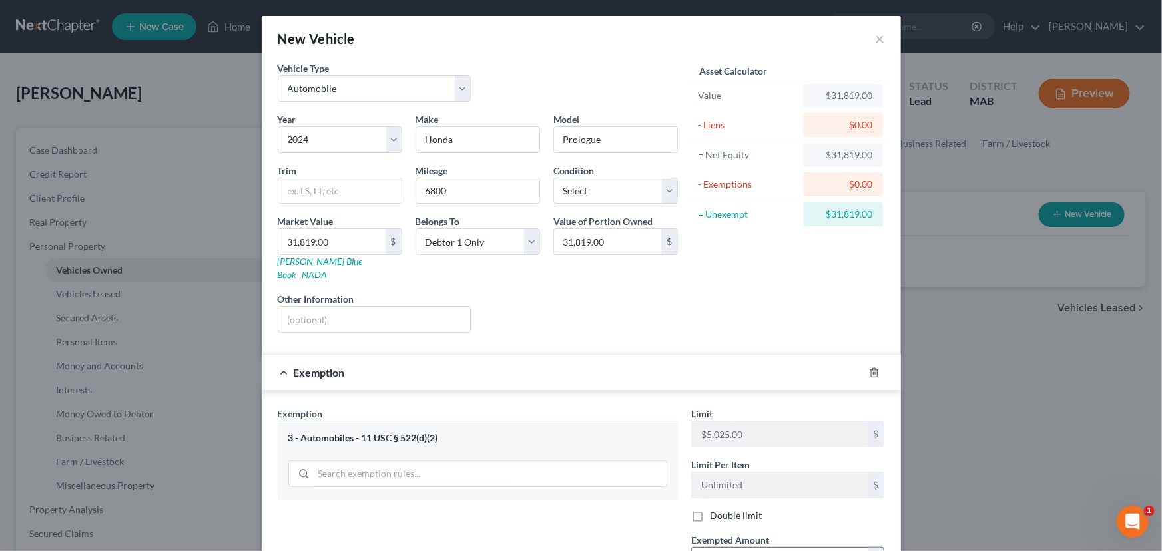
click at [704, 548] on input "text" at bounding box center [780, 560] width 176 height 25
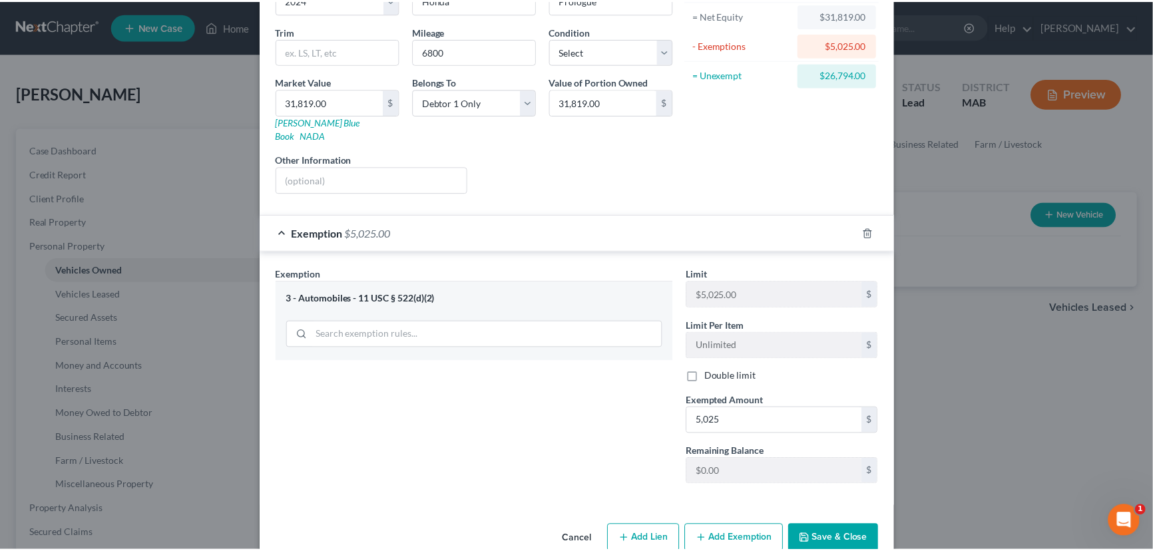
scroll to position [149, 0]
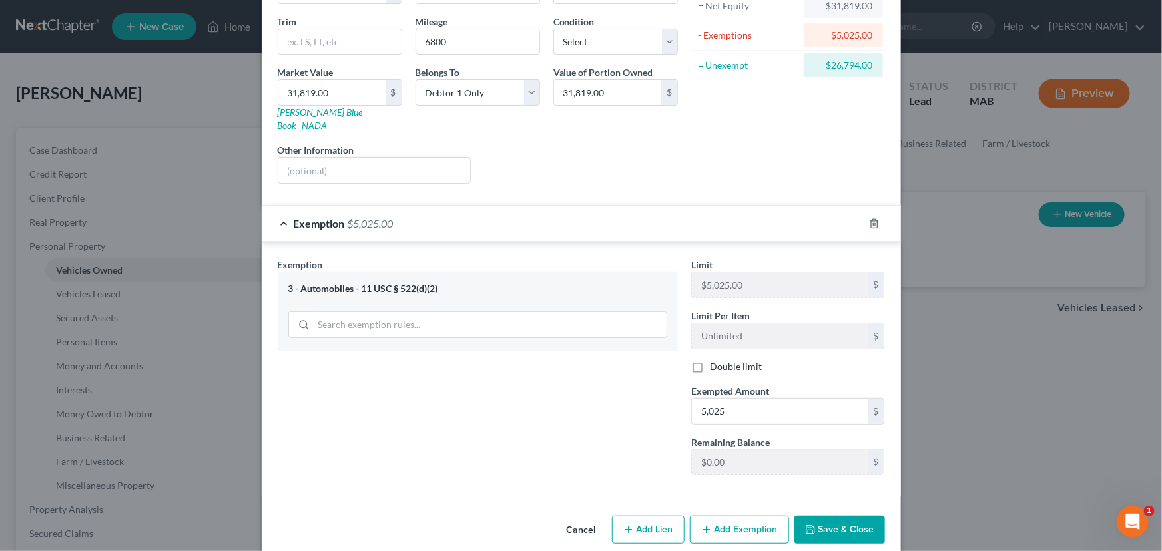
click at [852, 519] on button "Save & Close" at bounding box center [839, 530] width 91 height 28
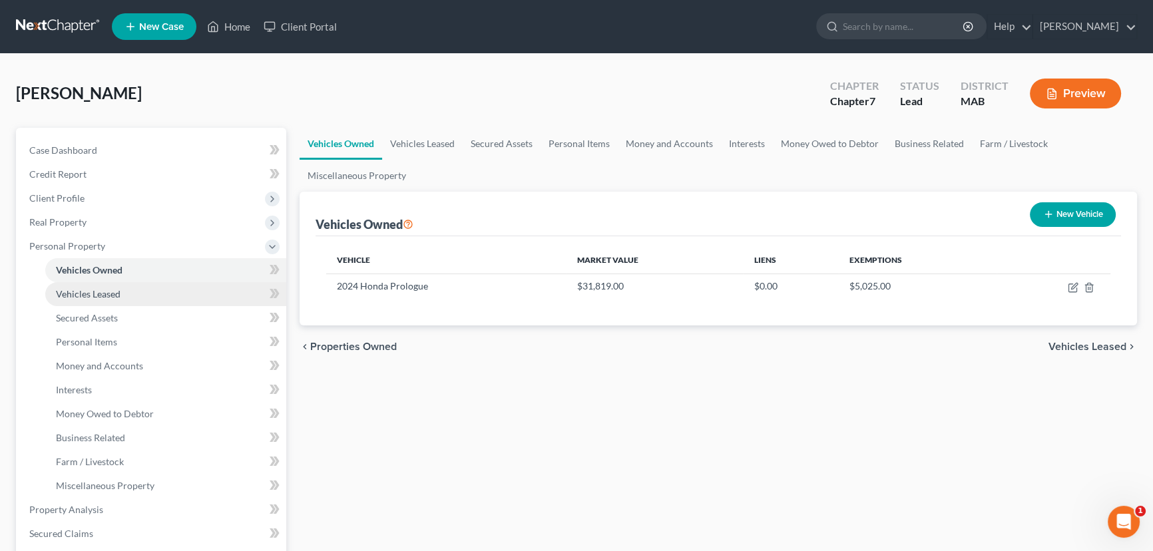
click at [97, 298] on span "Vehicles Leased" at bounding box center [88, 293] width 65 height 11
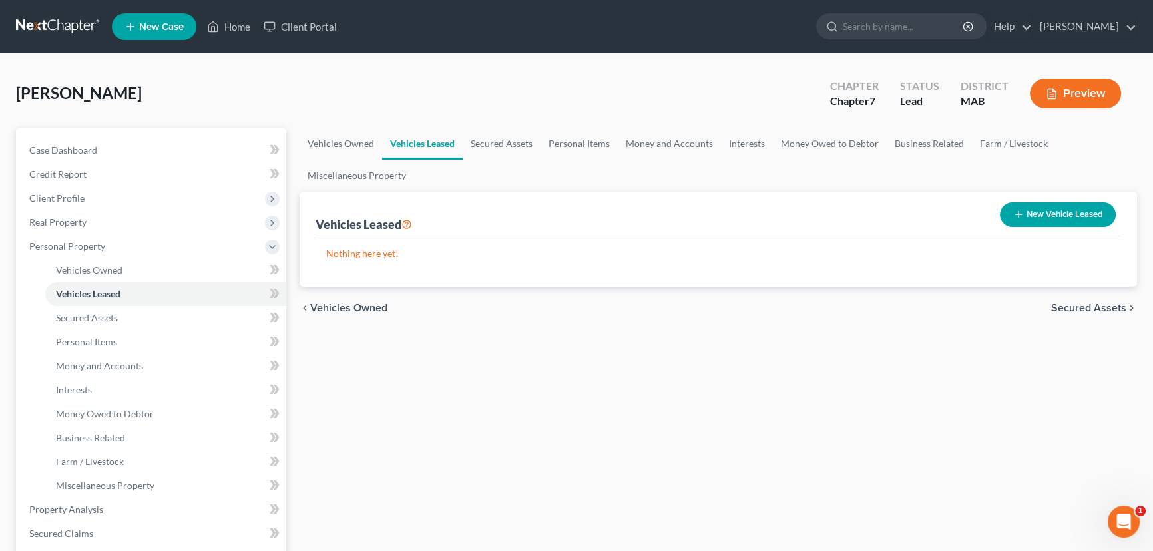
click at [1052, 208] on button "New Vehicle Leased" at bounding box center [1058, 214] width 116 height 25
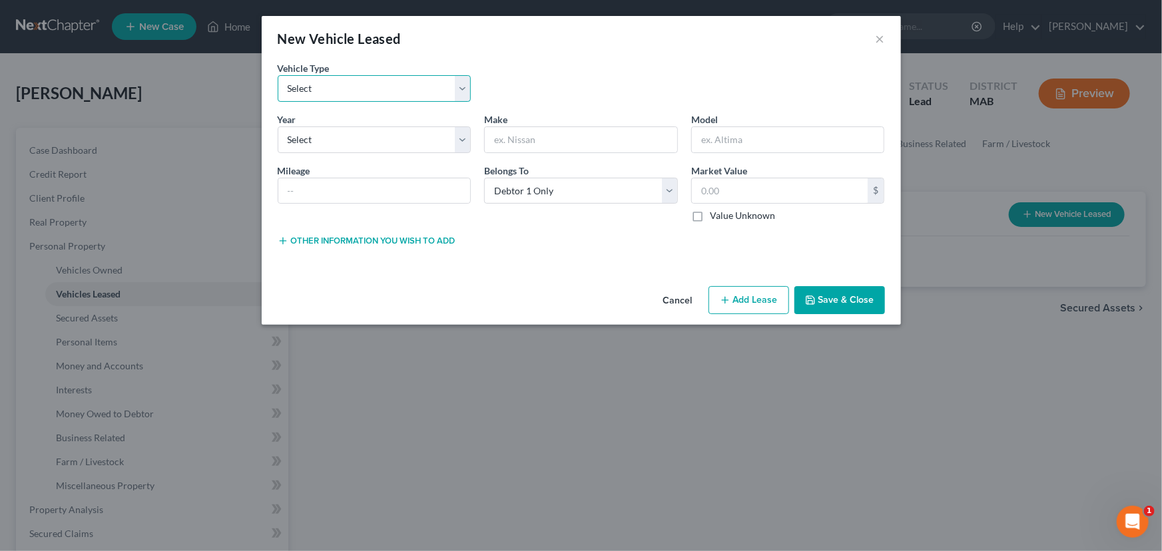
click at [461, 87] on select "Select Automobile Truck Trailer Watercraft Aircraft Motor Home Atv Other Vehicle" at bounding box center [375, 88] width 194 height 27
click at [278, 75] on select "Select Automobile Truck Trailer Watercraft Aircraft Motor Home Atv Other Vehicle" at bounding box center [375, 88] width 194 height 27
click at [326, 138] on select "Select 2026 2025 2024 2023 2022 2021 2020 2019 2018 2017 2016 2015 2014 2013 20…" at bounding box center [375, 139] width 194 height 27
click at [278, 126] on select "Select 2026 2025 2024 2023 2022 2021 2020 2019 2018 2017 2016 2015 2014 2013 20…" at bounding box center [375, 139] width 194 height 27
click at [493, 140] on input "text" at bounding box center [581, 139] width 192 height 25
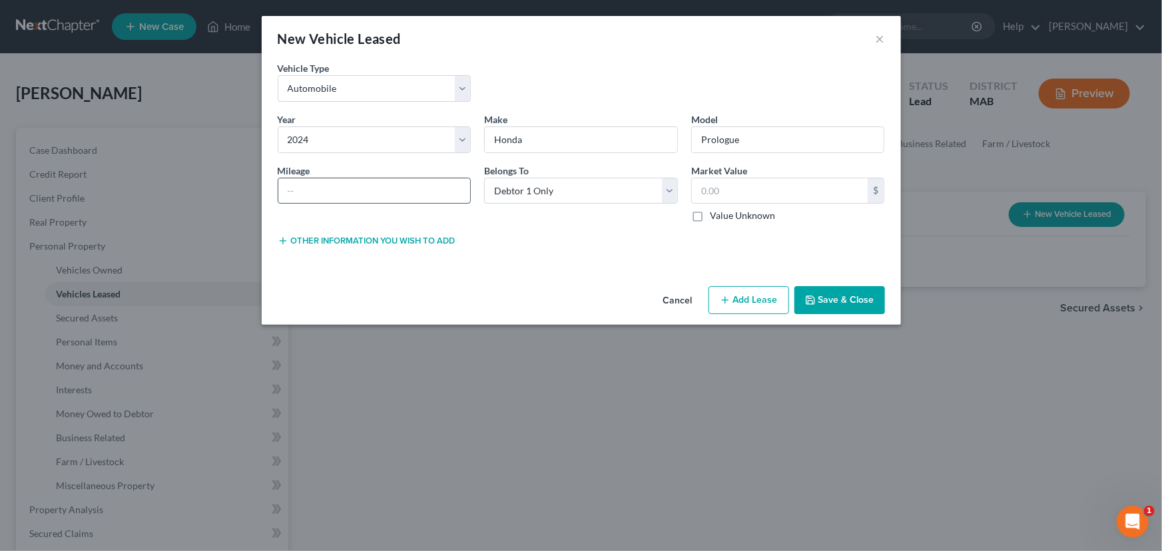
click at [284, 185] on input "text" at bounding box center [374, 190] width 192 height 25
click at [701, 185] on input "text" at bounding box center [780, 190] width 176 height 25
click at [743, 298] on button "Add Lease" at bounding box center [748, 300] width 81 height 28
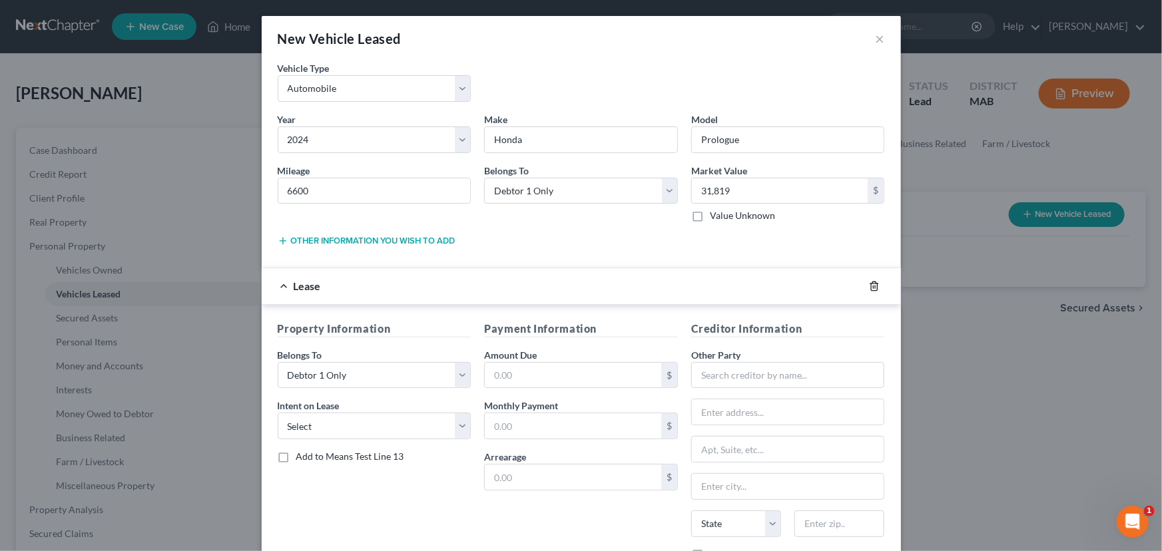
click at [869, 284] on icon "button" at bounding box center [874, 286] width 11 height 11
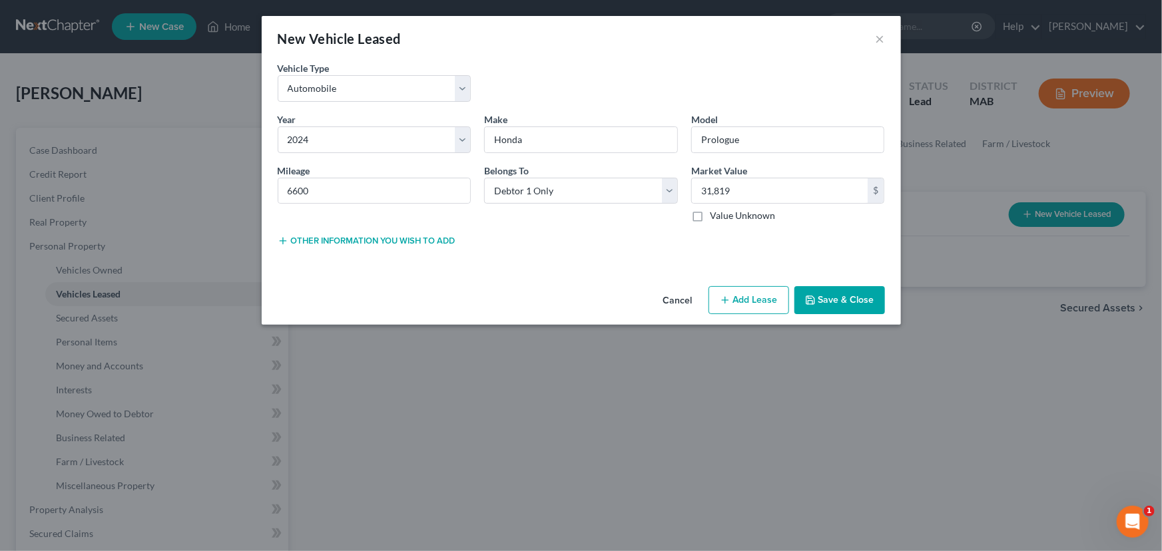
click at [854, 296] on button "Save & Close" at bounding box center [839, 300] width 91 height 28
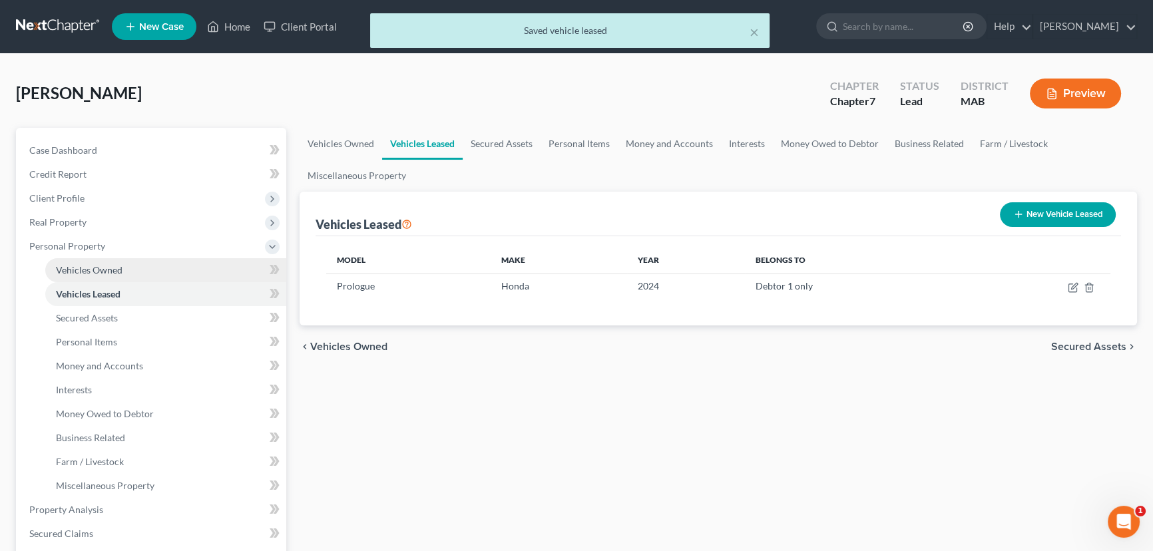
click at [118, 266] on span "Vehicles Owned" at bounding box center [89, 269] width 67 height 11
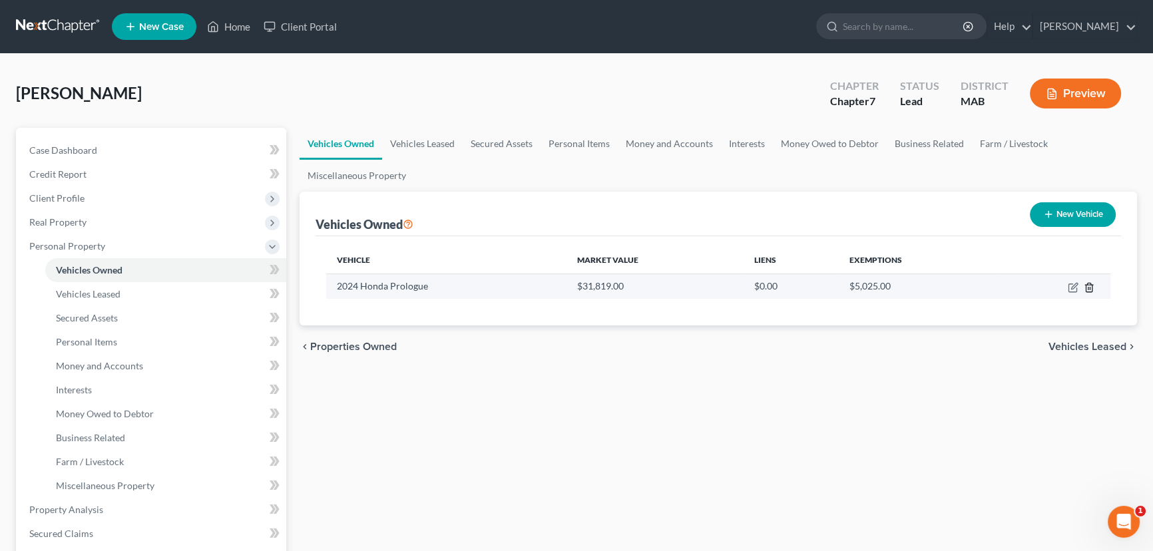
click at [1084, 286] on icon "button" at bounding box center [1089, 287] width 11 height 11
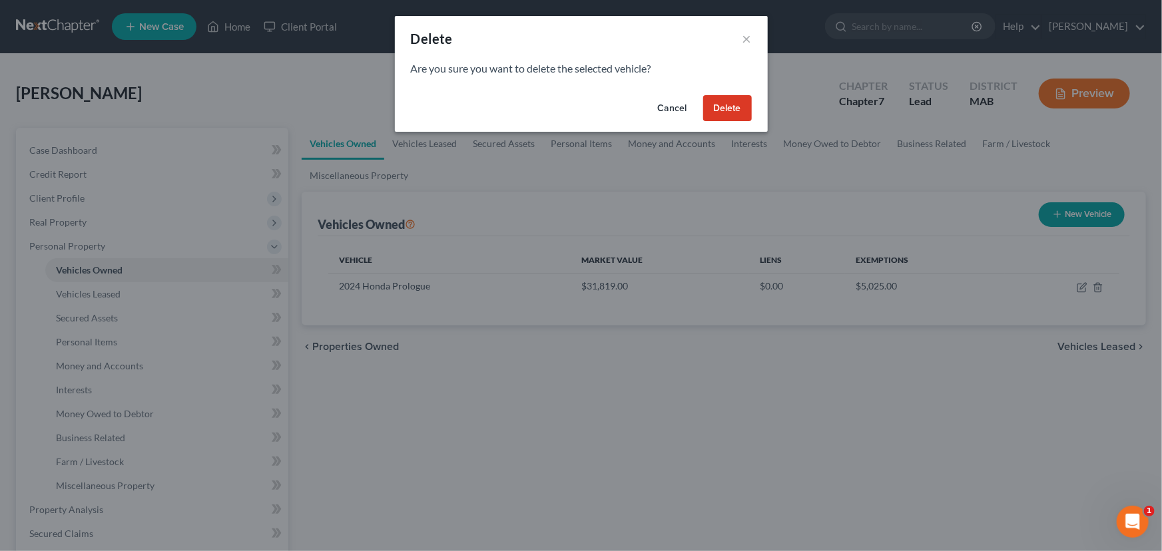
click at [717, 113] on button "Delete" at bounding box center [727, 108] width 49 height 27
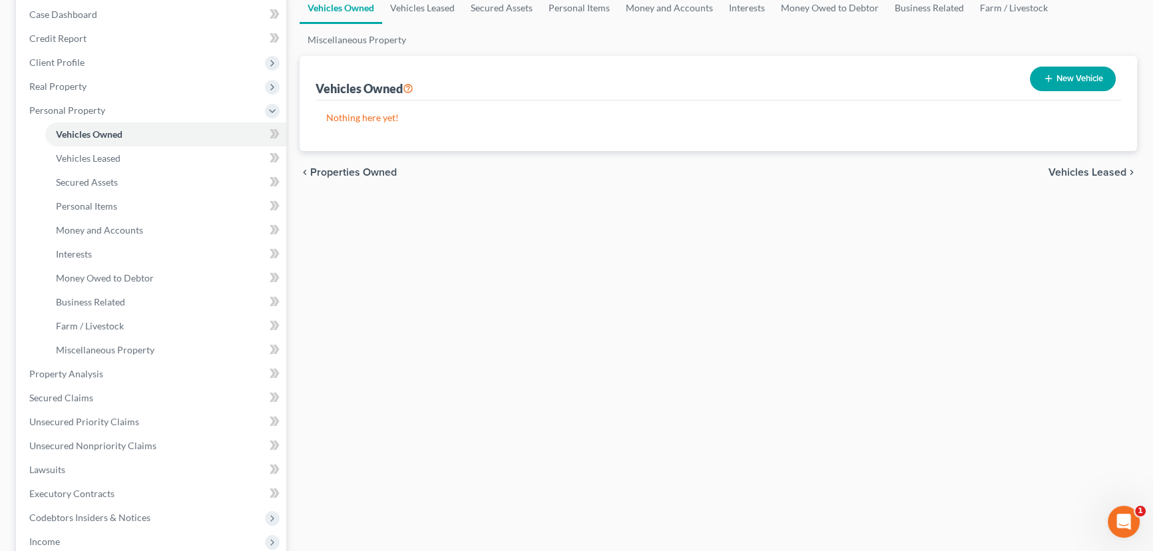
scroll to position [144, 0]
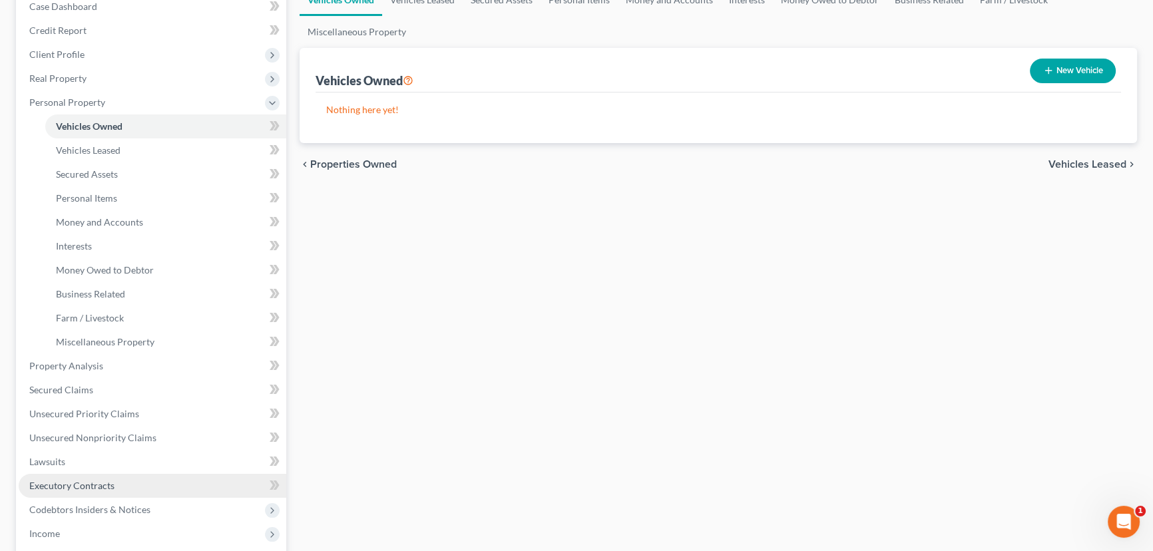
click at [63, 489] on span "Executory Contracts" at bounding box center [71, 485] width 85 height 11
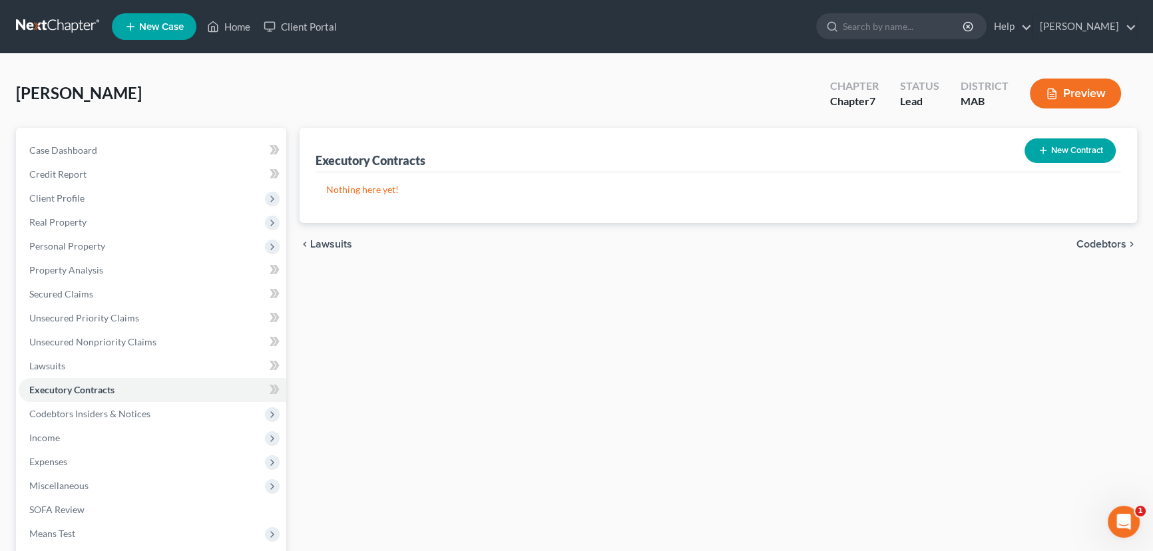
drag, startPoint x: 1058, startPoint y: 152, endPoint x: 1062, endPoint y: 142, distance: 11.4
click at [1062, 142] on button "New Contract" at bounding box center [1069, 150] width 91 height 25
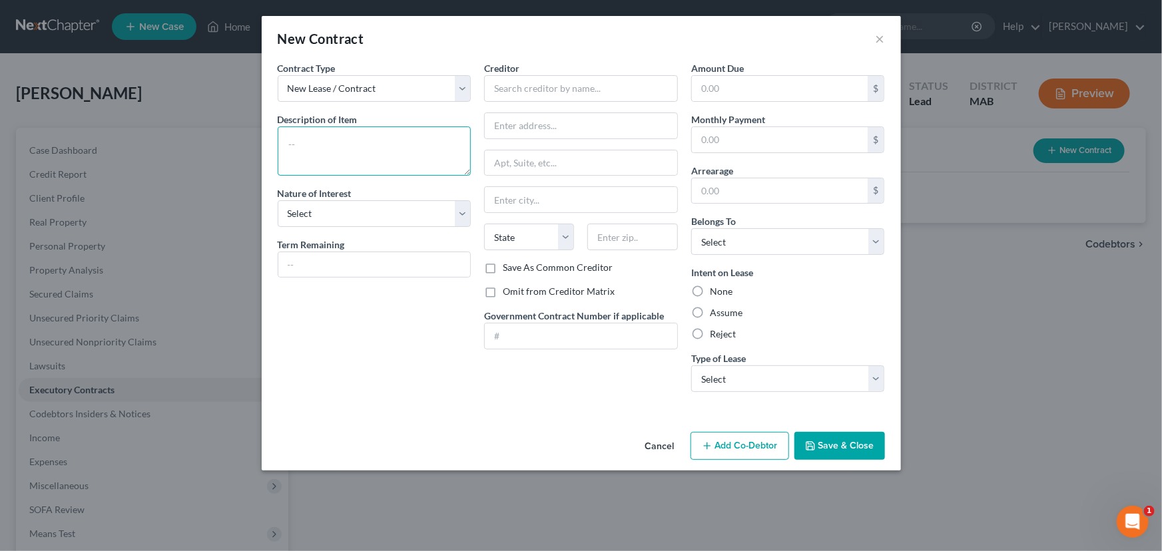
click at [338, 134] on textarea at bounding box center [375, 150] width 194 height 49
click at [332, 206] on select "Select Purchaser Agent Lessor Lessee" at bounding box center [375, 213] width 194 height 27
click at [278, 200] on select "Select Purchaser Agent Lessor Lessee" at bounding box center [375, 213] width 194 height 27
click at [513, 77] on input "text" at bounding box center [581, 88] width 194 height 27
click at [493, 126] on input "text" at bounding box center [581, 125] width 192 height 25
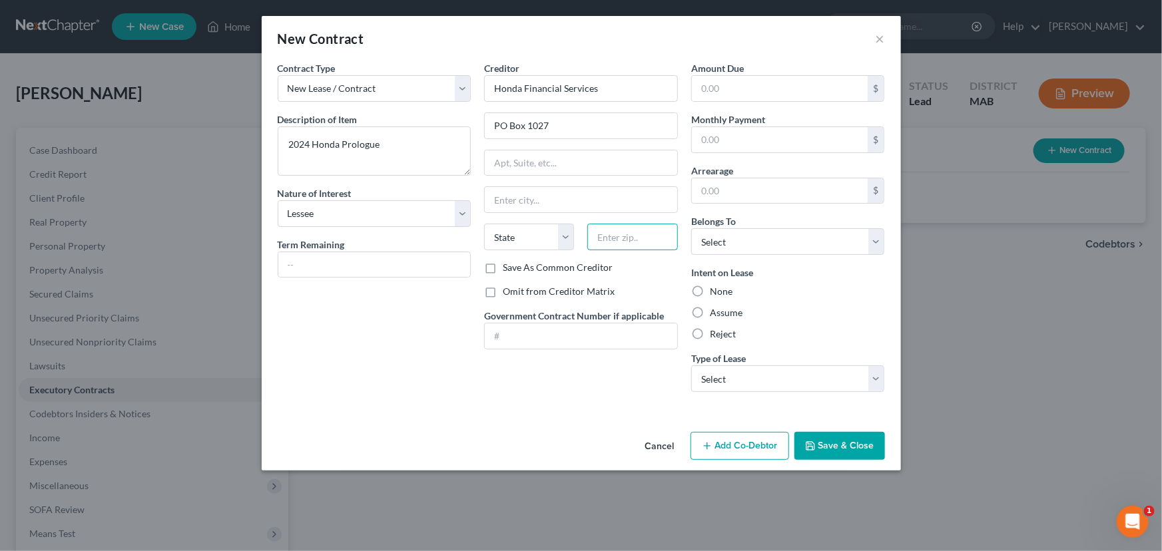
click at [618, 236] on input "text" at bounding box center [632, 237] width 90 height 27
click at [441, 376] on div "Contract Type New Lease / Contract New Timeshare Description of non-residential…" at bounding box center [374, 231] width 207 height 341
click at [731, 140] on input "text" at bounding box center [780, 139] width 176 height 25
click at [881, 239] on select "Select Debtor 1 Only Debtor 2 Only Debtor 1 And Debtor 2 Only At Least One Of T…" at bounding box center [788, 241] width 194 height 27
click at [691, 228] on select "Select Debtor 1 Only Debtor 2 Only Debtor 1 And Debtor 2 Only At Least One Of T…" at bounding box center [788, 241] width 194 height 27
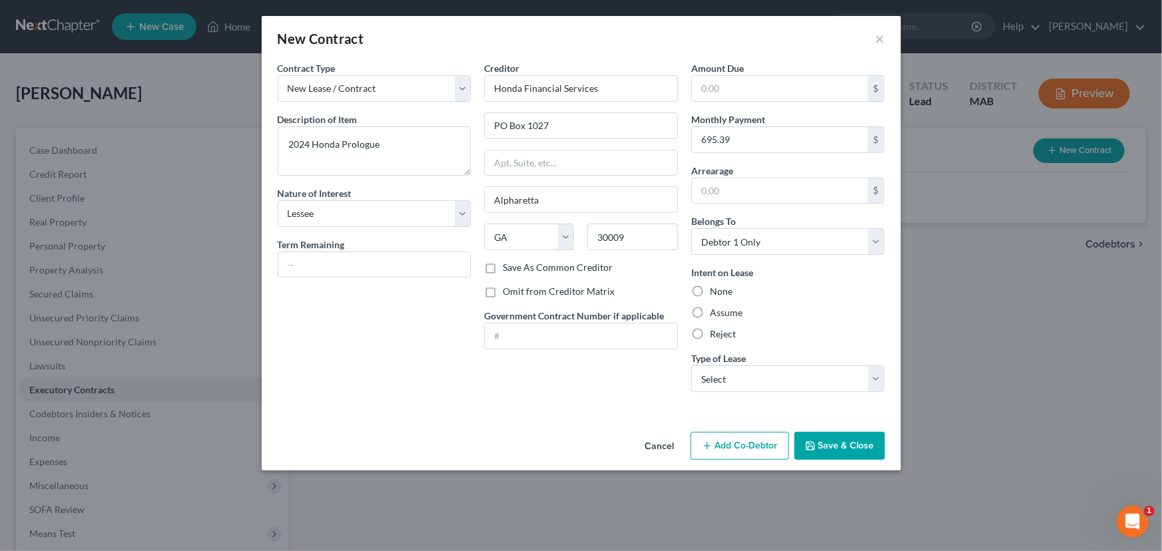
click at [710, 308] on label "Assume" at bounding box center [726, 312] width 33 height 13
click at [715, 308] on input "Assume" at bounding box center [719, 310] width 9 height 9
click at [872, 373] on select "Select Real Estate Car Other" at bounding box center [788, 378] width 194 height 27
click at [691, 365] on select "Select Real Estate Car Other" at bounding box center [788, 378] width 194 height 27
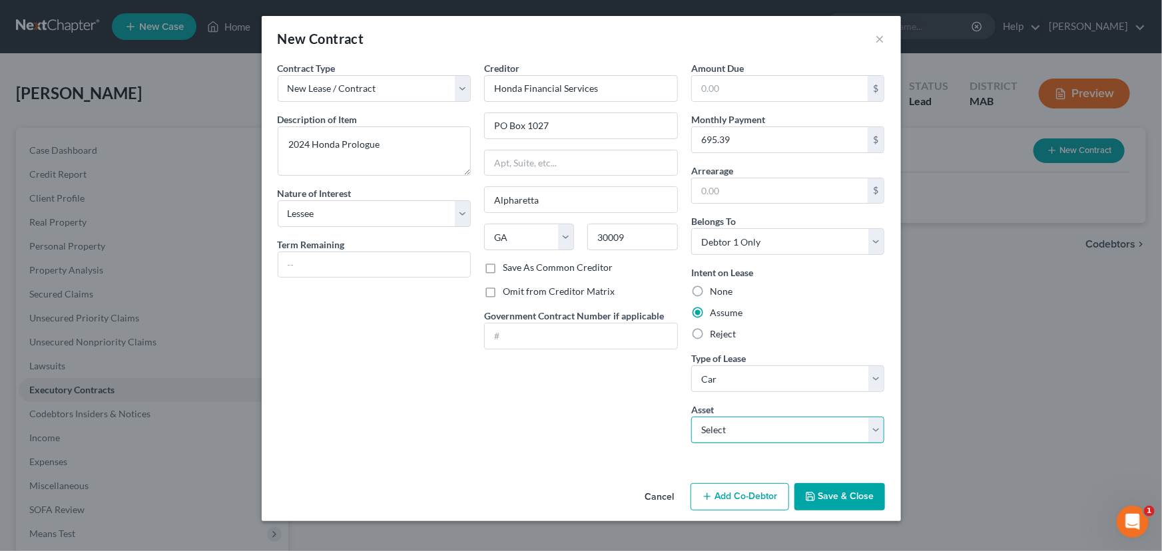
click at [869, 436] on select "Select 2024 Honda Prologue - $31819.0" at bounding box center [788, 430] width 194 height 27
click at [691, 417] on select "Select 2024 Honda Prologue - $31819.0" at bounding box center [788, 430] width 194 height 27
click at [845, 497] on button "Save & Close" at bounding box center [839, 497] width 91 height 28
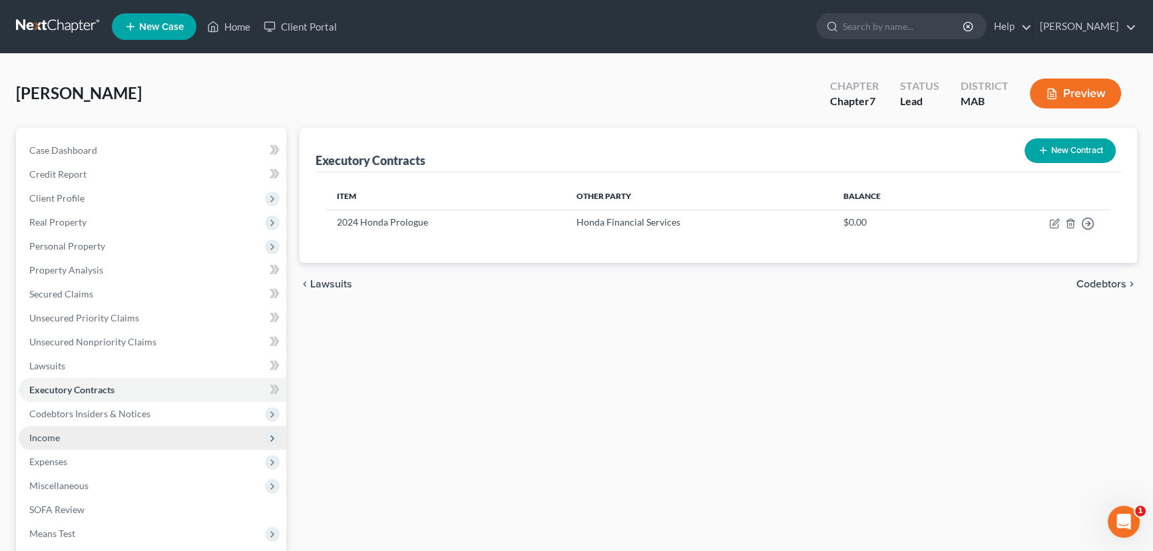
click at [37, 432] on span "Income" at bounding box center [44, 437] width 31 height 11
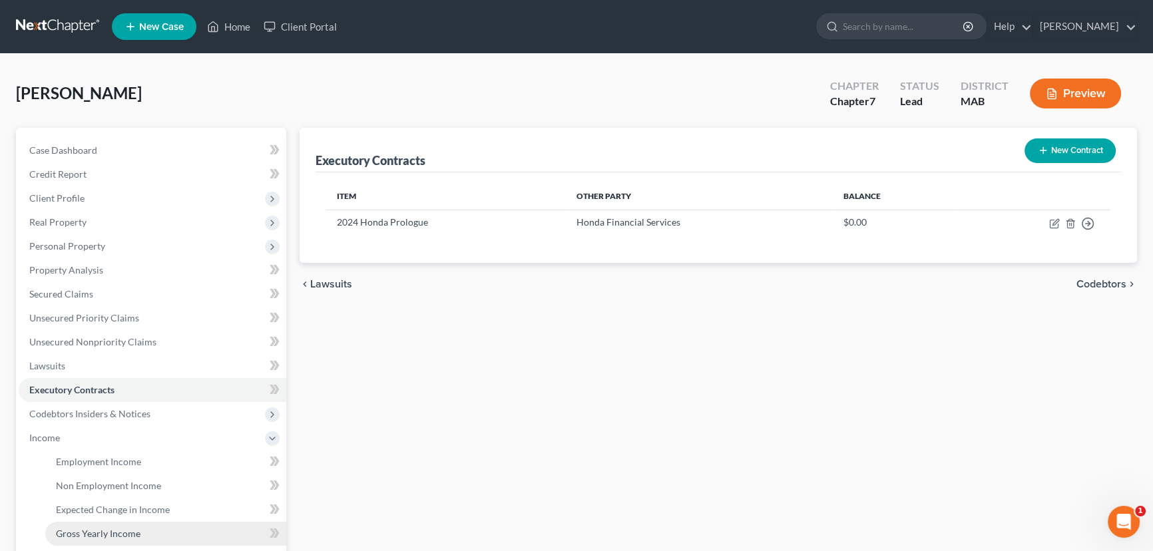
click at [75, 530] on span "Gross Yearly Income" at bounding box center [98, 533] width 85 height 11
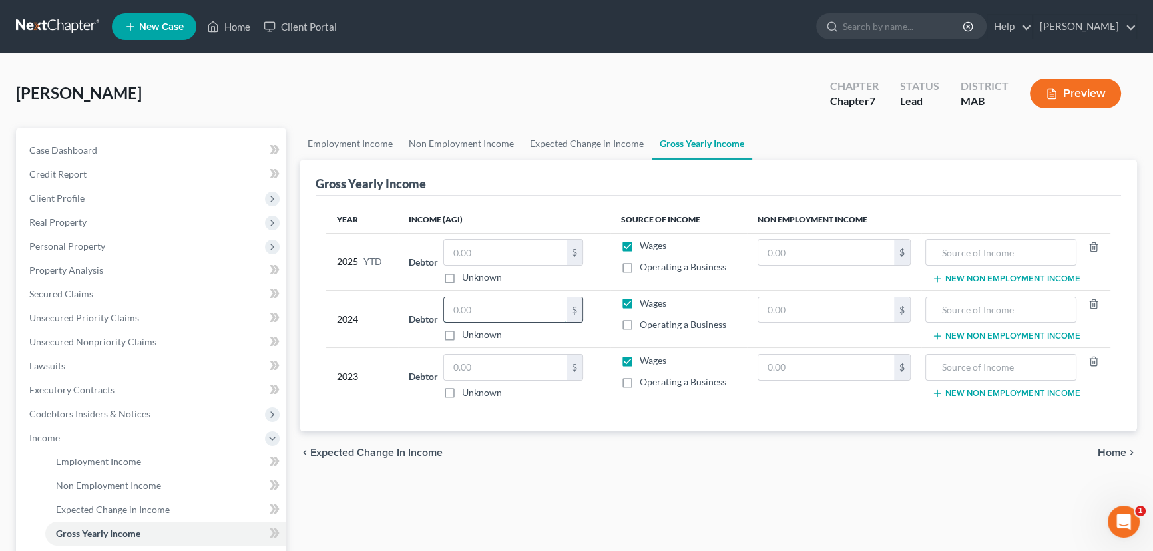
click at [453, 316] on input "text" at bounding box center [505, 310] width 122 height 25
click at [463, 366] on input "text" at bounding box center [505, 367] width 122 height 25
drag, startPoint x: 1157, startPoint y: 73, endPoint x: 680, endPoint y: 511, distance: 646.8
click at [680, 511] on div "Employment Income Non Employment Income Expected Change in Income Gross Yearly …" at bounding box center [718, 440] width 851 height 625
click at [71, 386] on span "Executory Contracts" at bounding box center [71, 389] width 85 height 11
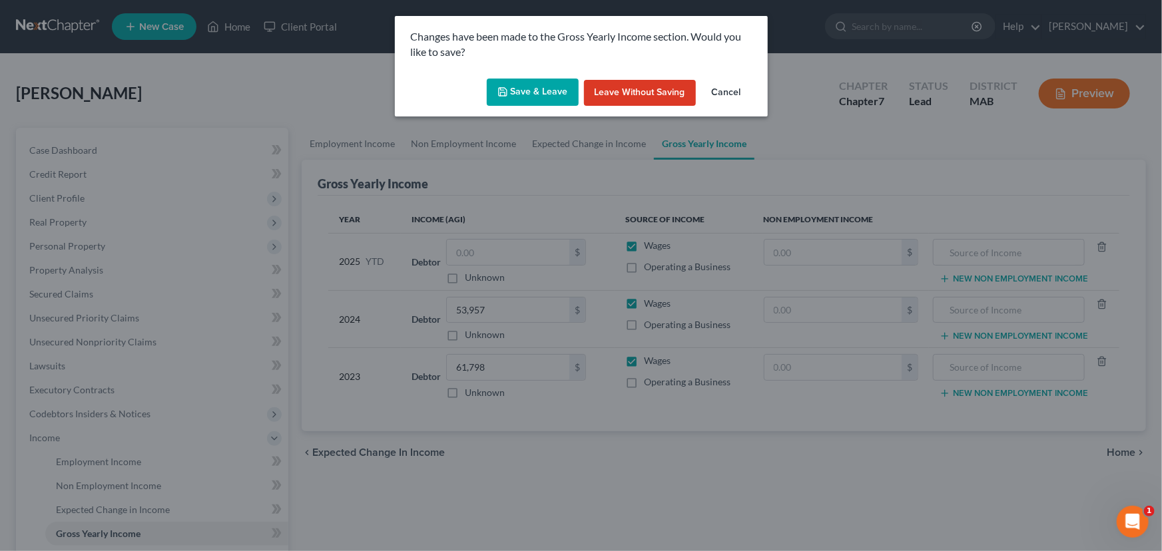
click at [518, 91] on button "Save & Leave" at bounding box center [533, 93] width 92 height 28
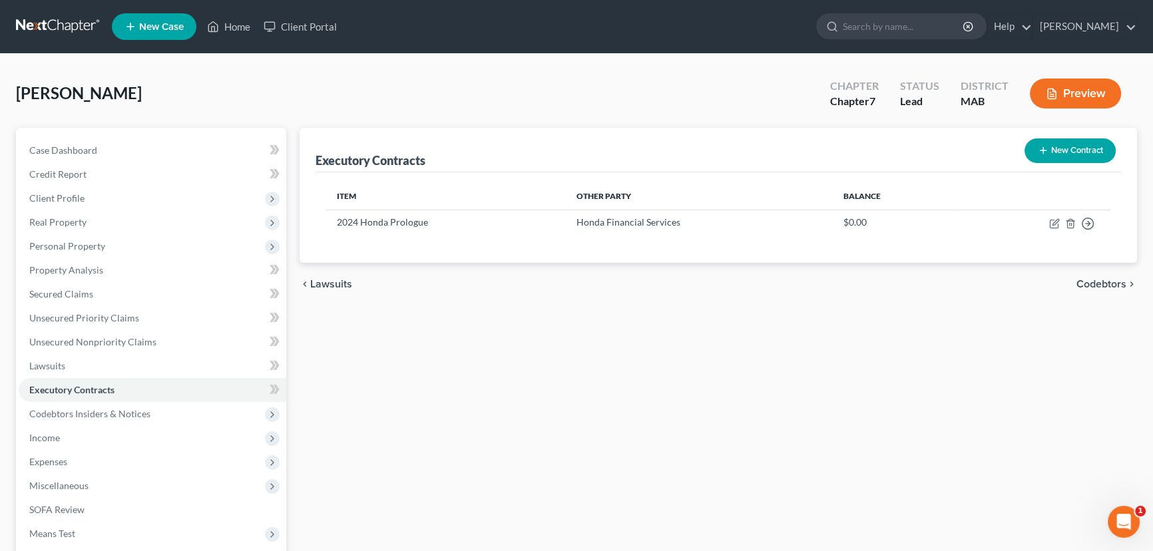
click at [518, 91] on div "[PERSON_NAME] Upgraded Chapter Chapter 7 Status Lead District MAB Preview" at bounding box center [576, 99] width 1121 height 58
click at [81, 322] on span "Unsecured Priority Claims" at bounding box center [84, 317] width 110 height 11
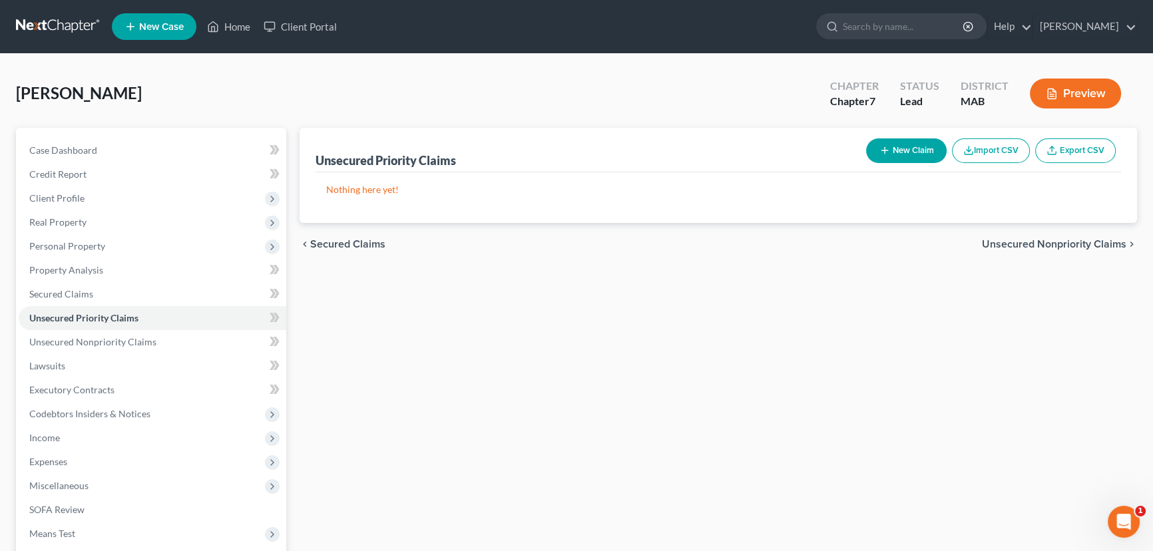
click at [899, 152] on button "New Claim" at bounding box center [906, 150] width 81 height 25
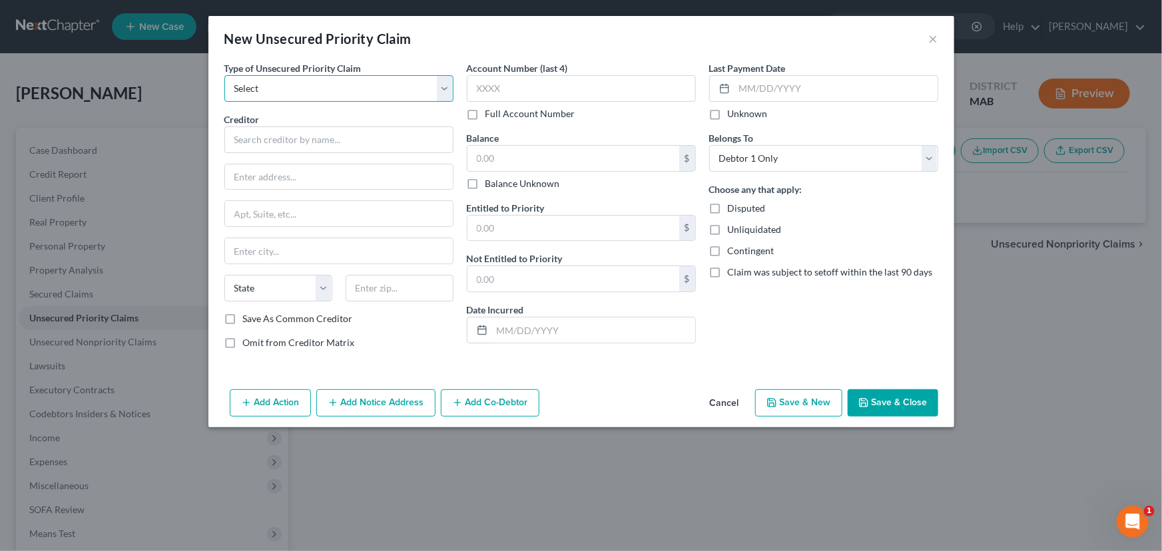
click at [443, 81] on select "Select Taxes & Other Government Units Domestic Support Obligations Extensions o…" at bounding box center [338, 88] width 229 height 27
click at [224, 75] on select "Select Taxes & Other Government Units Domestic Support Obligations Extensions o…" at bounding box center [338, 88] width 229 height 27
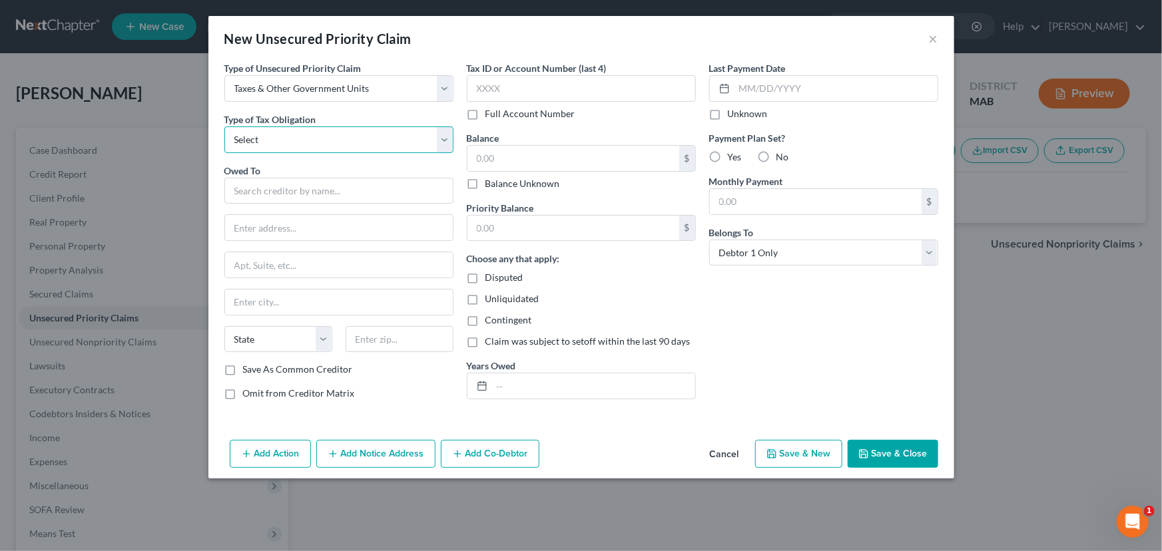
click at [319, 130] on select "Select Federal City State Franchise Tax Board Other" at bounding box center [338, 139] width 229 height 27
click at [224, 126] on select "Select Federal City State Franchise Tax Board Other" at bounding box center [338, 139] width 229 height 27
click at [278, 186] on input "text" at bounding box center [338, 191] width 229 height 27
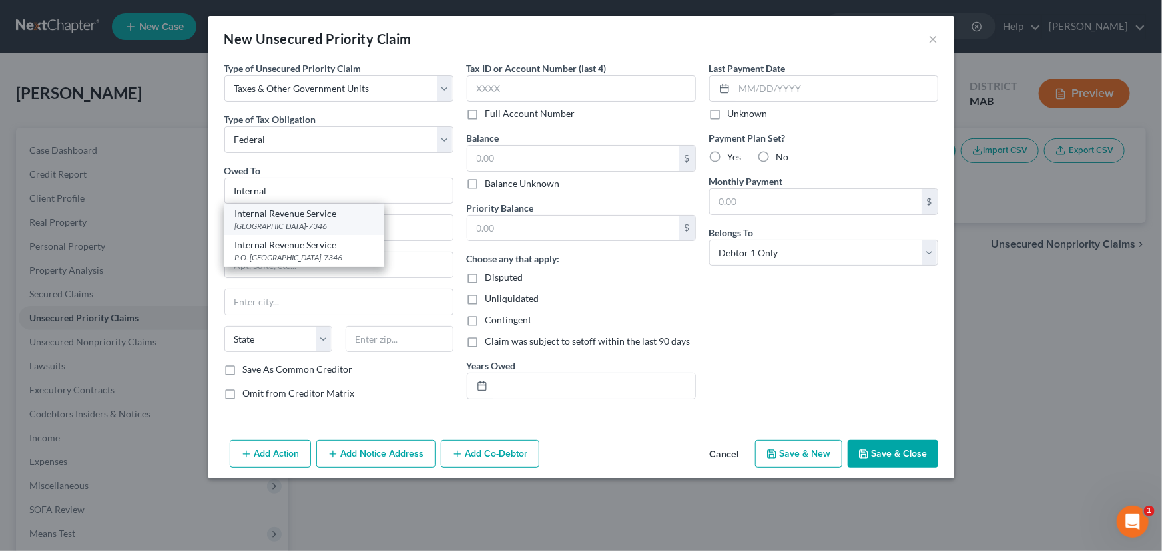
click at [284, 210] on div "Internal Revenue Service" at bounding box center [304, 213] width 138 height 13
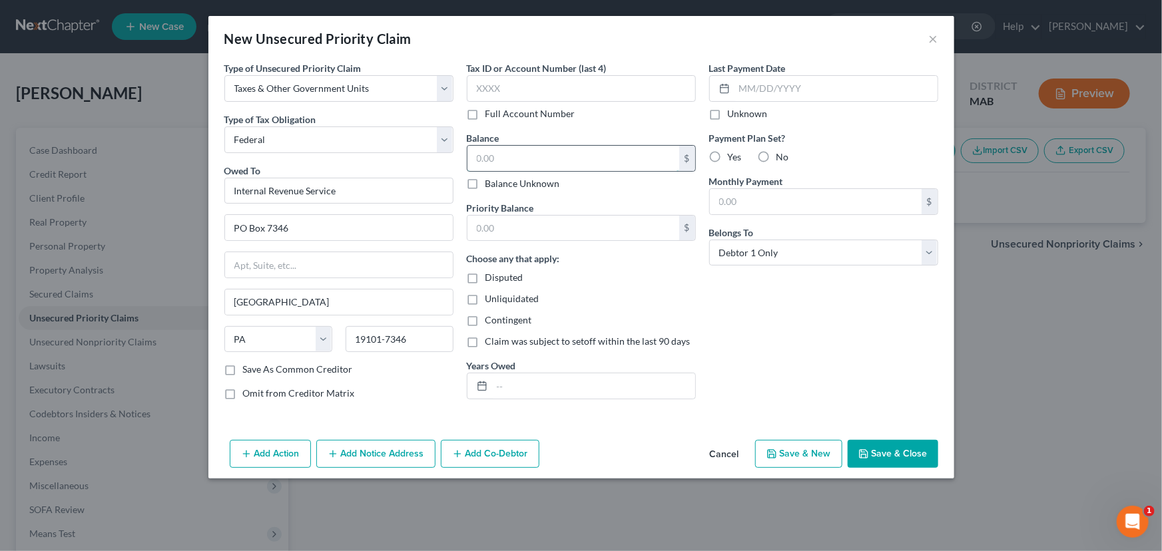
click at [485, 157] on input "text" at bounding box center [573, 158] width 212 height 25
click at [781, 459] on button "Save & New" at bounding box center [798, 454] width 87 height 28
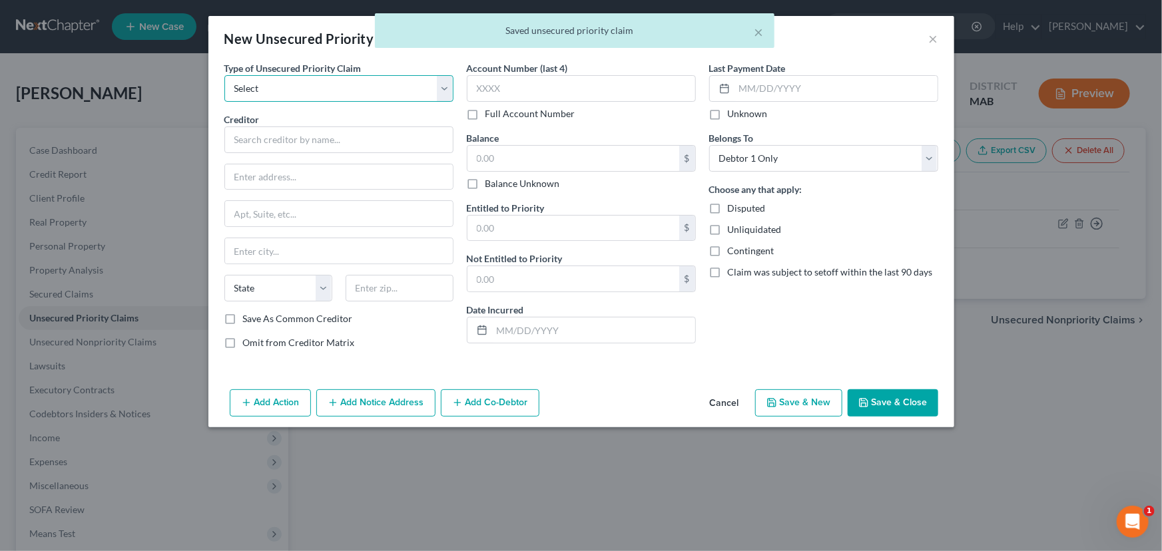
click at [272, 89] on select "Select Taxes & Other Government Units Domestic Support Obligations Extensions o…" at bounding box center [338, 88] width 229 height 27
click at [224, 75] on select "Select Taxes & Other Government Units Domestic Support Obligations Extensions o…" at bounding box center [338, 88] width 229 height 27
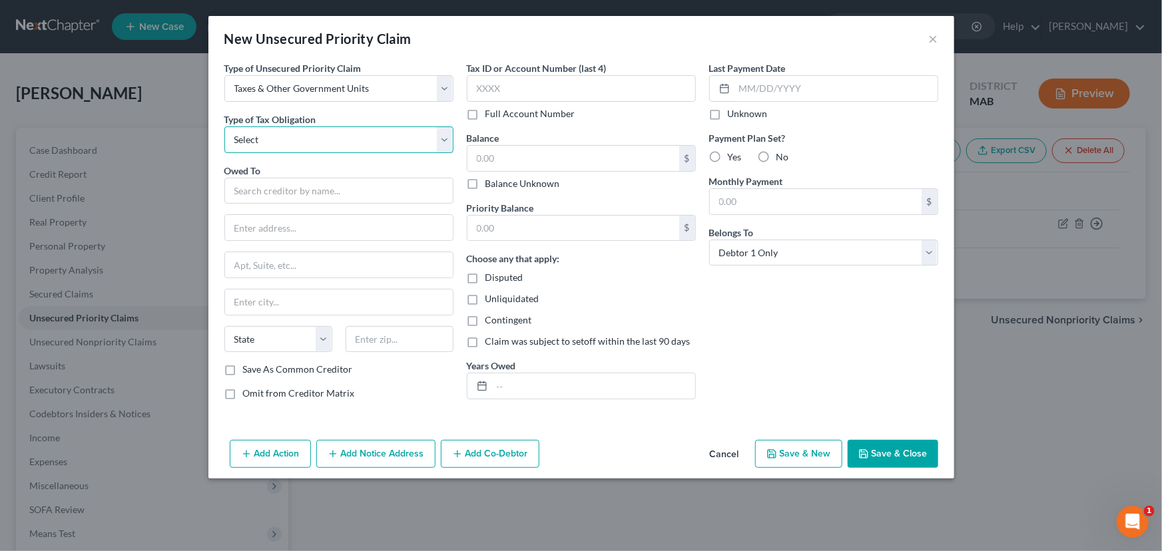
click at [256, 143] on select "Select Federal City State Franchise Tax Board Other" at bounding box center [338, 139] width 229 height 27
click at [224, 126] on select "Select Federal City State Franchise Tax Board Other" at bounding box center [338, 139] width 229 height 27
click at [242, 188] on input "text" at bounding box center [338, 191] width 229 height 27
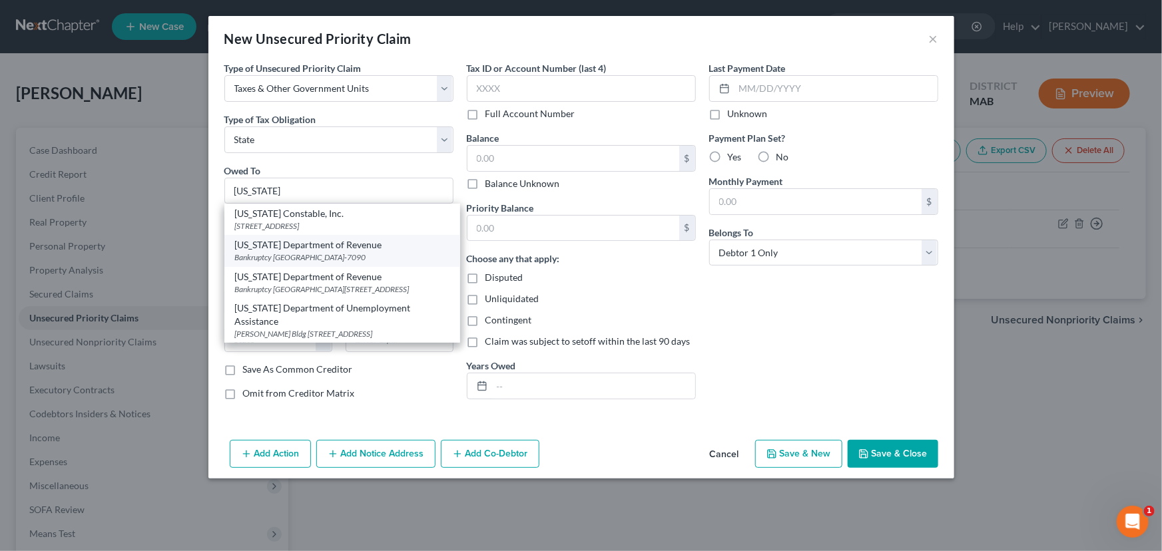
click at [258, 258] on div "Bankruptcy [GEOGRAPHIC_DATA]-7090" at bounding box center [342, 257] width 214 height 11
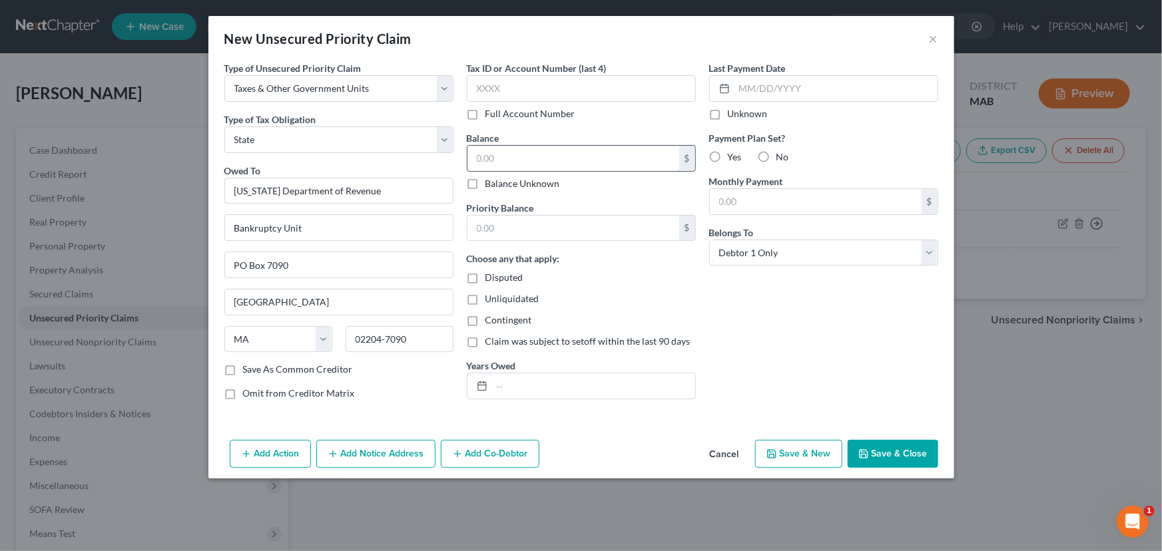
click at [474, 161] on input "text" at bounding box center [573, 158] width 212 height 25
click at [877, 450] on button "Save & Close" at bounding box center [892, 454] width 91 height 28
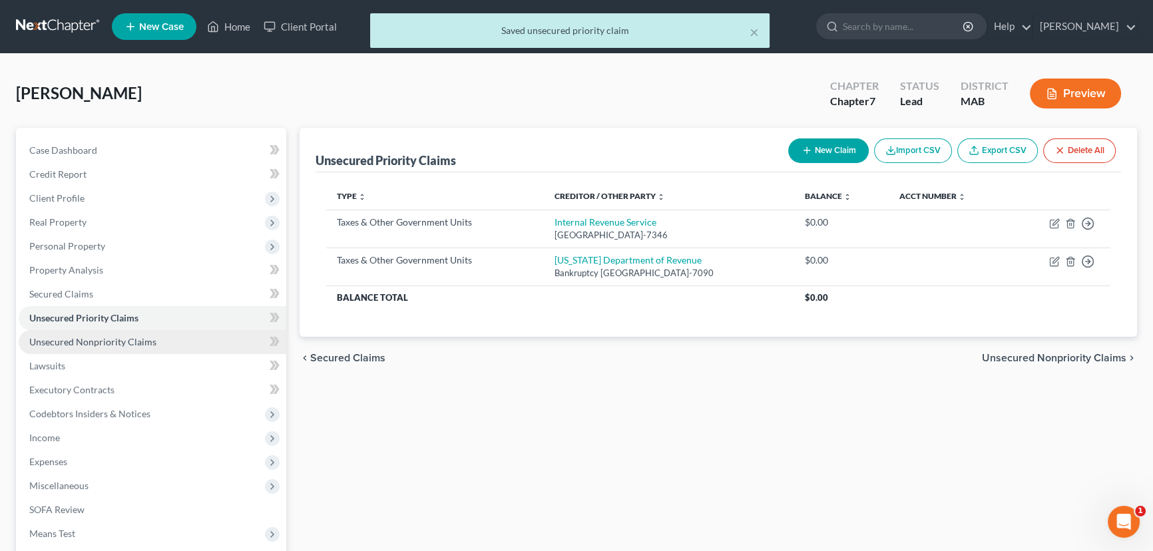
click at [77, 346] on span "Unsecured Nonpriority Claims" at bounding box center [92, 341] width 127 height 11
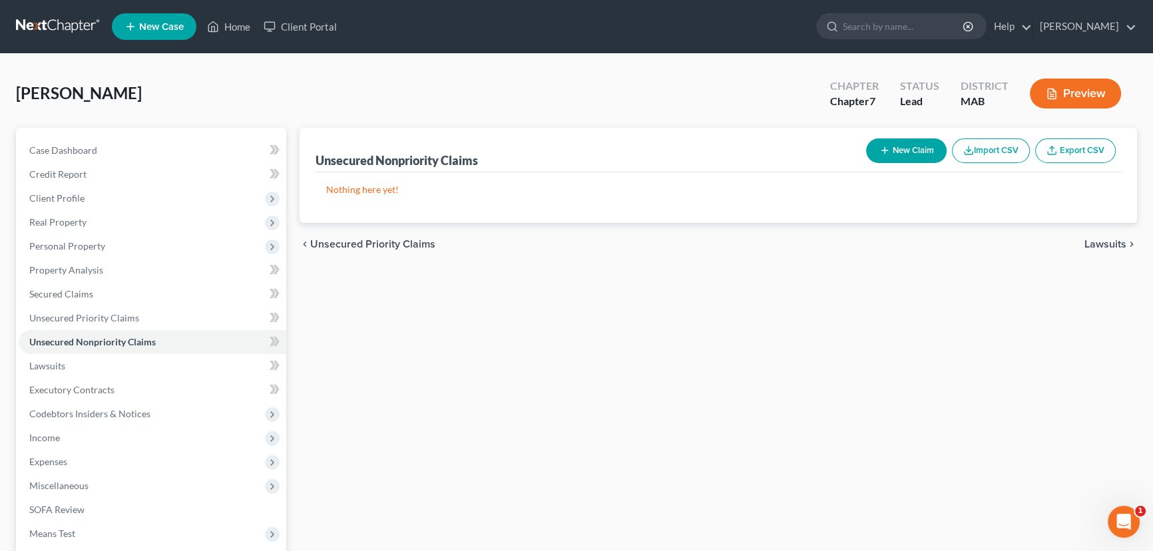
click at [879, 145] on icon "button" at bounding box center [884, 150] width 11 height 11
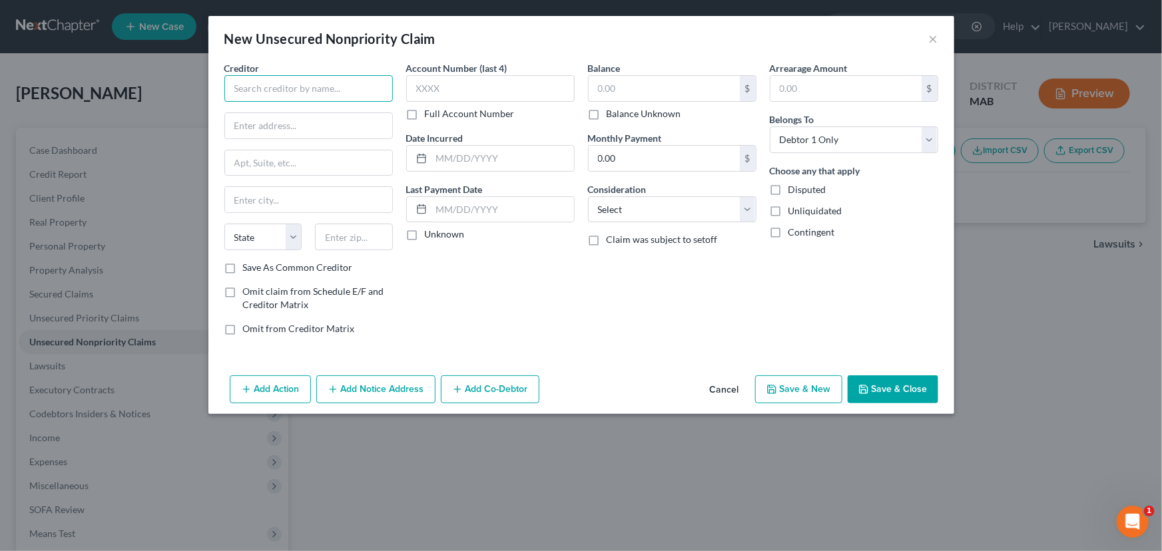
click at [266, 88] on input "text" at bounding box center [308, 88] width 168 height 27
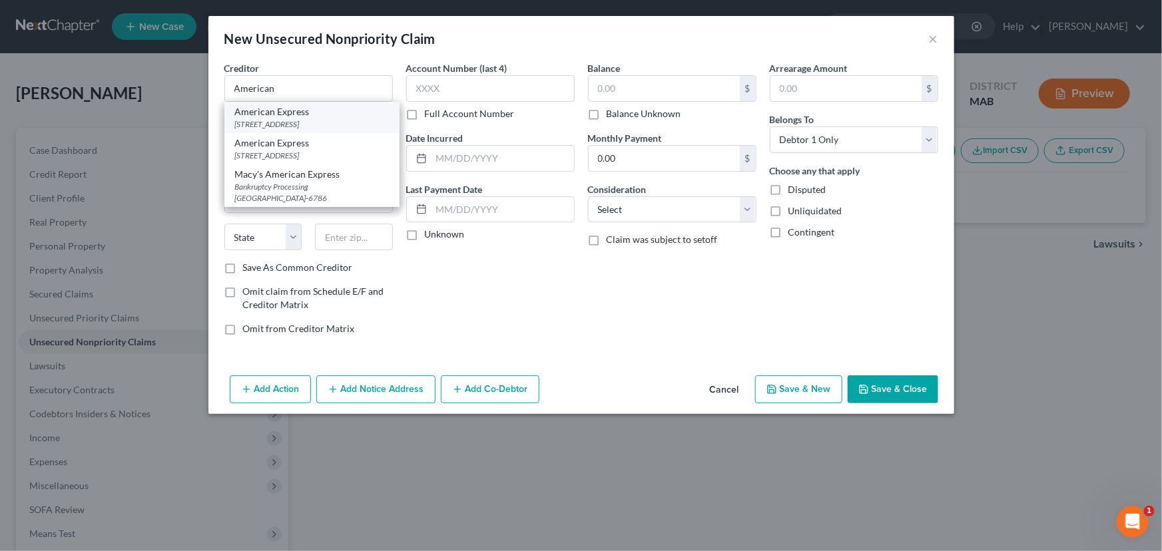
click at [274, 113] on div "American Express" at bounding box center [312, 111] width 154 height 13
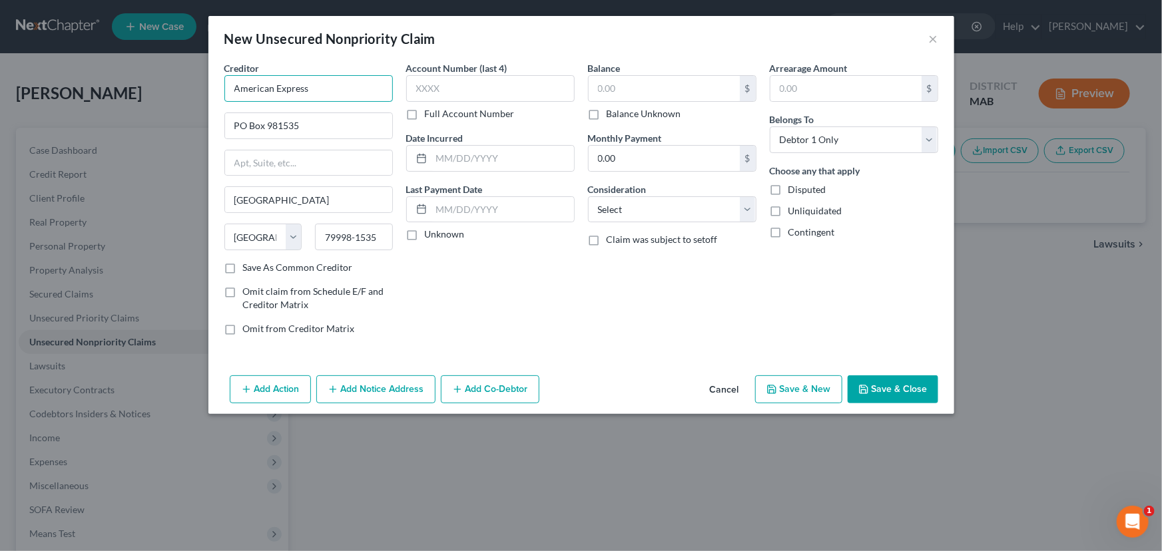
click at [325, 83] on input "American Express" at bounding box center [308, 88] width 168 height 27
click at [443, 79] on input "text" at bounding box center [490, 88] width 168 height 27
click at [598, 91] on input "text" at bounding box center [663, 88] width 151 height 25
click at [746, 205] on select "Select Cable / Satellite Services Collection Agency Credit Card Debt Debt Couns…" at bounding box center [672, 209] width 168 height 27
click at [588, 196] on select "Select Cable / Satellite Services Collection Agency Credit Card Debt Debt Couns…" at bounding box center [672, 209] width 168 height 27
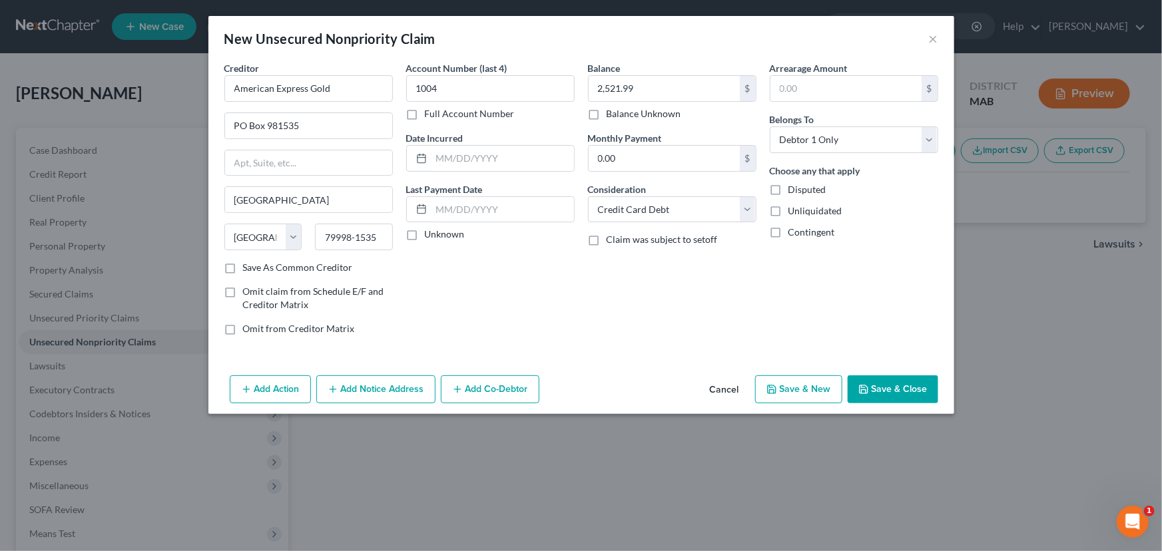
click at [820, 393] on button "Save & New" at bounding box center [798, 389] width 87 height 28
click at [282, 98] on input "text" at bounding box center [308, 88] width 168 height 27
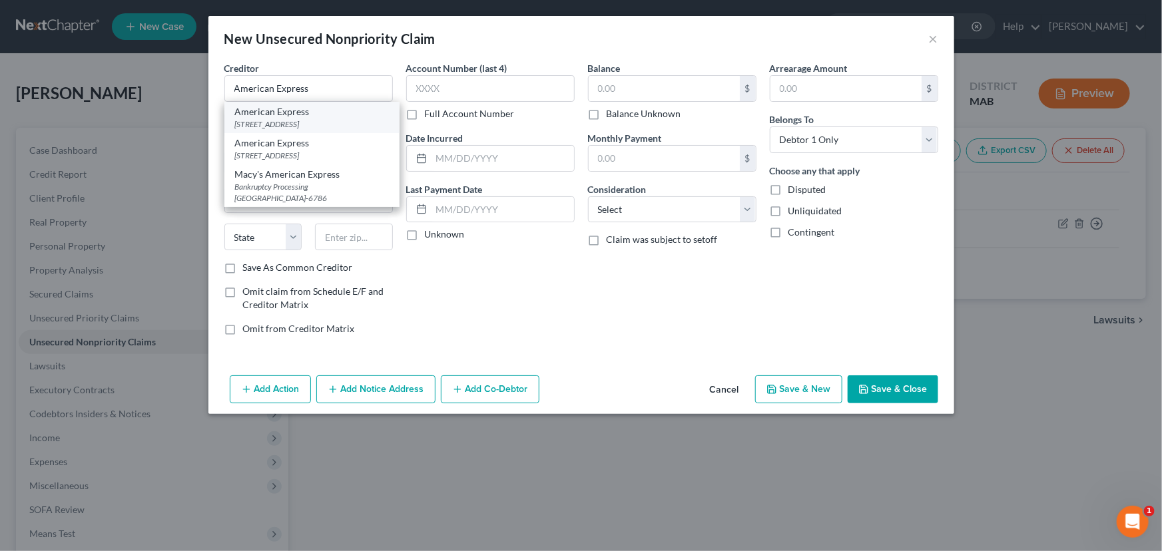
click at [286, 113] on div "American Express" at bounding box center [312, 111] width 154 height 13
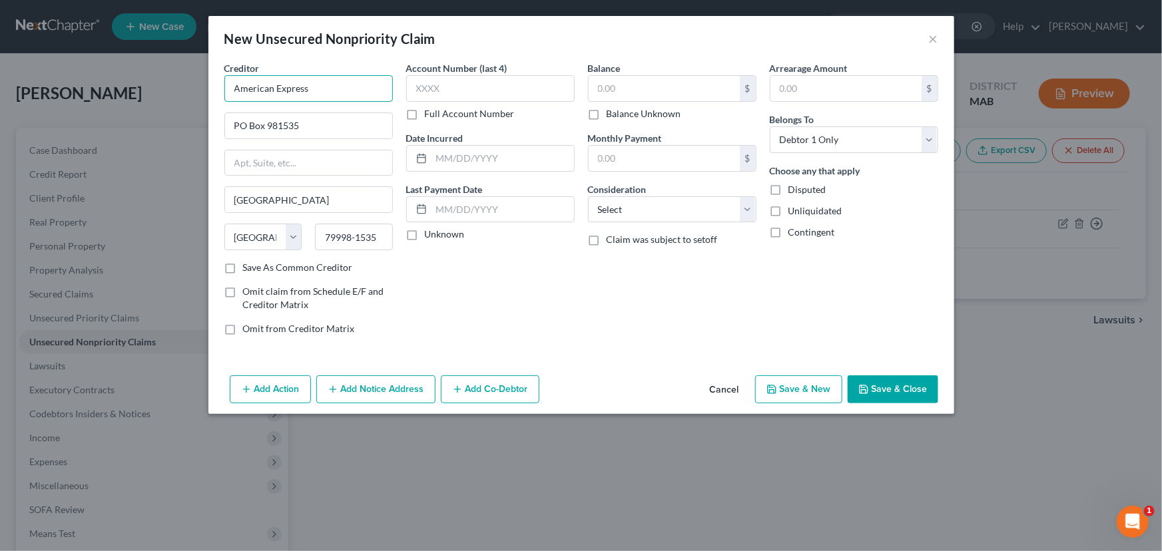
click at [321, 88] on input "American Express" at bounding box center [308, 88] width 168 height 27
click at [427, 83] on input "text" at bounding box center [490, 88] width 168 height 27
click at [594, 90] on input "text" at bounding box center [663, 88] width 151 height 25
click at [638, 215] on select "Select Cable / Satellite Services Collection Agency Credit Card Debt Debt Couns…" at bounding box center [672, 209] width 168 height 27
click at [588, 196] on select "Select Cable / Satellite Services Collection Agency Credit Card Debt Debt Couns…" at bounding box center [672, 209] width 168 height 27
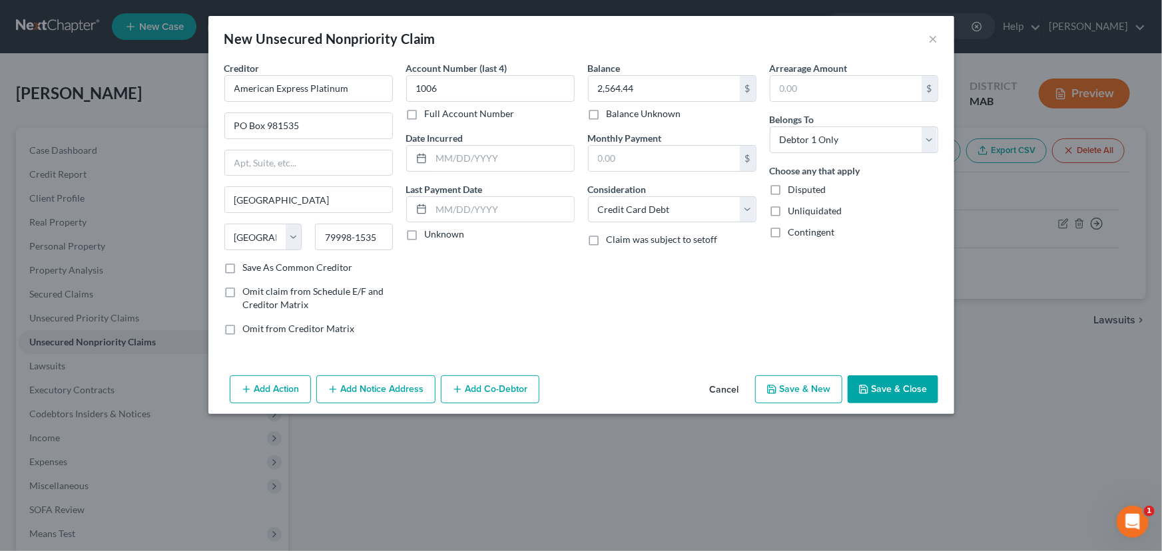
click at [821, 382] on button "Save & New" at bounding box center [798, 389] width 87 height 28
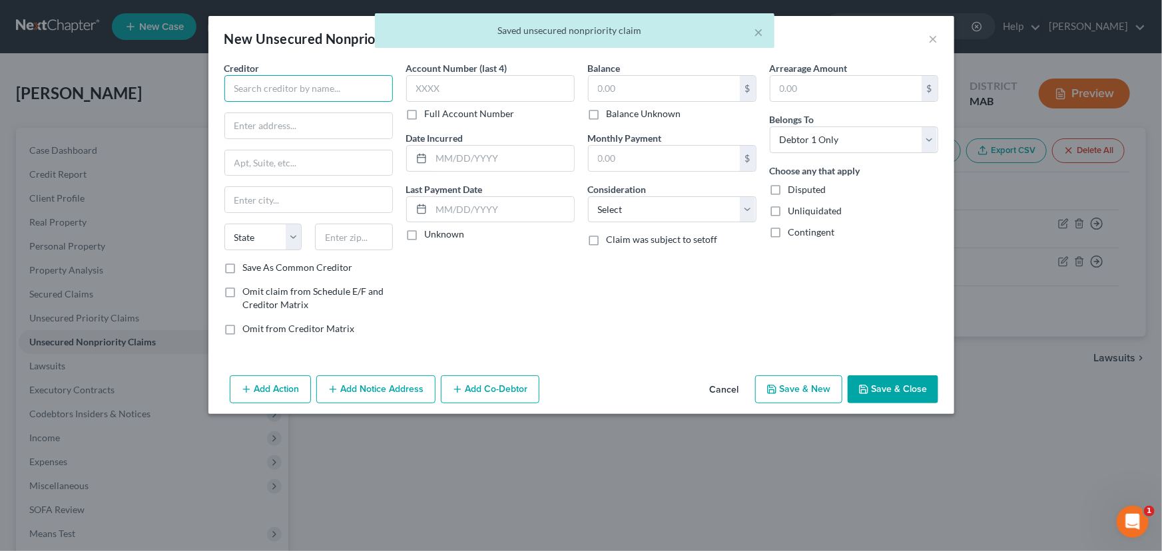
click at [256, 79] on input "text" at bounding box center [308, 88] width 168 height 27
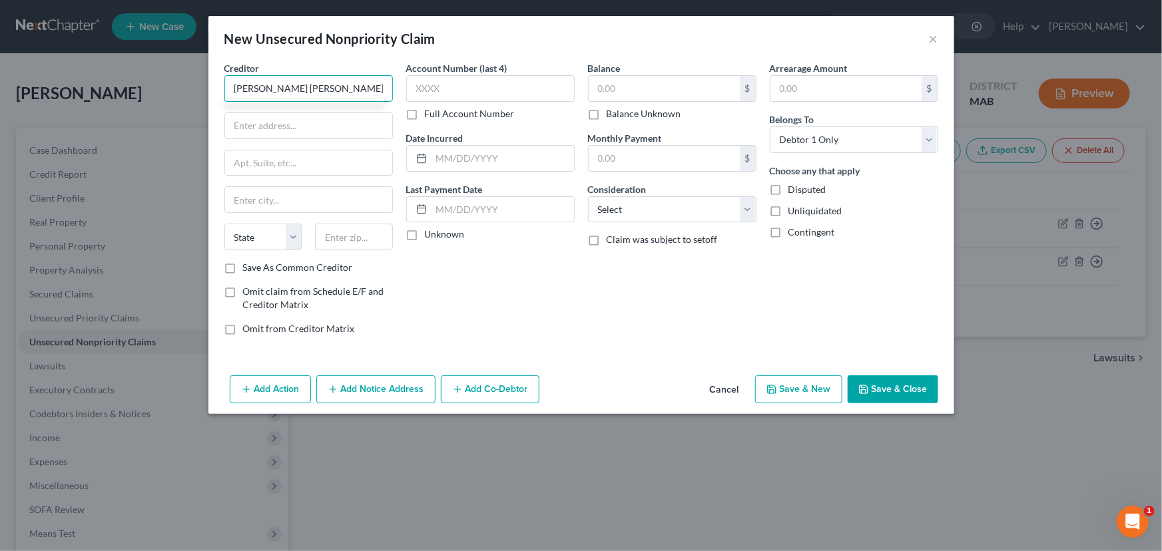
click at [256, 79] on input "[PERSON_NAME] [PERSON_NAME] Bank" at bounding box center [308, 88] width 168 height 27
click at [331, 89] on input "[PERSON_NAME] [PERSON_NAME] Bank" at bounding box center [308, 88] width 168 height 27
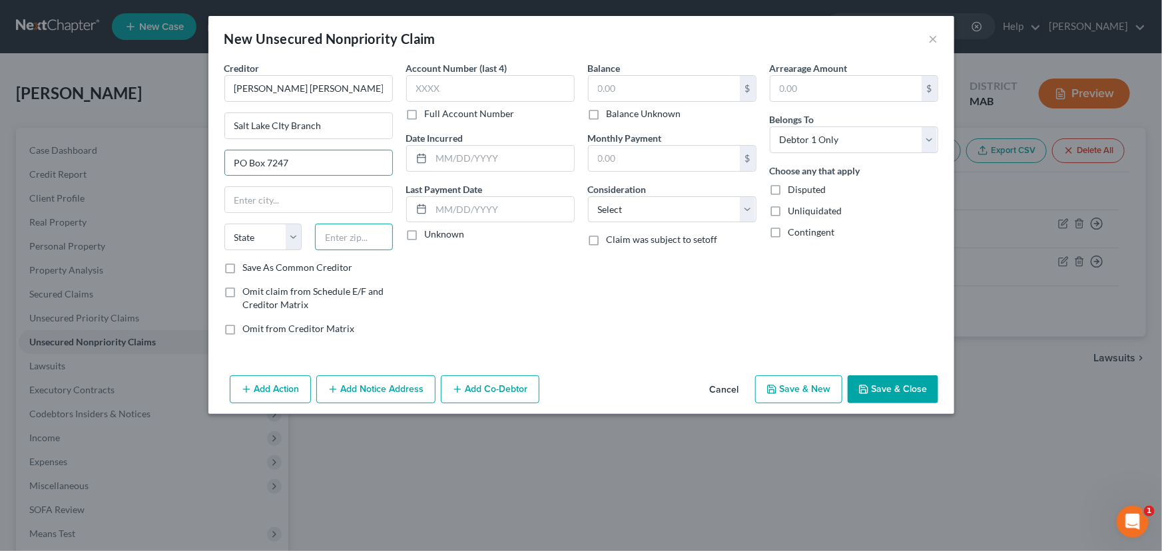
click at [328, 246] on input "text" at bounding box center [354, 237] width 78 height 27
click at [357, 236] on input "19170" at bounding box center [354, 237] width 78 height 27
click at [408, 89] on input "text" at bounding box center [490, 88] width 168 height 27
click at [608, 88] on input "text" at bounding box center [663, 88] width 151 height 25
click at [750, 204] on select "Select Cable / Satellite Services Collection Agency Credit Card Debt Debt Couns…" at bounding box center [672, 209] width 168 height 27
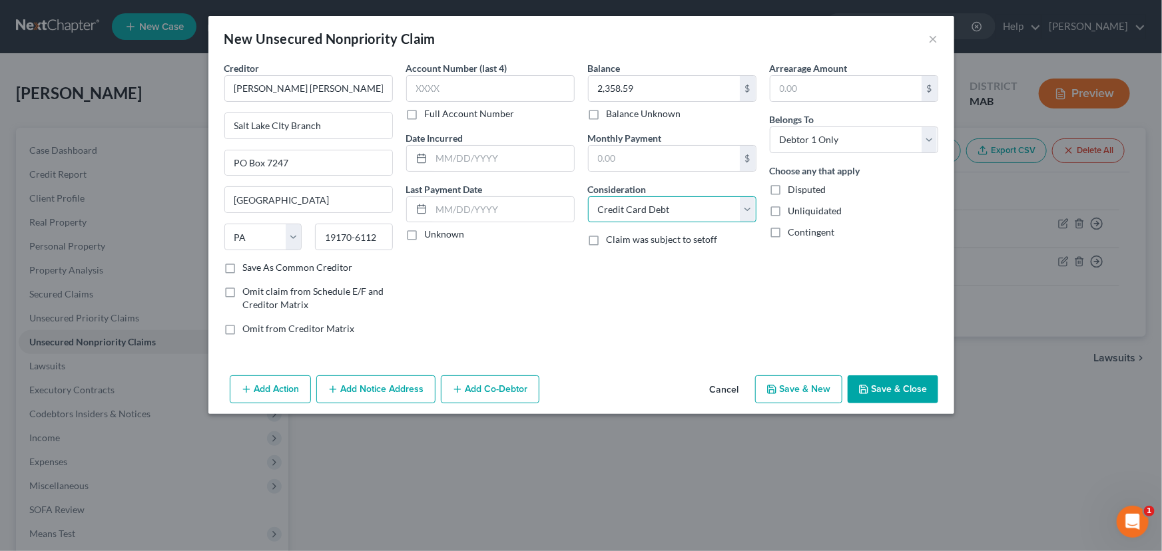
click at [588, 196] on select "Select Cable / Satellite Services Collection Agency Credit Card Debt Debt Couns…" at bounding box center [672, 209] width 168 height 27
click at [810, 385] on button "Save & New" at bounding box center [798, 389] width 87 height 28
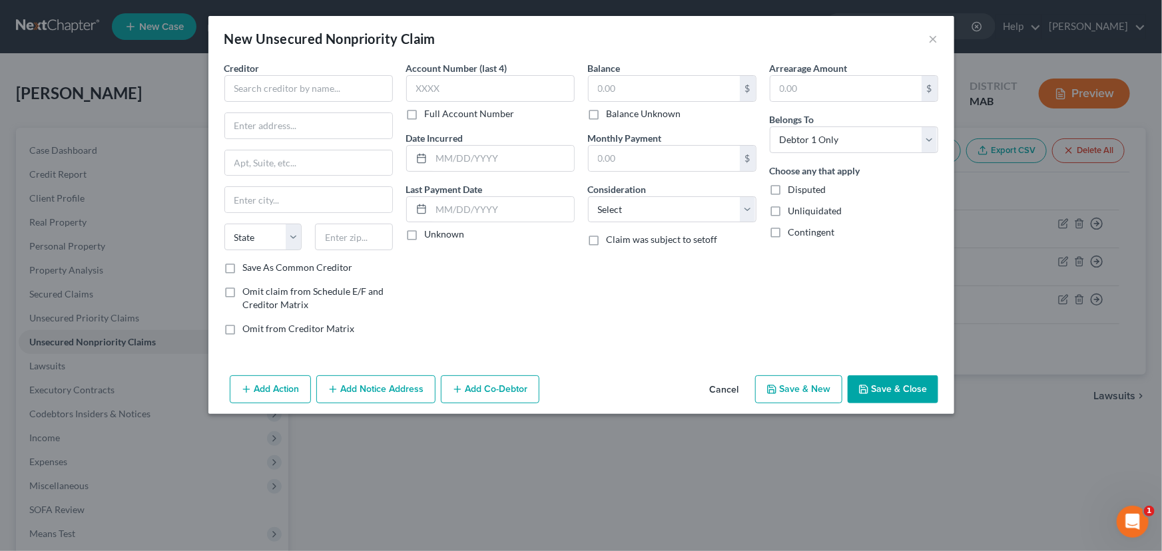
click at [810, 385] on button "Save & New" at bounding box center [798, 389] width 87 height 28
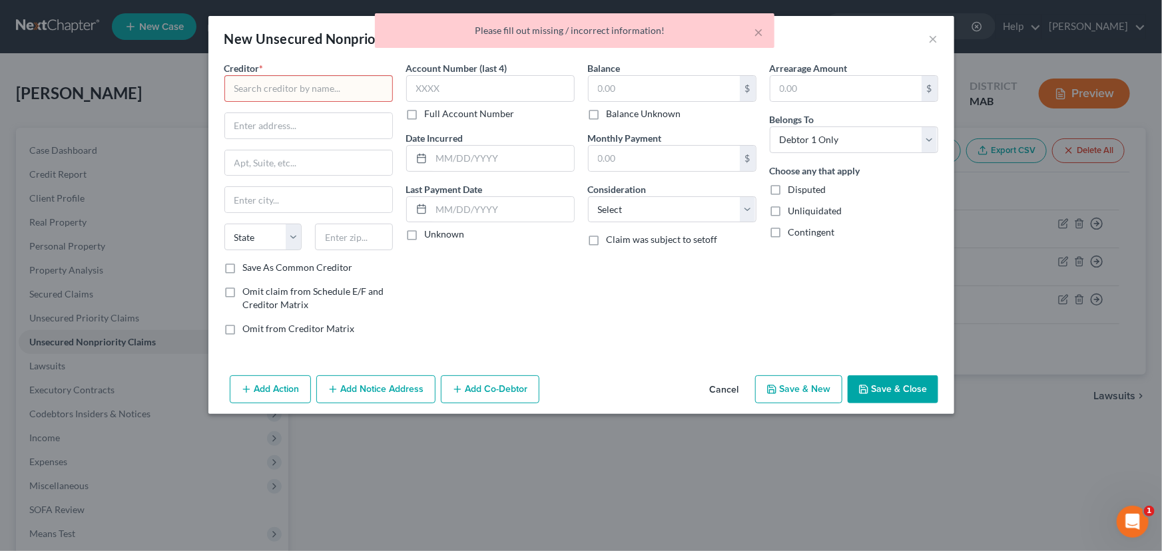
click at [262, 83] on input "text" at bounding box center [308, 88] width 168 height 27
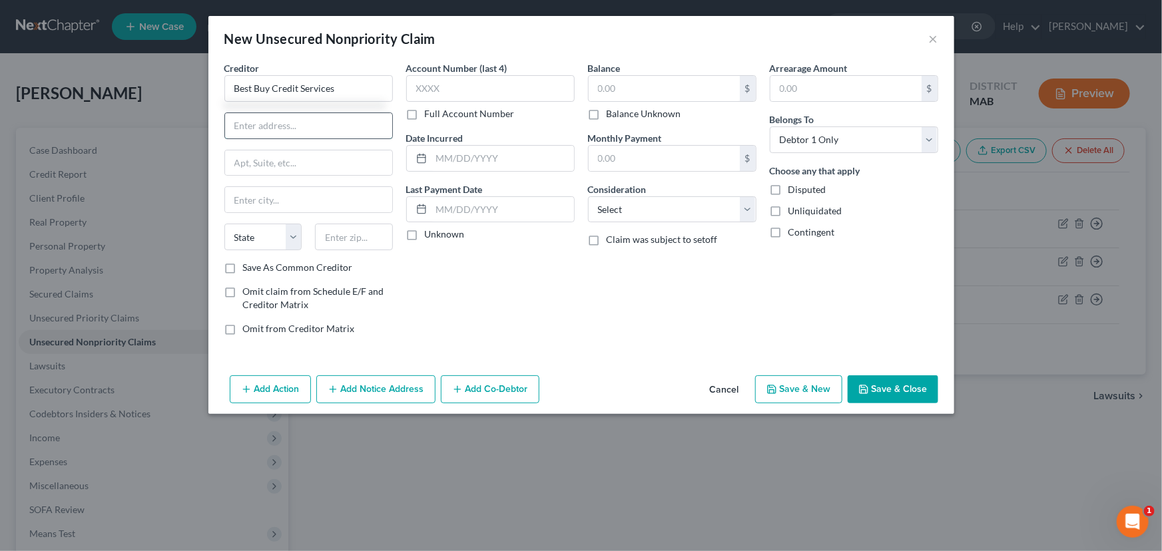
click at [250, 117] on input "text" at bounding box center [308, 125] width 167 height 25
click at [330, 242] on input "text" at bounding box center [354, 237] width 78 height 27
click at [430, 265] on div "Account Number (last 4) Full Account Number Date Incurred Last Payment Date Unk…" at bounding box center [490, 203] width 182 height 285
click at [366, 238] on input "57117" at bounding box center [354, 237] width 78 height 27
click at [457, 94] on input "text" at bounding box center [490, 88] width 168 height 27
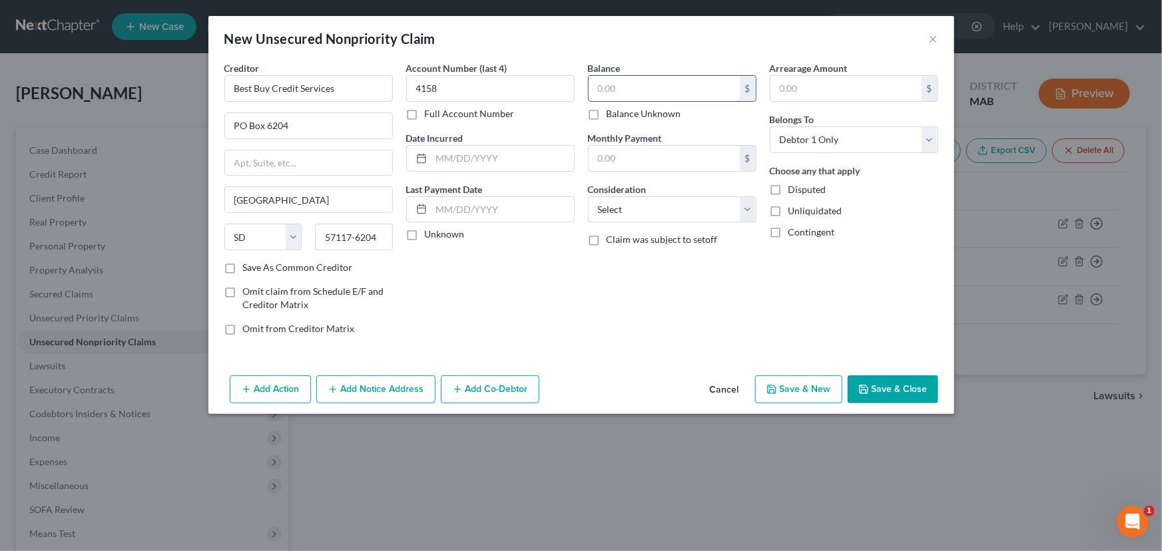
click at [601, 92] on input "text" at bounding box center [663, 88] width 151 height 25
click at [799, 392] on button "Save & New" at bounding box center [798, 389] width 87 height 28
click at [254, 88] on input "text" at bounding box center [308, 88] width 168 height 27
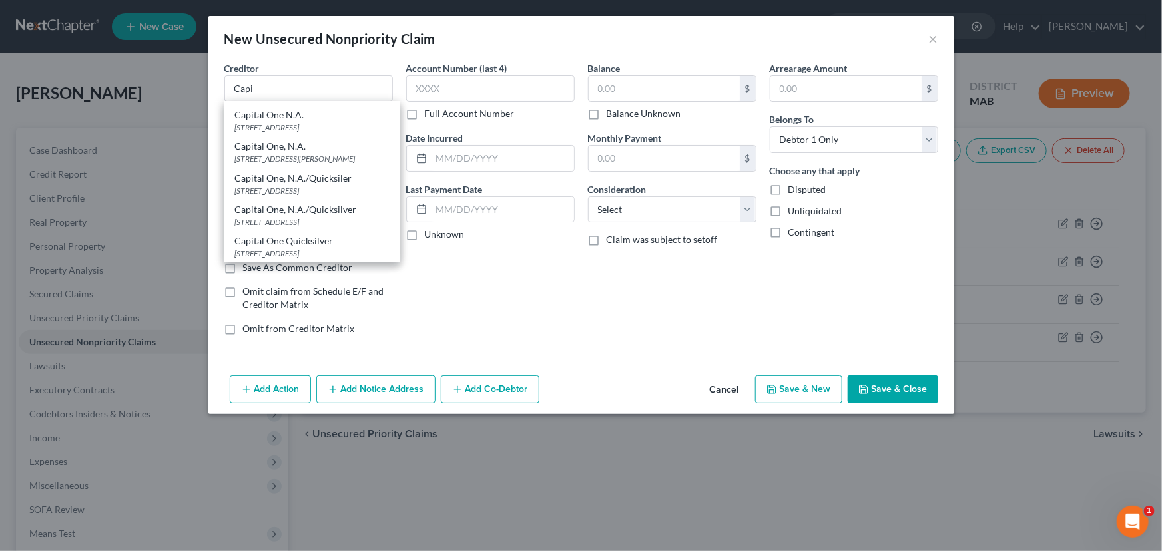
scroll to position [150, 0]
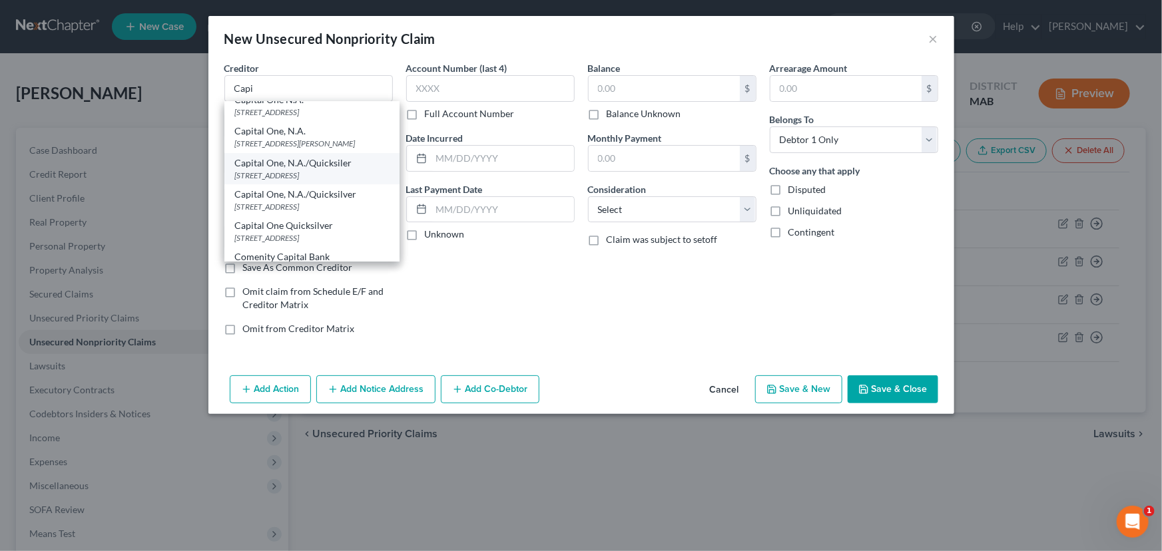
click at [317, 170] on div "Capital One, N.A./Quicksiler" at bounding box center [312, 162] width 154 height 13
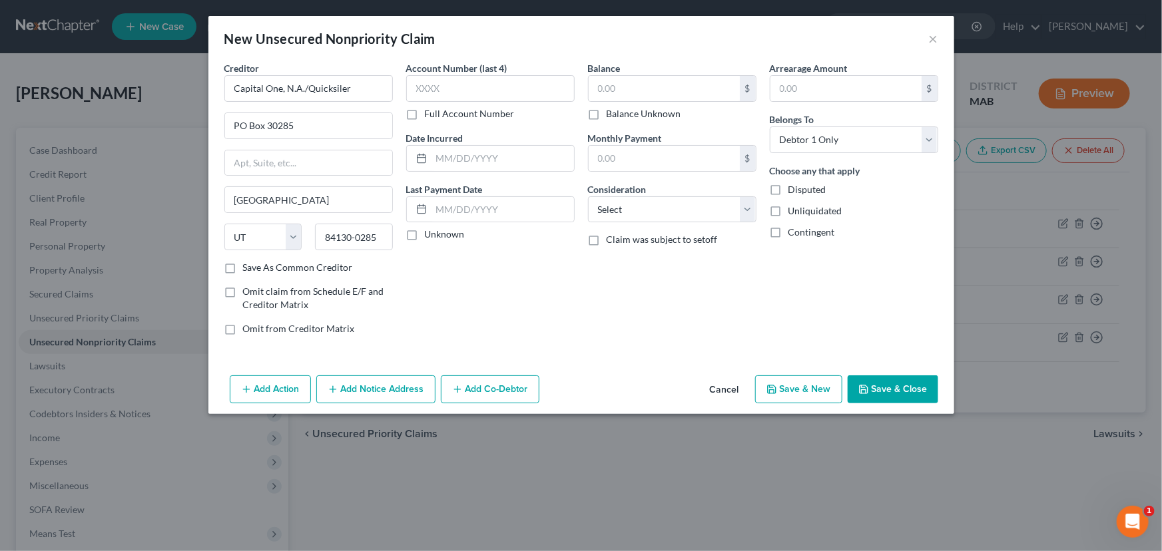
scroll to position [0, 0]
click at [340, 87] on input "Capital One, N.A./Quicksiler" at bounding box center [308, 88] width 168 height 27
click at [416, 87] on input "text" at bounding box center [490, 88] width 168 height 27
click at [690, 202] on select "Select Cable / Satellite Services Collection Agency Credit Card Debt Debt Couns…" at bounding box center [672, 209] width 168 height 27
click at [588, 196] on select "Select Cable / Satellite Services Collection Agency Credit Card Debt Debt Couns…" at bounding box center [672, 209] width 168 height 27
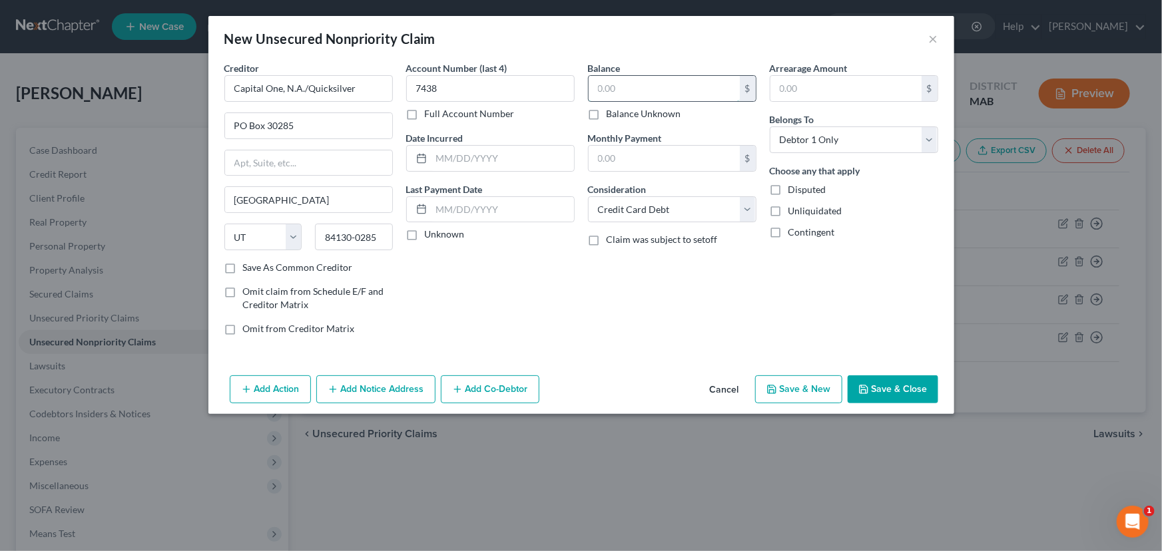
click at [618, 85] on input "text" at bounding box center [663, 88] width 151 height 25
click at [797, 391] on button "Save & New" at bounding box center [798, 389] width 87 height 28
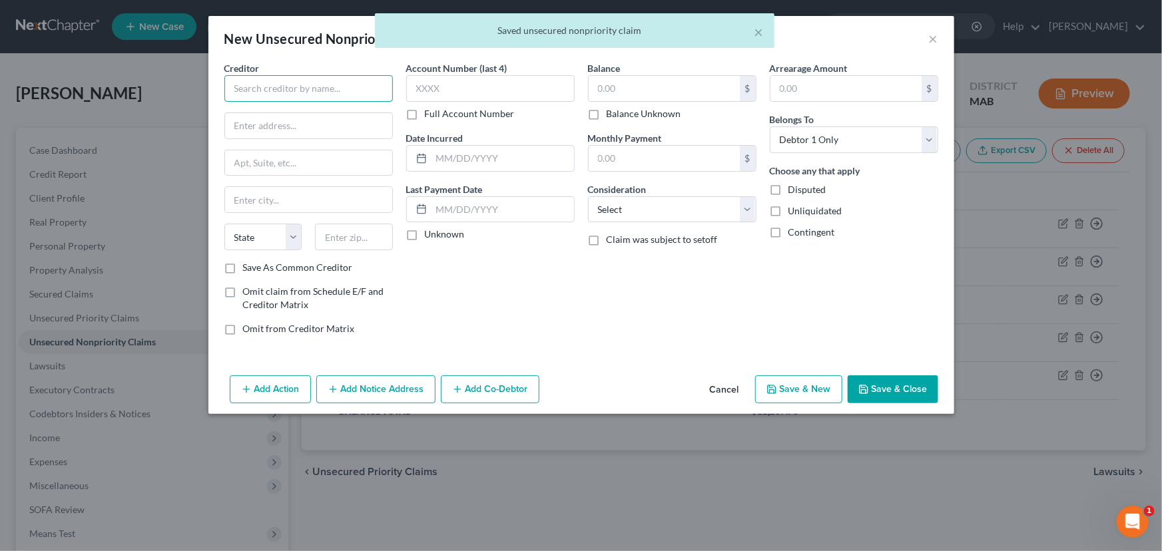
click at [281, 87] on input "text" at bounding box center [308, 88] width 168 height 27
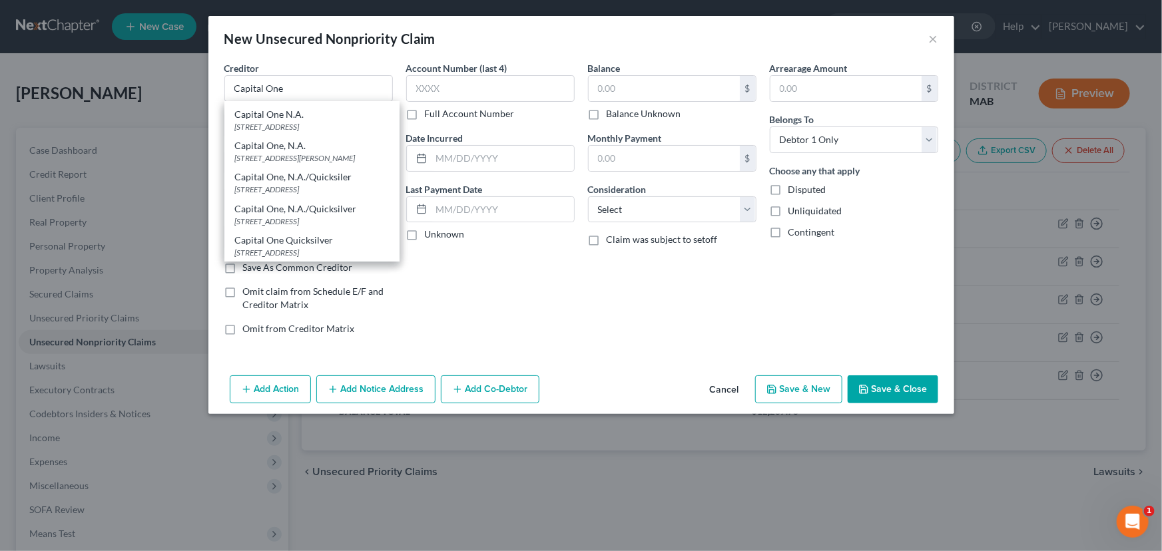
scroll to position [171, 0]
click at [312, 216] on div "[STREET_ADDRESS]" at bounding box center [312, 221] width 154 height 11
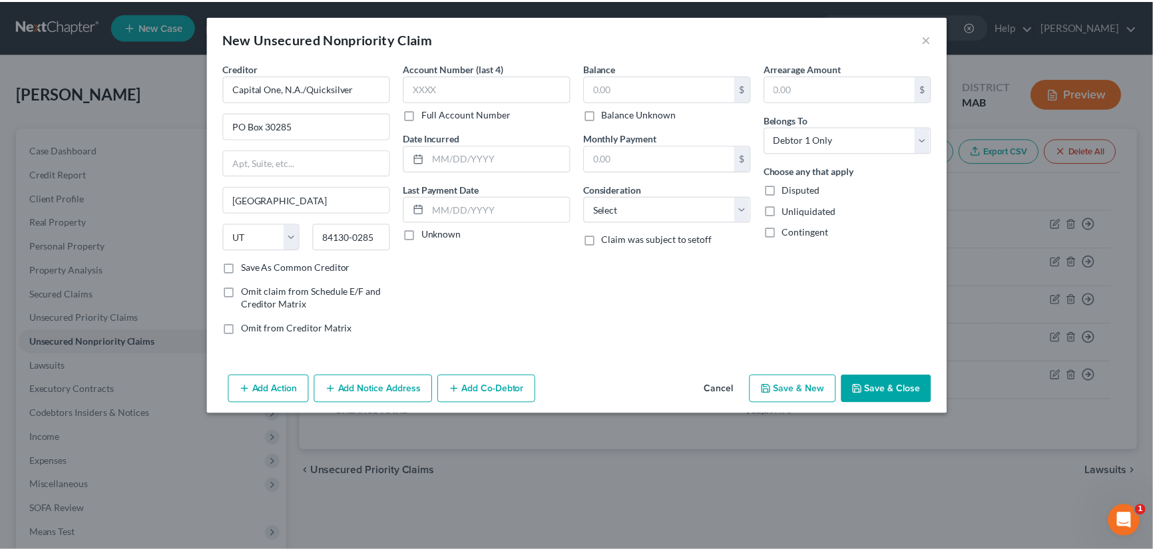
scroll to position [0, 0]
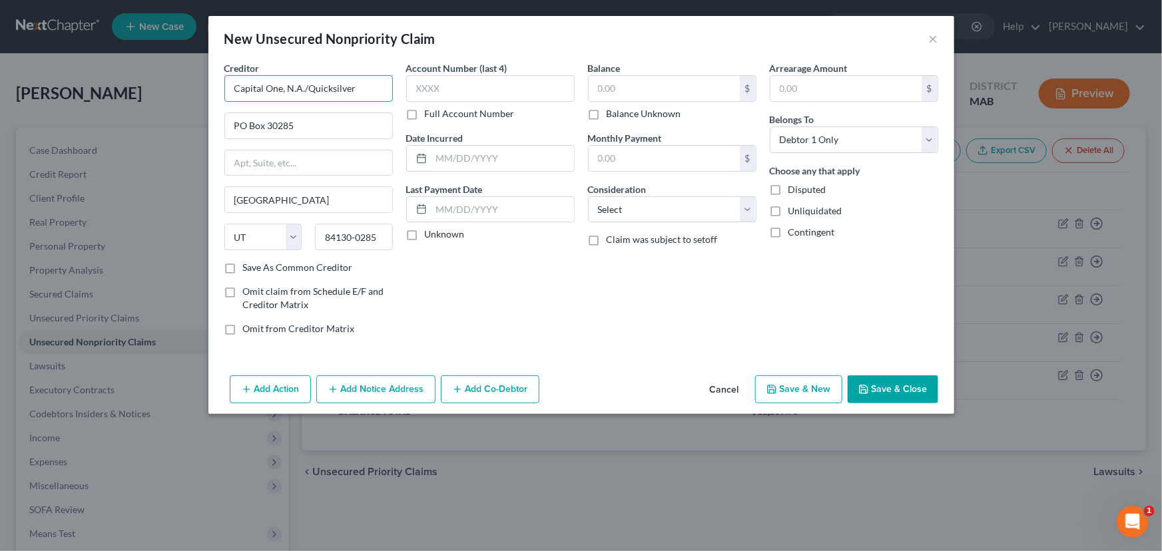
drag, startPoint x: 354, startPoint y: 94, endPoint x: 310, endPoint y: 99, distance: 44.8
click at [310, 99] on input "Capital One, N.A./Quicksilver" at bounding box center [308, 88] width 168 height 27
click at [442, 83] on input "text" at bounding box center [490, 88] width 168 height 27
click at [596, 83] on input "text" at bounding box center [663, 88] width 151 height 25
click at [717, 206] on select "Select Cable / Satellite Services Collection Agency Credit Card Debt Debt Couns…" at bounding box center [672, 209] width 168 height 27
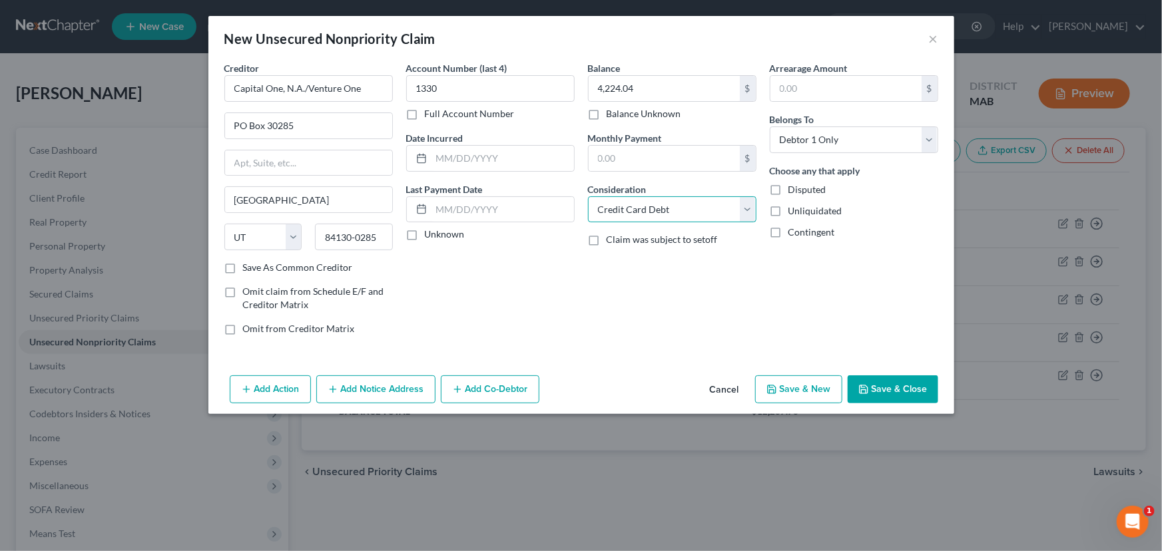
click at [588, 196] on select "Select Cable / Satellite Services Collection Agency Credit Card Debt Debt Couns…" at bounding box center [672, 209] width 168 height 27
click at [894, 389] on button "Save & Close" at bounding box center [892, 389] width 91 height 28
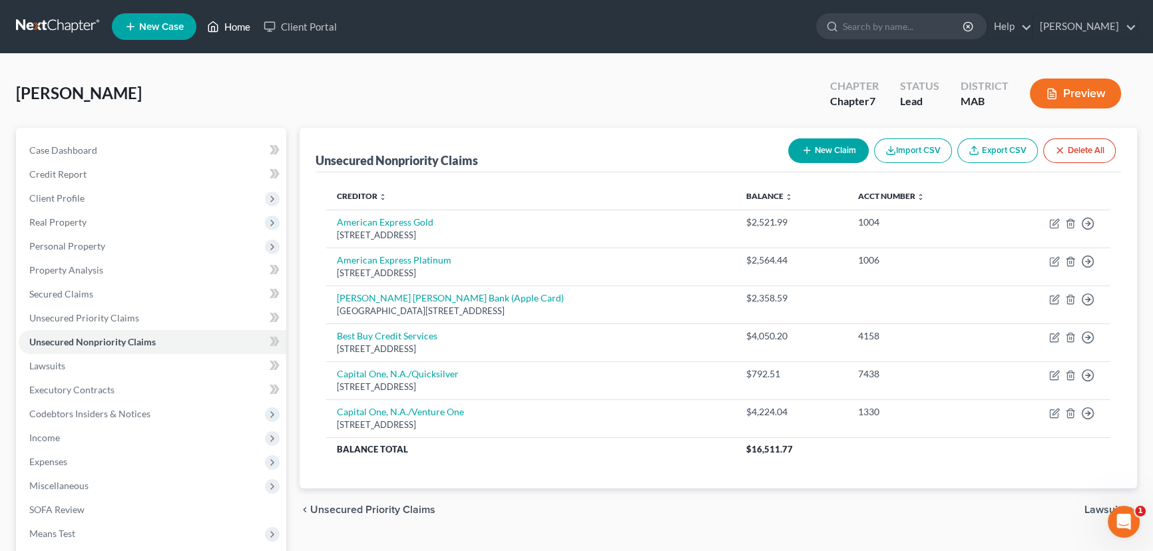
click at [240, 30] on link "Home" at bounding box center [228, 27] width 57 height 24
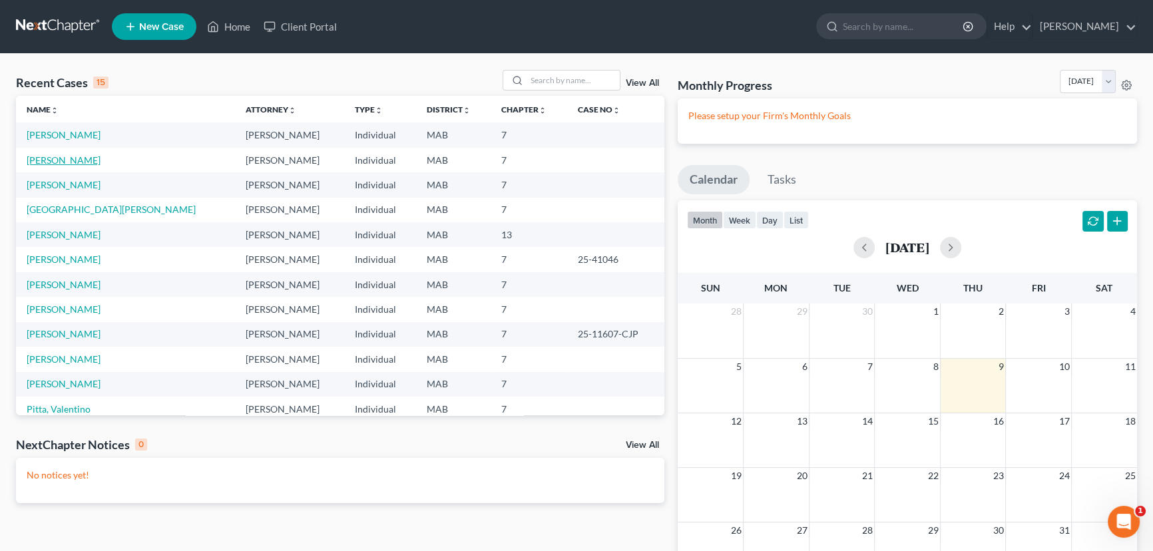
click at [67, 157] on link "[PERSON_NAME]" at bounding box center [64, 159] width 74 height 11
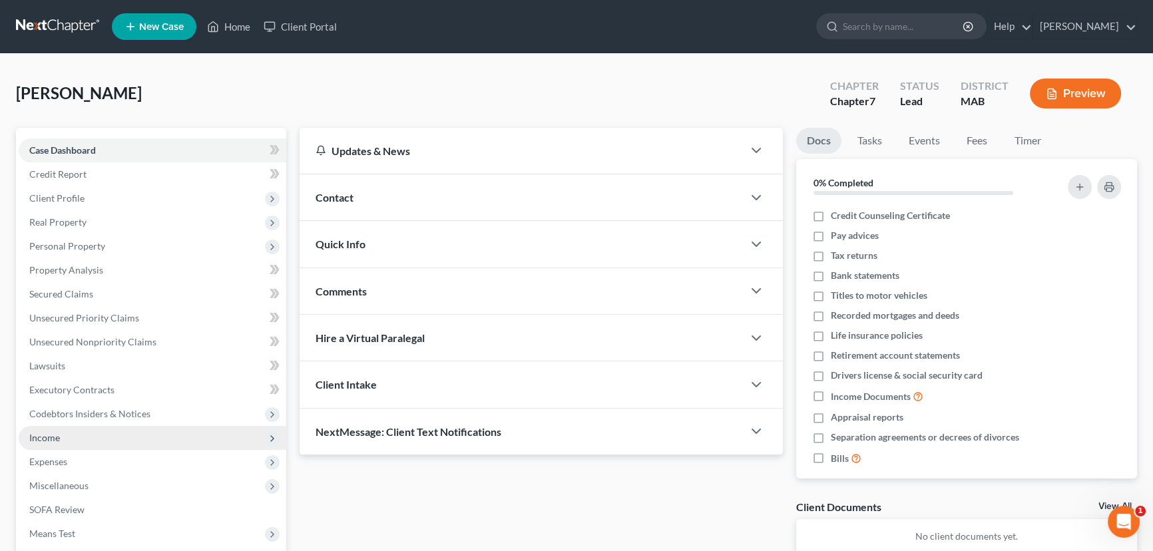
click at [47, 439] on span "Income" at bounding box center [44, 437] width 31 height 11
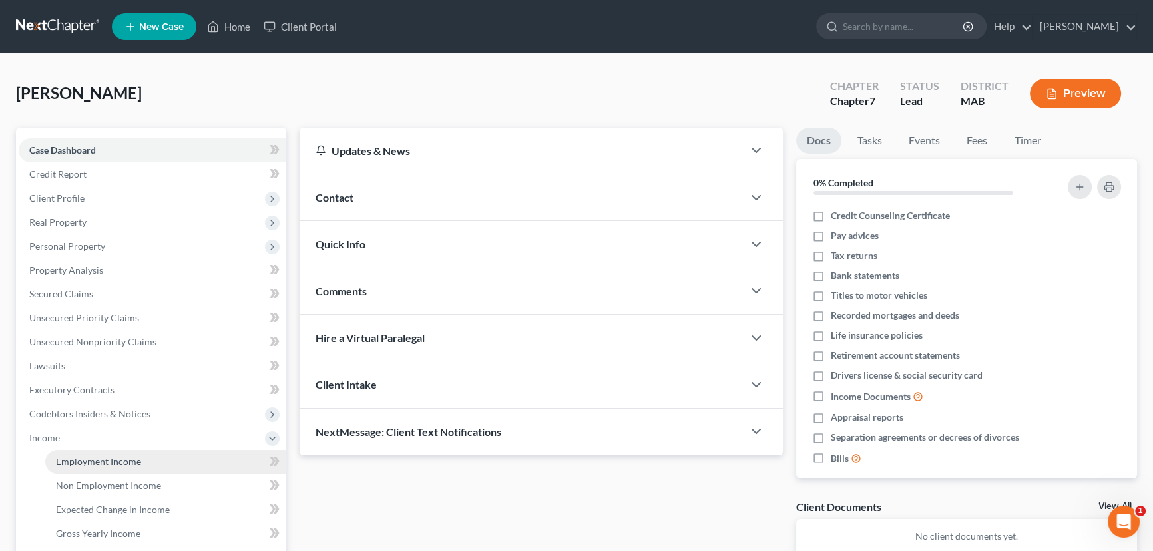
click at [68, 453] on link "Employment Income" at bounding box center [165, 462] width 241 height 24
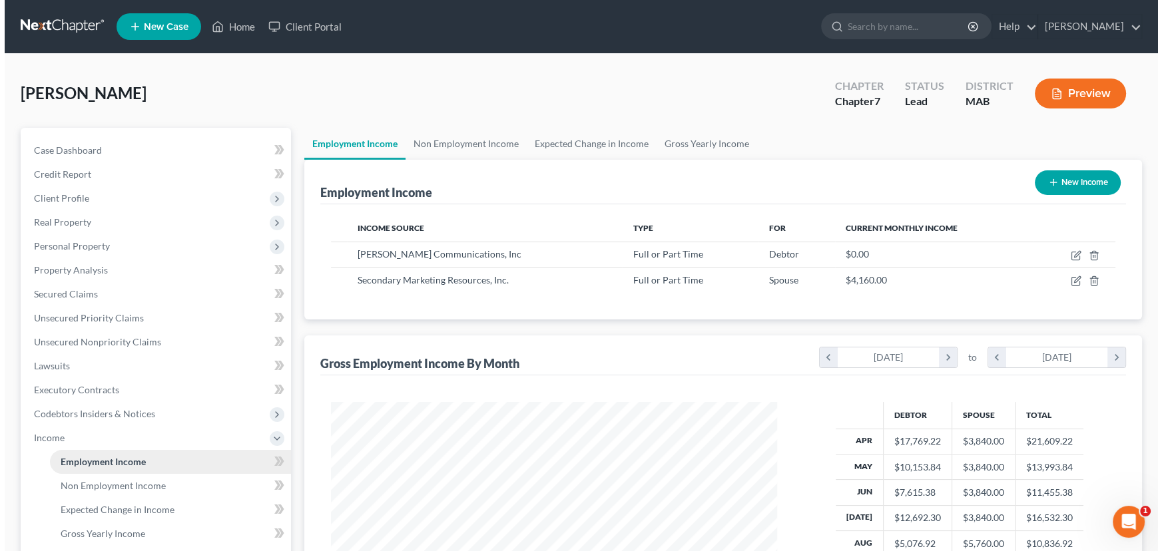
scroll to position [238, 473]
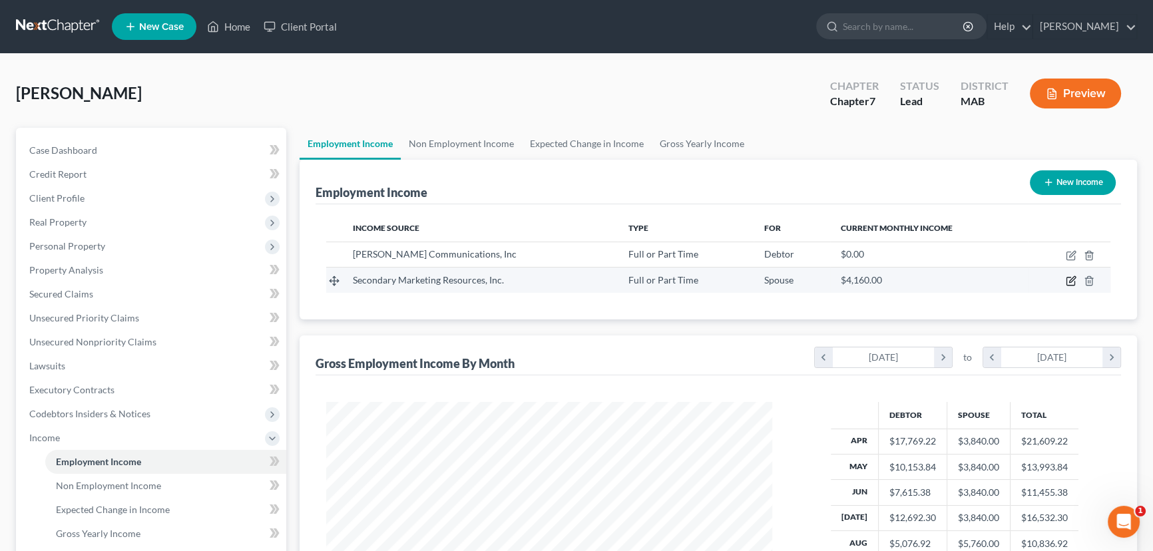
click at [1068, 280] on icon "button" at bounding box center [1071, 281] width 11 height 11
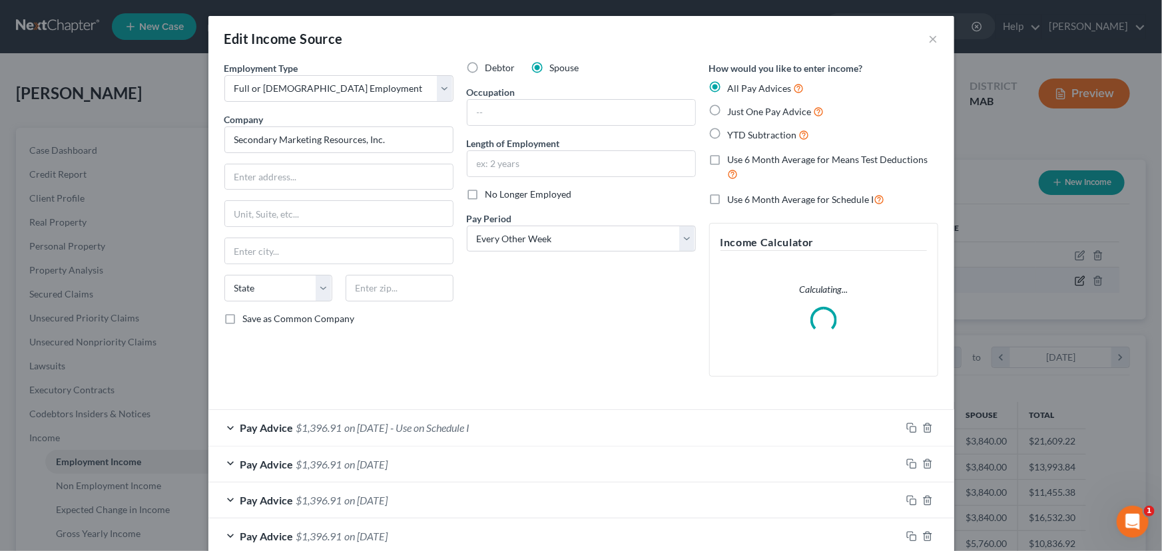
scroll to position [238, 477]
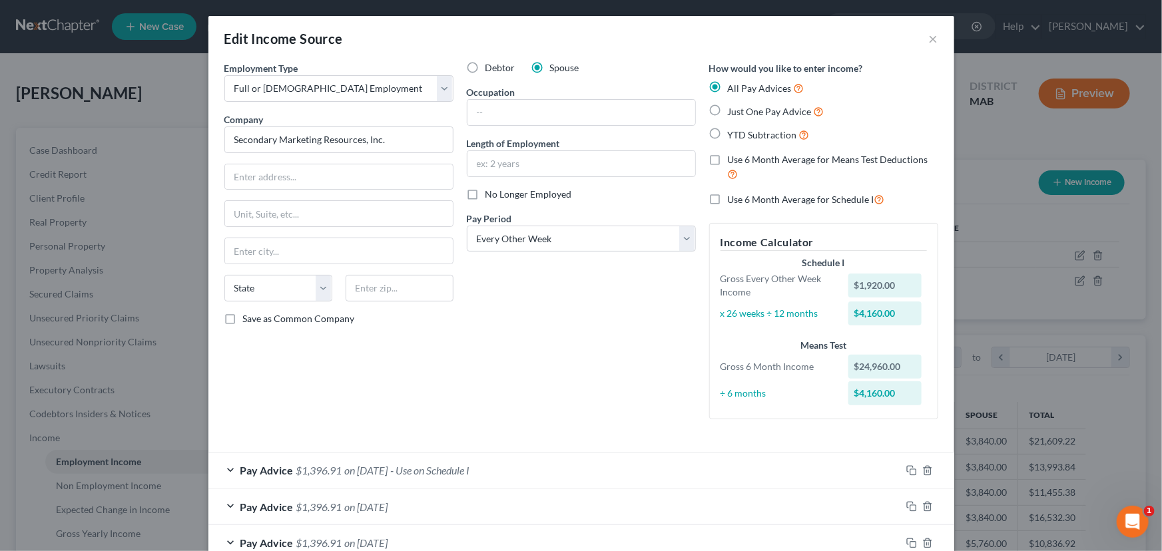
click at [728, 158] on label "Use 6 Month Average for Means Test Deductions" at bounding box center [833, 167] width 210 height 29
click at [733, 158] on input "Use 6 Month Average for Means Test Deductions" at bounding box center [737, 157] width 9 height 9
click at [728, 201] on label "Use 6 Month Average for Schedule I" at bounding box center [806, 199] width 157 height 15
click at [733, 200] on input "Use 6 Month Average for Schedule I" at bounding box center [737, 196] width 9 height 9
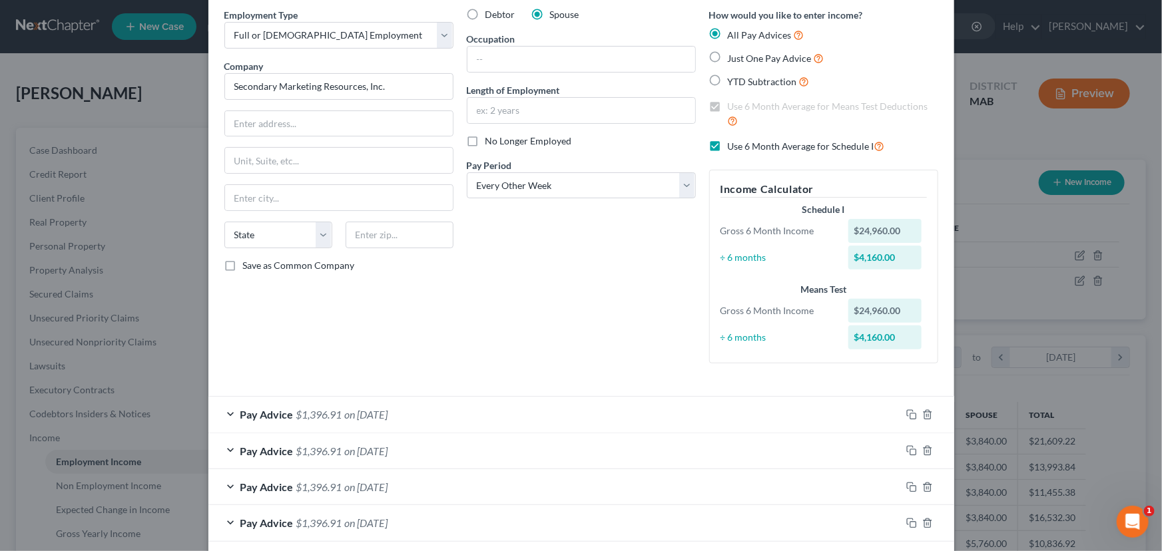
scroll to position [48, 0]
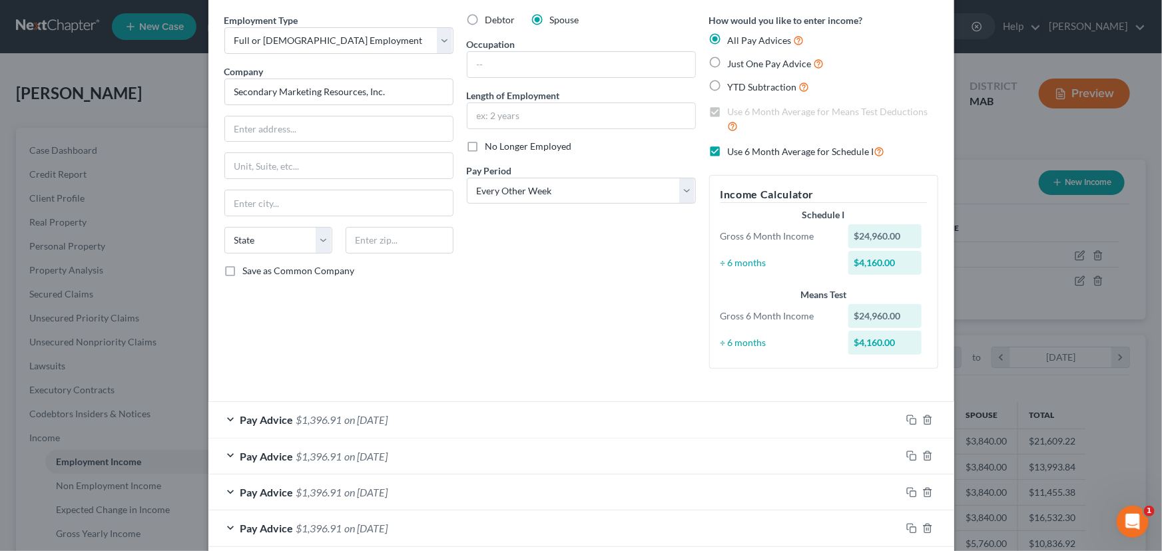
click at [728, 147] on label "Use 6 Month Average for Schedule I" at bounding box center [806, 151] width 157 height 15
click at [733, 147] on input "Use 6 Month Average for Schedule I" at bounding box center [737, 148] width 9 height 9
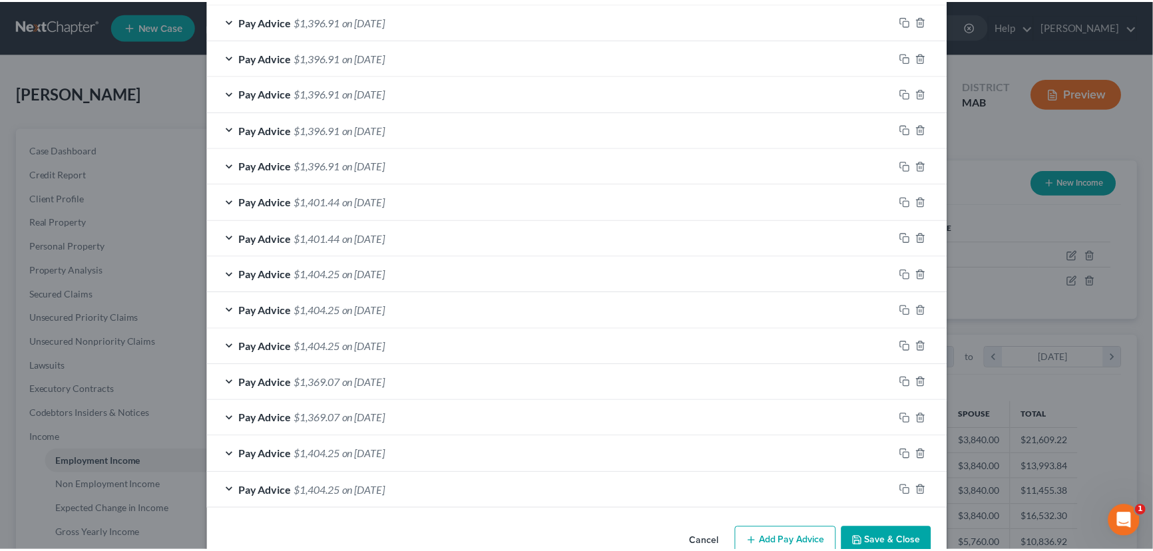
scroll to position [515, 0]
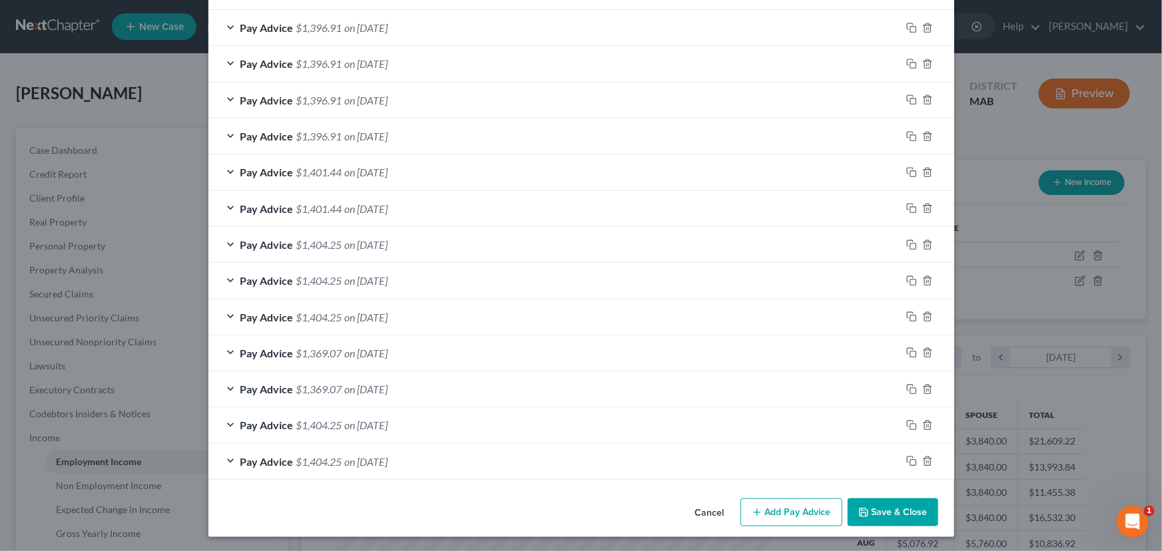
click at [892, 516] on button "Save & Close" at bounding box center [892, 513] width 91 height 28
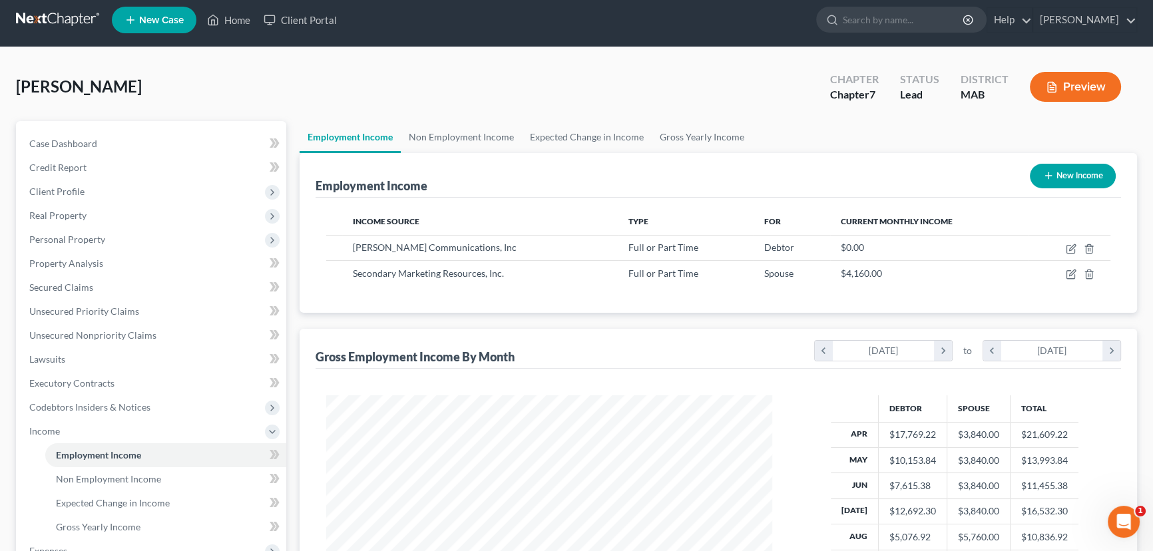
scroll to position [0, 0]
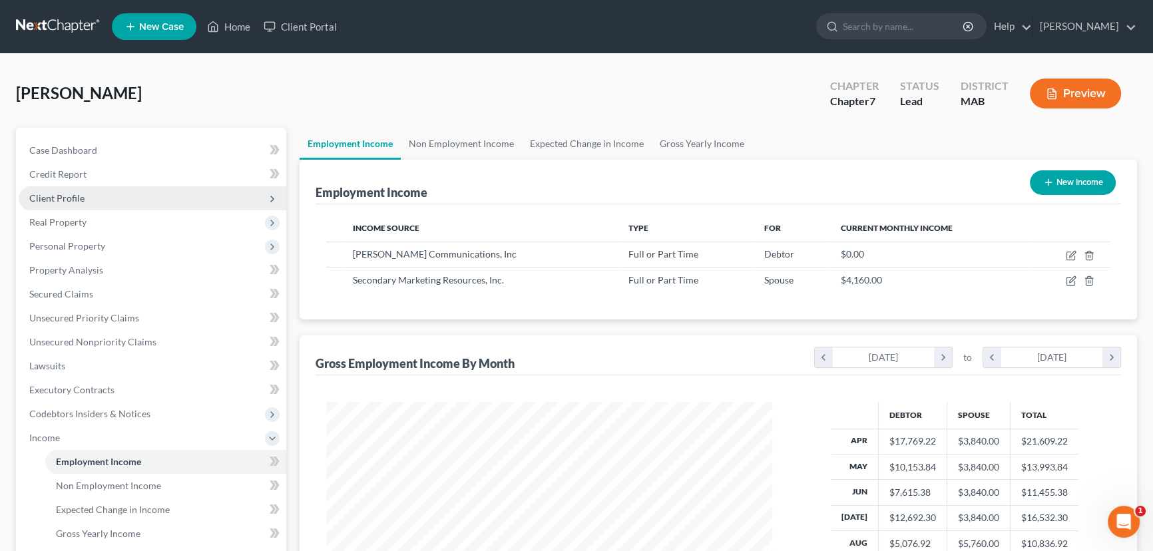
click at [49, 201] on span "Client Profile" at bounding box center [56, 197] width 55 height 11
click at [47, 189] on span "Client Profile" at bounding box center [153, 198] width 268 height 24
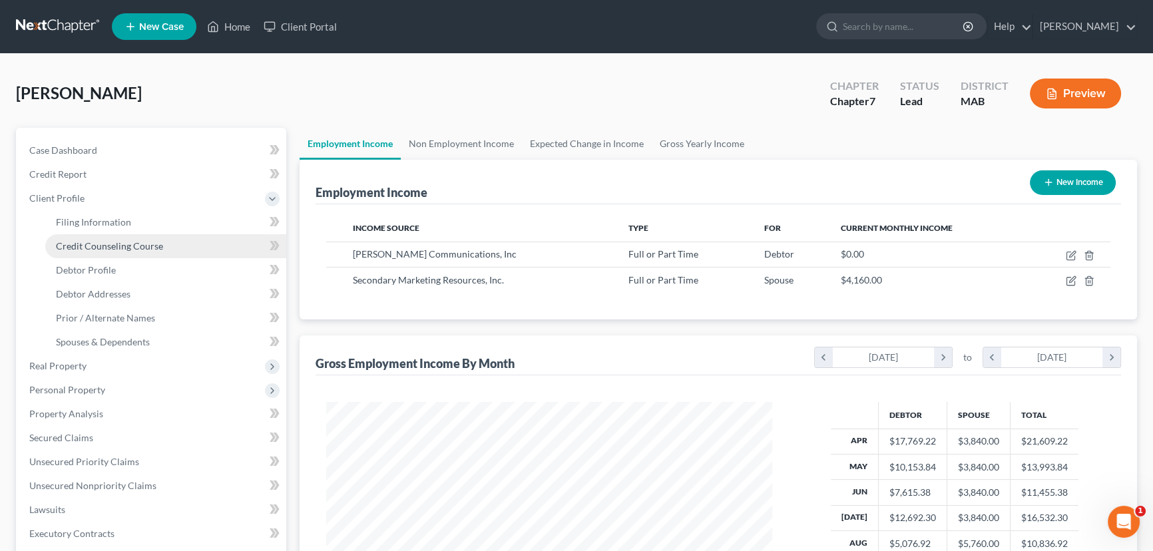
click at [74, 241] on span "Credit Counseling Course" at bounding box center [109, 245] width 107 height 11
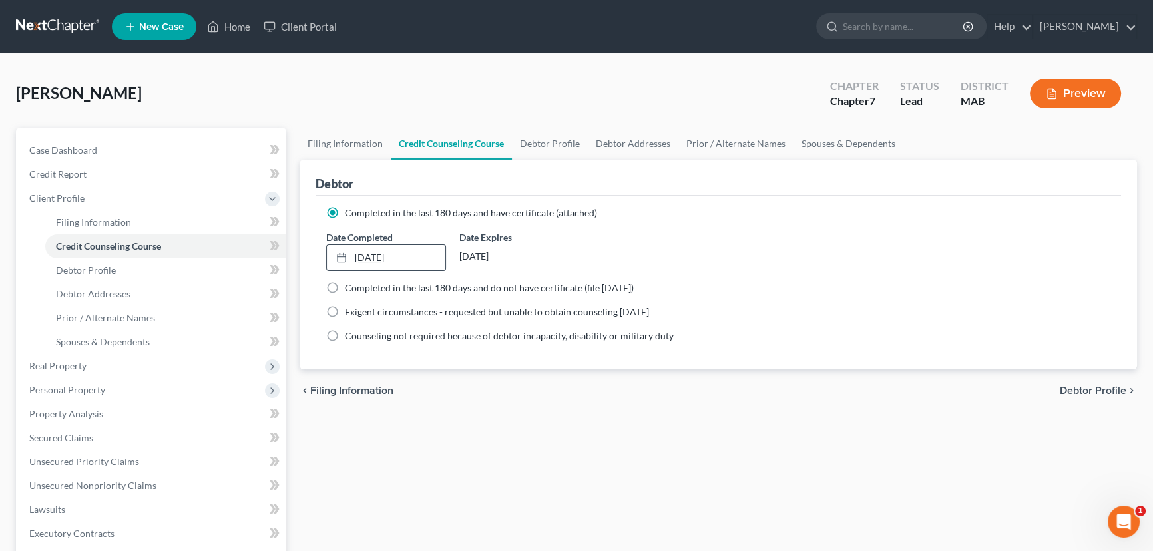
click at [353, 256] on div at bounding box center [345, 257] width 19 height 11
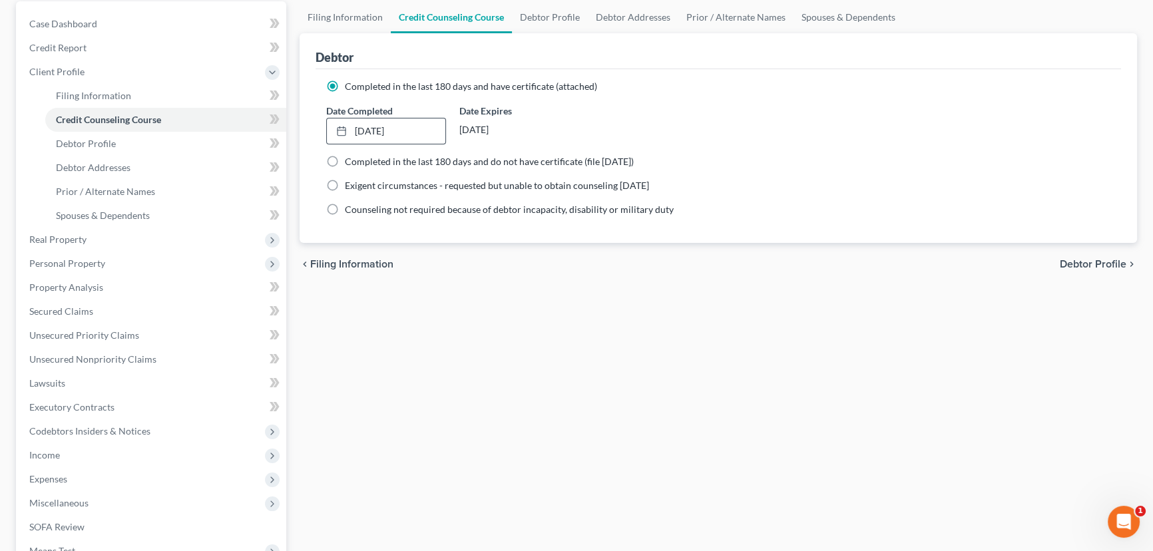
scroll to position [131, 0]
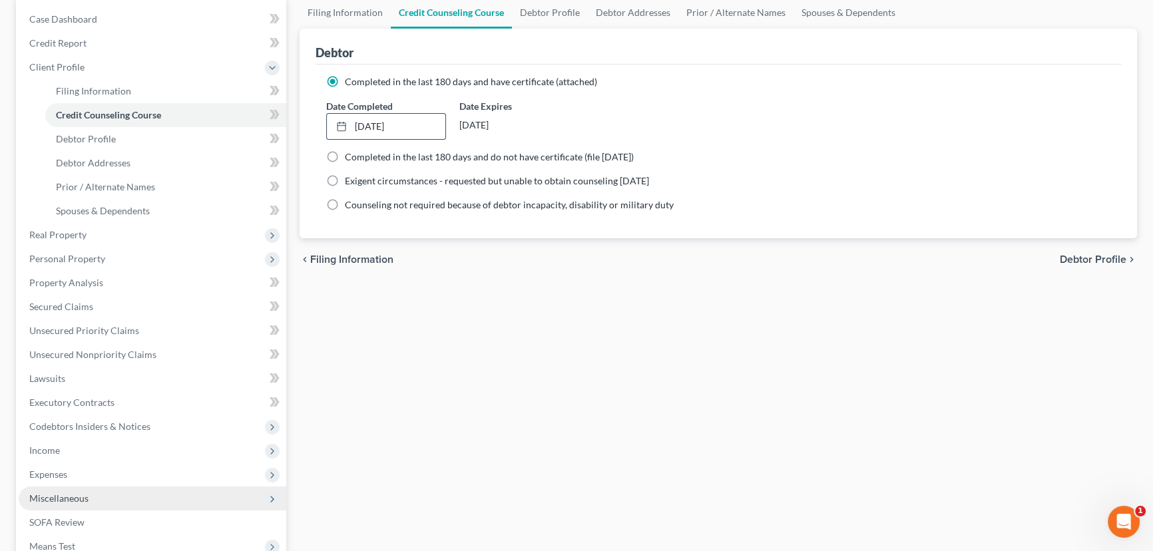
click at [56, 493] on span "Miscellaneous" at bounding box center [58, 498] width 59 height 11
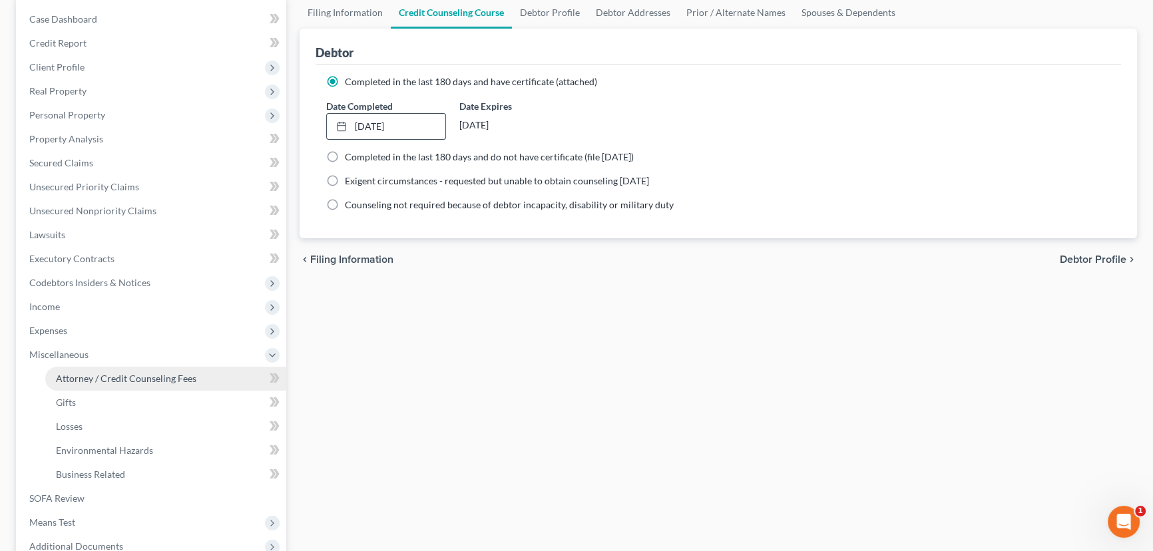
click at [124, 379] on span "Attorney / Credit Counseling Fees" at bounding box center [126, 378] width 140 height 11
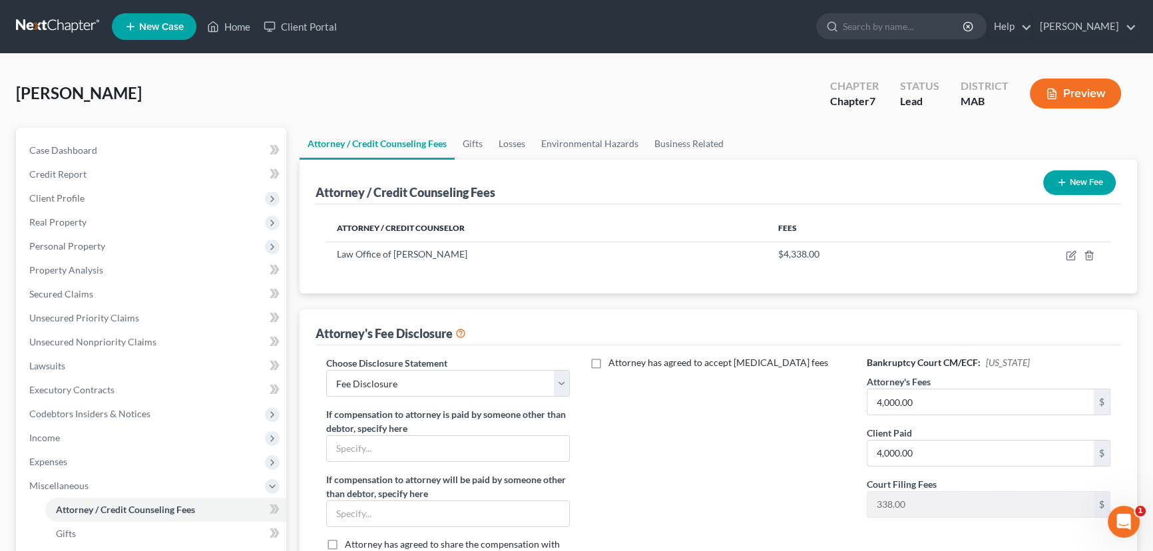
click at [1079, 180] on button "New Fee" at bounding box center [1079, 182] width 73 height 25
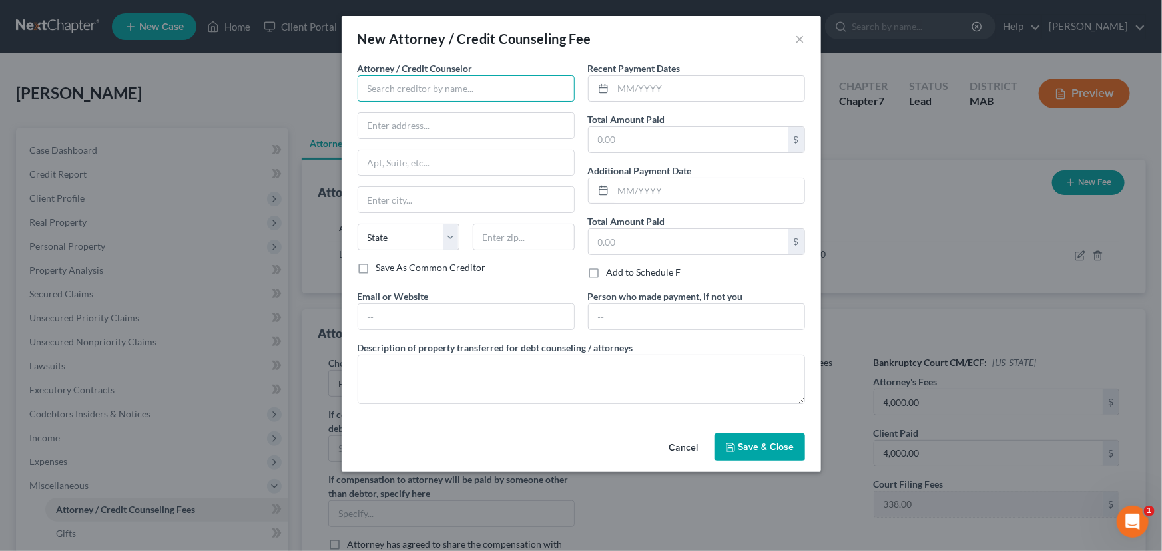
click at [465, 89] on input "text" at bounding box center [465, 88] width 217 height 27
click at [623, 81] on input "text" at bounding box center [708, 88] width 191 height 25
click at [744, 446] on span "Save & Close" at bounding box center [766, 446] width 56 height 11
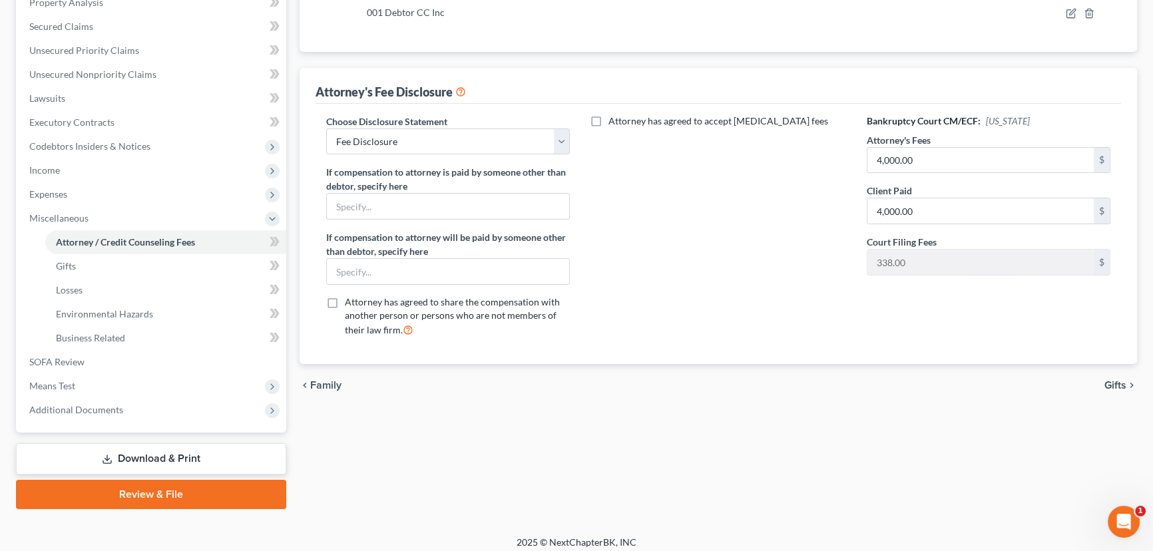
scroll to position [274, 0]
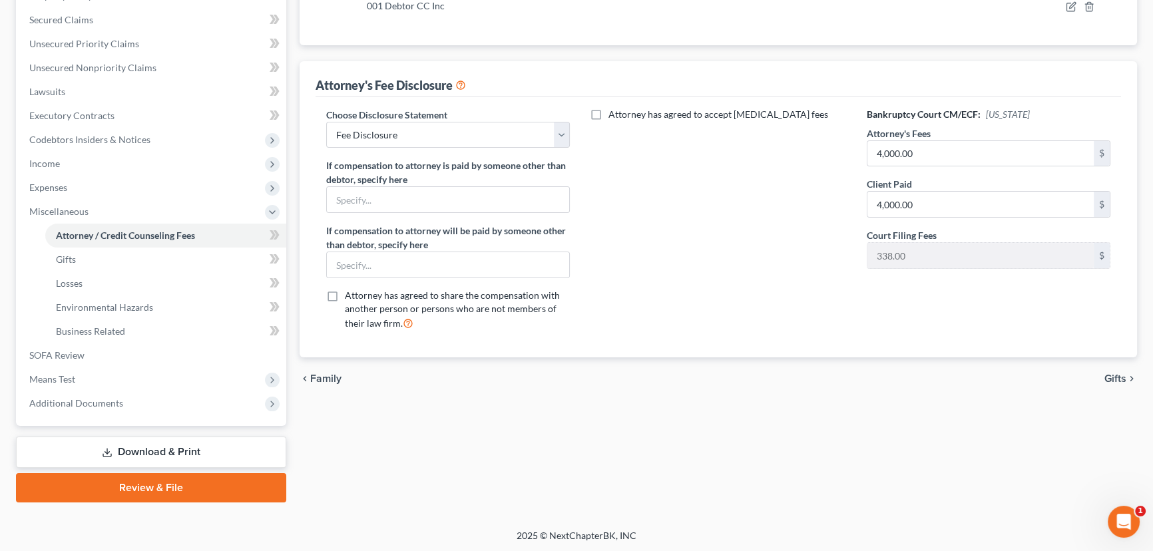
click at [166, 447] on link "Download & Print" at bounding box center [151, 452] width 270 height 31
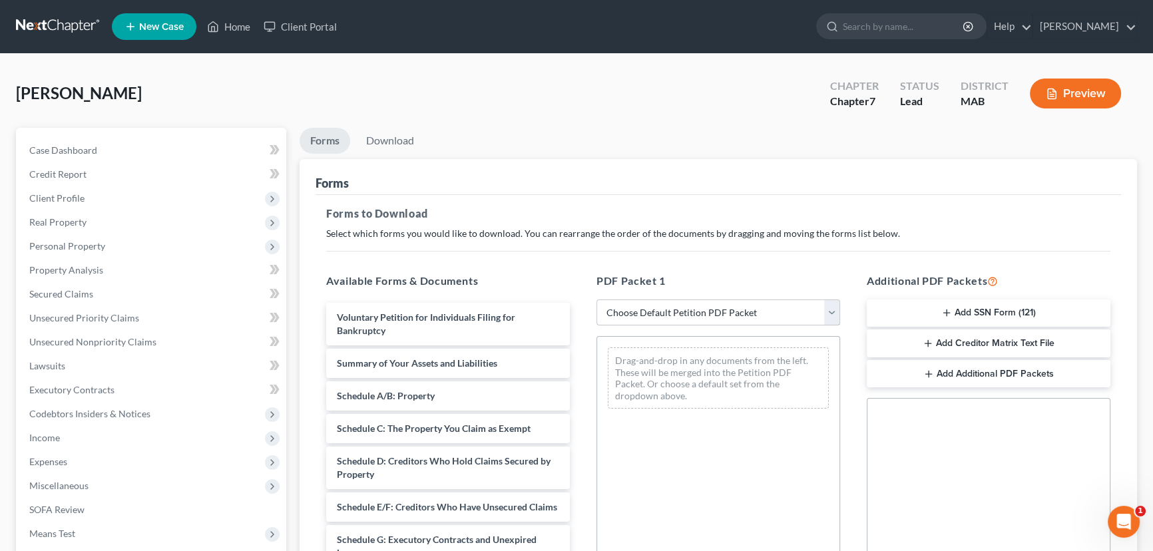
click at [728, 318] on select "Choose Default Petition PDF Packet Complete Bankruptcy Petition (all forms and …" at bounding box center [718, 313] width 244 height 27
click at [596, 300] on select "Choose Default Petition PDF Packet Complete Bankruptcy Petition (all forms and …" at bounding box center [718, 313] width 244 height 27
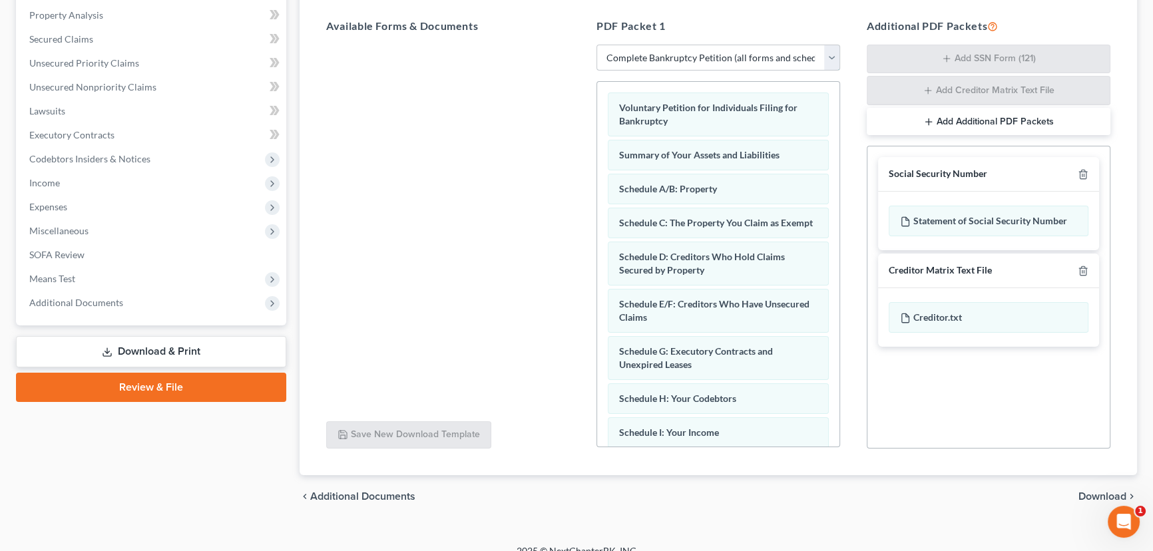
scroll to position [257, 0]
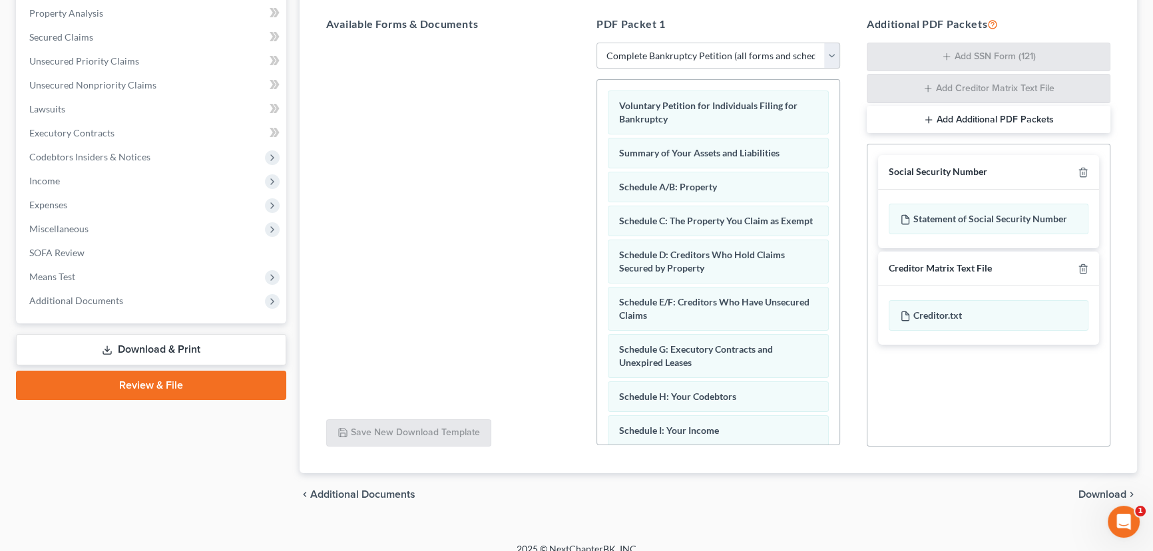
click at [1087, 495] on span "Download" at bounding box center [1102, 494] width 48 height 11
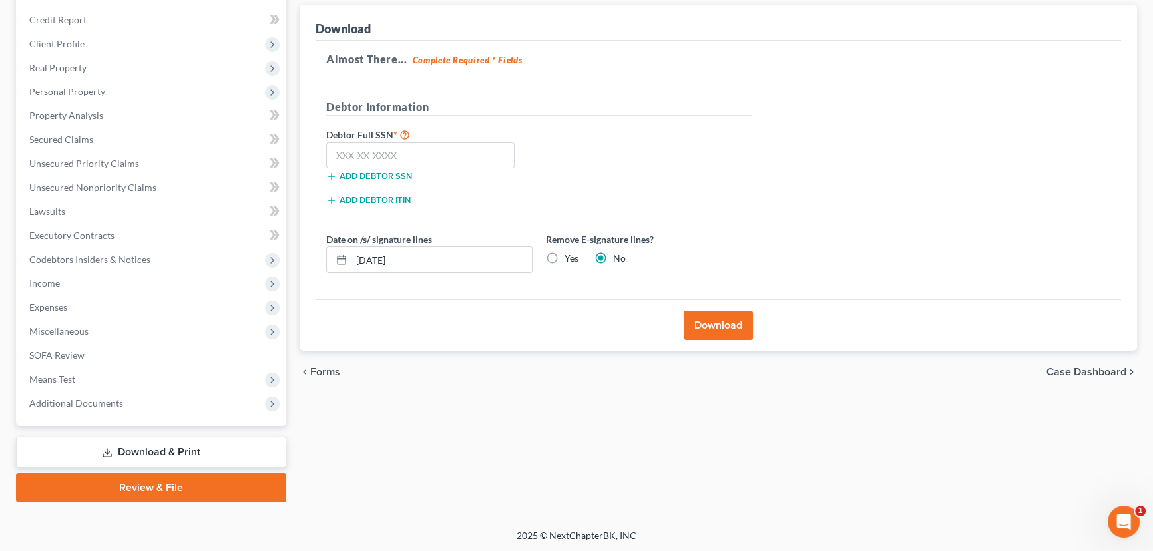
click at [719, 327] on button "Download" at bounding box center [718, 325] width 69 height 29
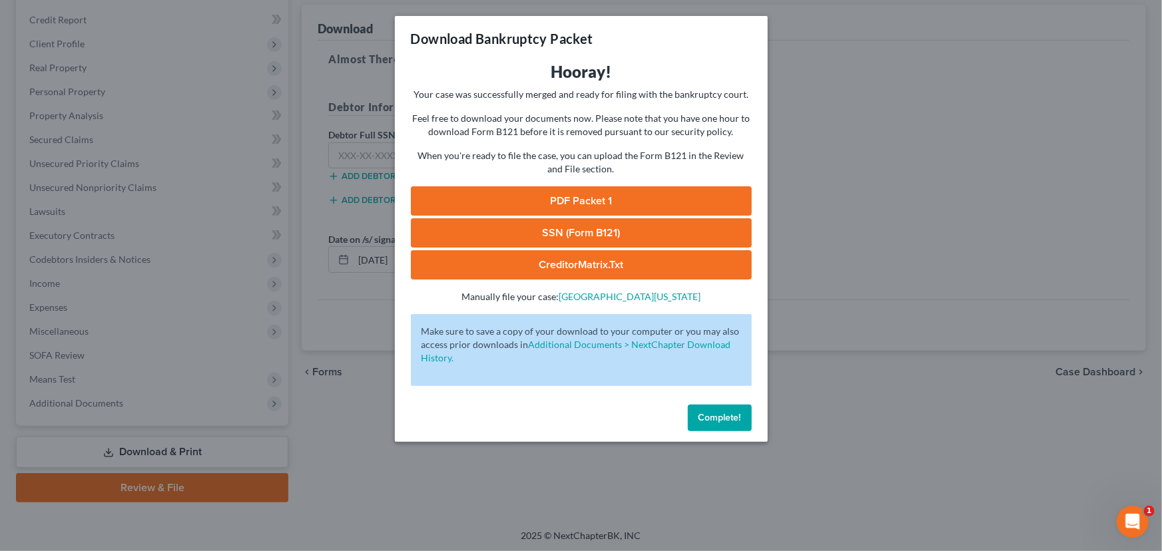
click at [596, 210] on link "PDF Packet 1" at bounding box center [581, 200] width 341 height 29
